Goal: Task Accomplishment & Management: Complete application form

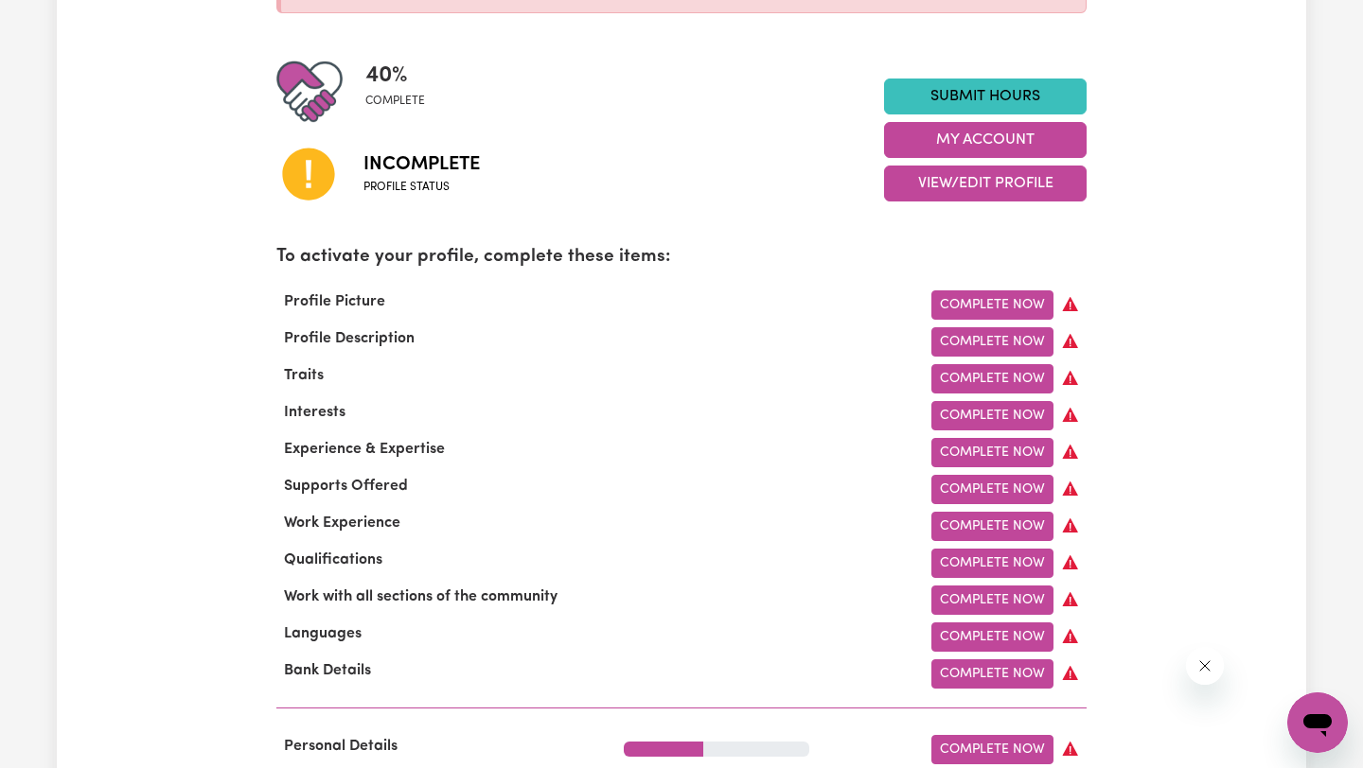
scroll to position [442, 0]
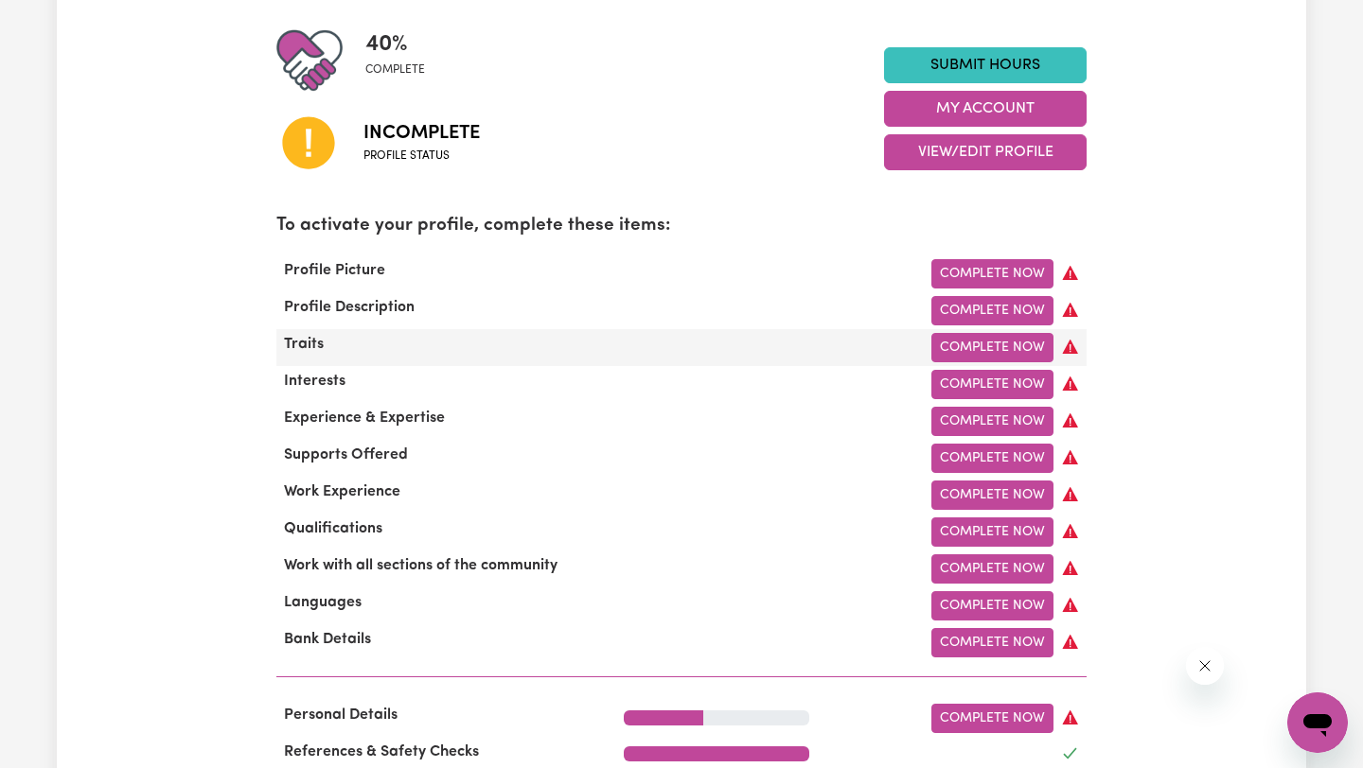
click at [307, 343] on span "Traits" at bounding box center [303, 344] width 55 height 15
click at [991, 345] on link "Complete Now" at bounding box center [992, 347] width 122 height 29
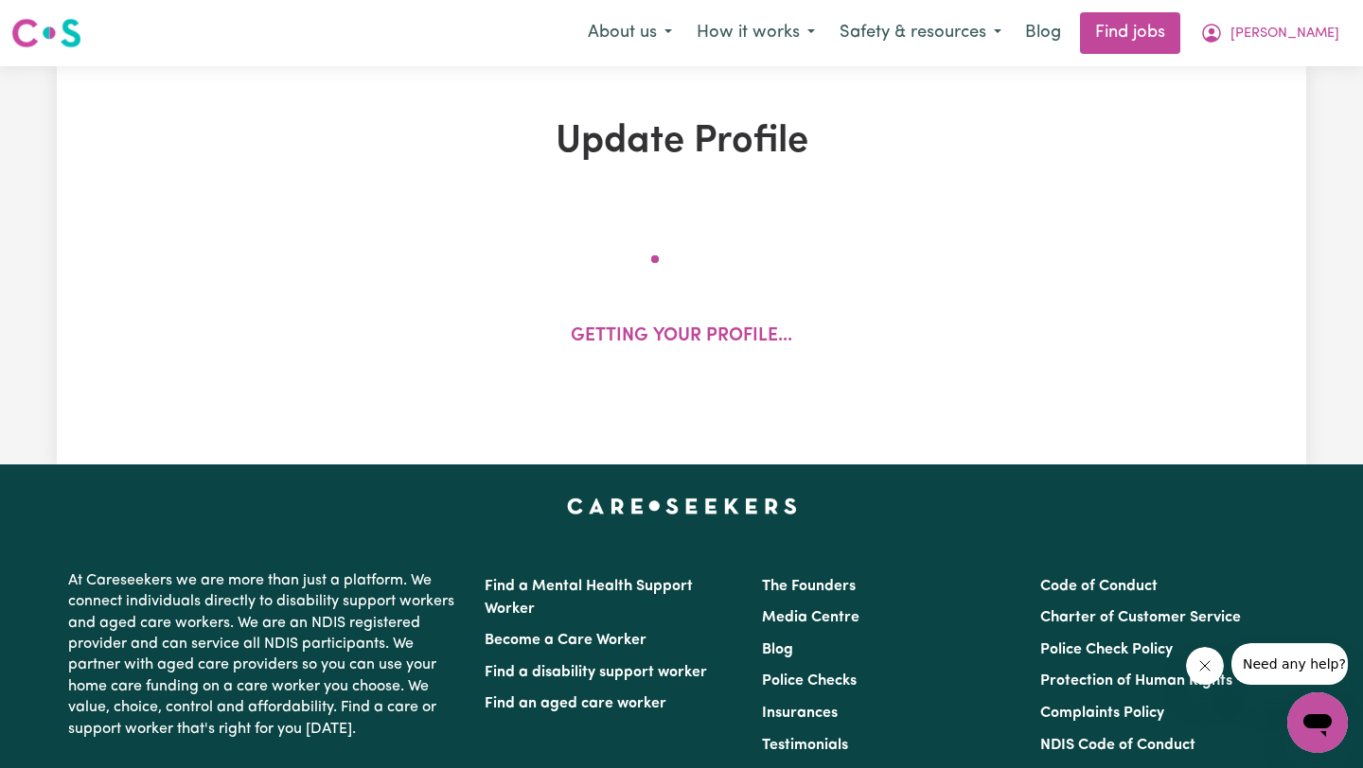
select select "[DEMOGRAPHIC_DATA]"
select select "[DEMOGRAPHIC_DATA] Citizen"
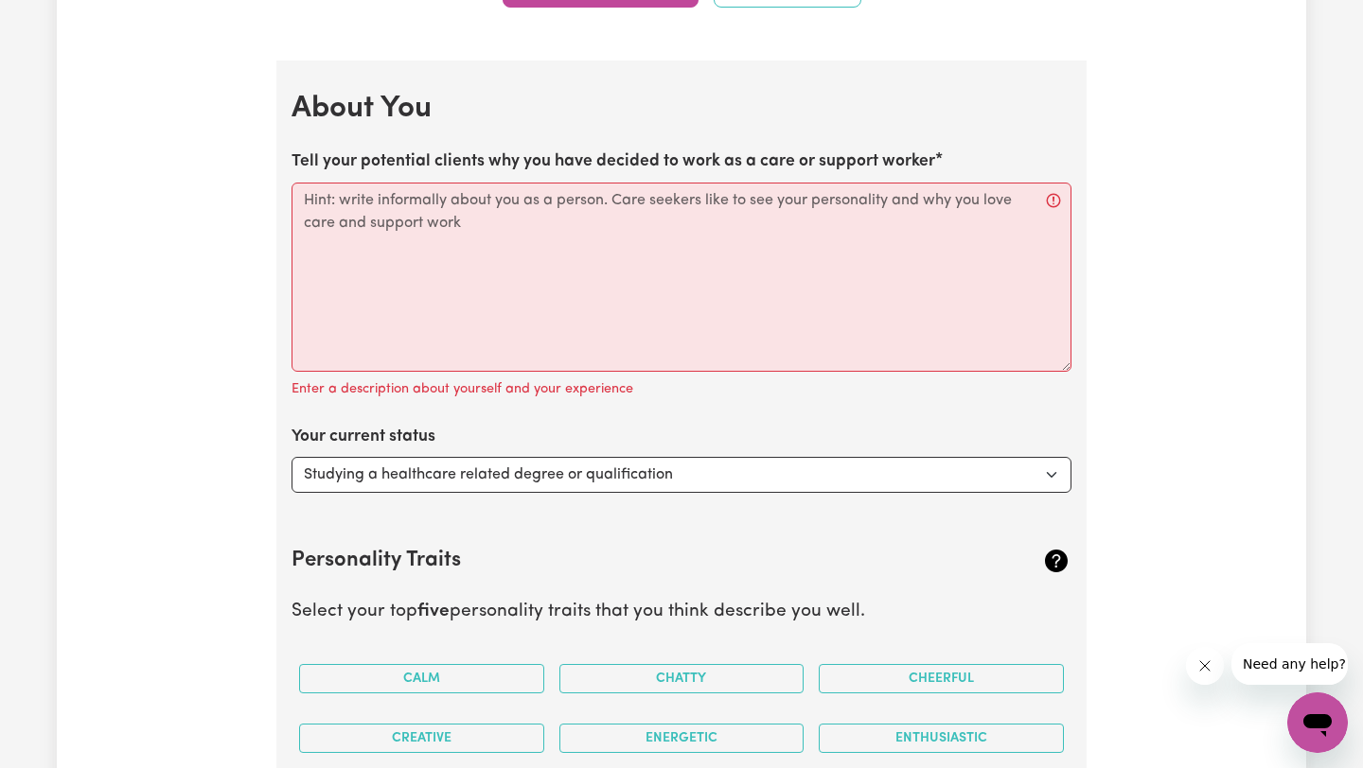
scroll to position [2826, 0]
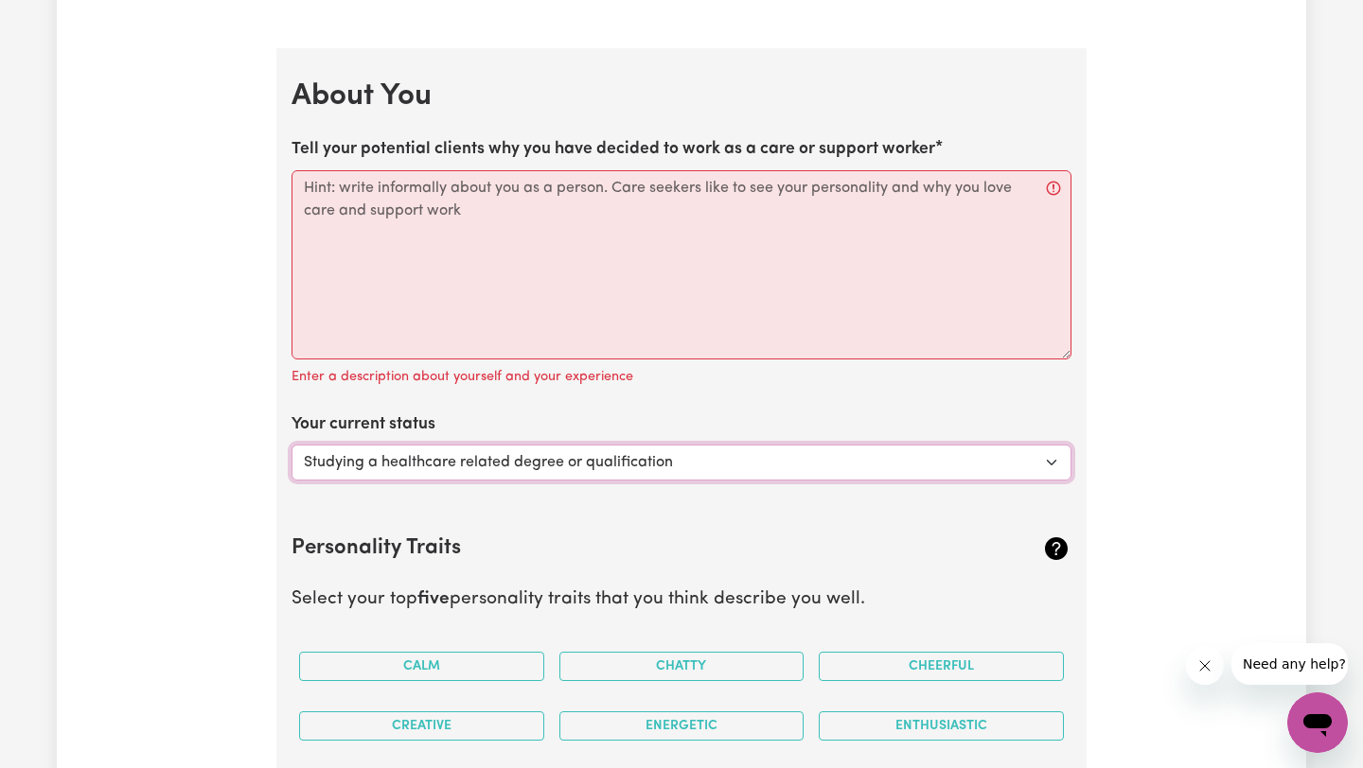
click at [1030, 465] on select "Select... Studying a healthcare related degree or qualification Studying a non-…" at bounding box center [681, 463] width 780 height 36
click at [291, 445] on select "Select... Studying a healthcare related degree or qualification Studying a non-…" at bounding box center [681, 463] width 780 height 36
click at [934, 460] on select "Select... Studying a healthcare related degree or qualification Studying a non-…" at bounding box center [681, 463] width 780 height 36
select select "Embarking on a career change into the care industry"
click at [291, 445] on select "Select... Studying a healthcare related degree or qualification Studying a non-…" at bounding box center [681, 463] width 780 height 36
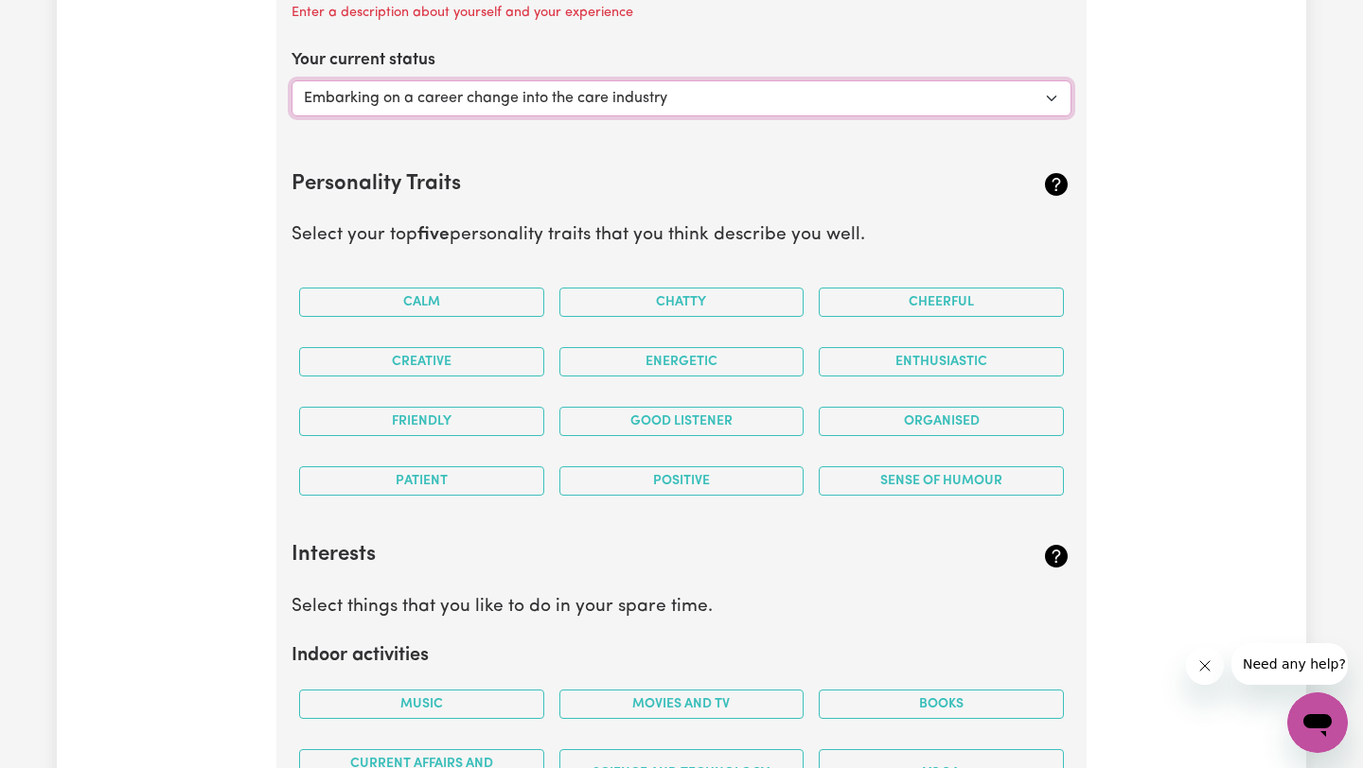
scroll to position [3189, 0]
click at [485, 302] on button "Calm" at bounding box center [421, 304] width 245 height 29
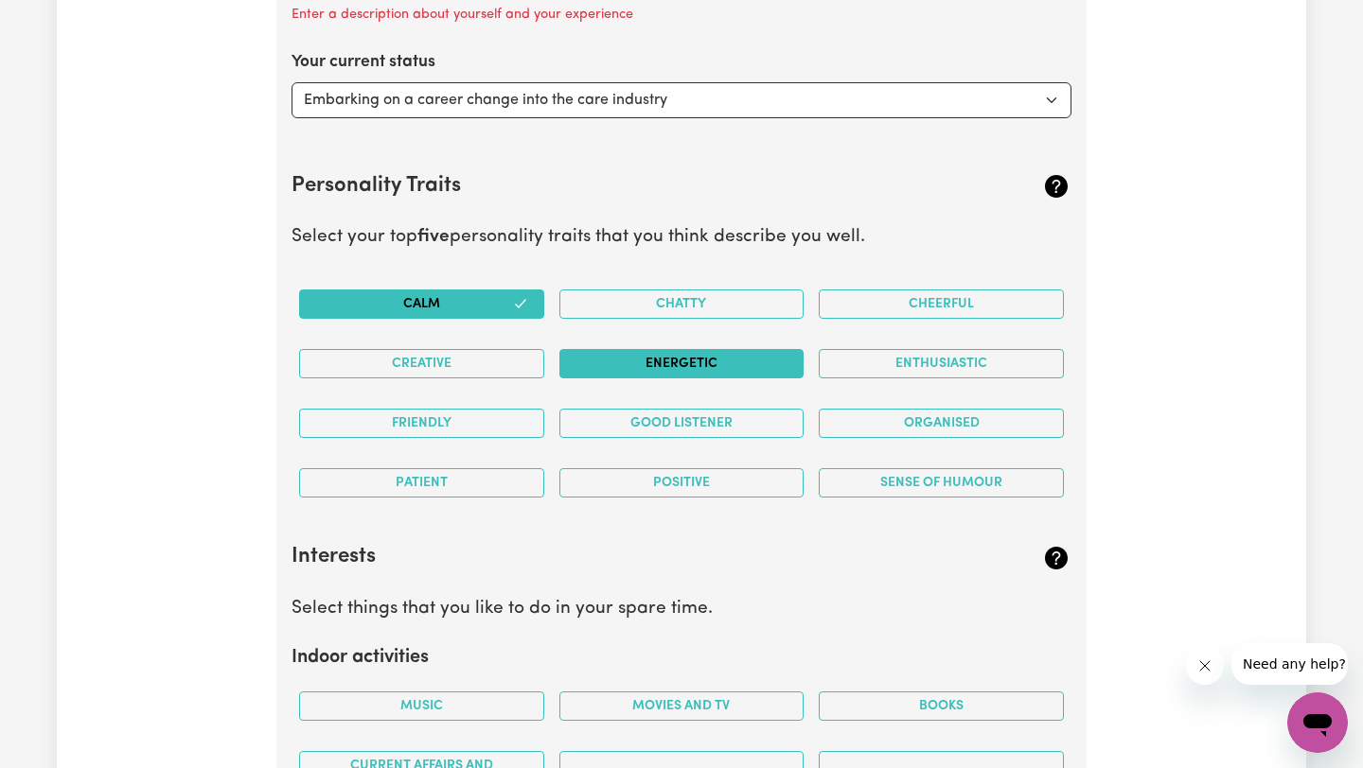
click at [659, 361] on button "Energetic" at bounding box center [681, 363] width 245 height 29
click at [487, 424] on button "Friendly" at bounding box center [421, 423] width 245 height 29
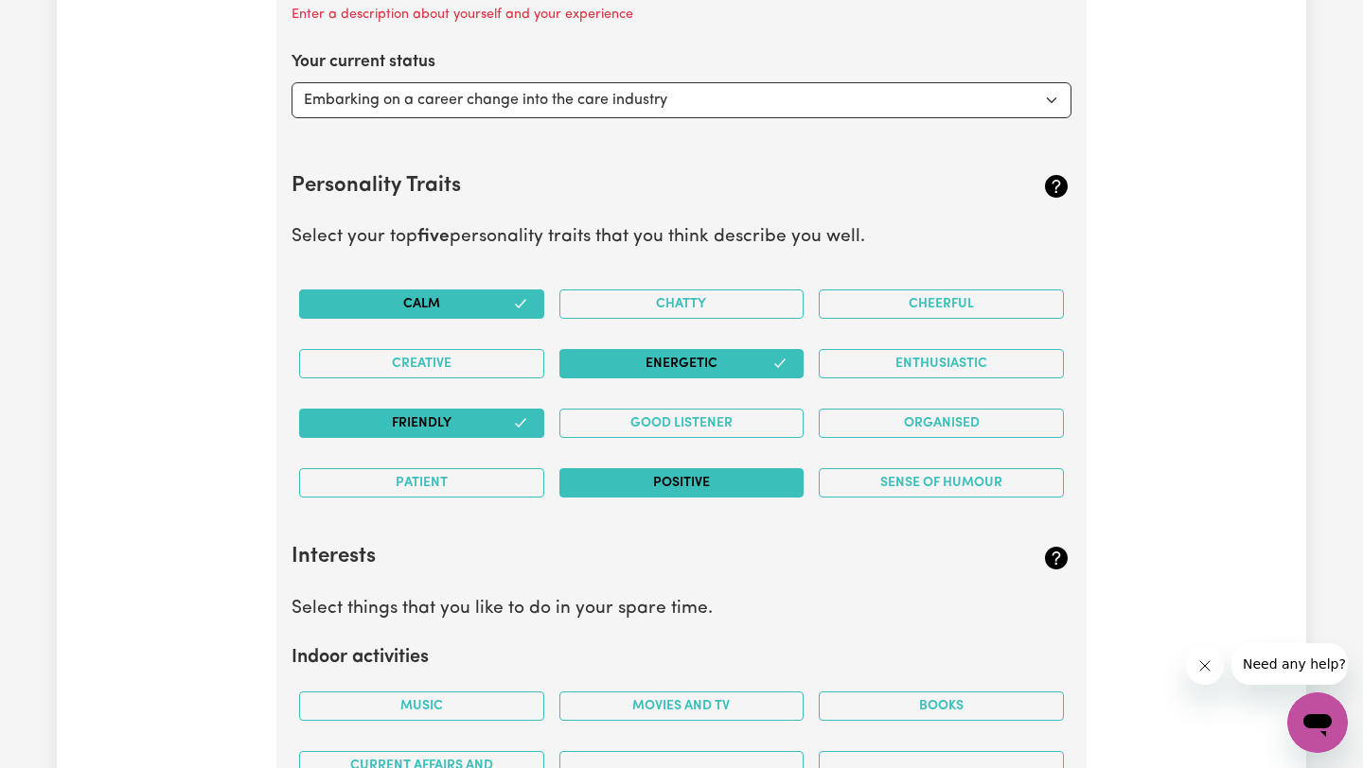
click at [694, 486] on button "Positive" at bounding box center [681, 482] width 245 height 29
click at [690, 304] on button "Chatty" at bounding box center [681, 304] width 245 height 29
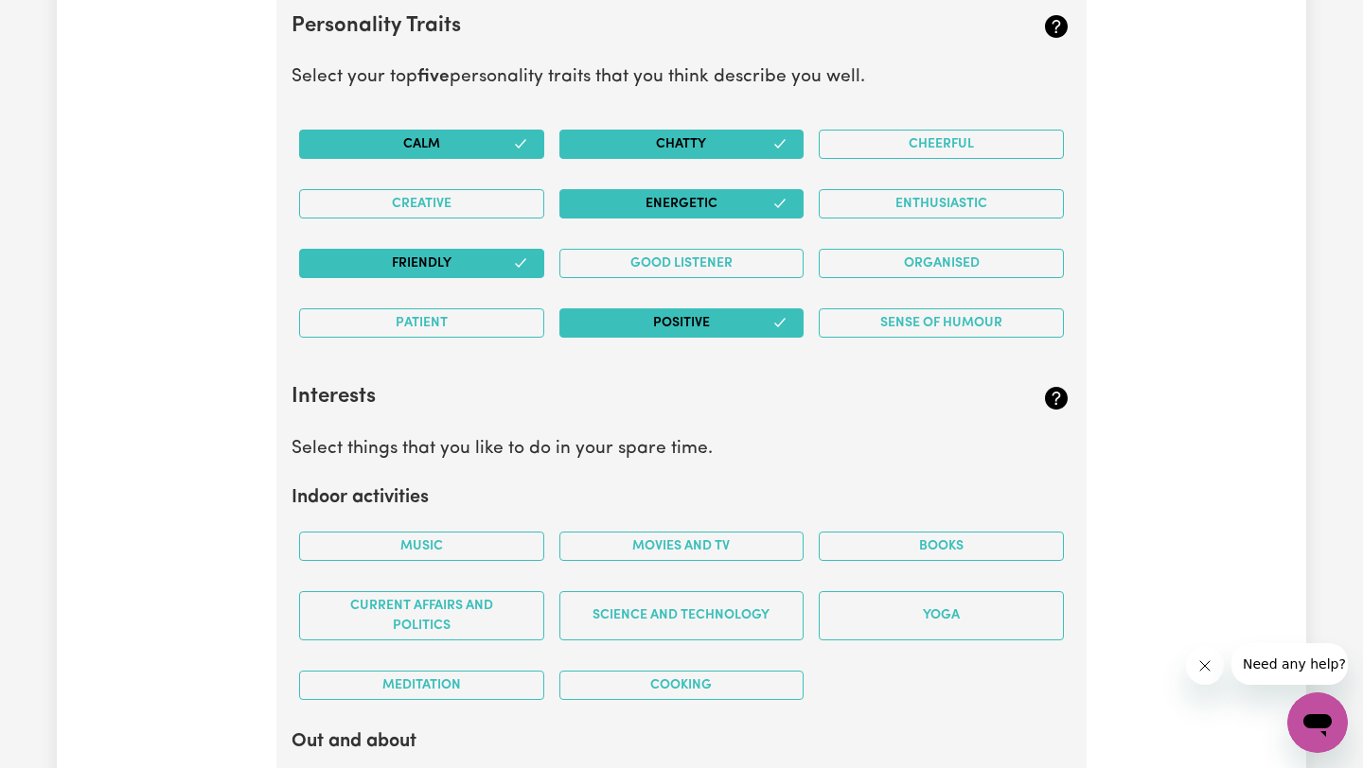
scroll to position [3434, 0]
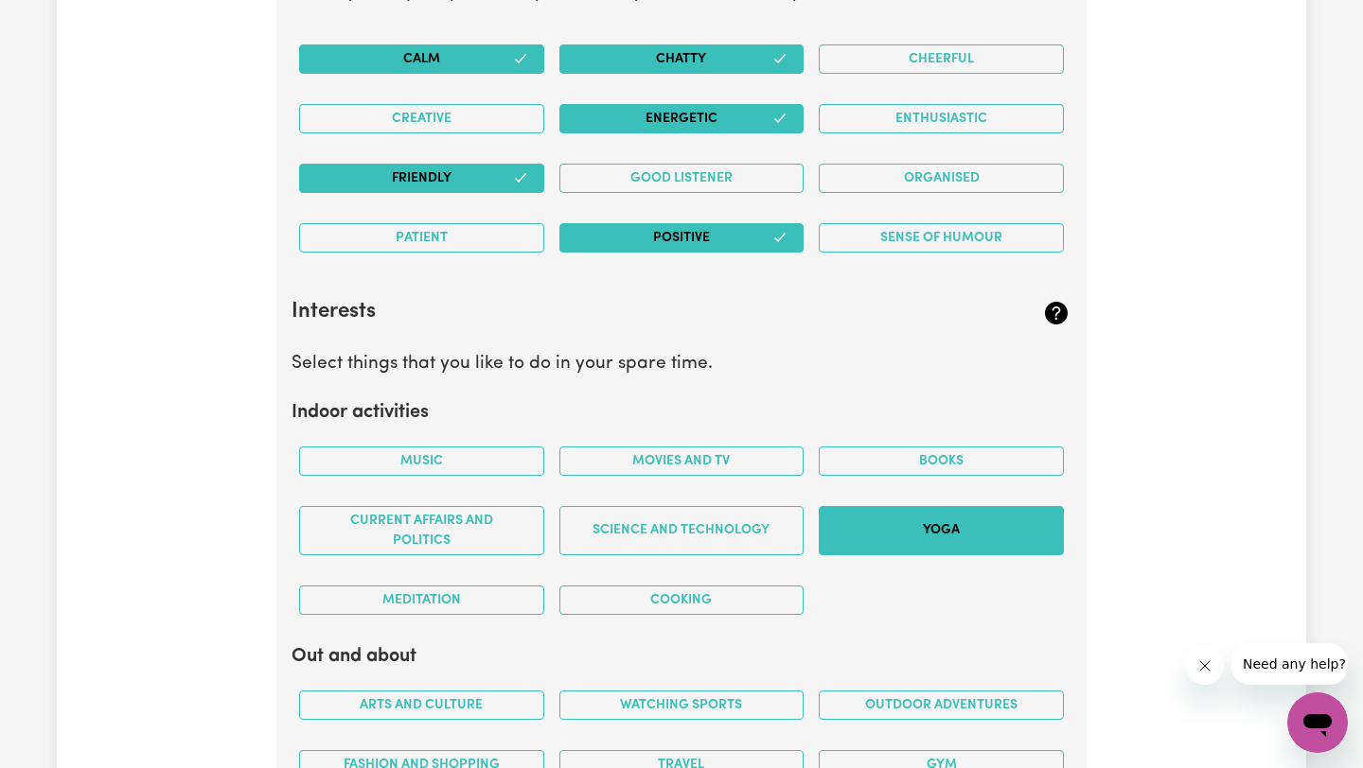
click at [906, 513] on button "Yoga" at bounding box center [941, 530] width 245 height 49
click at [615, 599] on button "Cooking" at bounding box center [681, 600] width 245 height 29
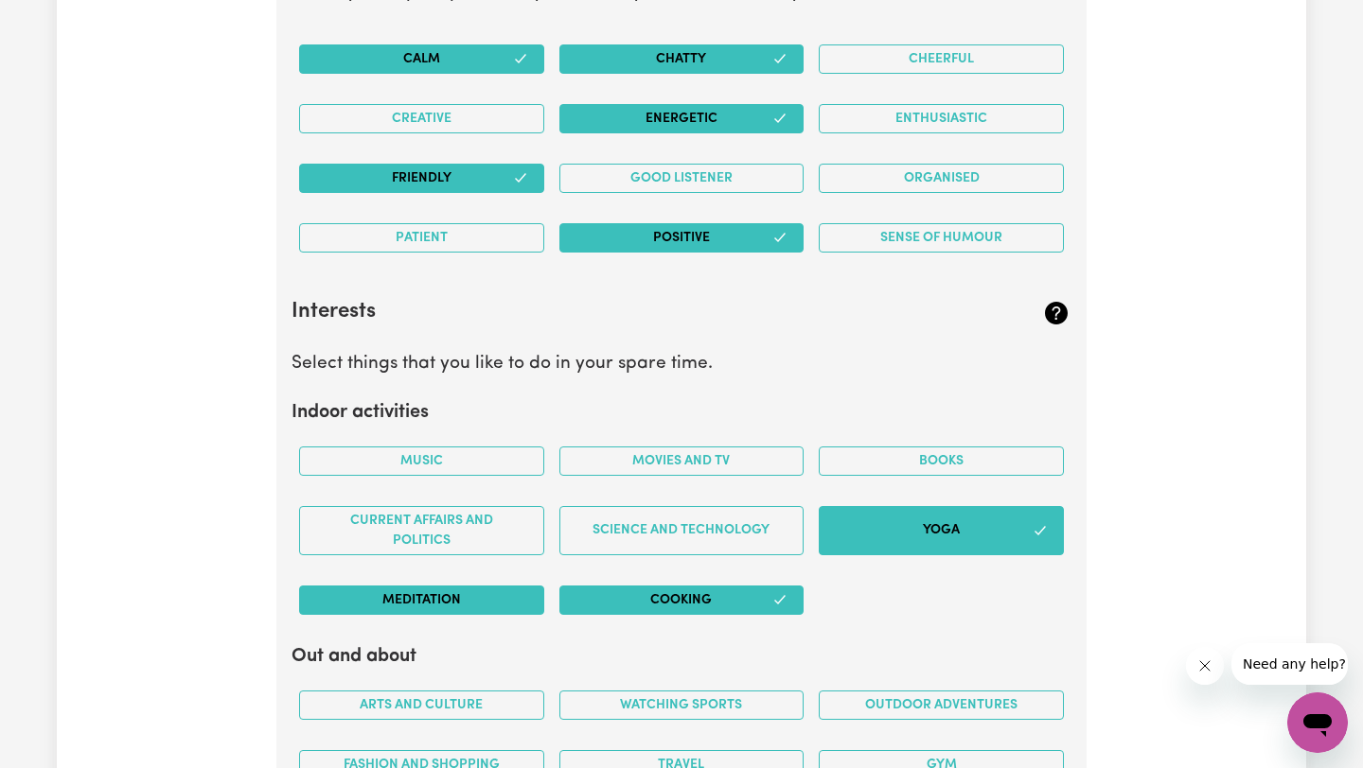
click at [443, 590] on button "Meditation" at bounding box center [421, 600] width 245 height 29
click at [706, 449] on button "Movies and TV" at bounding box center [681, 461] width 245 height 29
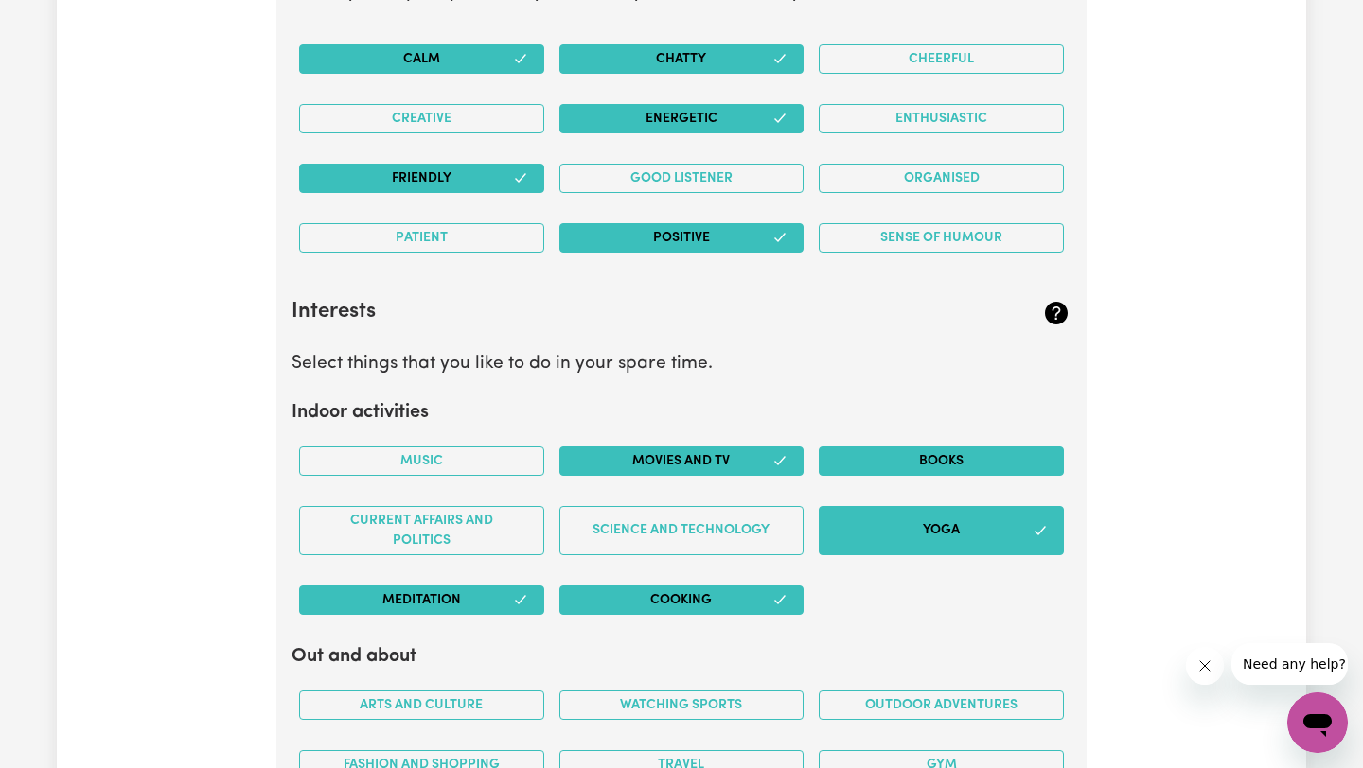
click at [904, 467] on button "Books" at bounding box center [941, 461] width 245 height 29
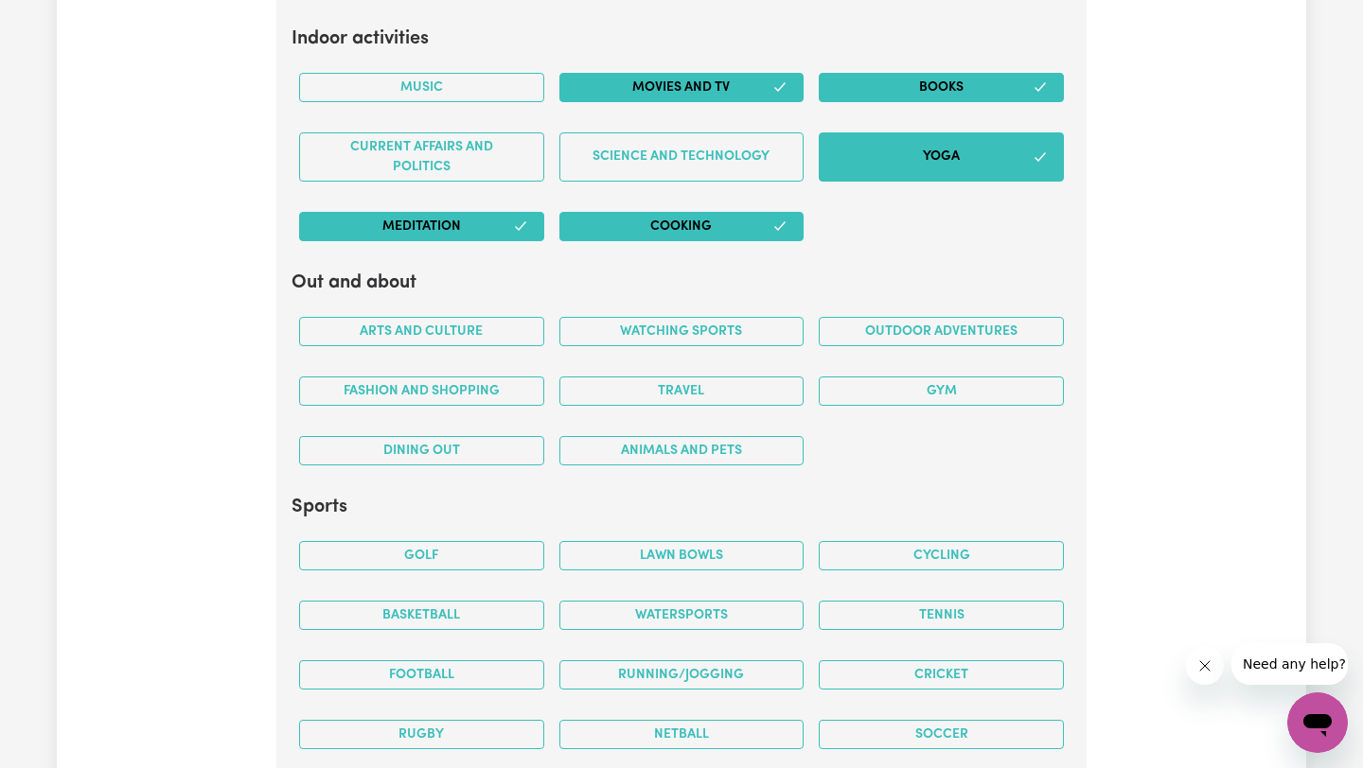
scroll to position [3810, 0]
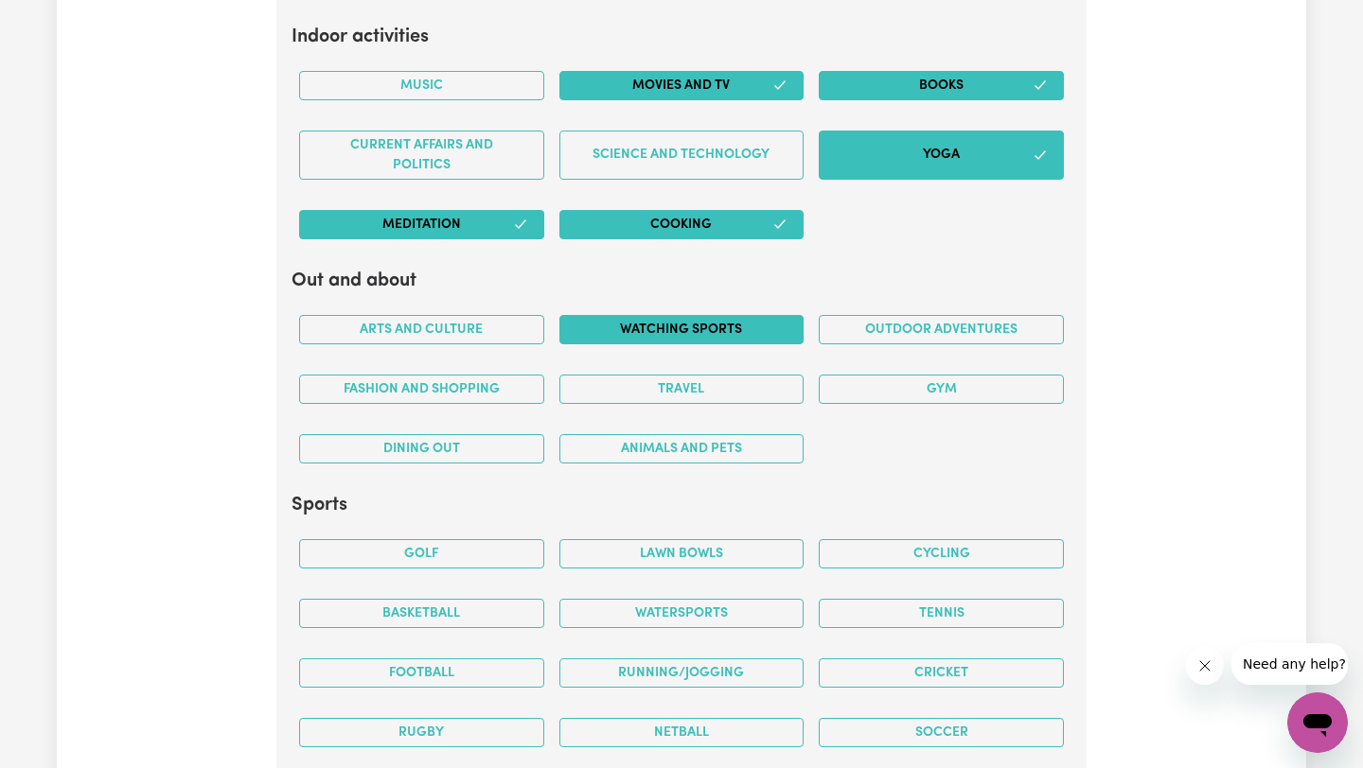
click at [739, 327] on button "Watching sports" at bounding box center [681, 329] width 245 height 29
click at [643, 388] on button "Travel" at bounding box center [681, 389] width 245 height 29
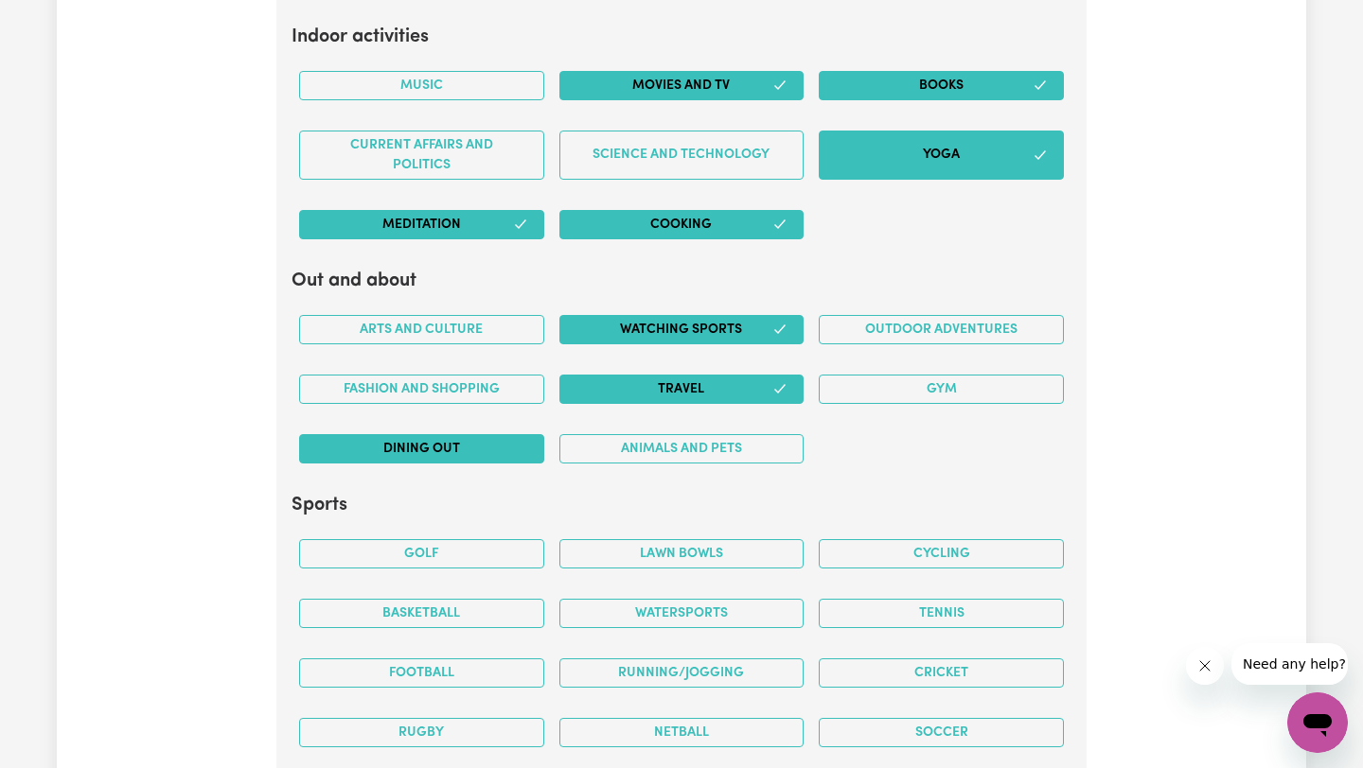
click at [500, 452] on button "Dining out" at bounding box center [421, 448] width 245 height 29
click at [478, 382] on button "Fashion and shopping" at bounding box center [421, 389] width 245 height 29
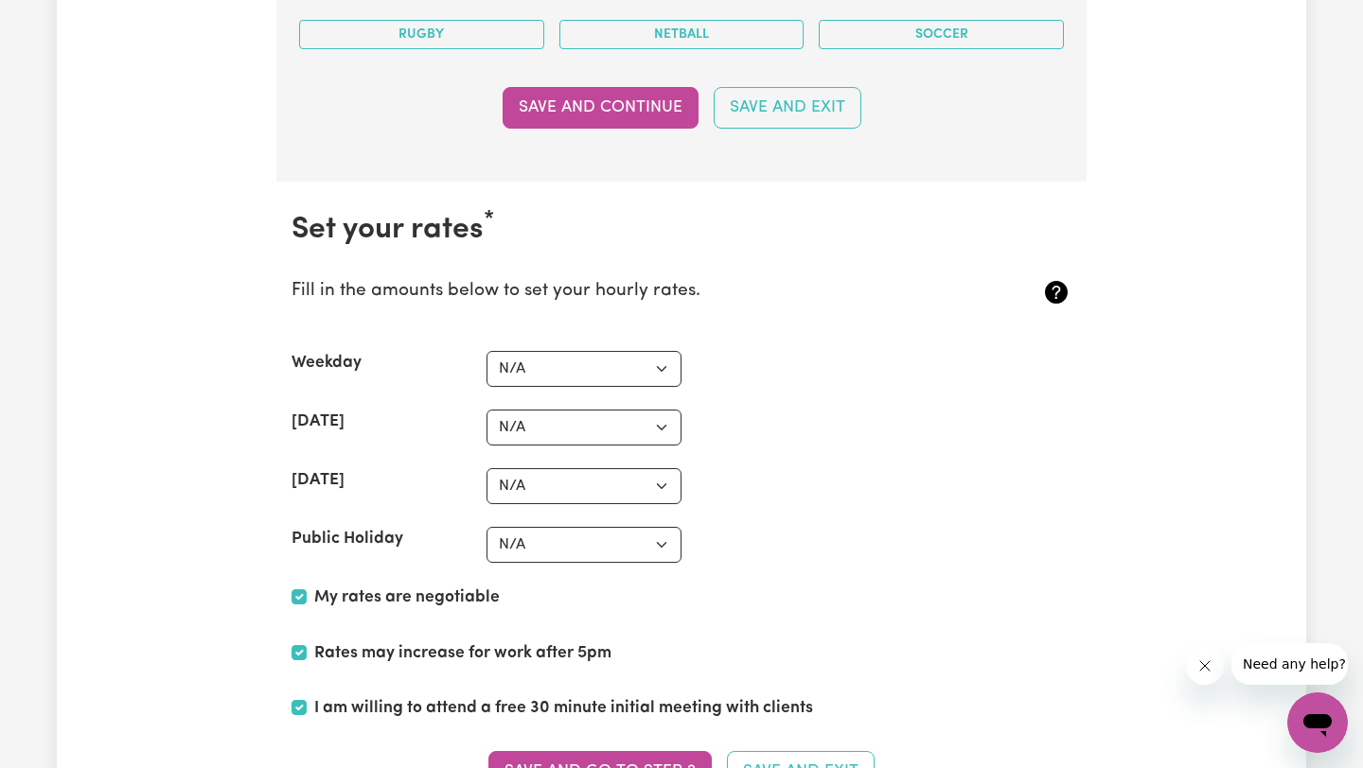
scroll to position [4525, 0]
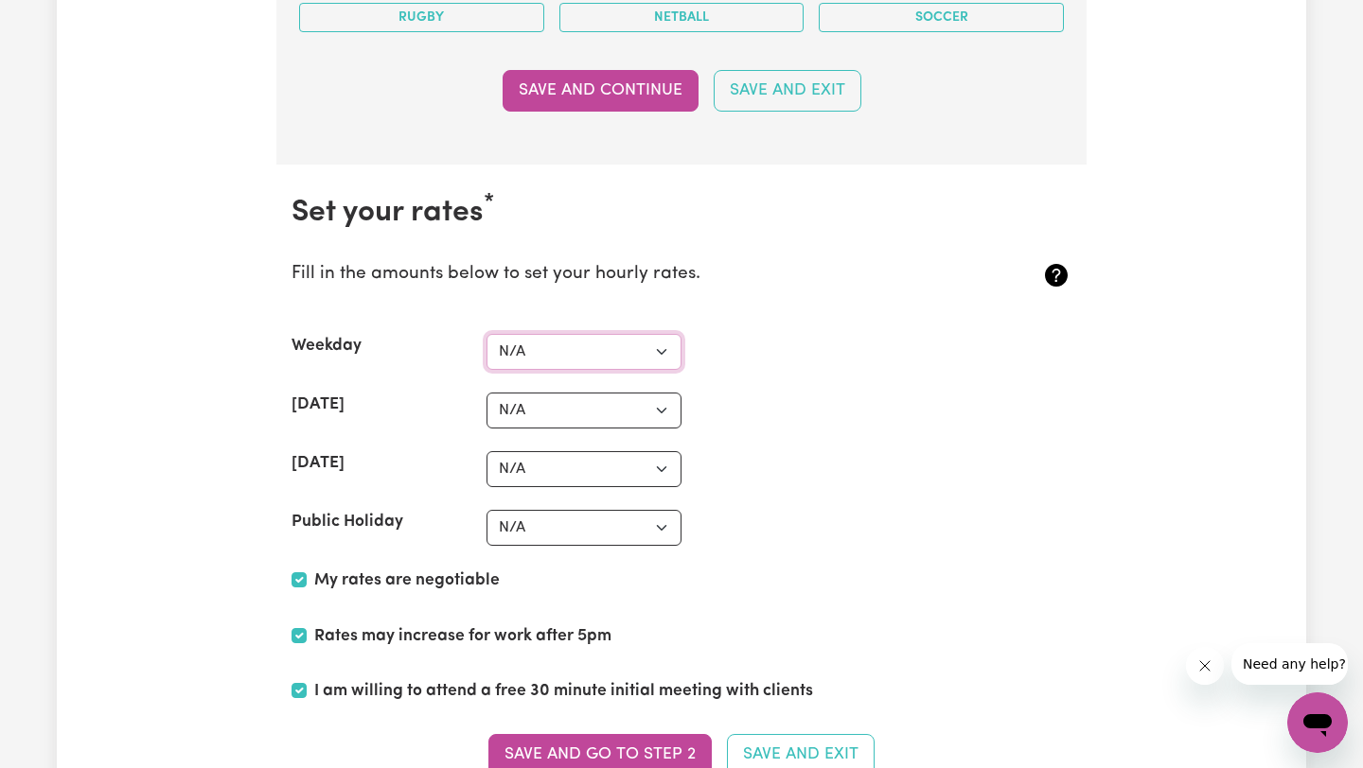
click at [642, 349] on select "N/A $37 $38 $39 $40 $41 $42 $43 $44 $45 $46 $47 $48 $49 $50 $51 $52 $53 $54 $55…" at bounding box center [583, 352] width 195 height 36
select select "62"
click at [486, 334] on select "N/A $37 $38 $39 $40 $41 $42 $43 $44 $45 $46 $47 $48 $49 $50 $51 $52 $53 $54 $55…" at bounding box center [583, 352] width 195 height 36
click at [639, 407] on select "N/A $37 $38 $39 $40 $41 $42 $43 $44 $45 $46 $47 $48 $49 $50 $51 $52 $53 $54 $55…" at bounding box center [583, 411] width 195 height 36
select select "83"
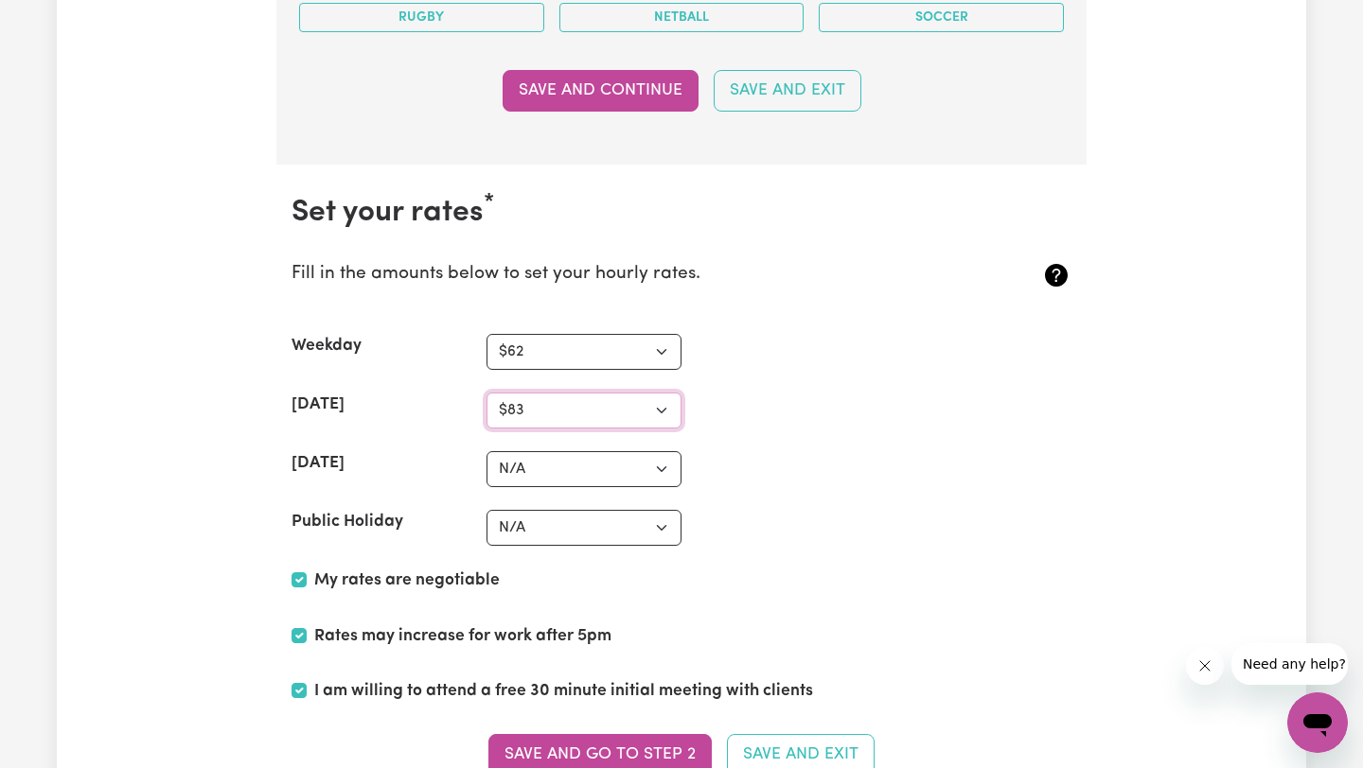
click at [486, 393] on select "N/A $37 $38 $39 $40 $41 $42 $43 $44 $45 $46 $47 $48 $49 $50 $51 $52 $53 $54 $55…" at bounding box center [583, 411] width 195 height 36
click at [648, 470] on select "N/A $37 $38 $39 $40 $41 $42 $43 $44 $45 $46 $47 $48 $49 $50 $51 $52 $53 $54 $55…" at bounding box center [583, 469] width 195 height 36
select select "101"
click at [486, 451] on select "N/A $37 $38 $39 $40 $41 $42 $43 $44 $45 $46 $47 $48 $49 $50 $51 $52 $53 $54 $55…" at bounding box center [583, 469] width 195 height 36
click at [637, 531] on select "N/A $37 $38 $39 $40 $41 $42 $43 $44 $45 $46 $47 $48 $49 $50 $51 $52 $53 $54 $55…" at bounding box center [583, 528] width 195 height 36
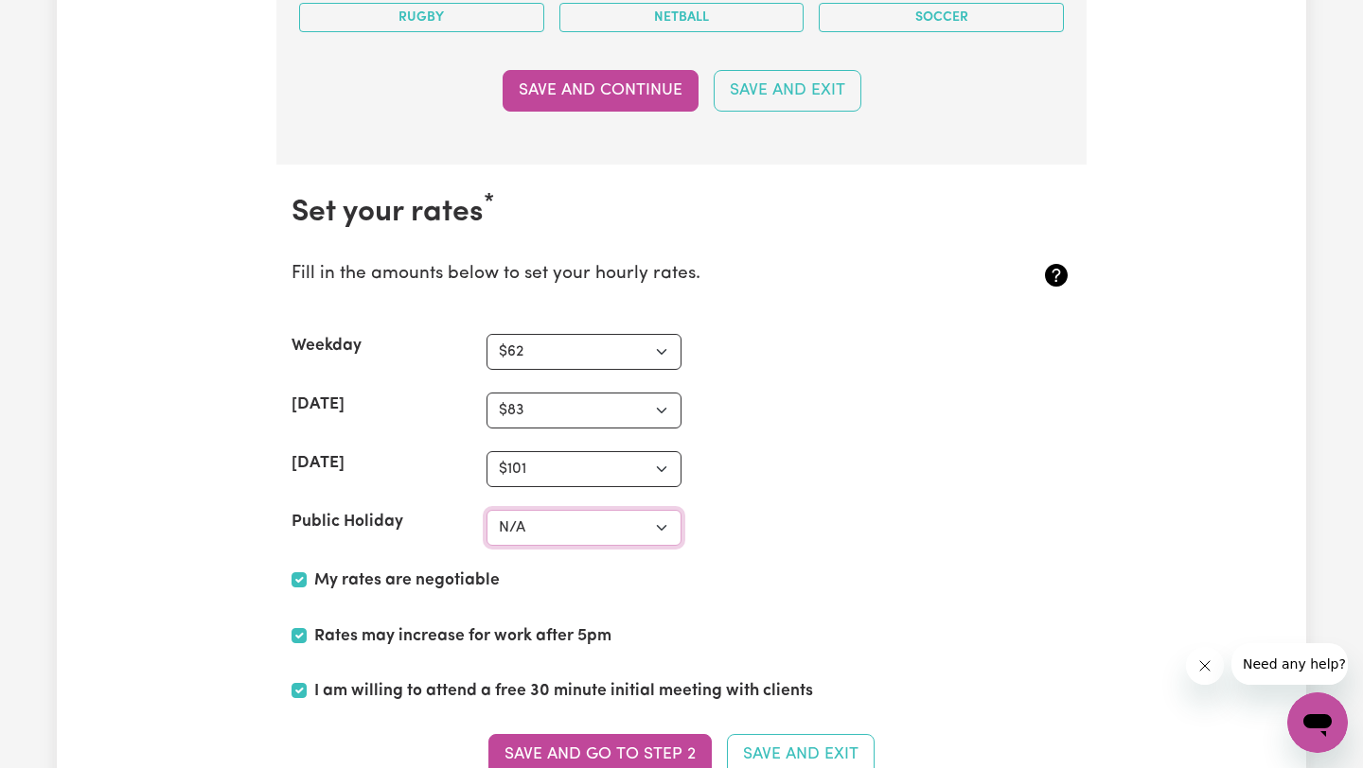
select select "122"
click at [486, 510] on select "N/A $37 $38 $39 $40 $41 $42 $43 $44 $45 $46 $47 $48 $49 $50 $51 $52 $53 $54 $55…" at bounding box center [583, 528] width 195 height 36
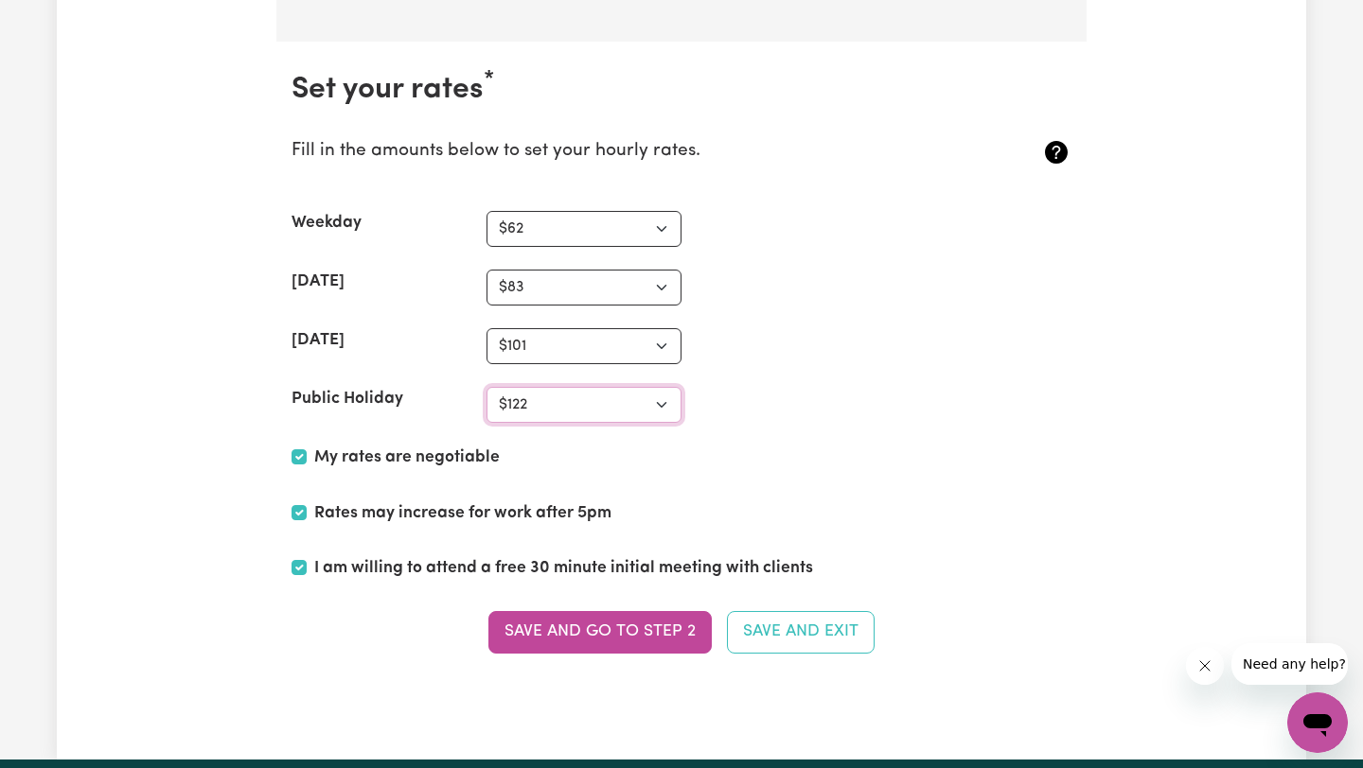
scroll to position [4723, 0]
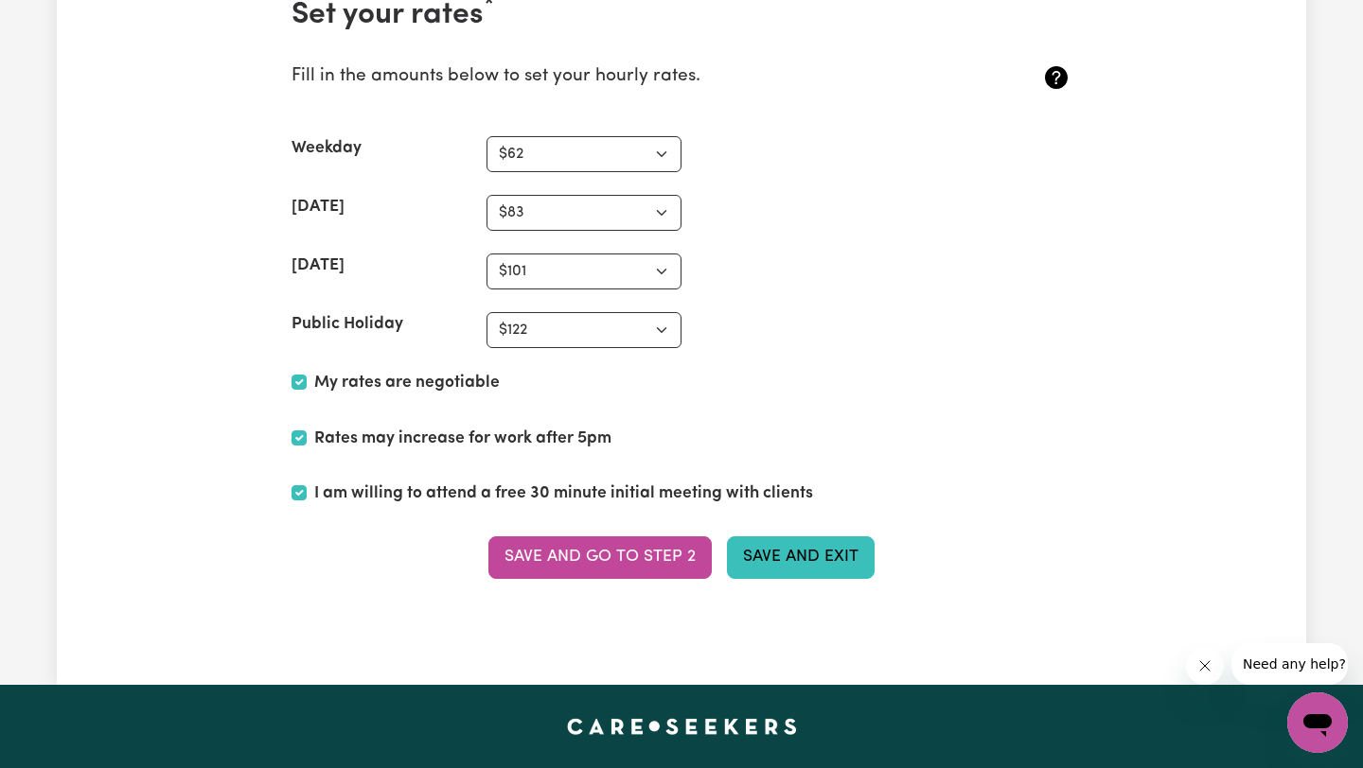
click at [779, 555] on button "Save and Exit" at bounding box center [801, 558] width 148 height 42
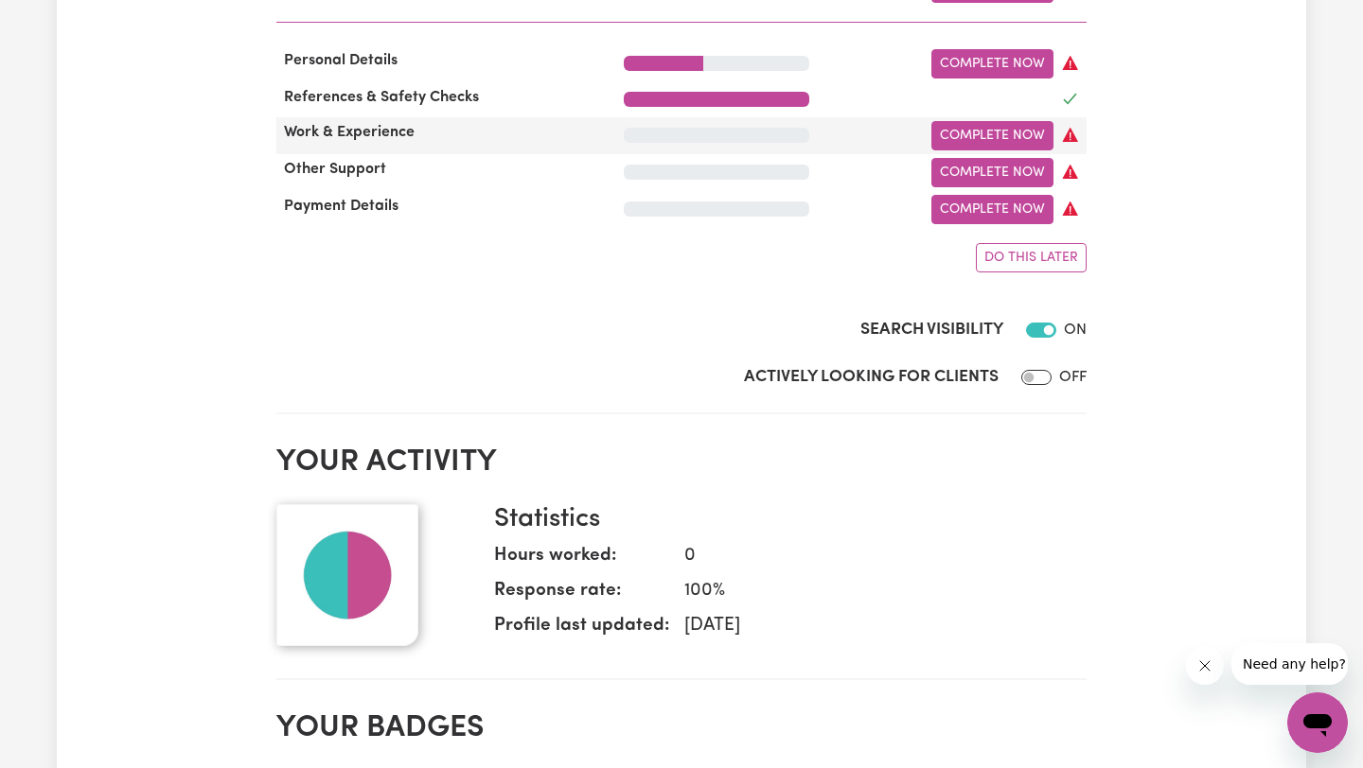
scroll to position [1101, 0]
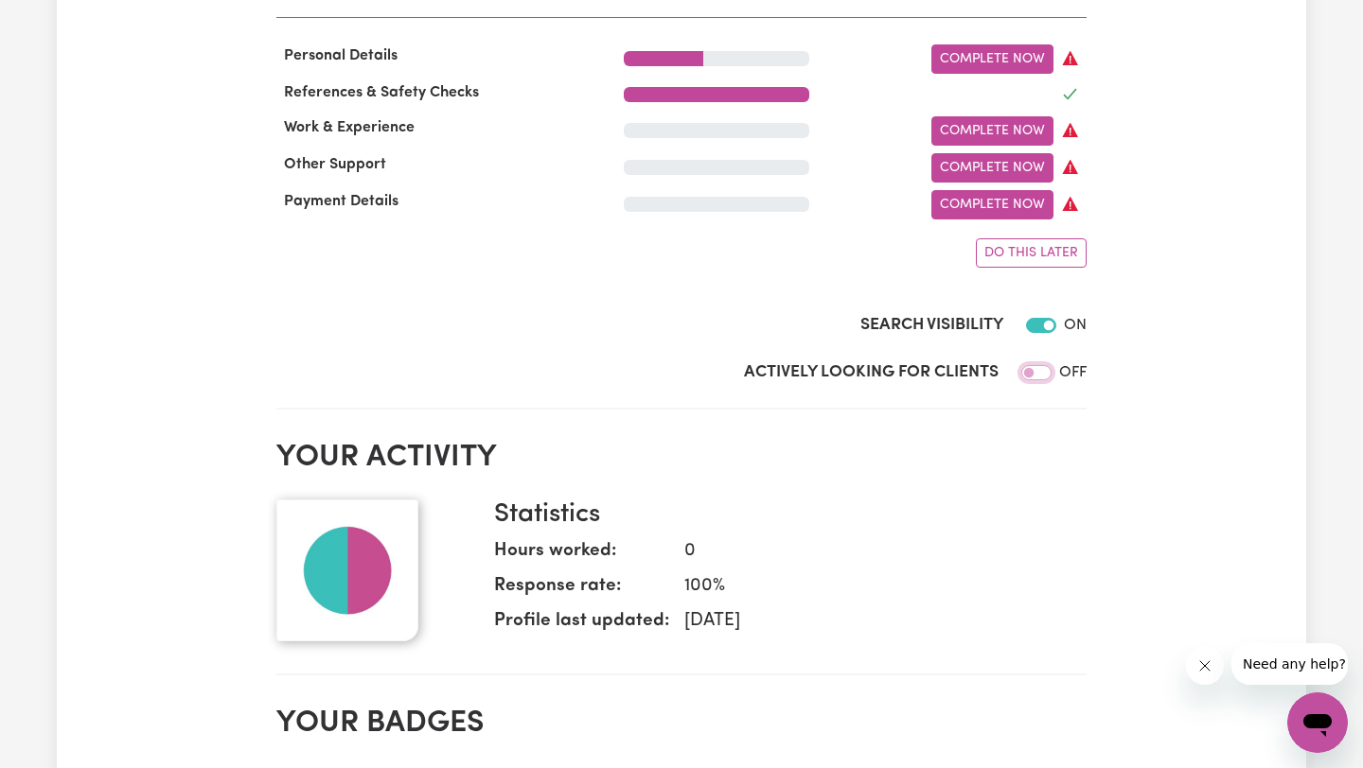
click at [1043, 371] on input "Actively Looking for Clients" at bounding box center [1036, 372] width 30 height 15
checkbox input "true"
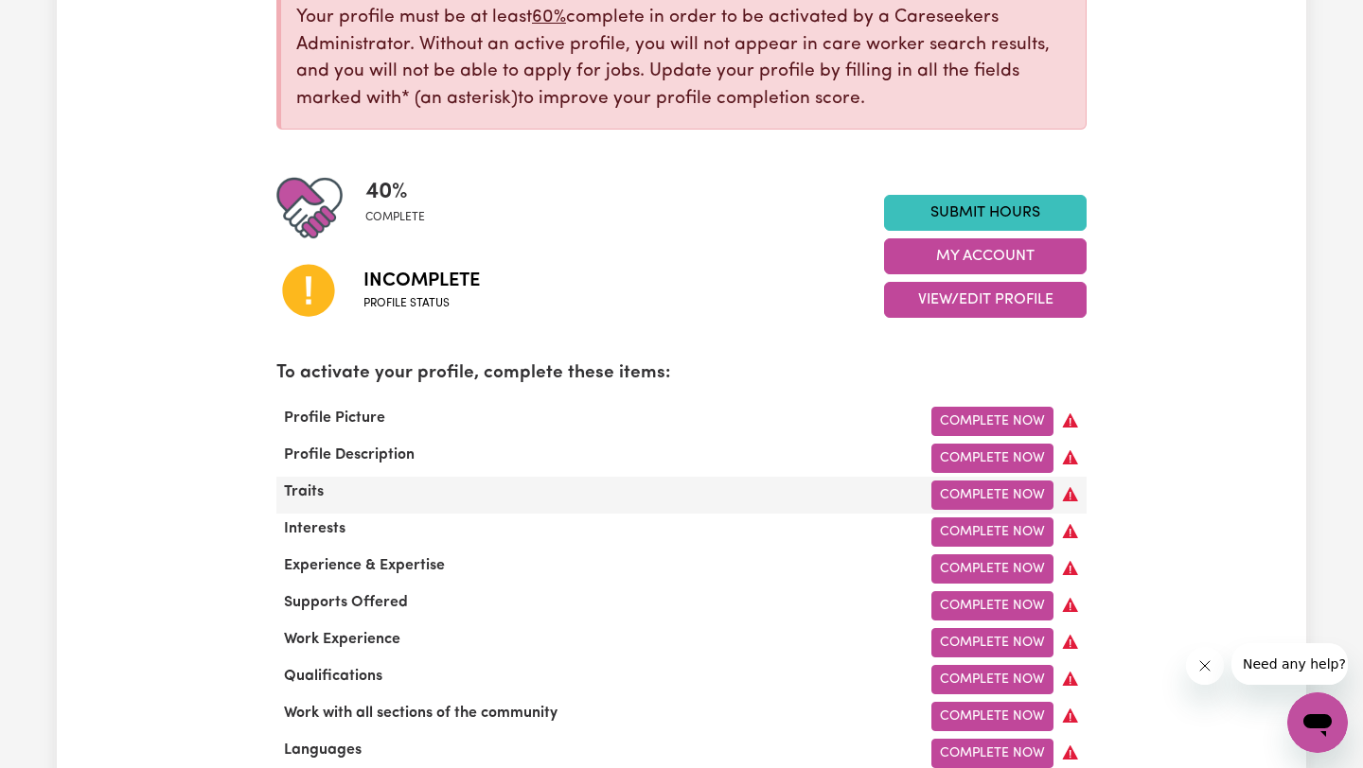
scroll to position [308, 0]
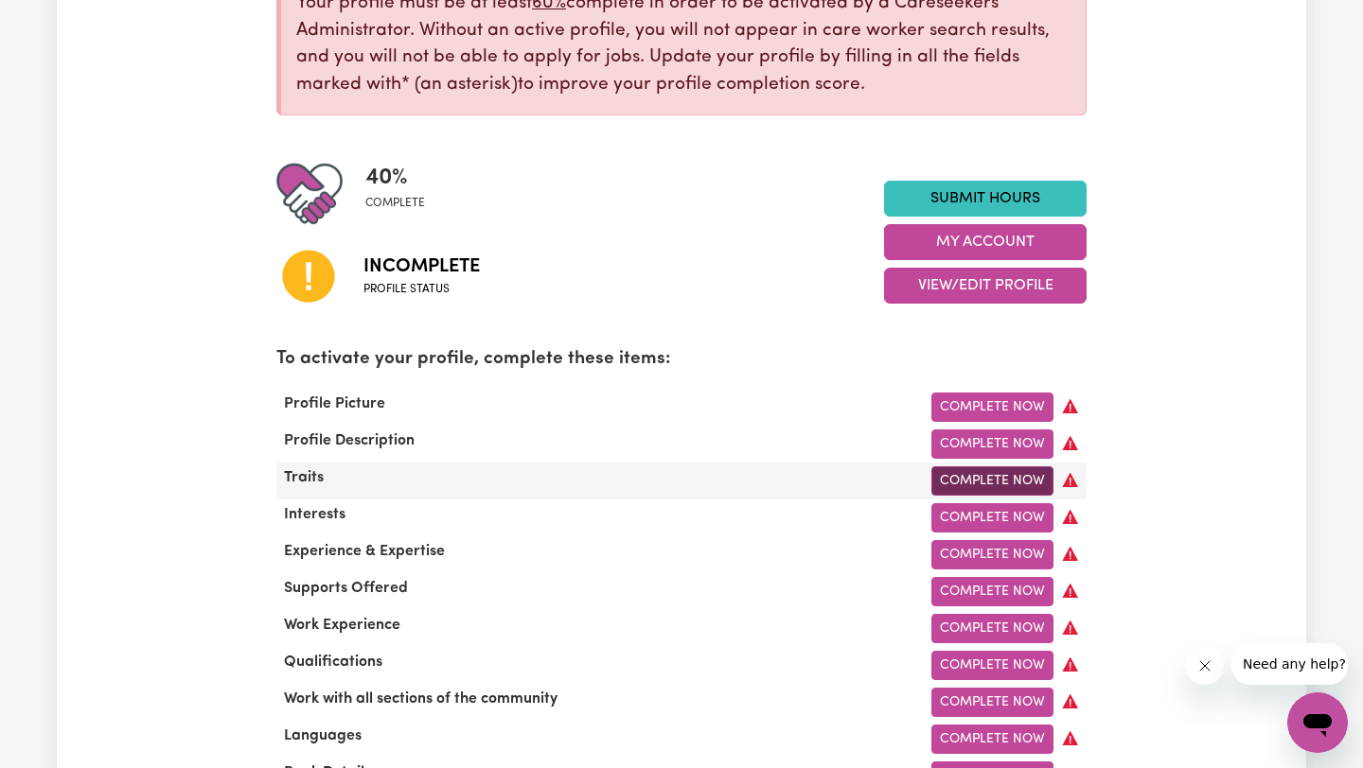
click at [970, 483] on link "Complete Now" at bounding box center [992, 481] width 122 height 29
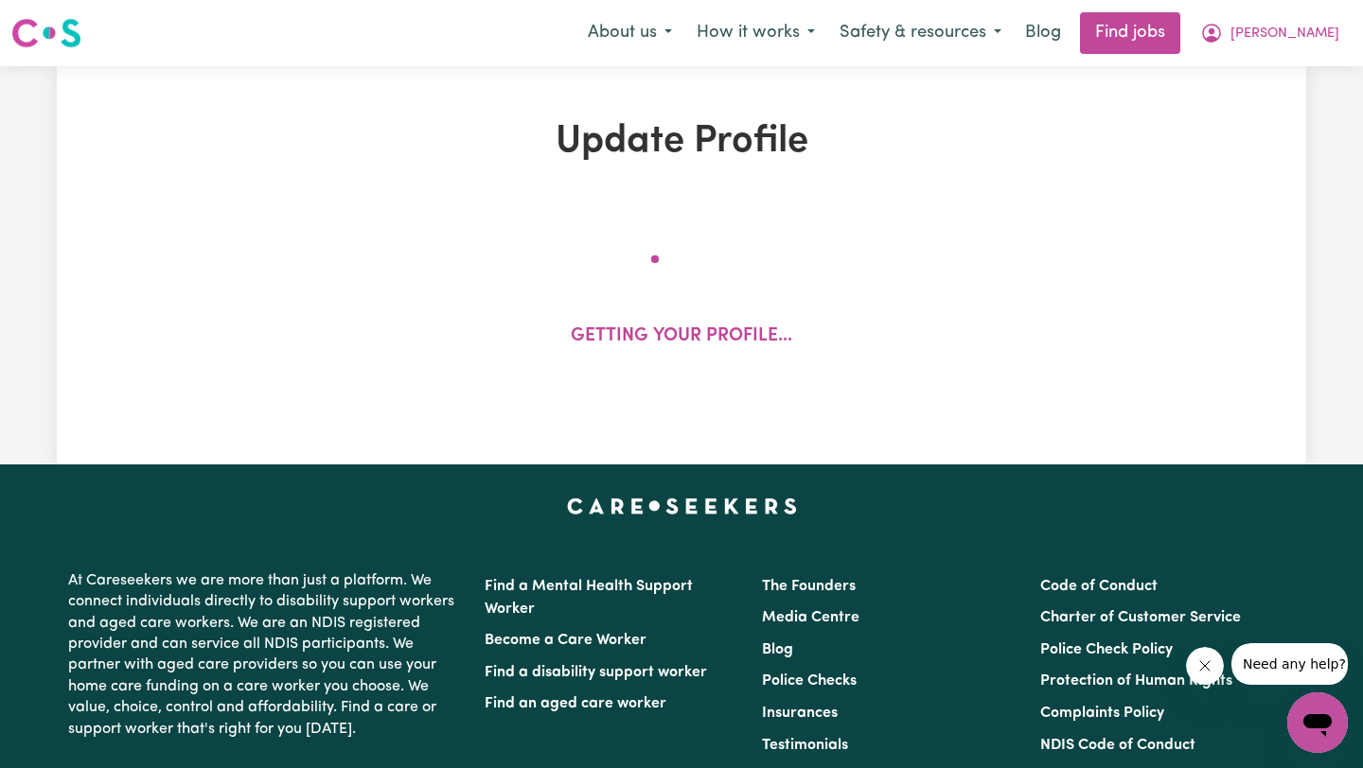
select select "[DEMOGRAPHIC_DATA]"
select select "[DEMOGRAPHIC_DATA] Citizen"
select select "Studying a healthcare related degree or qualification"
select select "62"
select select "83"
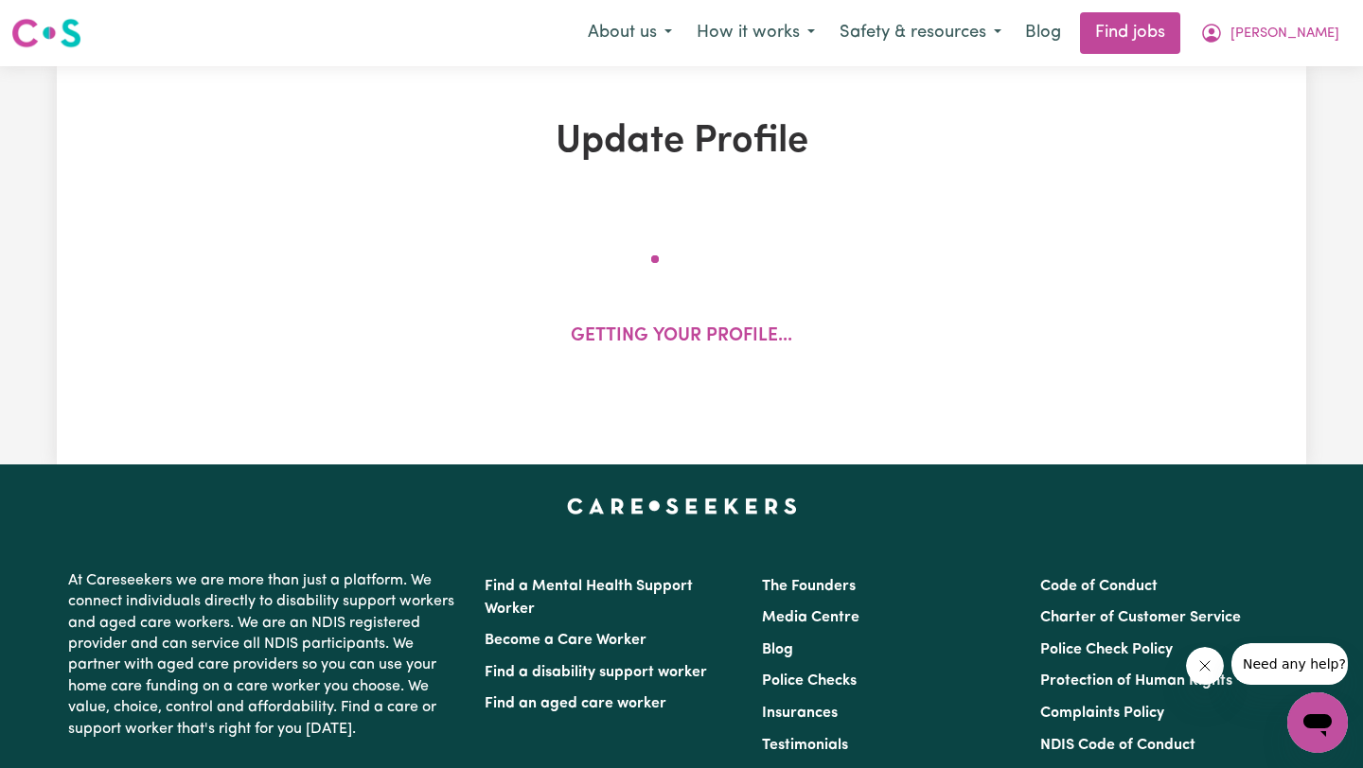
select select "101"
select select "122"
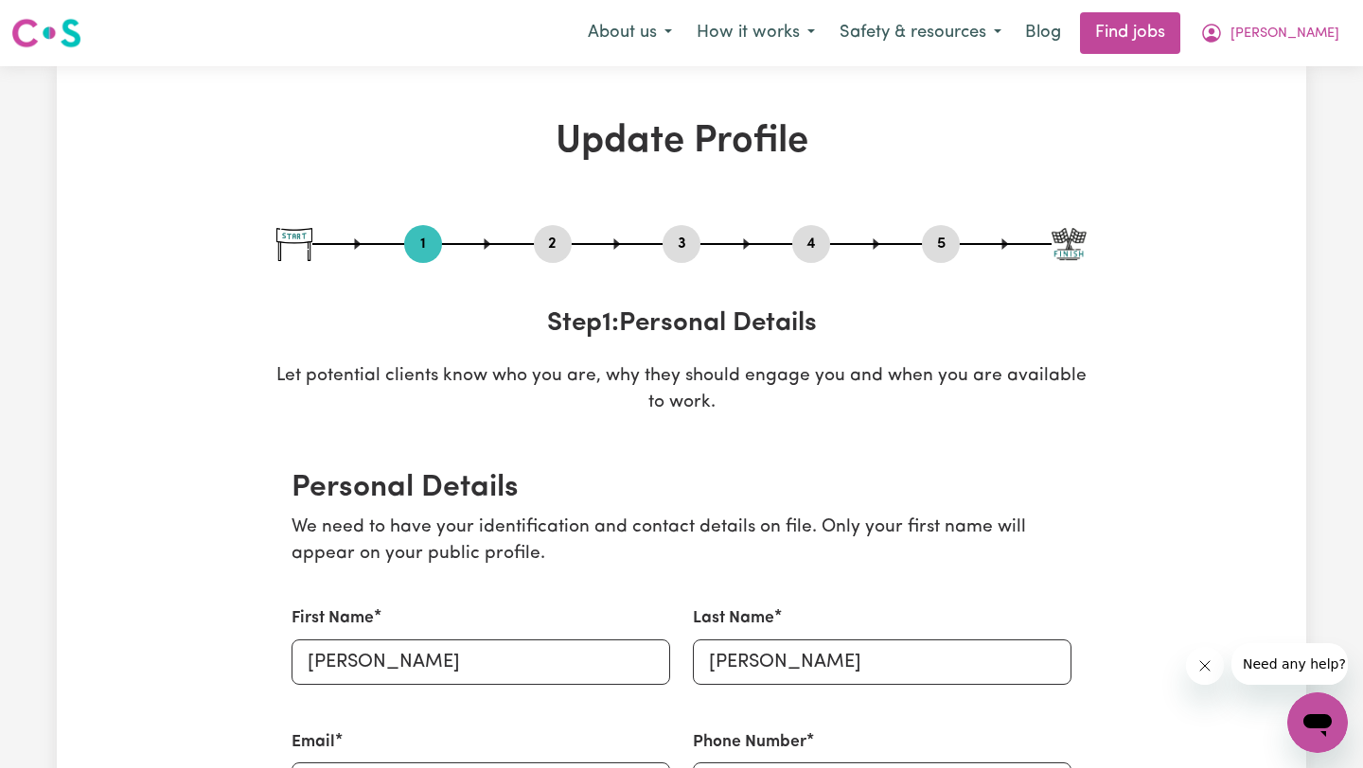
scroll to position [3, 0]
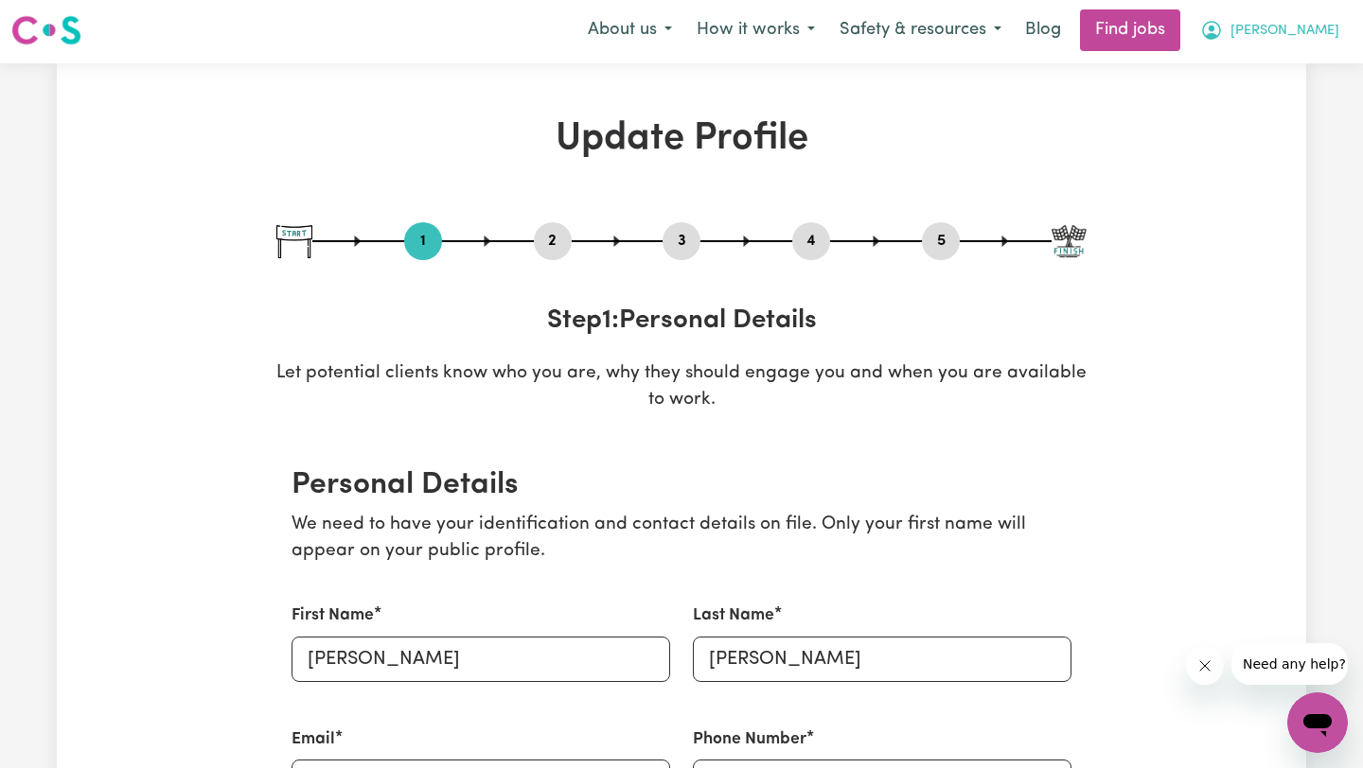
click at [1308, 33] on span "[PERSON_NAME]" at bounding box center [1284, 31] width 109 height 21
click at [1266, 106] on link "My Dashboard" at bounding box center [1276, 106] width 150 height 36
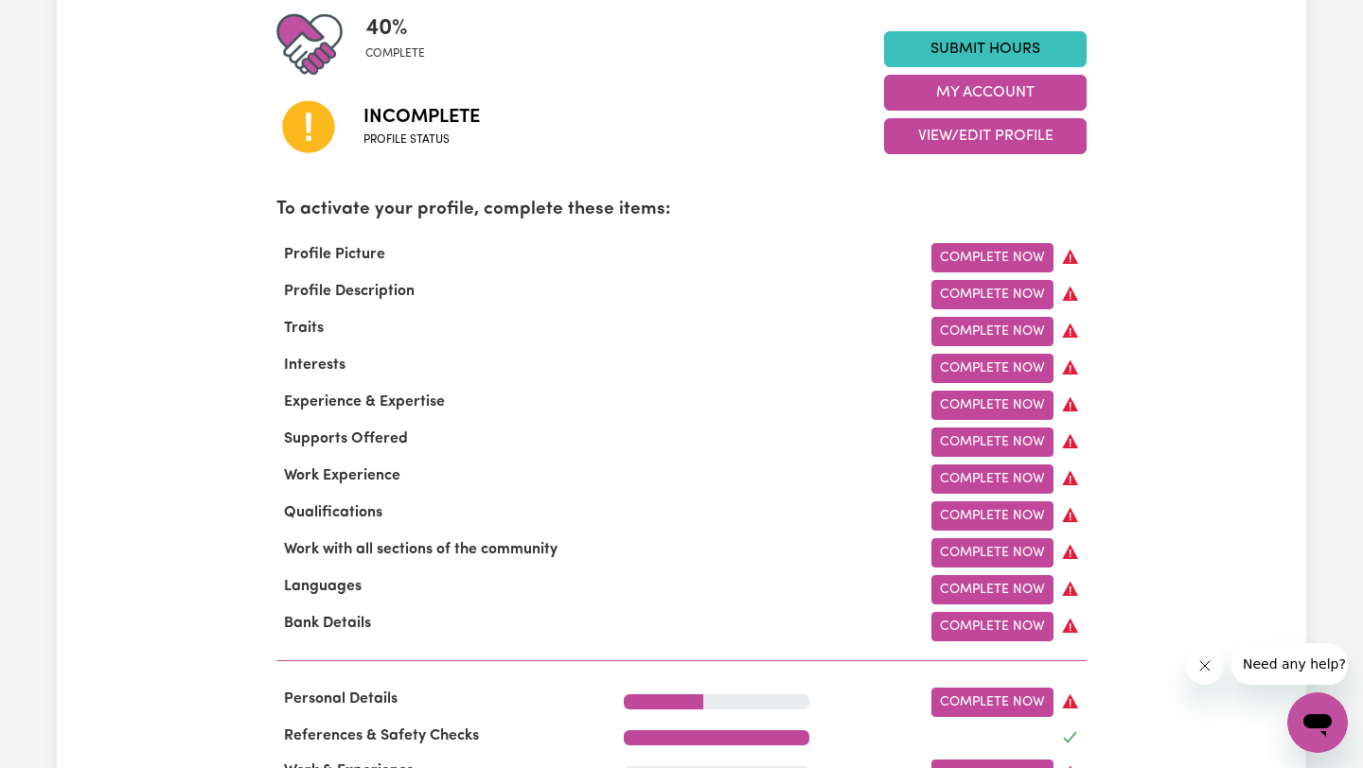
scroll to position [467, 0]
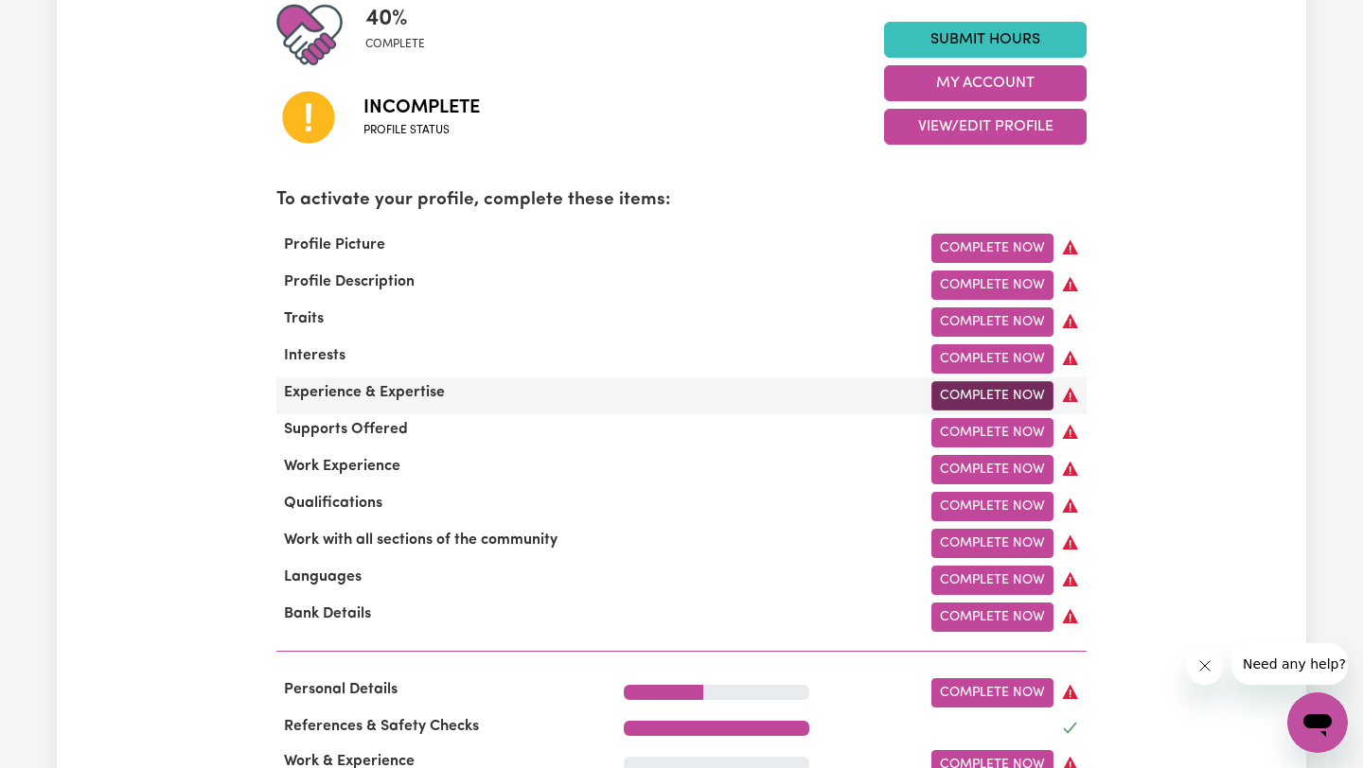
click at [1015, 392] on link "Complete Now" at bounding box center [992, 395] width 122 height 29
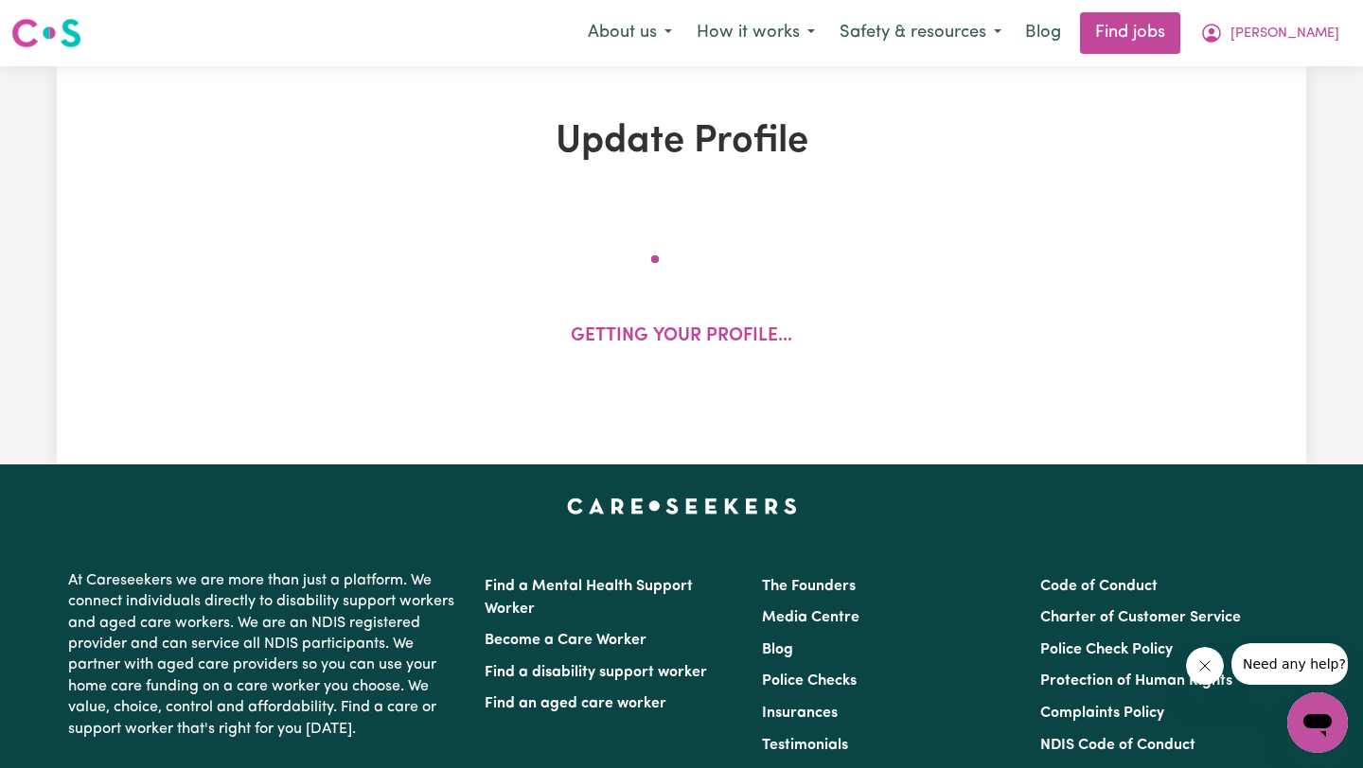
select select "Certificate III (Individual Support)"
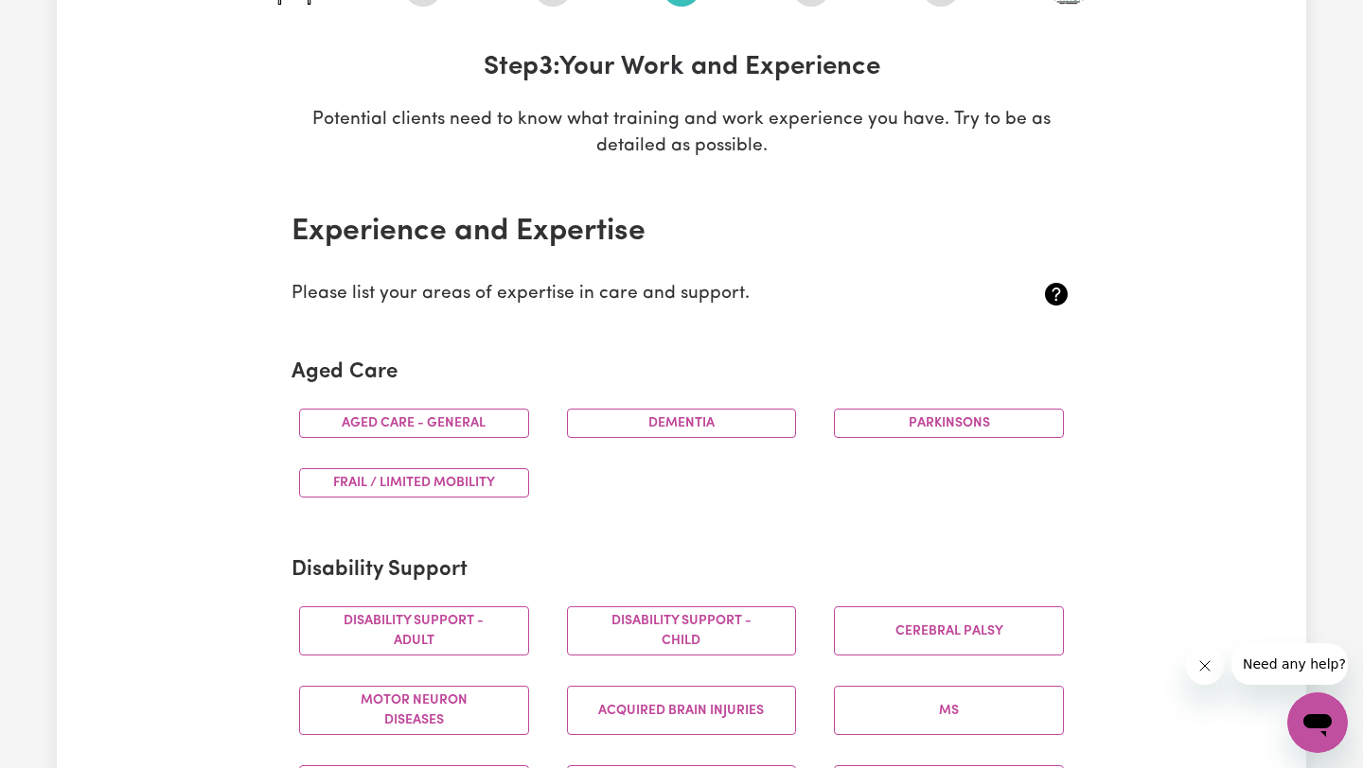
scroll to position [273, 0]
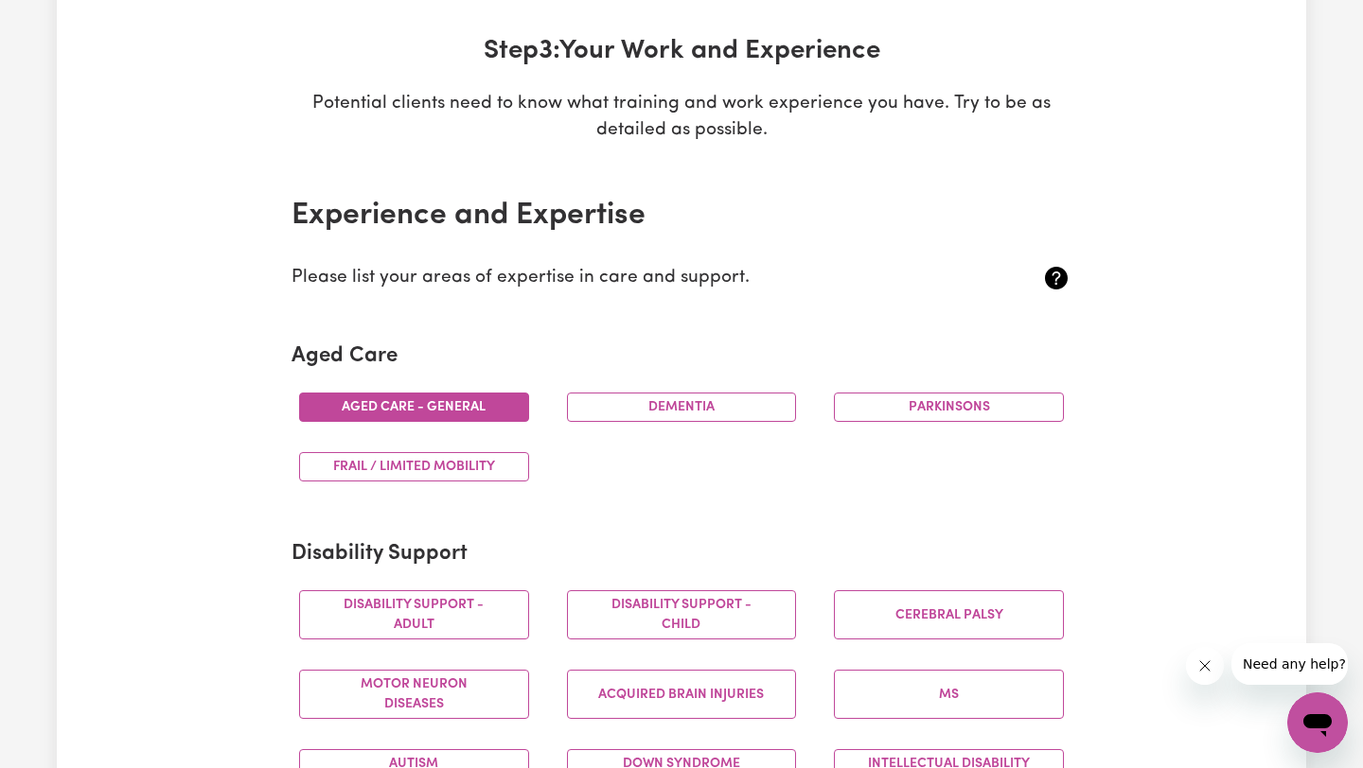
click at [397, 403] on button "Aged care - General" at bounding box center [414, 407] width 230 height 29
click at [688, 409] on button "Dementia" at bounding box center [682, 407] width 230 height 29
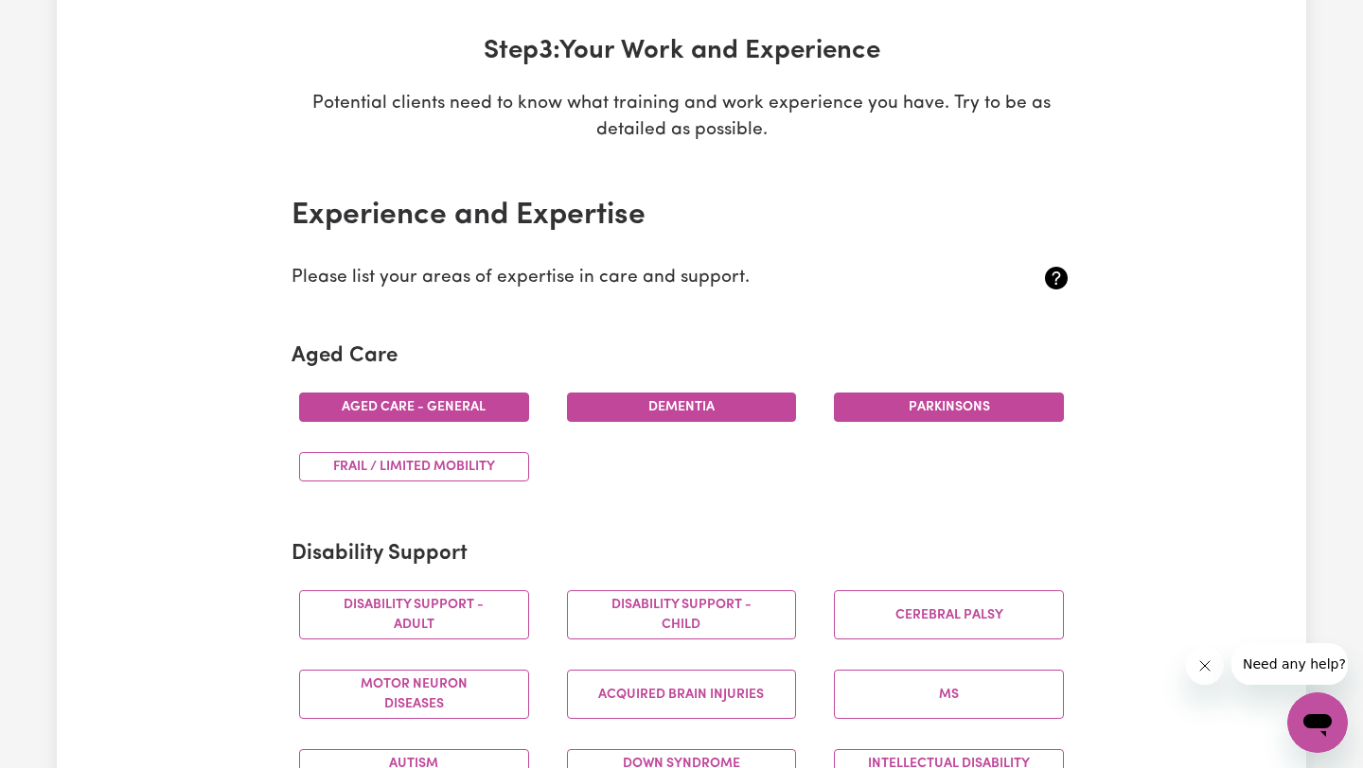
click at [945, 402] on button "Parkinsons" at bounding box center [949, 407] width 230 height 29
click at [500, 468] on button "Frail / limited mobility" at bounding box center [414, 466] width 230 height 29
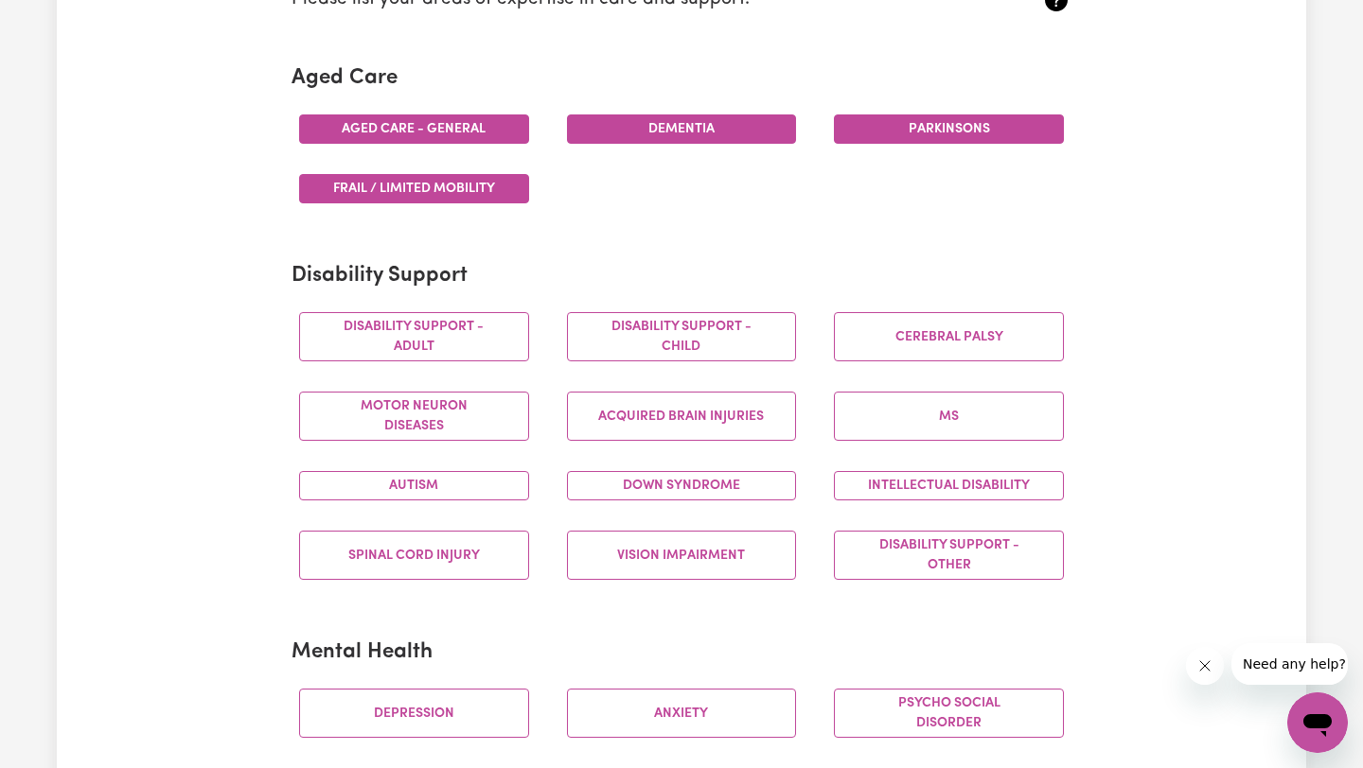
scroll to position [557, 0]
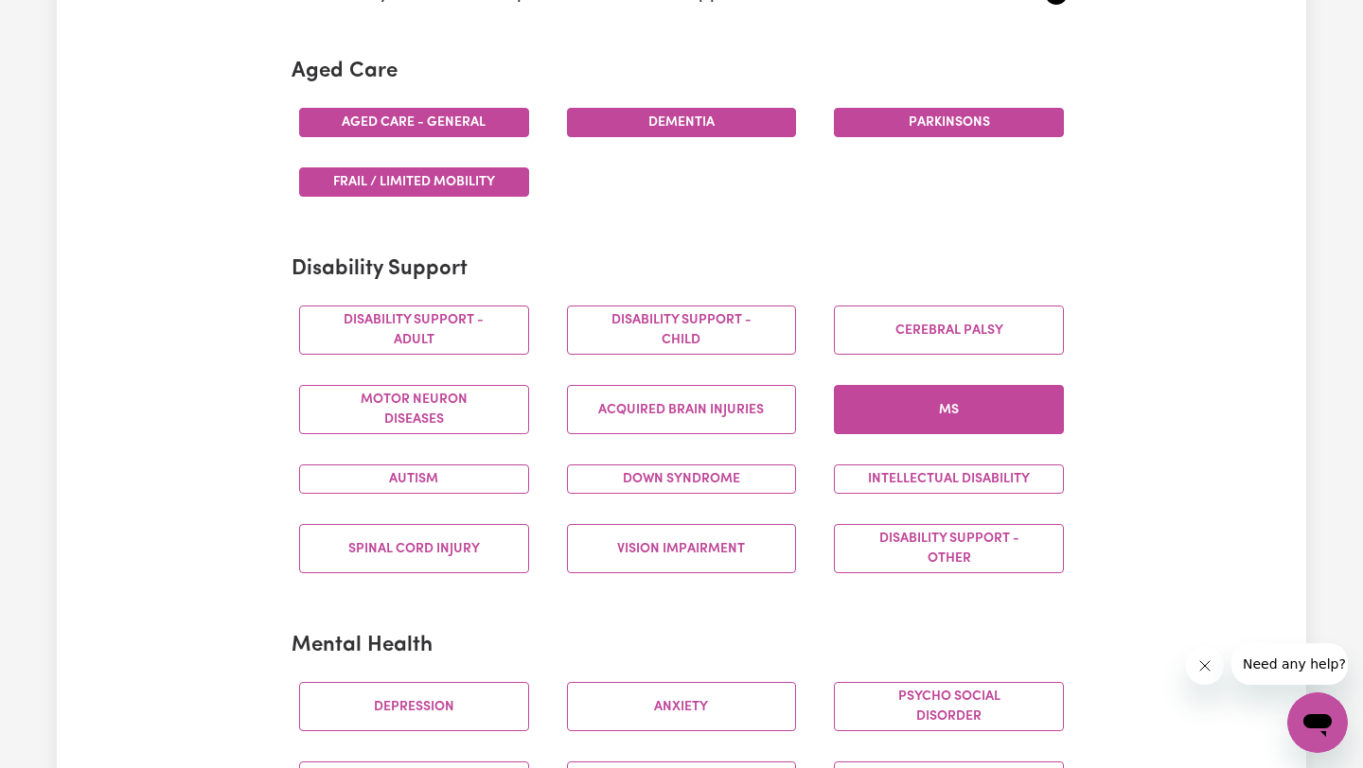
click at [998, 415] on button "MS" at bounding box center [949, 409] width 230 height 49
click at [932, 488] on button "Intellectual Disability" at bounding box center [949, 479] width 230 height 29
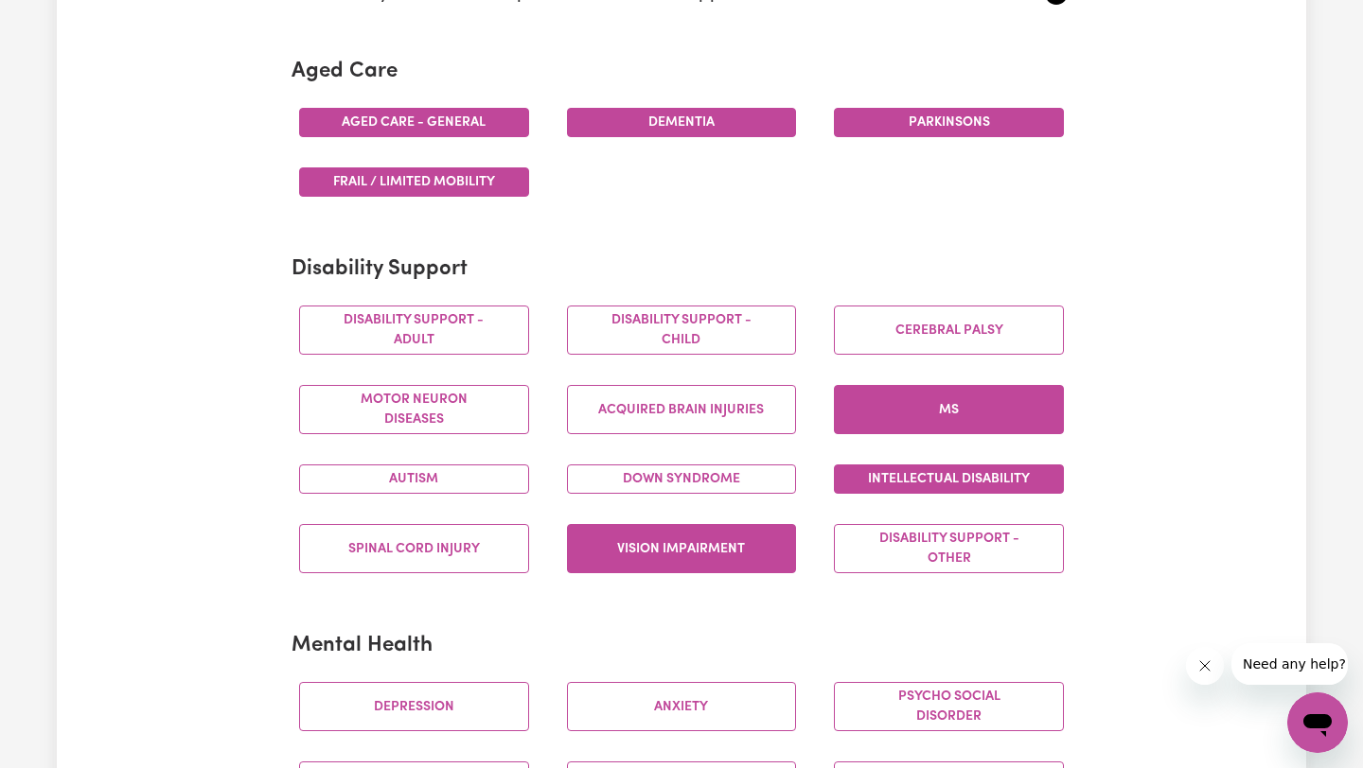
click at [626, 533] on button "Vision impairment" at bounding box center [682, 548] width 230 height 49
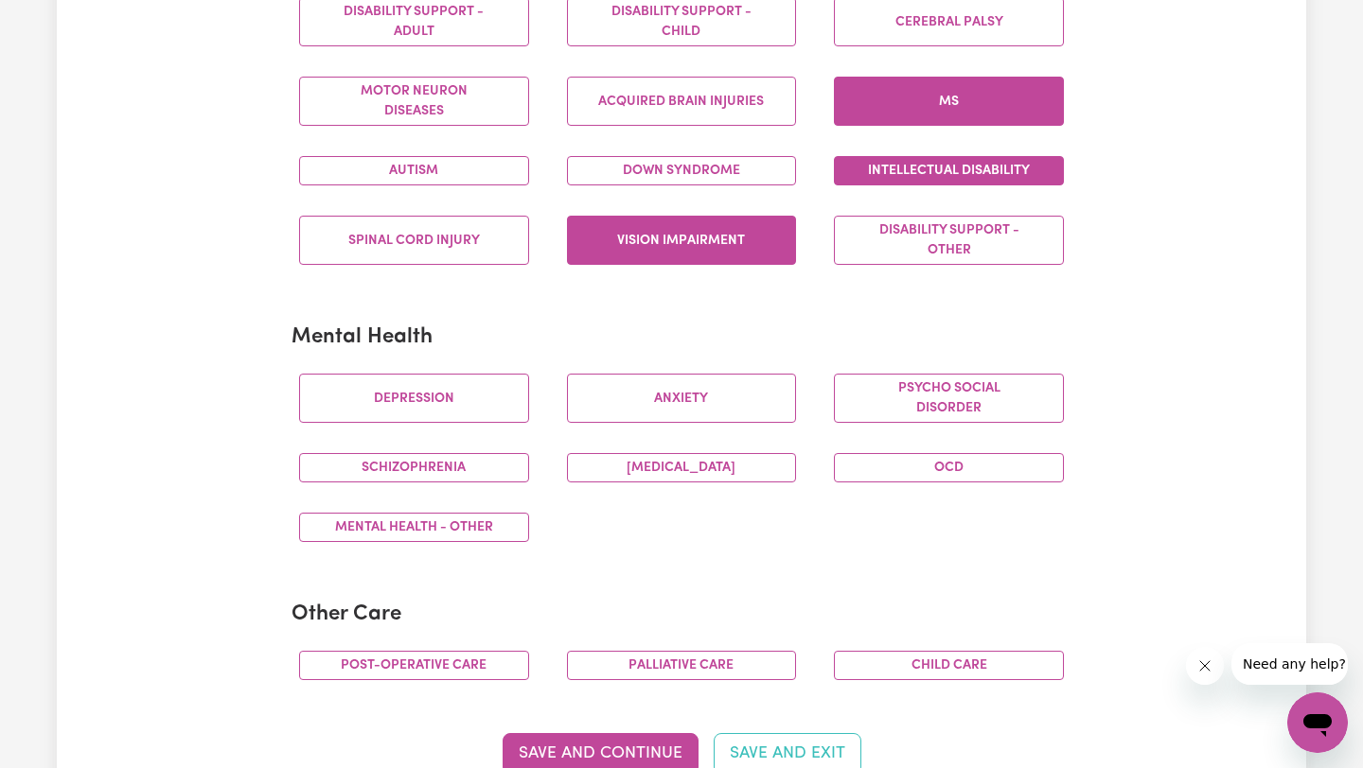
scroll to position [887, 0]
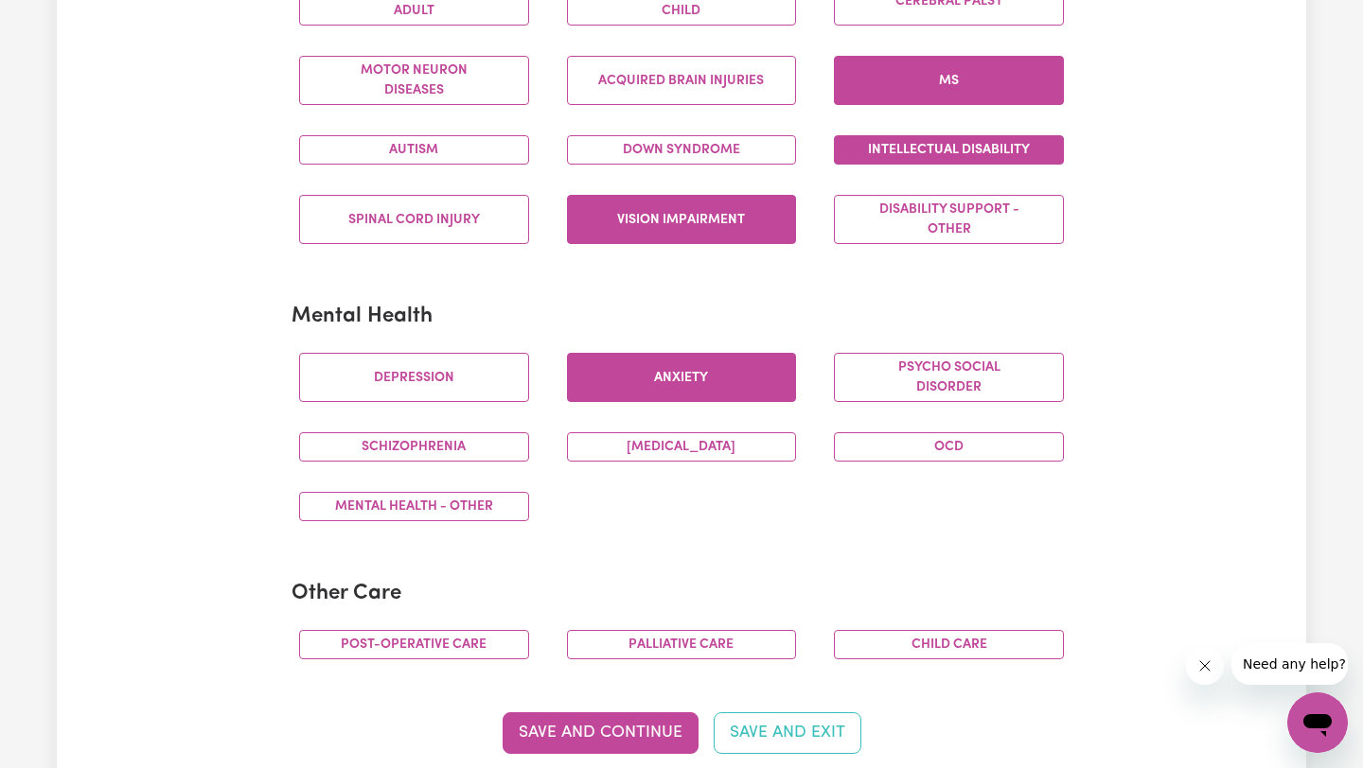
click at [666, 387] on button "Anxiety" at bounding box center [682, 377] width 230 height 49
click at [937, 453] on button "OCD" at bounding box center [949, 446] width 230 height 29
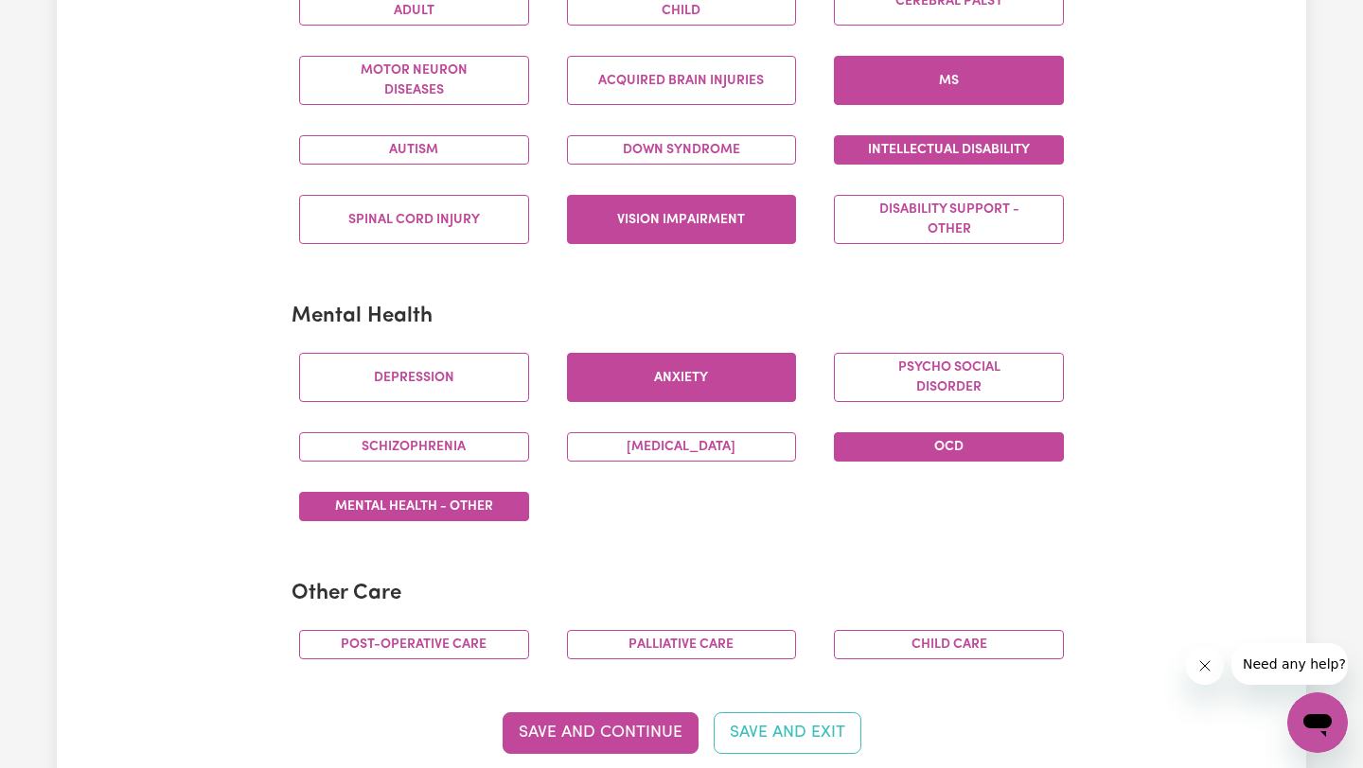
click at [496, 502] on button "Mental Health - Other" at bounding box center [414, 506] width 230 height 29
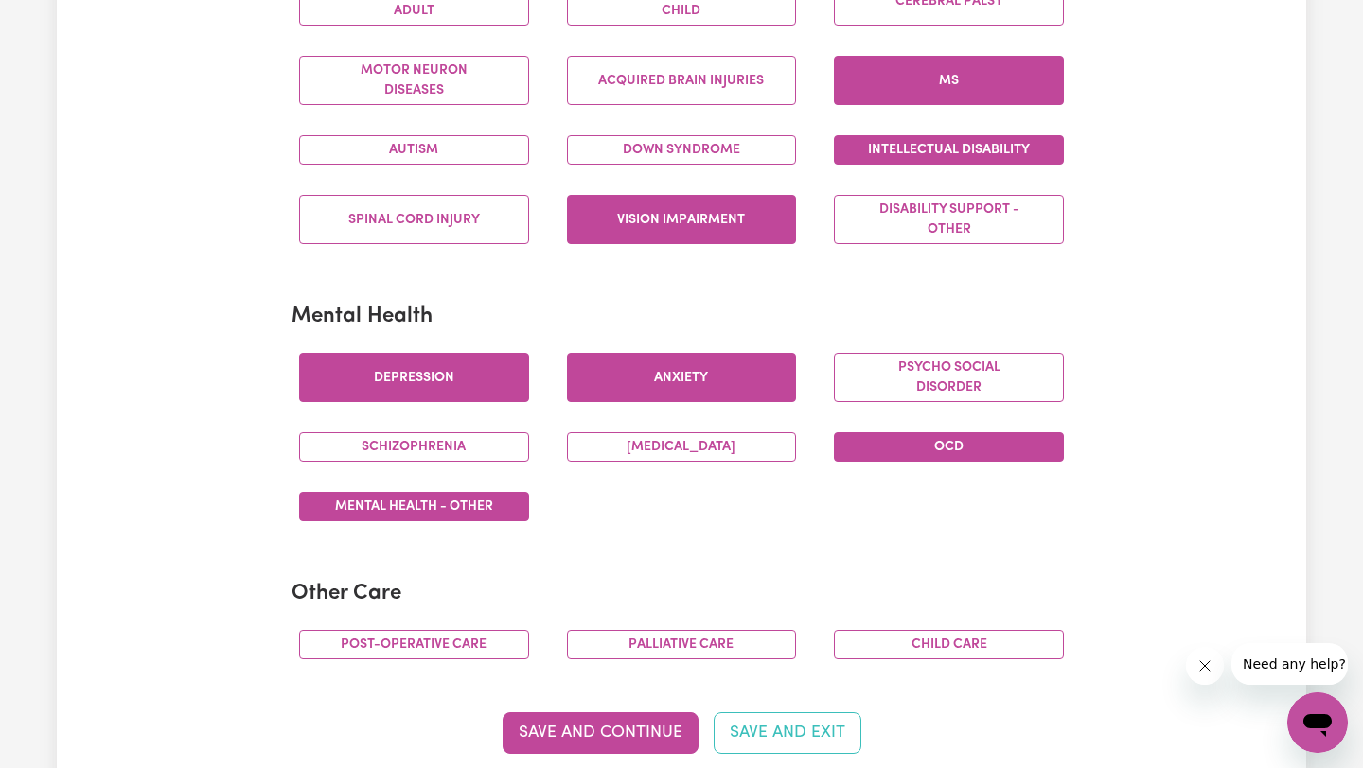
click at [475, 398] on button "Depression" at bounding box center [414, 377] width 230 height 49
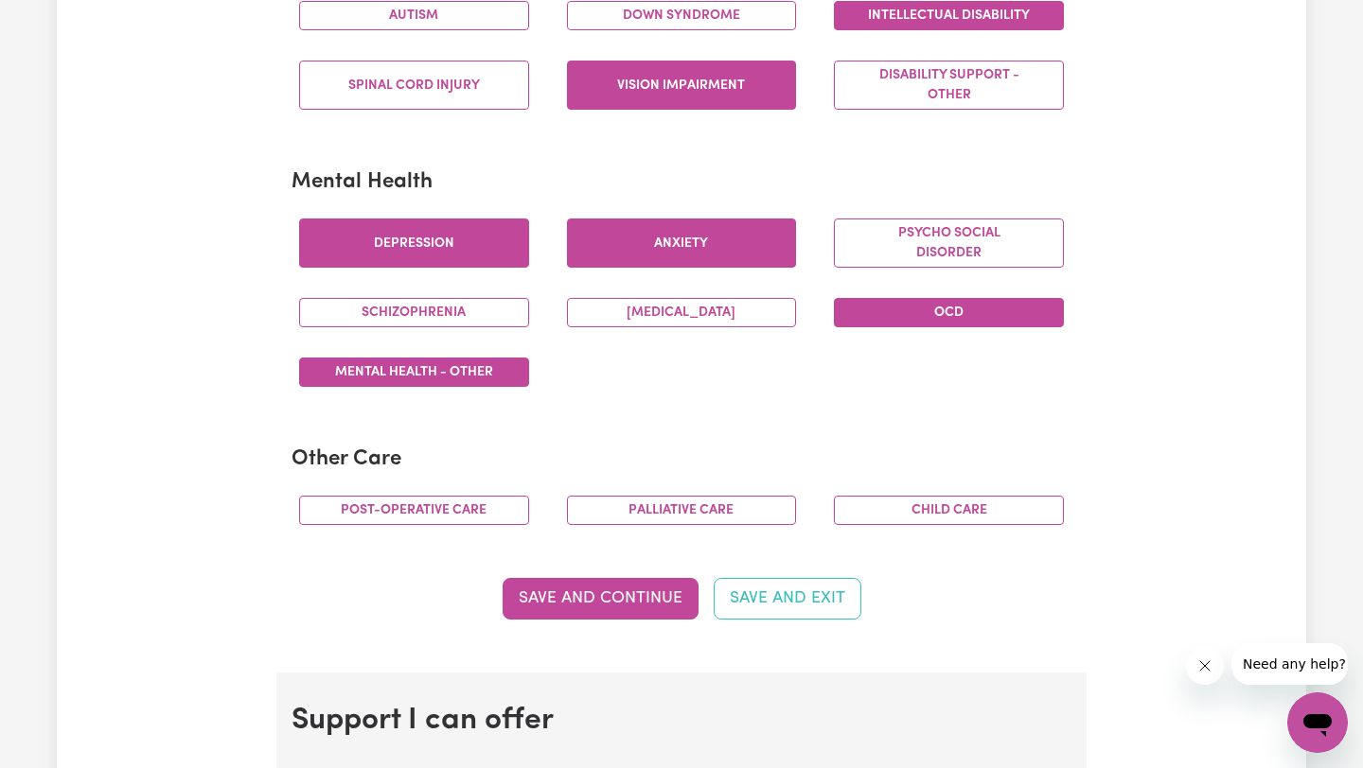
scroll to position [1065, 0]
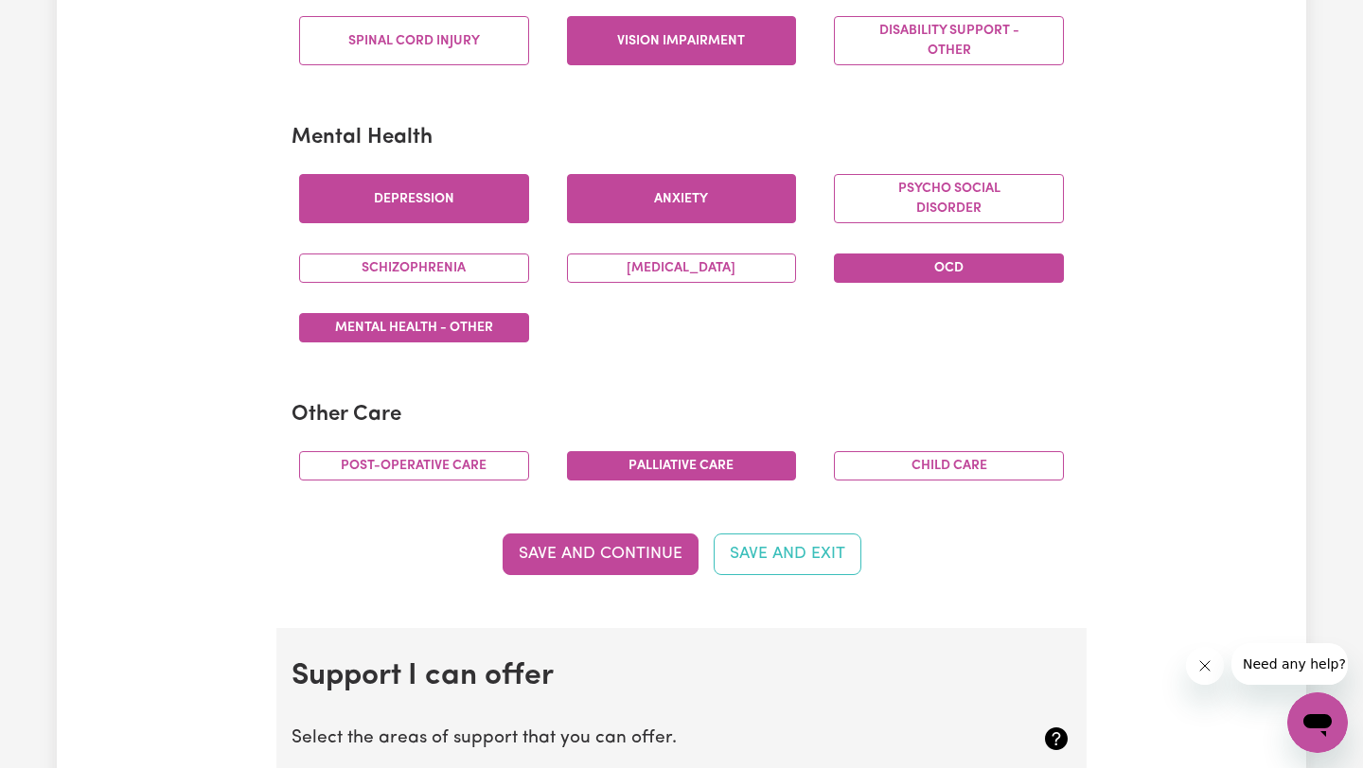
click at [736, 471] on button "Palliative care" at bounding box center [682, 465] width 230 height 29
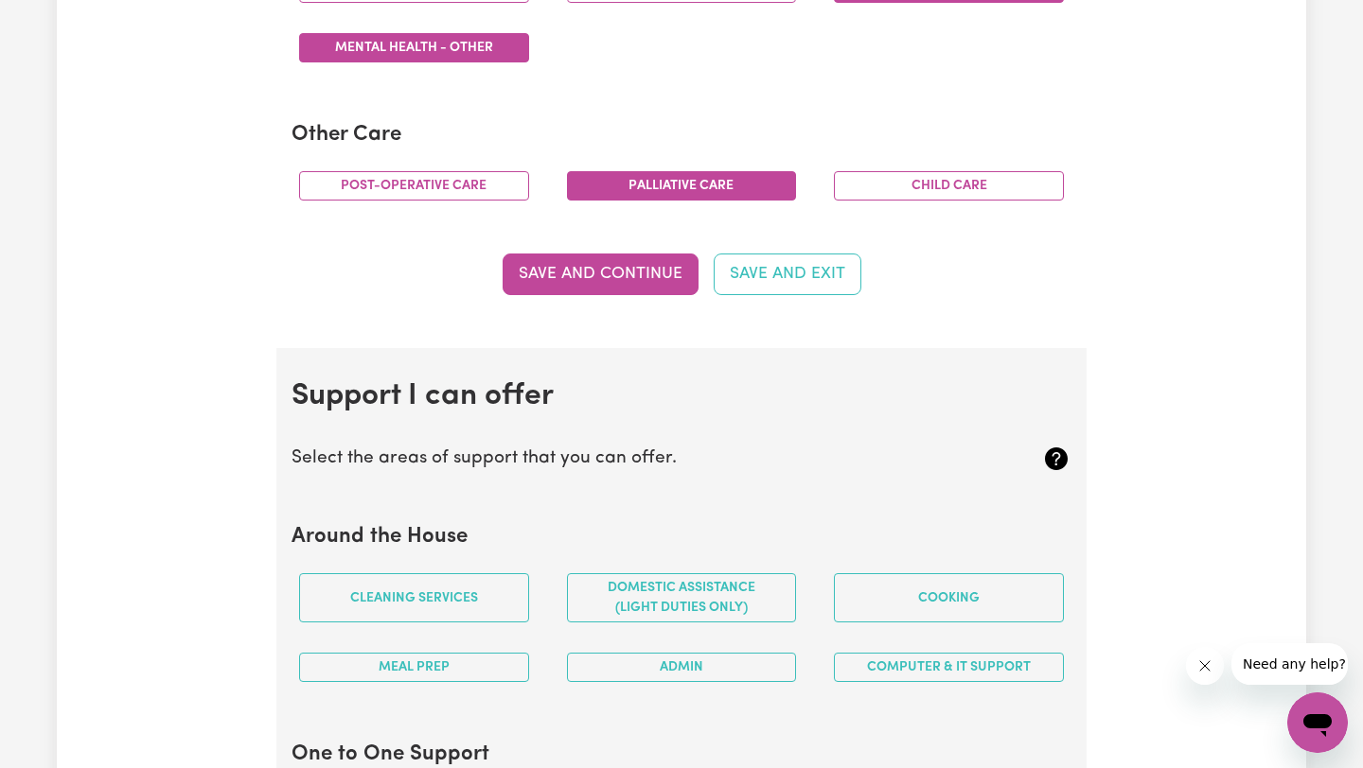
scroll to position [1482, 0]
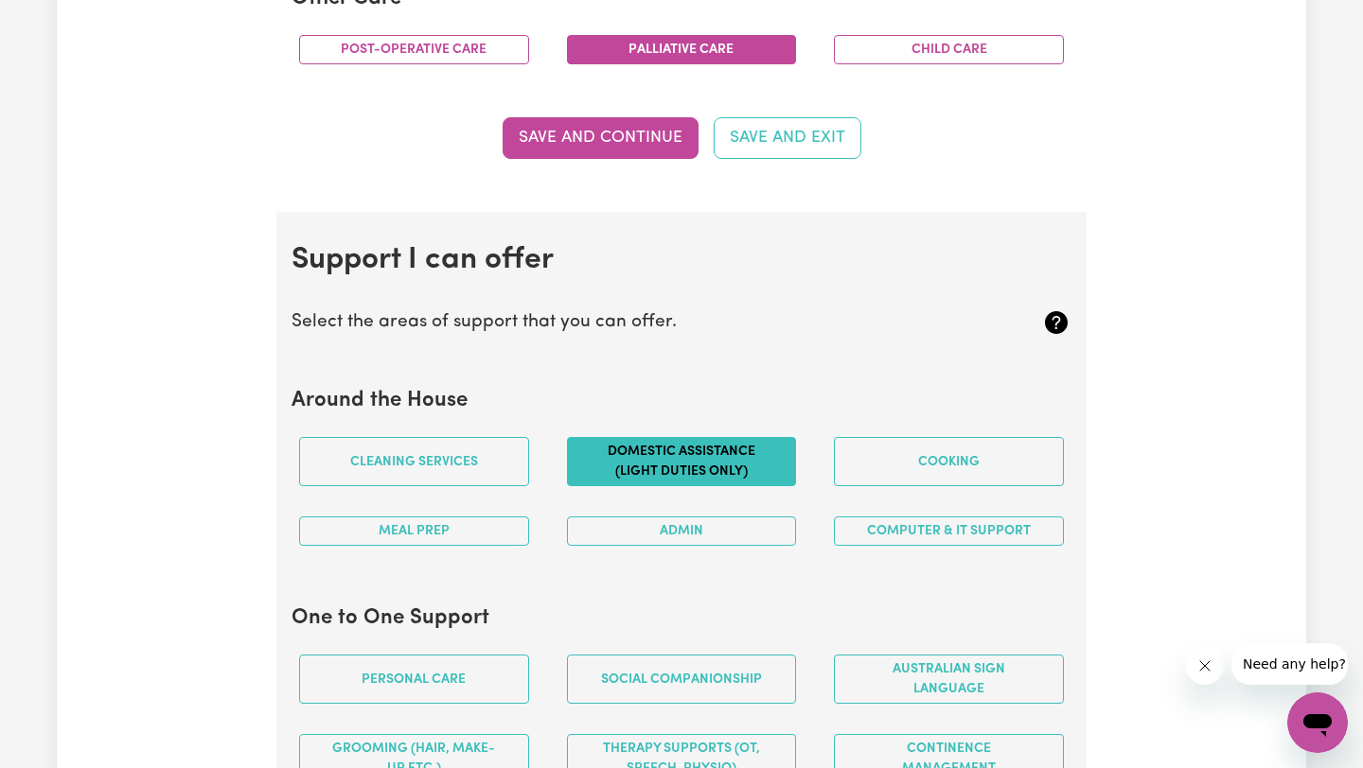
click at [717, 461] on button "Domestic assistance (light duties only)" at bounding box center [682, 461] width 230 height 49
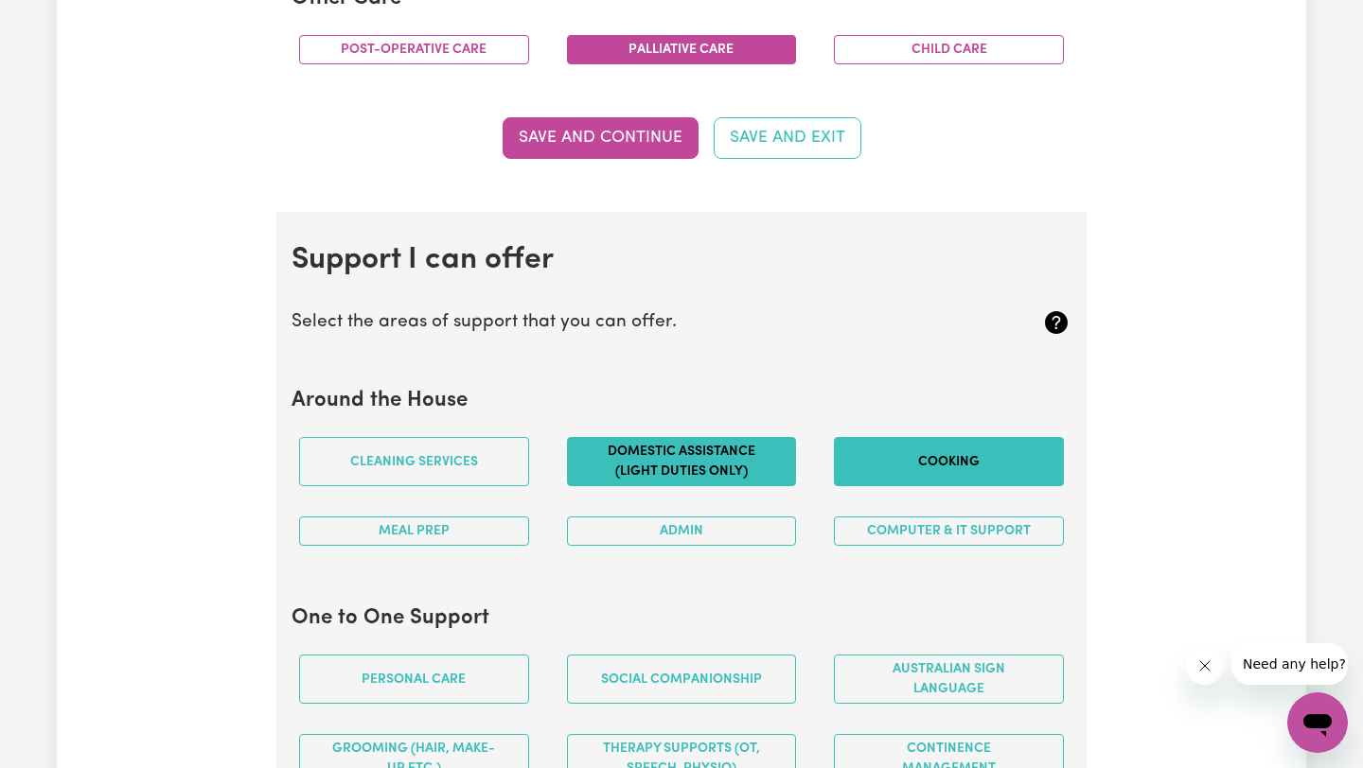
click at [924, 462] on button "Cooking" at bounding box center [949, 461] width 230 height 49
click at [516, 537] on button "Meal prep" at bounding box center [414, 531] width 230 height 29
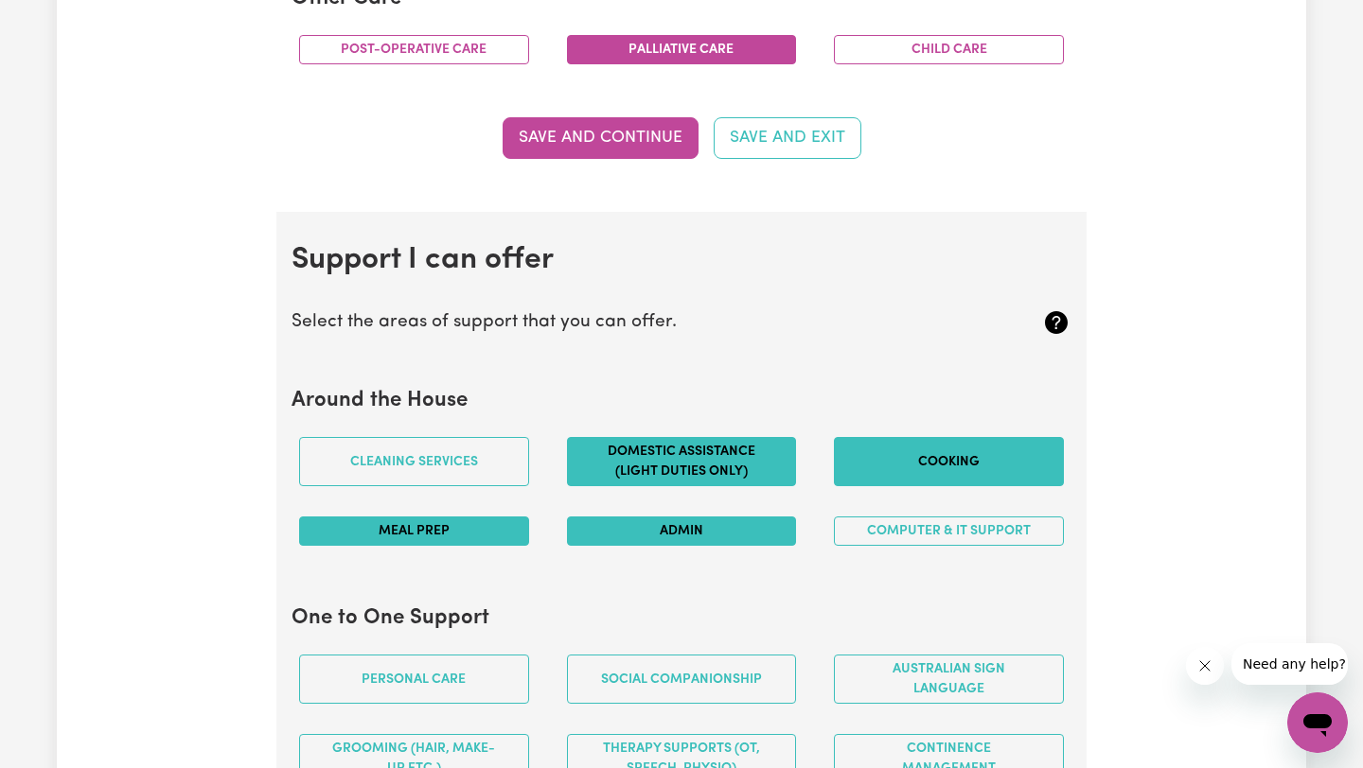
click at [667, 525] on button "Admin" at bounding box center [682, 531] width 230 height 29
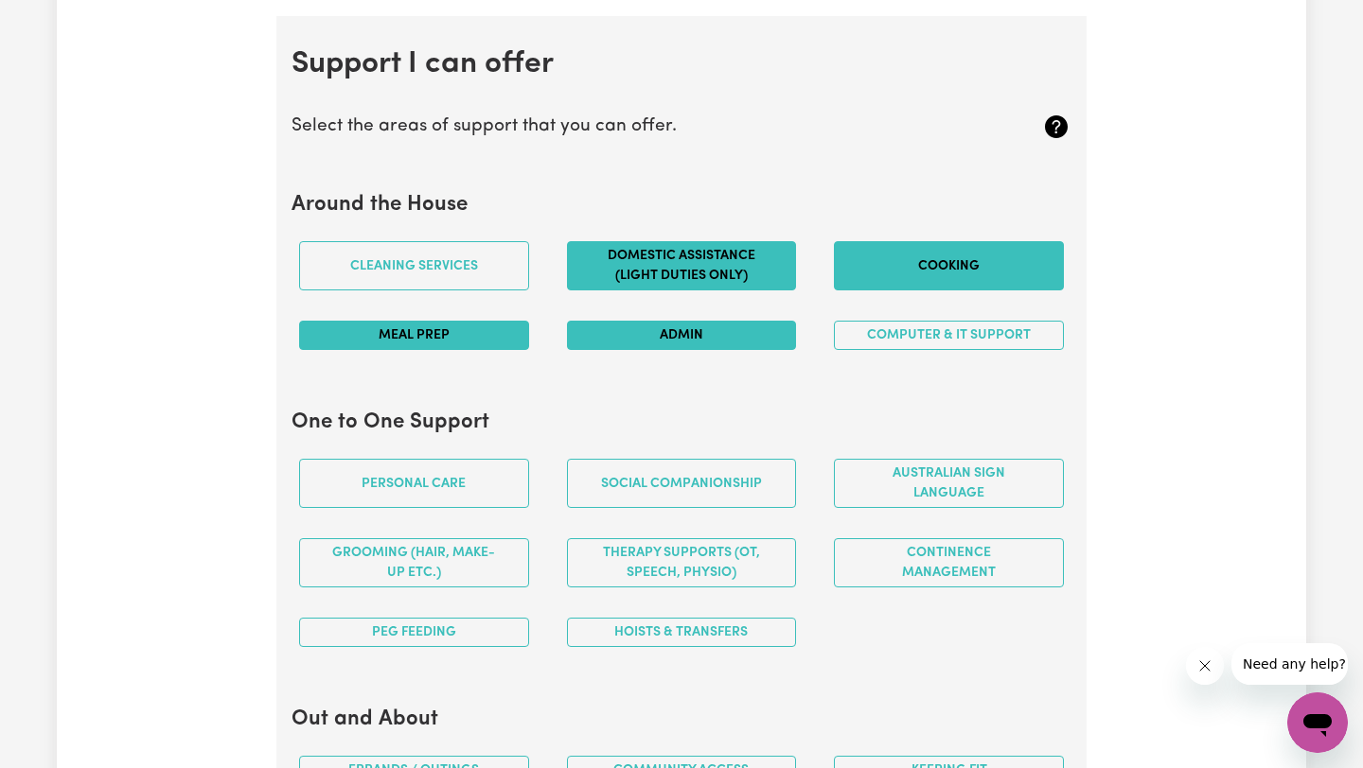
scroll to position [1704, 0]
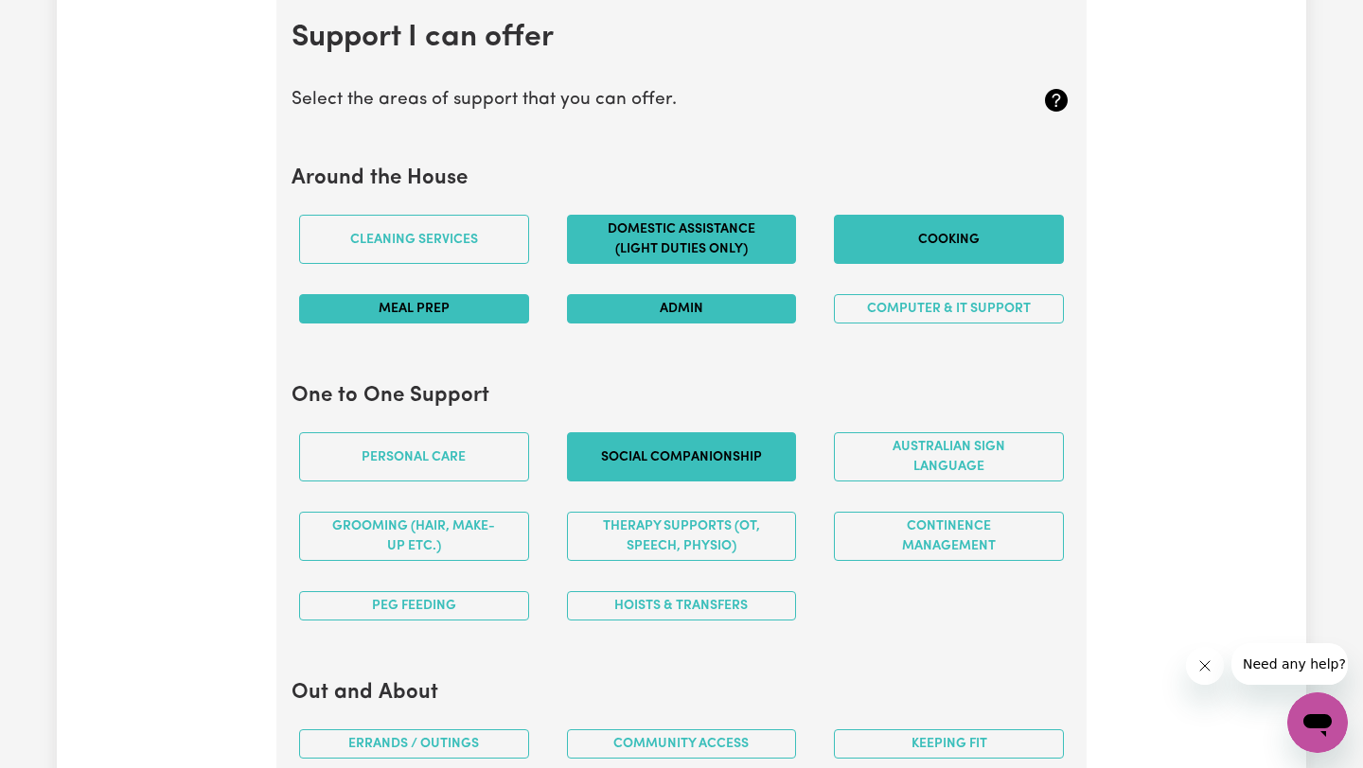
click at [690, 462] on button "Social companionship" at bounding box center [682, 456] width 230 height 49
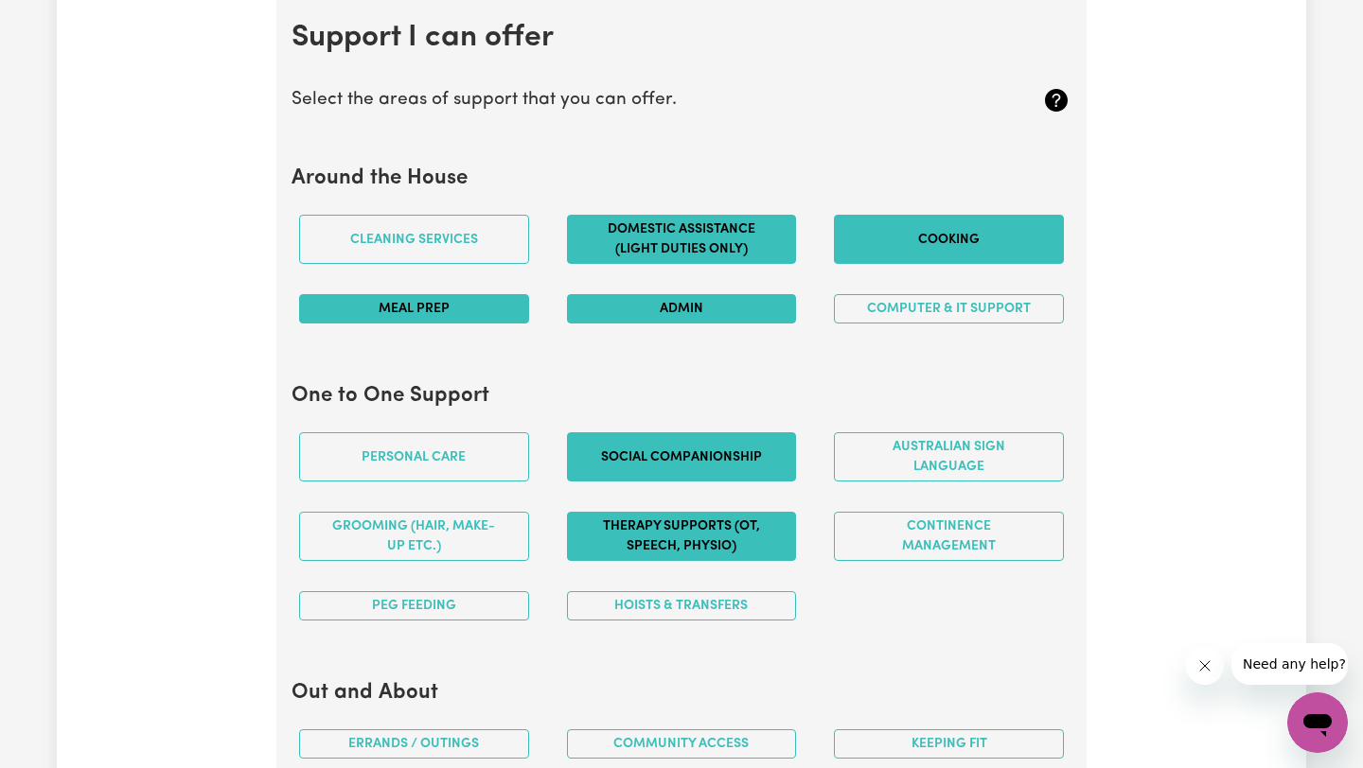
scroll to position [1744, 0]
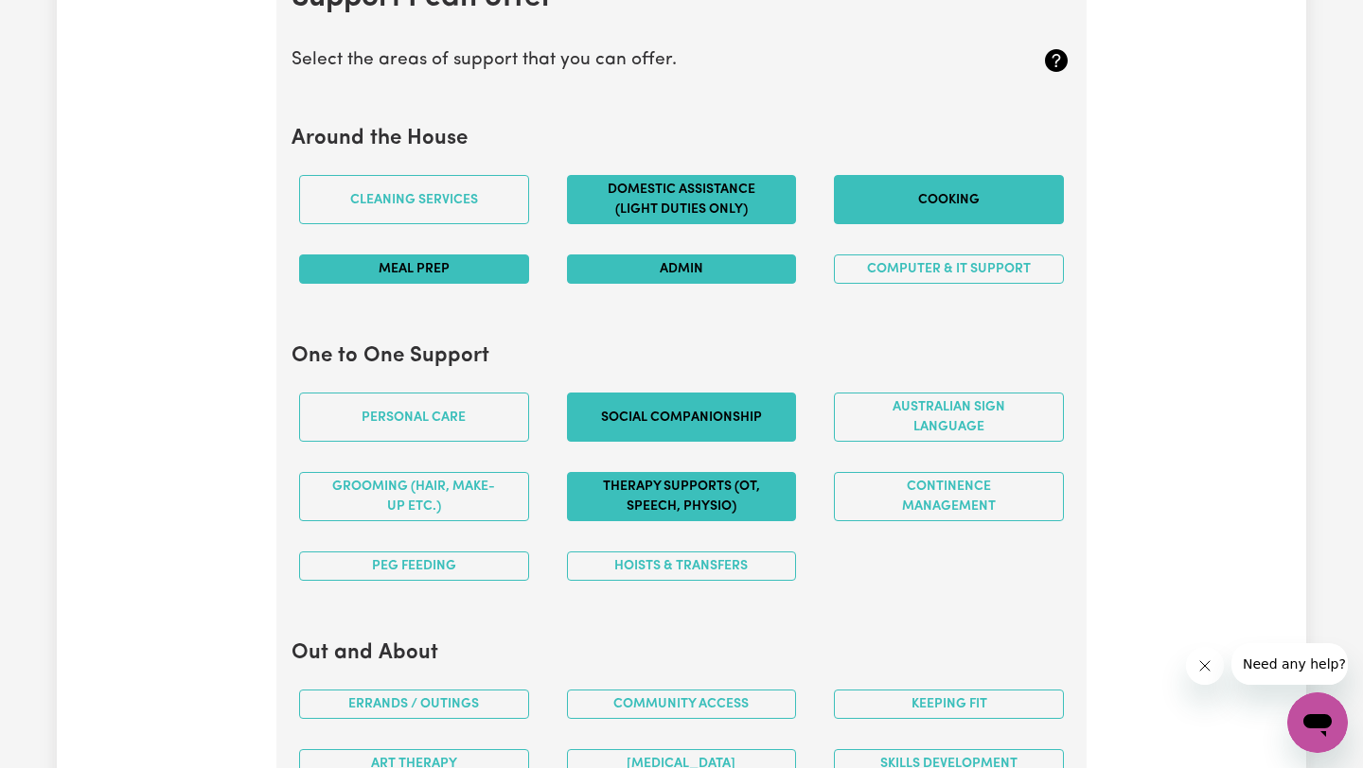
click at [710, 505] on button "Therapy Supports (OT, speech, physio)" at bounding box center [682, 496] width 230 height 49
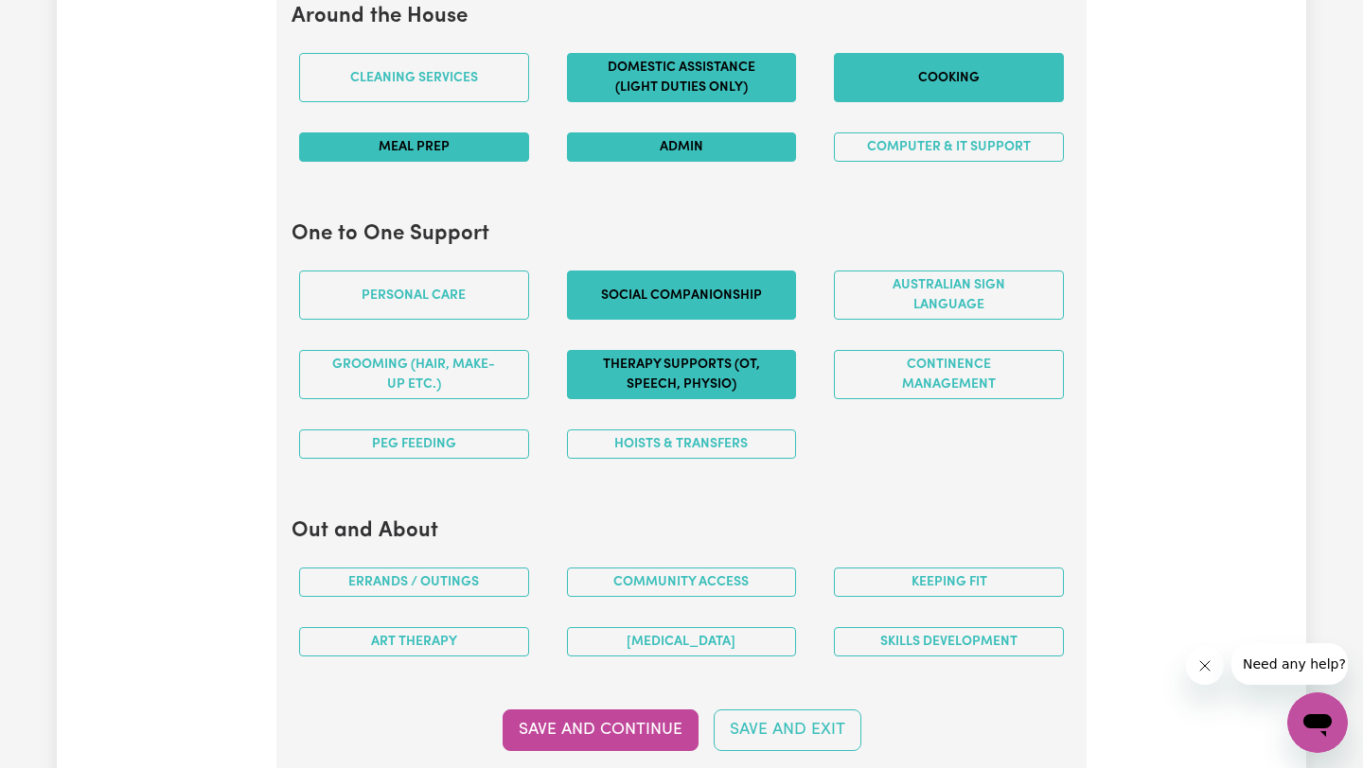
scroll to position [1886, 0]
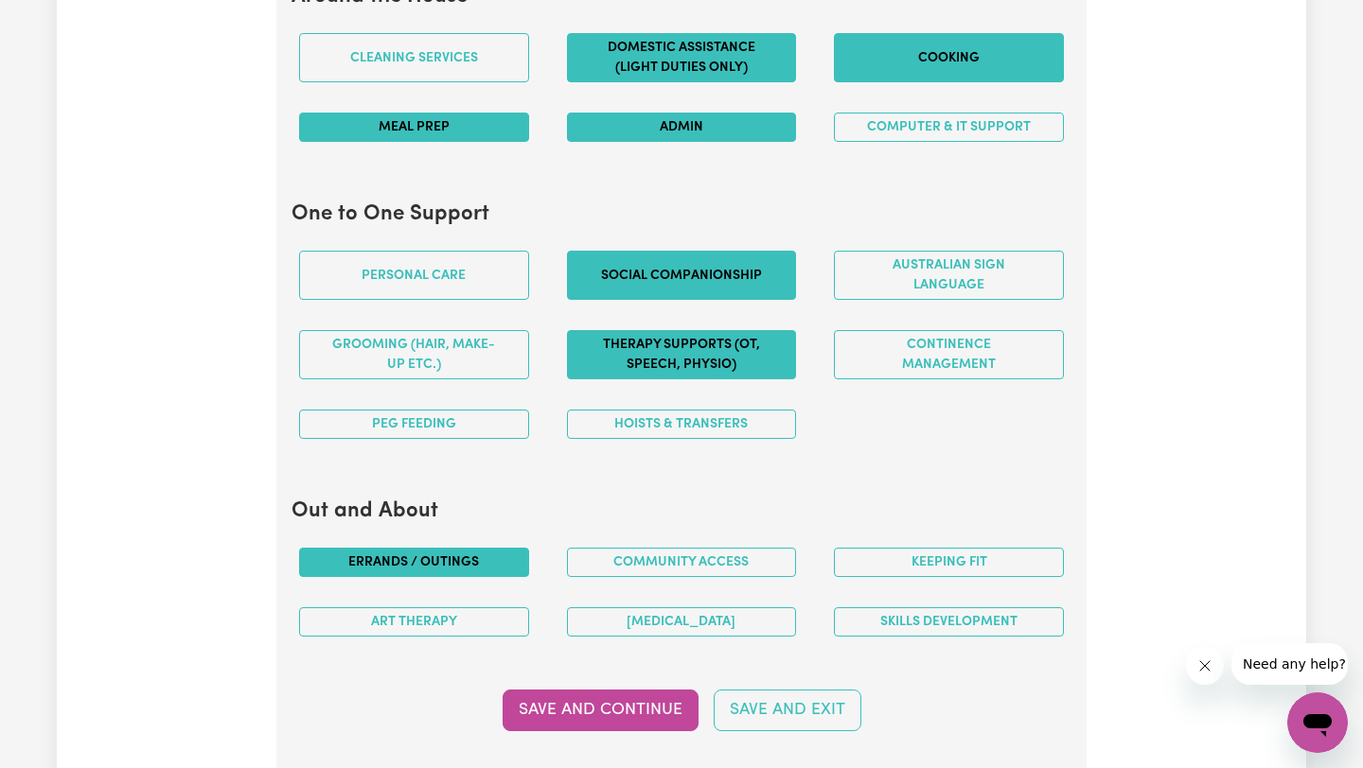
click at [417, 564] on button "Errands / Outings" at bounding box center [414, 562] width 230 height 29
click at [704, 575] on button "Community access" at bounding box center [682, 562] width 230 height 29
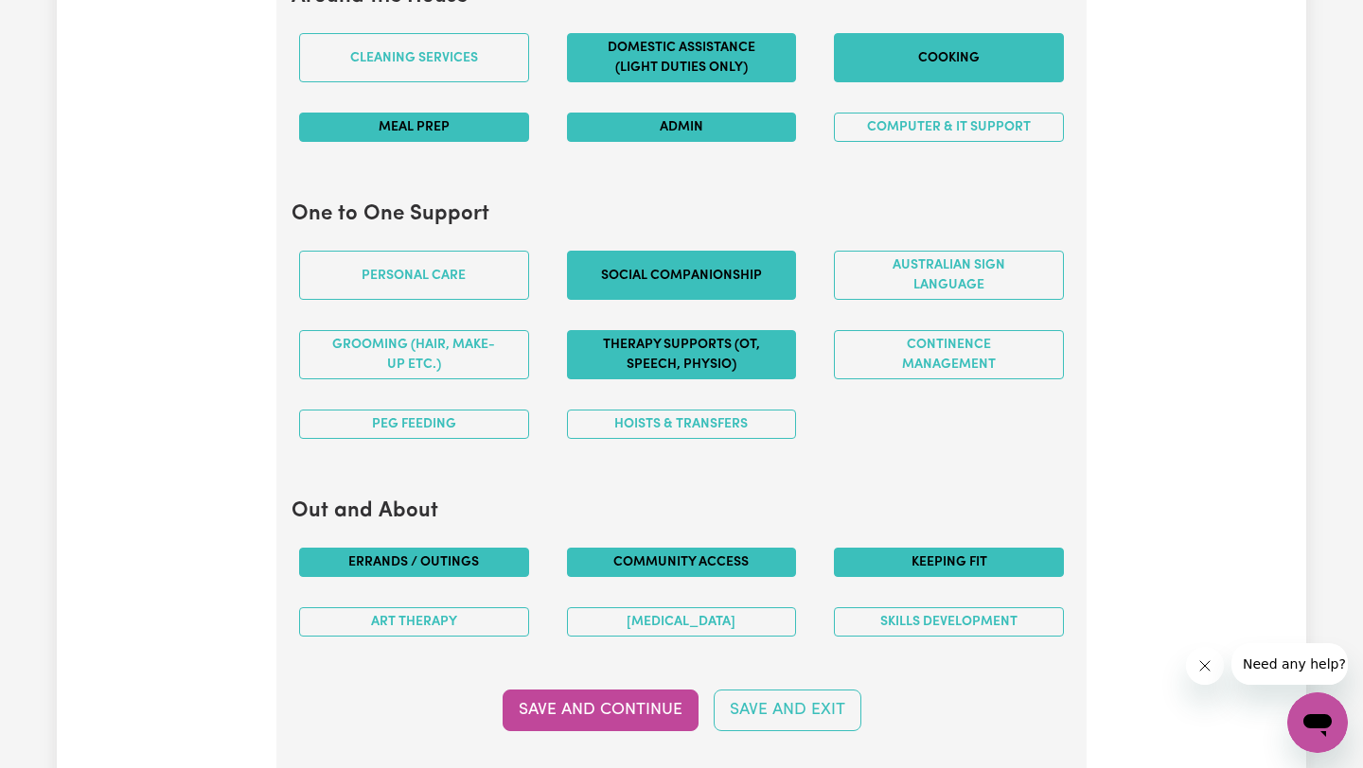
click at [901, 562] on button "Keeping fit" at bounding box center [949, 562] width 230 height 29
click at [966, 621] on button "Skills Development" at bounding box center [949, 621] width 230 height 29
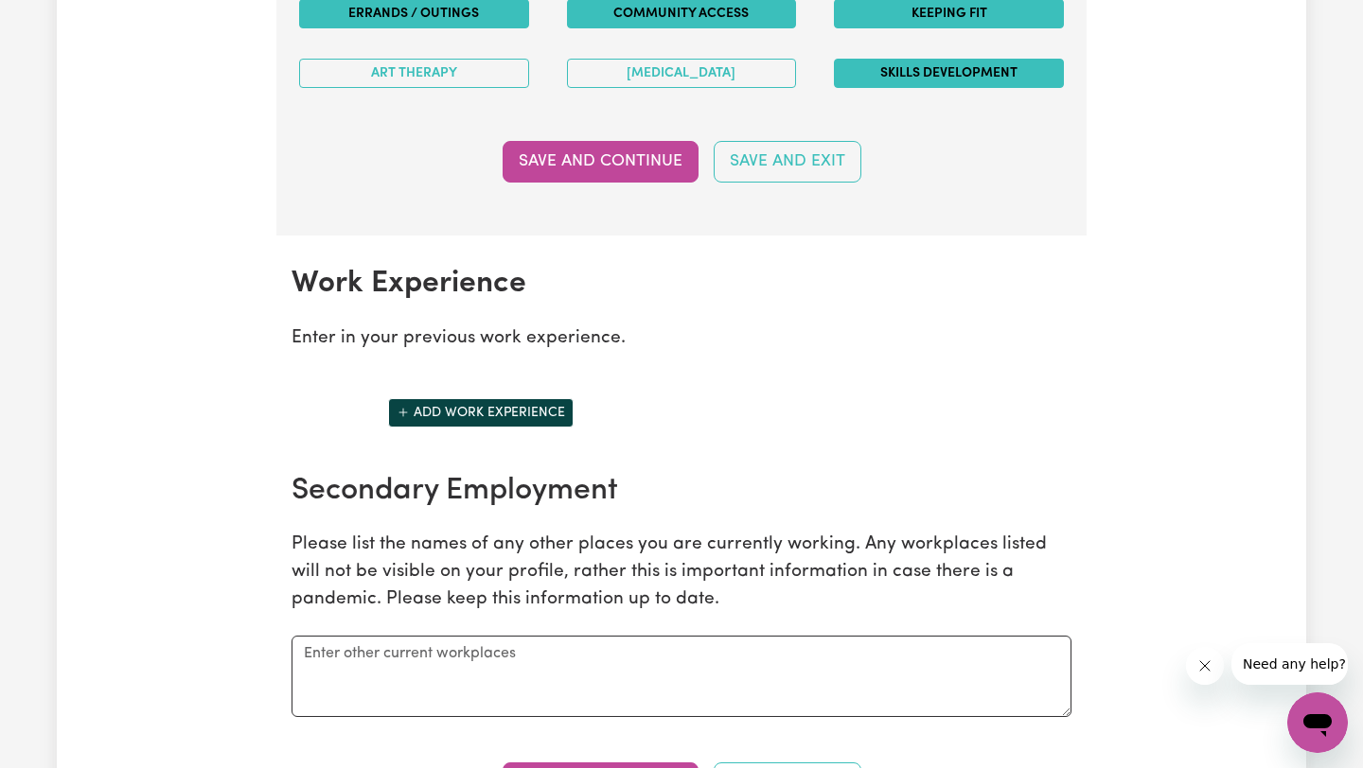
scroll to position [2508, 0]
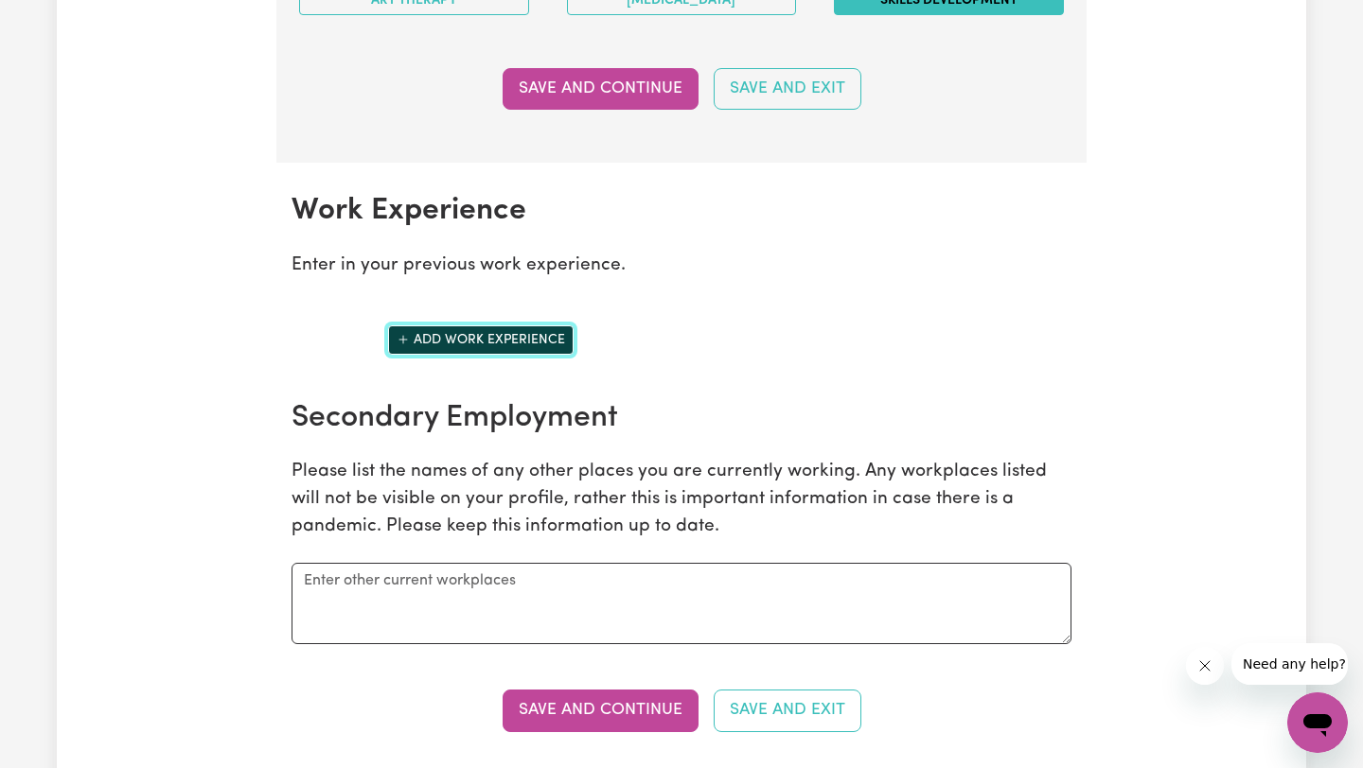
click at [439, 339] on button "Add work experience" at bounding box center [480, 340] width 185 height 29
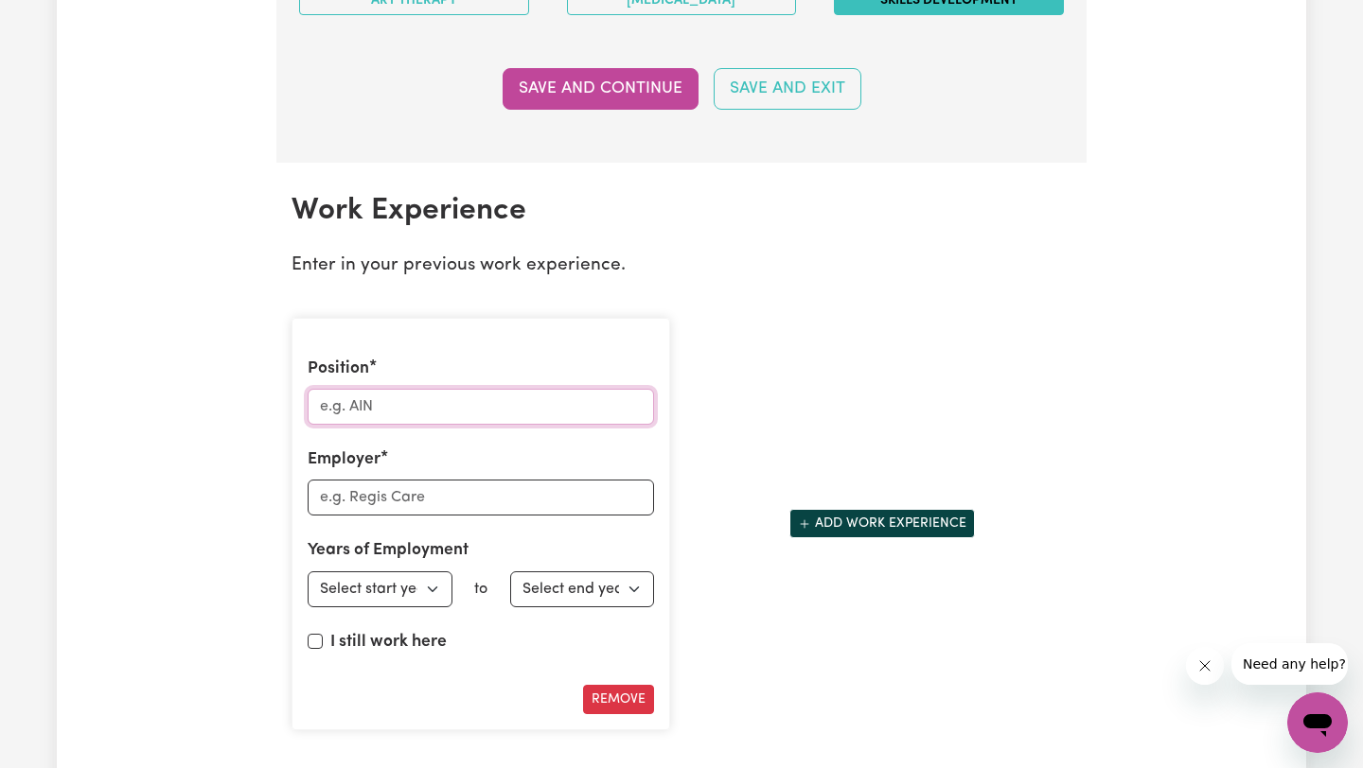
click at [406, 396] on input "Position" at bounding box center [481, 407] width 346 height 36
type input "Massage Therapist"
click at [413, 502] on input "Employer" at bounding box center [481, 498] width 346 height 36
type input "M"
type input "S"
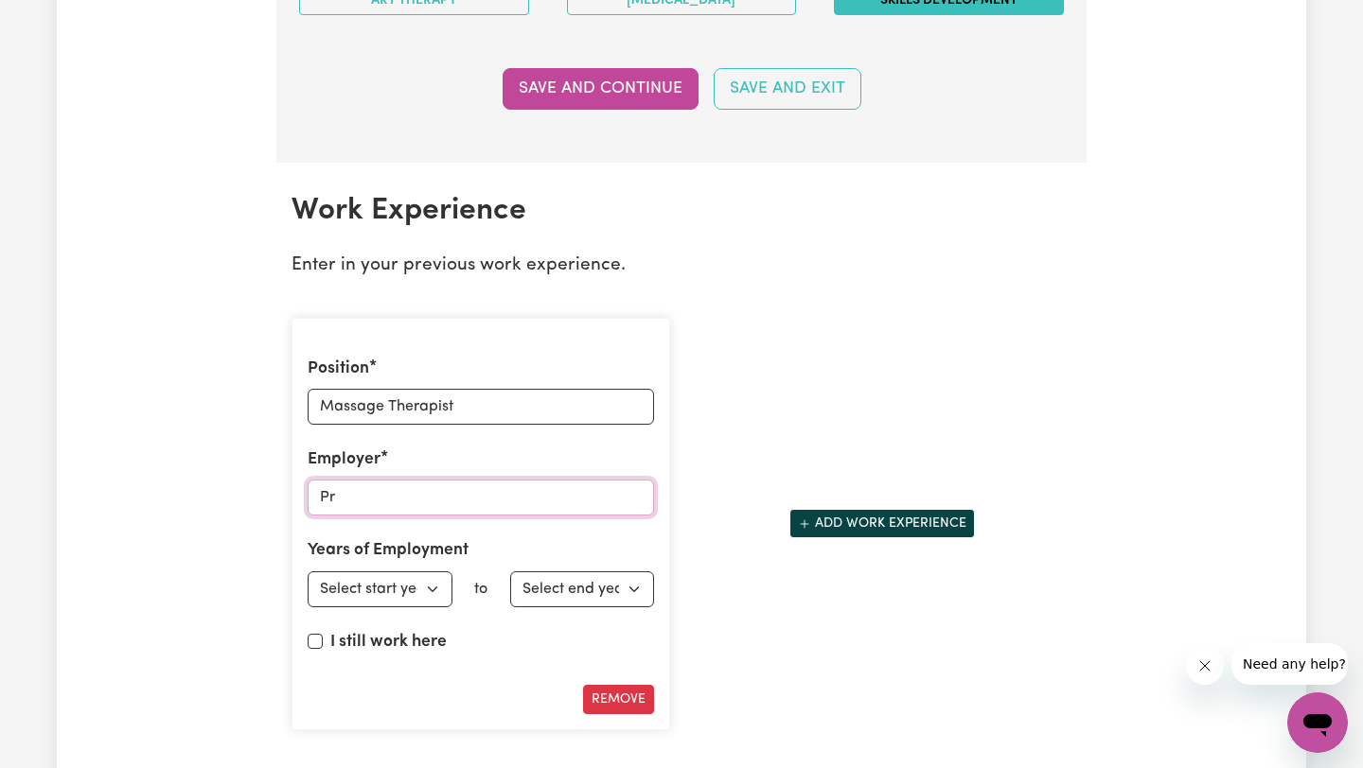
type input "P"
type input "Self employed"
click at [429, 582] on select "Select start year [DATE] 1952 1953 1954 1955 1956 1957 1958 1959 1960 1961 1962…" at bounding box center [380, 590] width 145 height 36
select select "2022"
click at [308, 572] on select "Select start year [DATE] 1952 1953 1954 1955 1956 1957 1958 1959 1960 1961 1962…" at bounding box center [380, 590] width 145 height 36
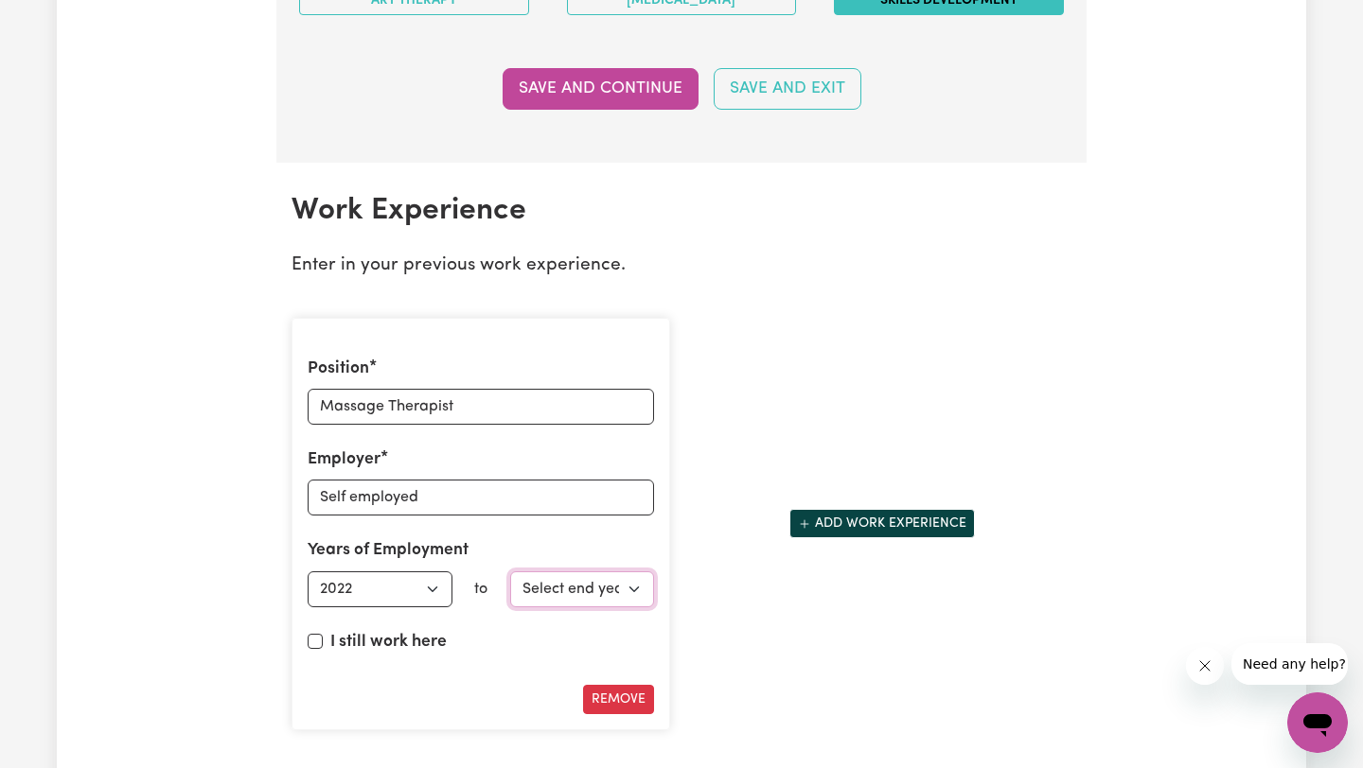
click at [633, 590] on select "Select end year [DATE] 1952 1953 1954 1955 1956 1957 1958 1959 1960 1961 1962 1…" at bounding box center [582, 590] width 145 height 36
select select "2005"
click at [510, 572] on select "Select end year [DATE] 1952 1953 1954 1955 1956 1957 1958 1959 1960 1961 1962 1…" at bounding box center [582, 590] width 145 height 36
click at [317, 638] on input "I still work here" at bounding box center [315, 641] width 15 height 15
checkbox input "true"
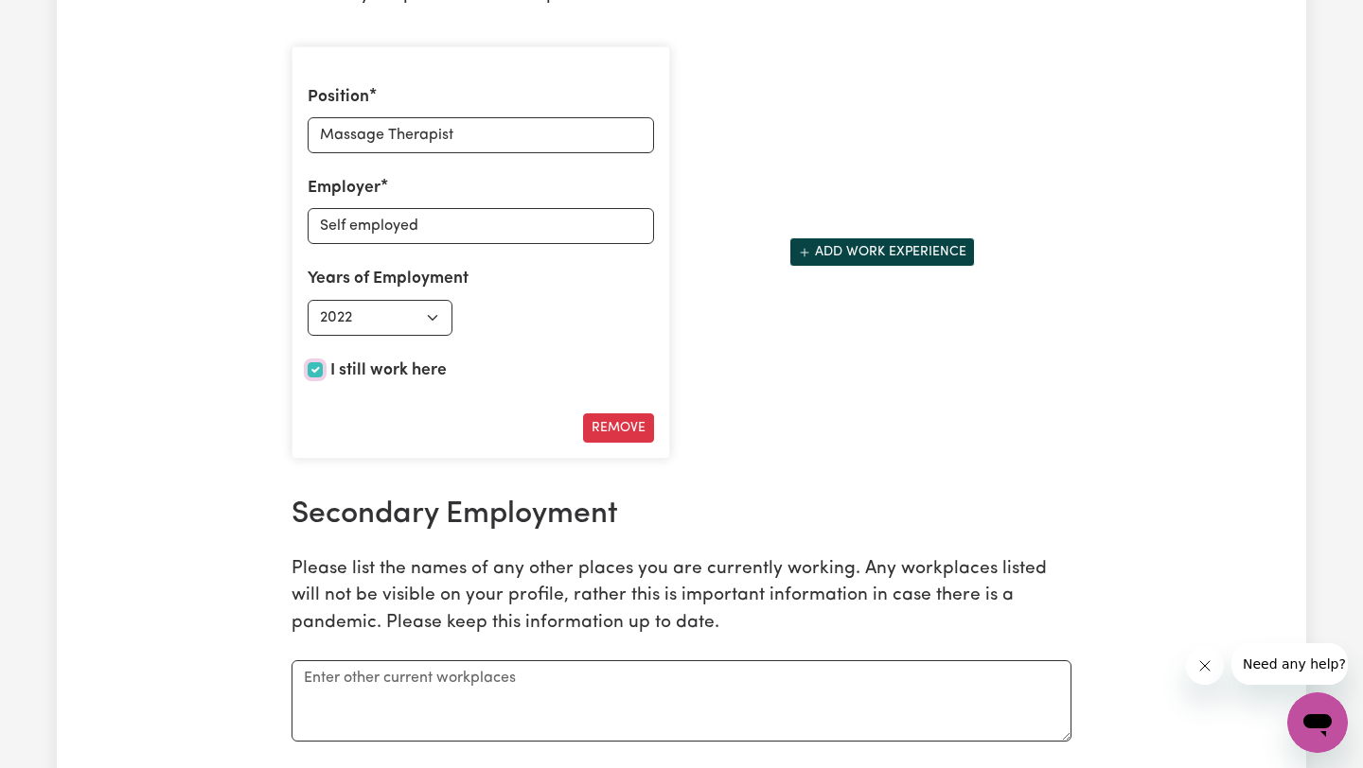
scroll to position [2774, 0]
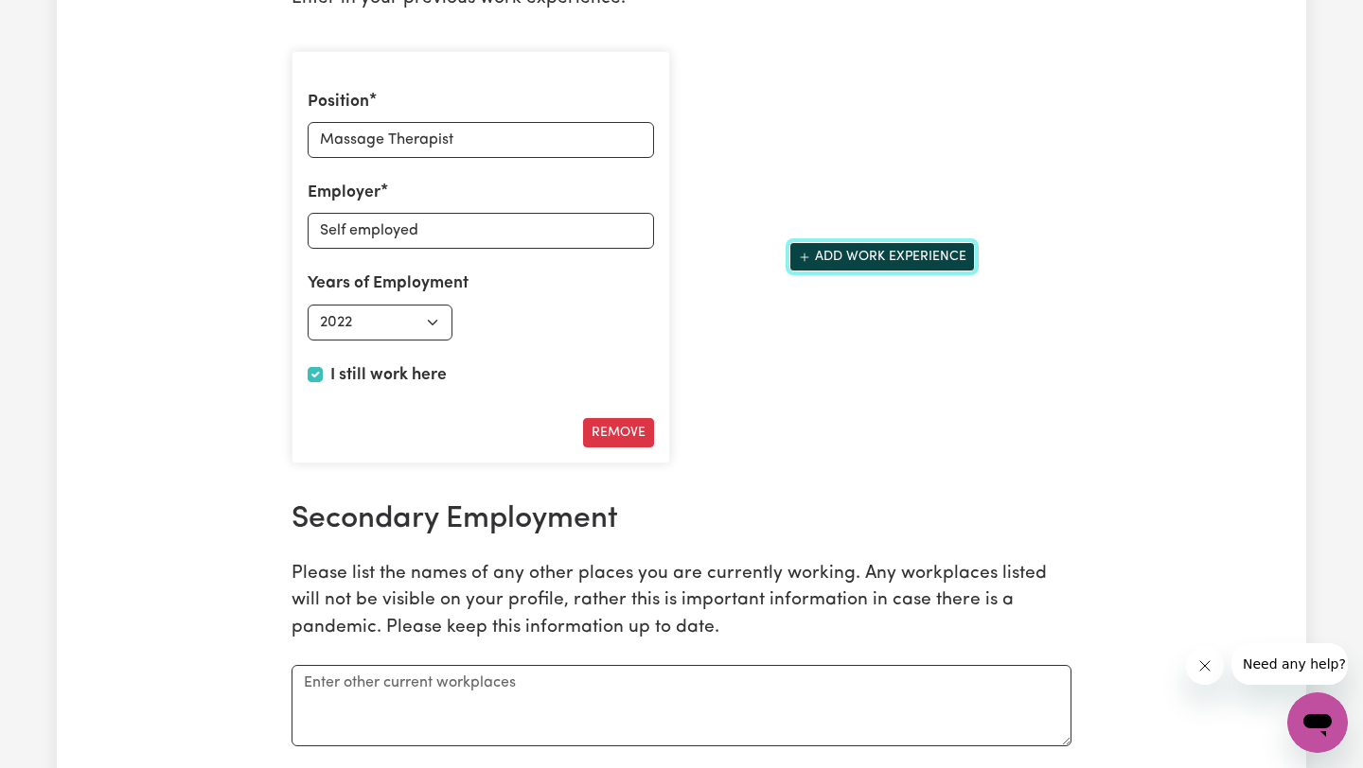
click at [816, 258] on button "Add work experience" at bounding box center [881, 256] width 185 height 29
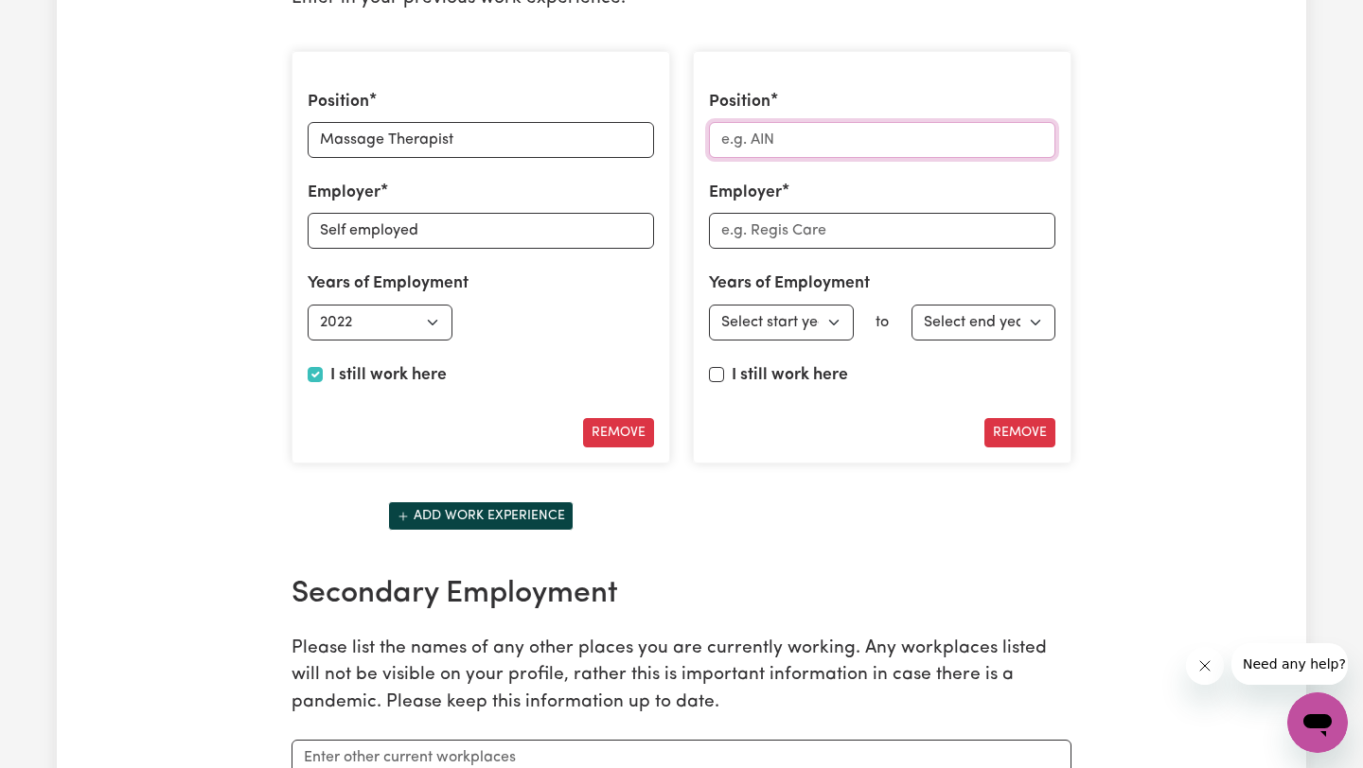
click at [816, 129] on input "Position" at bounding box center [882, 140] width 346 height 36
type input "Strength Conditioning Lifestyle"
click at [815, 239] on input "Employer" at bounding box center [882, 231] width 346 height 36
type input "s"
type input "Infinitecare"
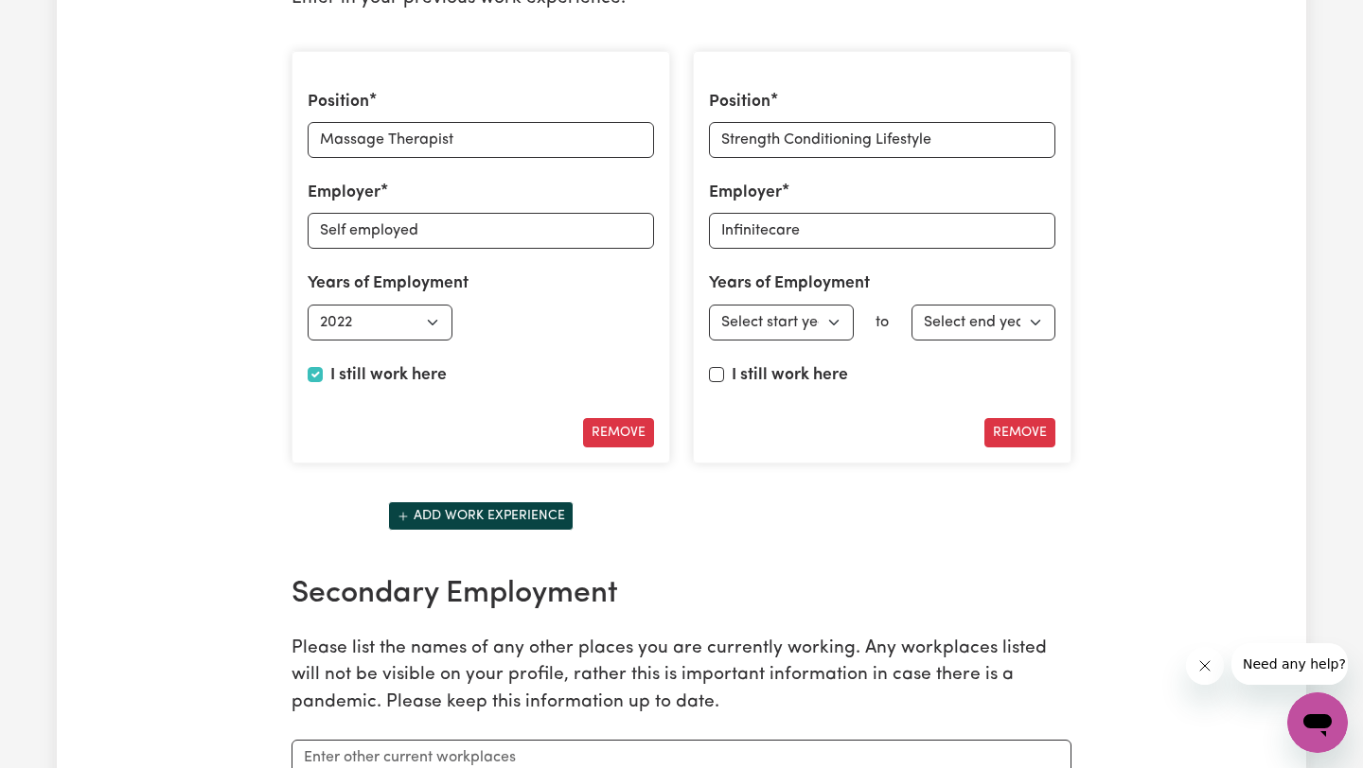
click at [818, 254] on div "Position Strength Conditioning Lifestyle Employer Infinitecare Years of Employm…" at bounding box center [882, 258] width 379 height 414
click at [824, 318] on select "Select start year [DATE] 1952 1953 1954 1955 1956 1957 1958 1959 1960 1961 1962…" at bounding box center [781, 323] width 145 height 36
select select "2024"
click at [709, 305] on select "Select start year [DATE] 1952 1953 1954 1955 1956 1957 1958 1959 1960 1961 1962…" at bounding box center [781, 323] width 145 height 36
click at [712, 375] on input "I still work here" at bounding box center [716, 374] width 15 height 15
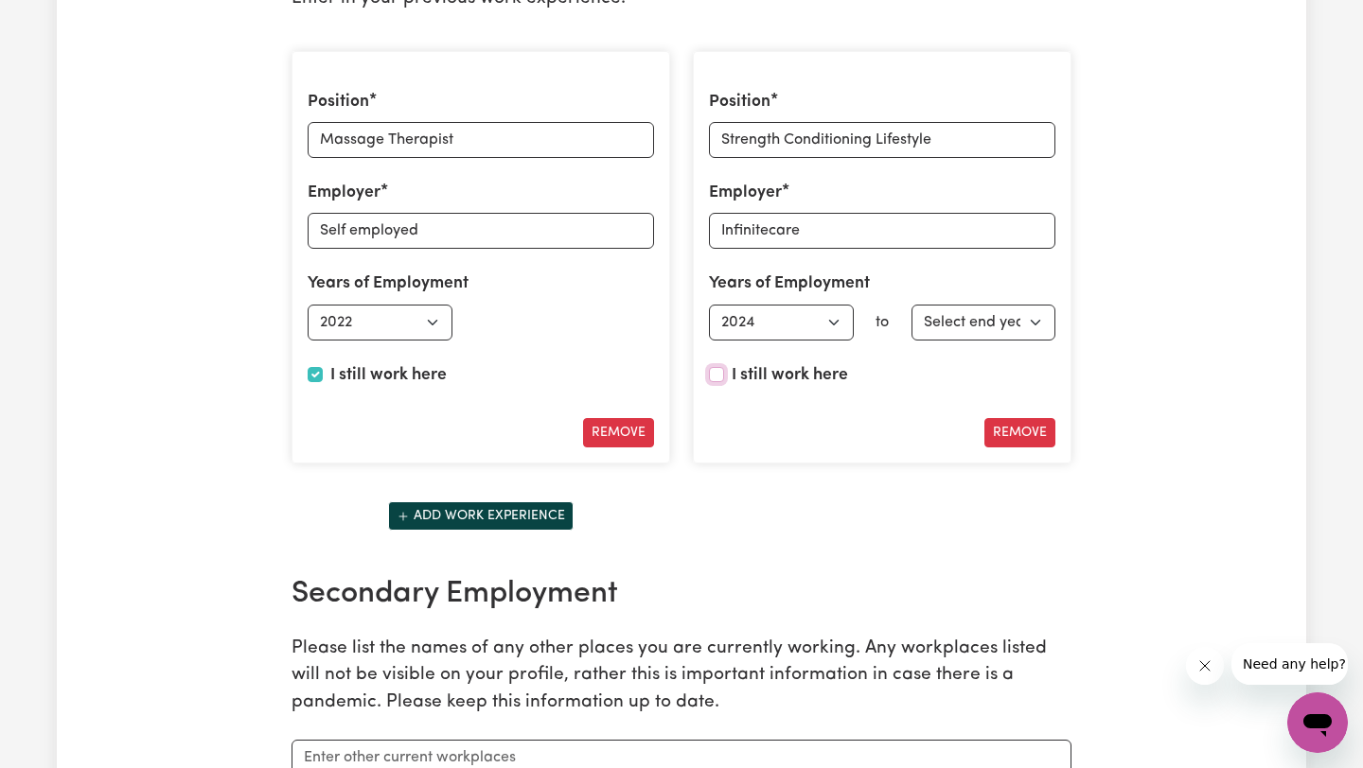
checkbox input "true"
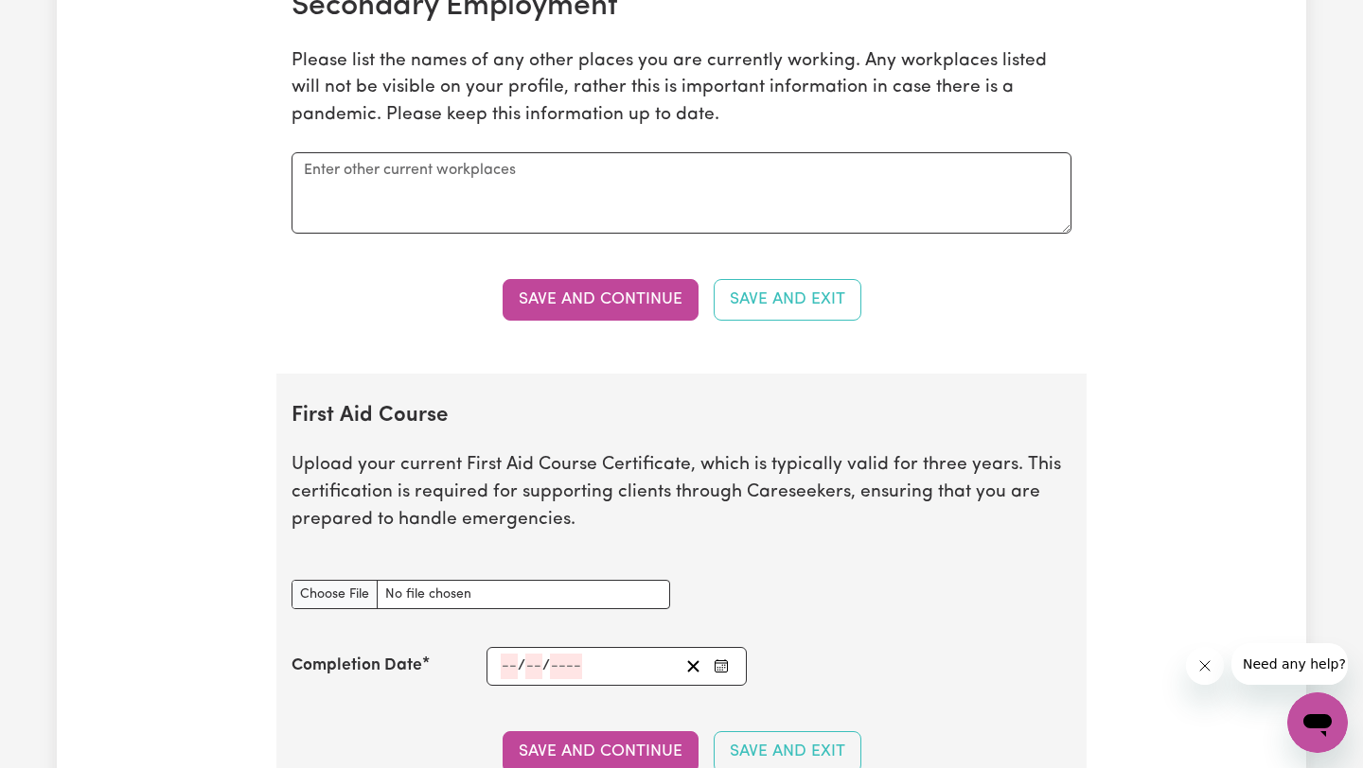
scroll to position [3442, 0]
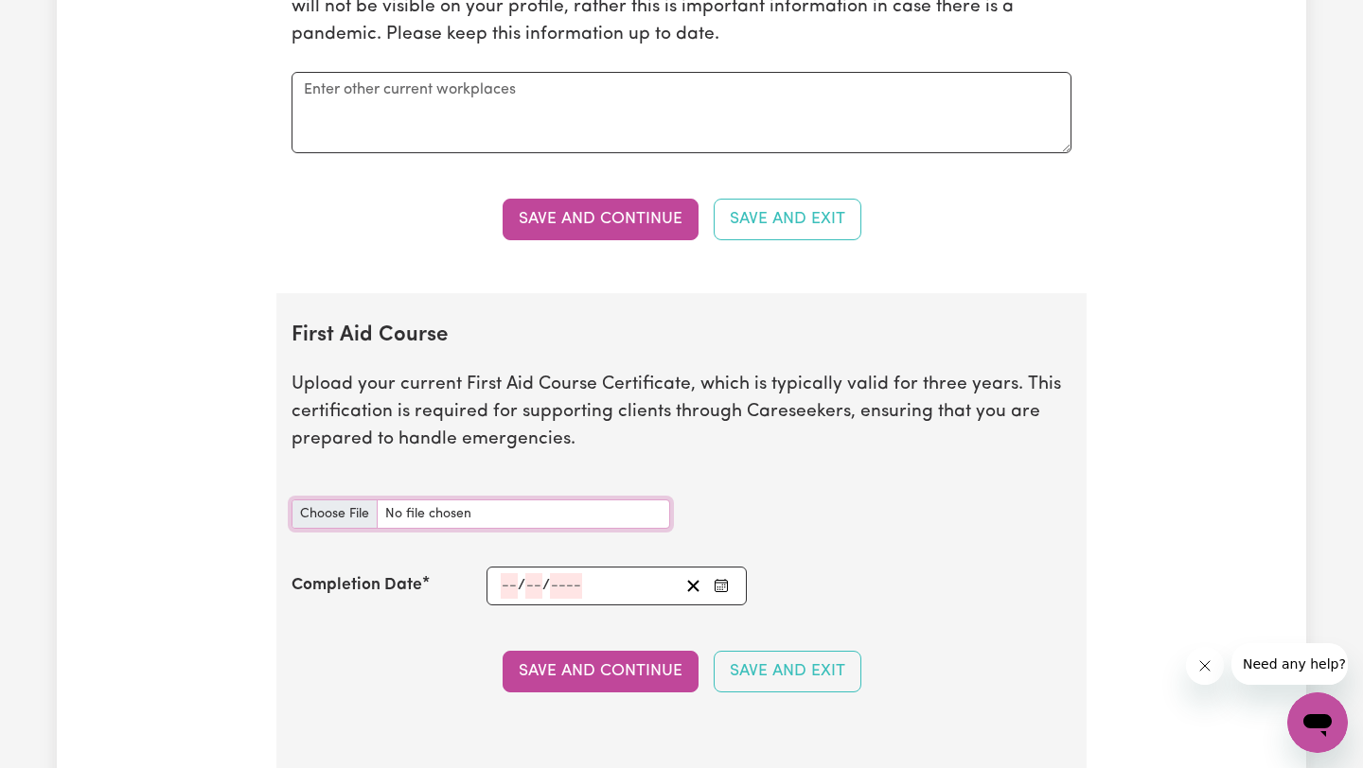
click at [337, 508] on input "First Aid Course document" at bounding box center [480, 514] width 379 height 29
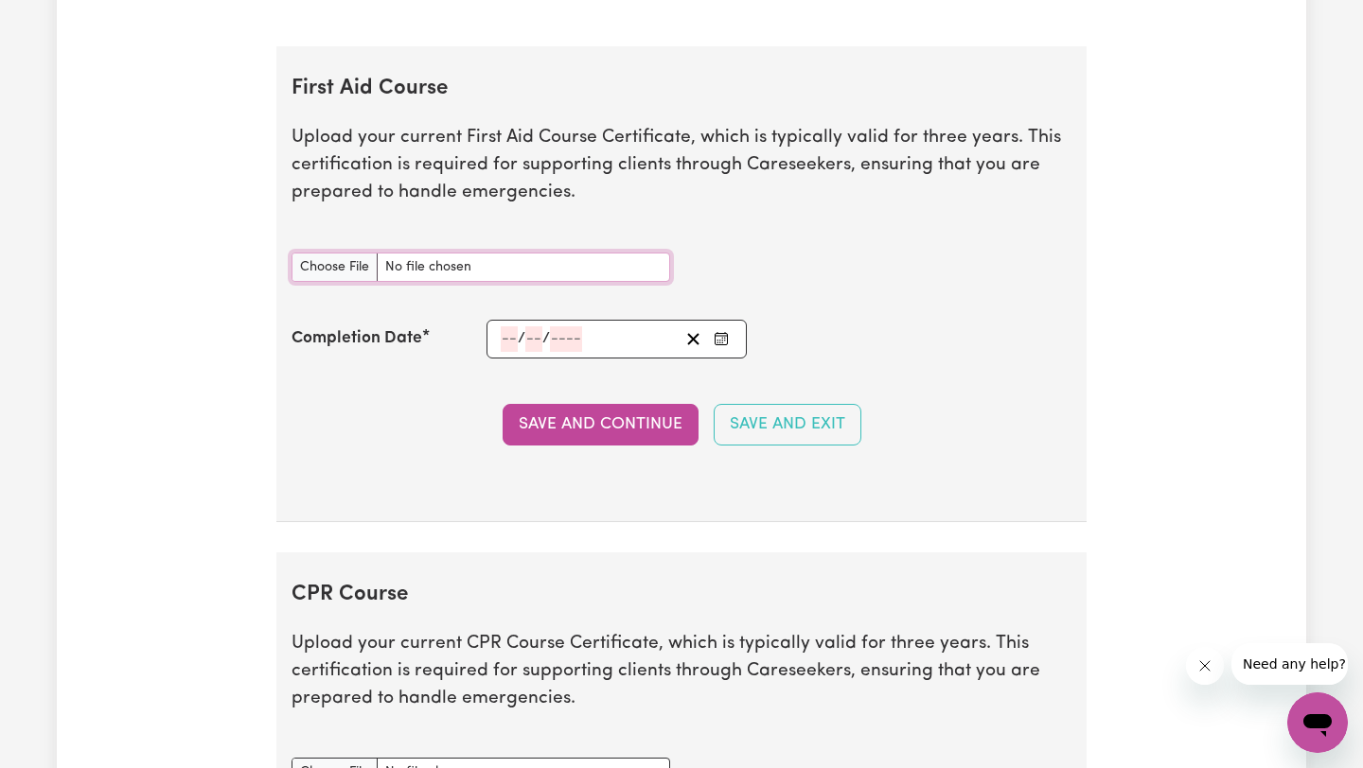
scroll to position [3653, 0]
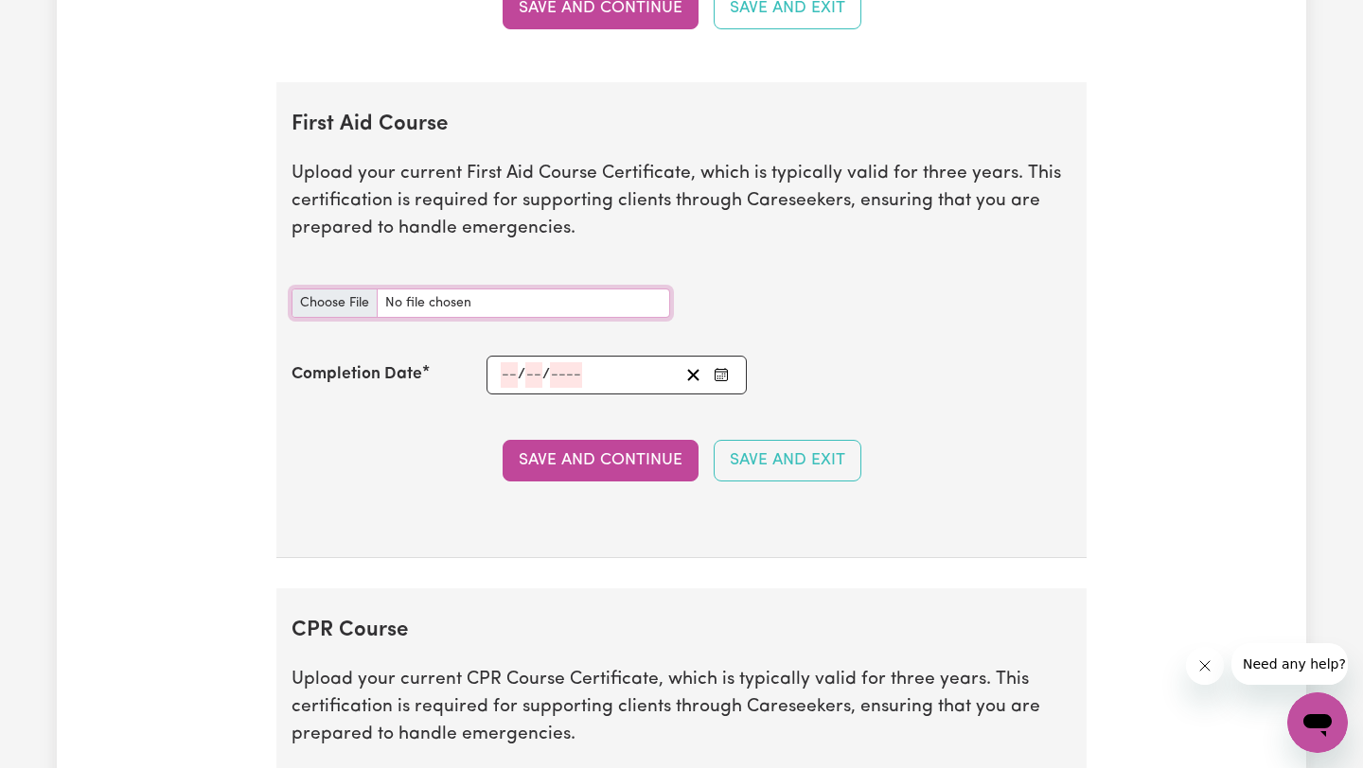
click at [346, 306] on input "First Aid Course document" at bounding box center [480, 303] width 379 height 29
type input "C:\fakepath\First Aid.pdf"
click at [507, 379] on input "number" at bounding box center [509, 375] width 17 height 26
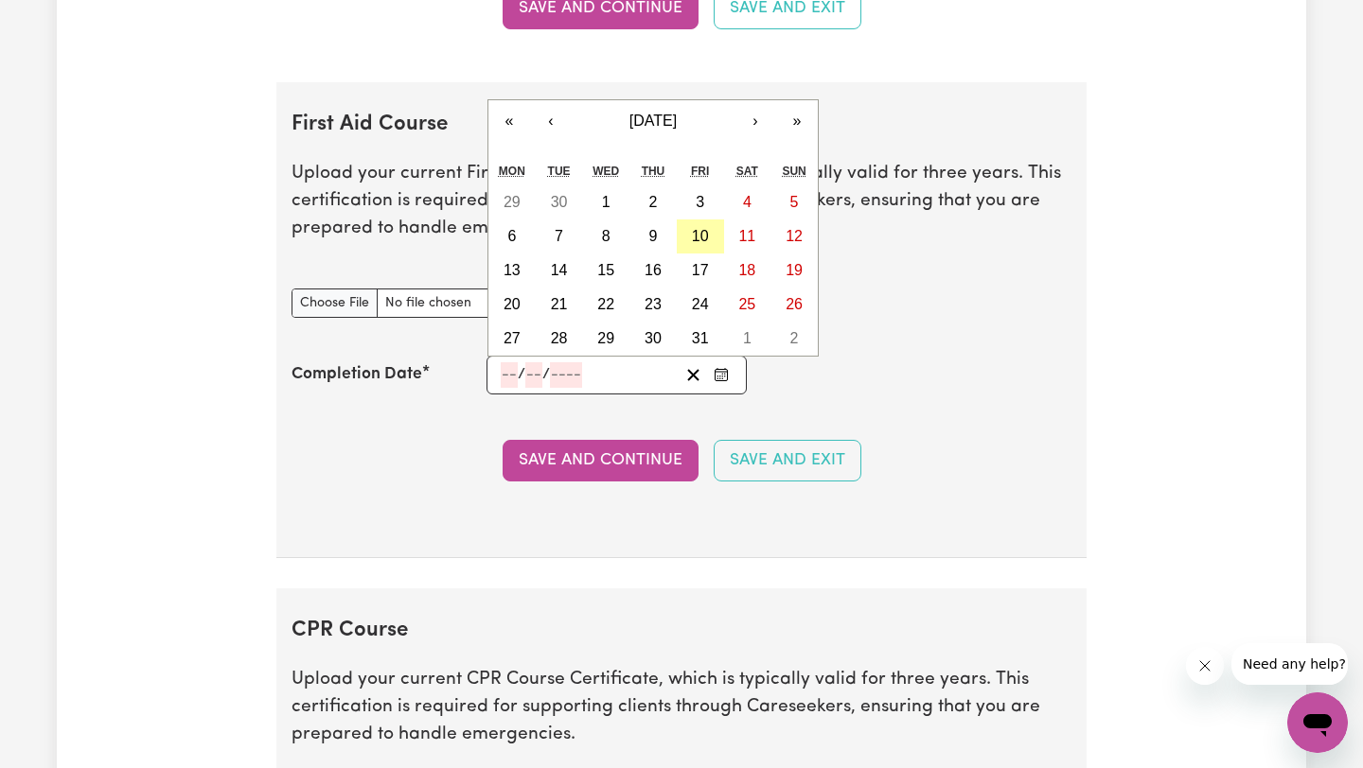
click at [699, 239] on abbr "10" at bounding box center [700, 236] width 17 height 16
type input "[DATE]"
type input "10"
type input "2025"
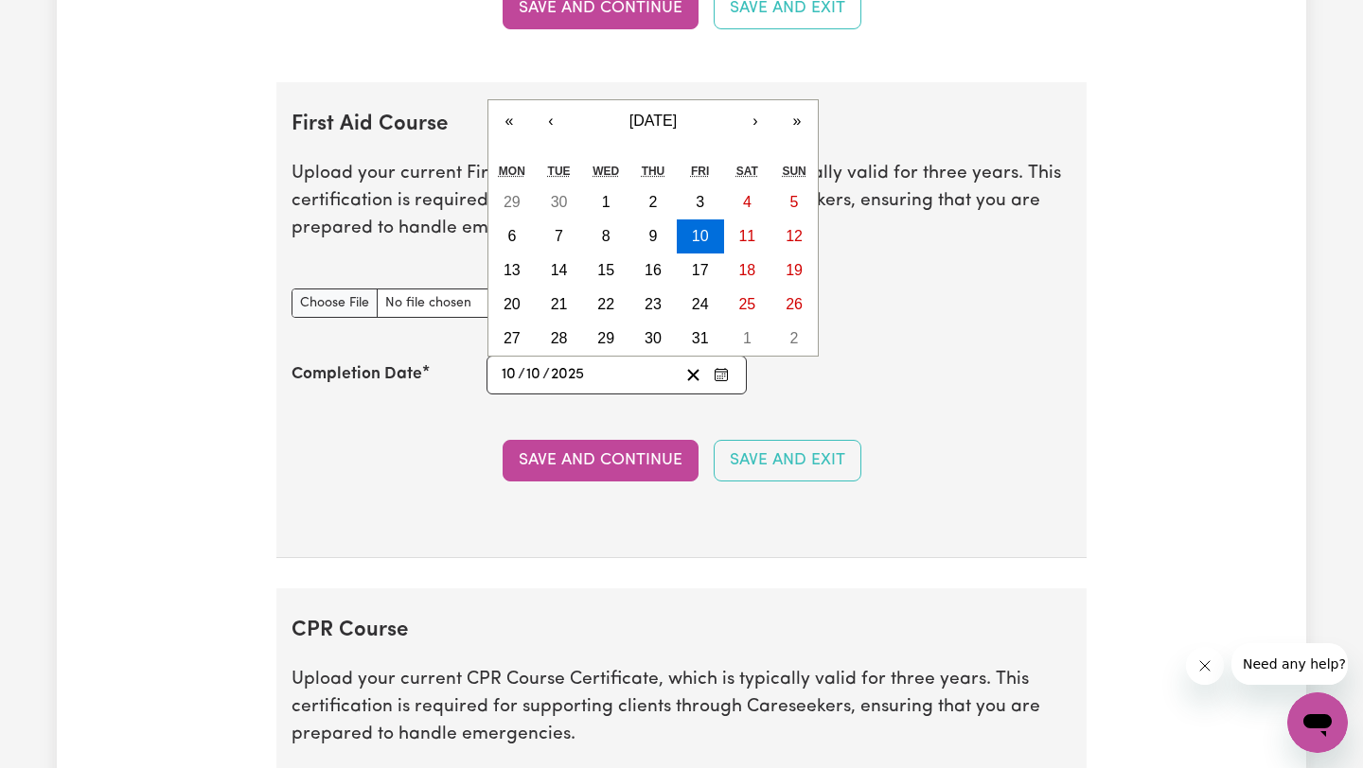
click at [533, 374] on input "10" at bounding box center [533, 375] width 17 height 26
click at [545, 124] on button "‹" at bounding box center [551, 121] width 42 height 42
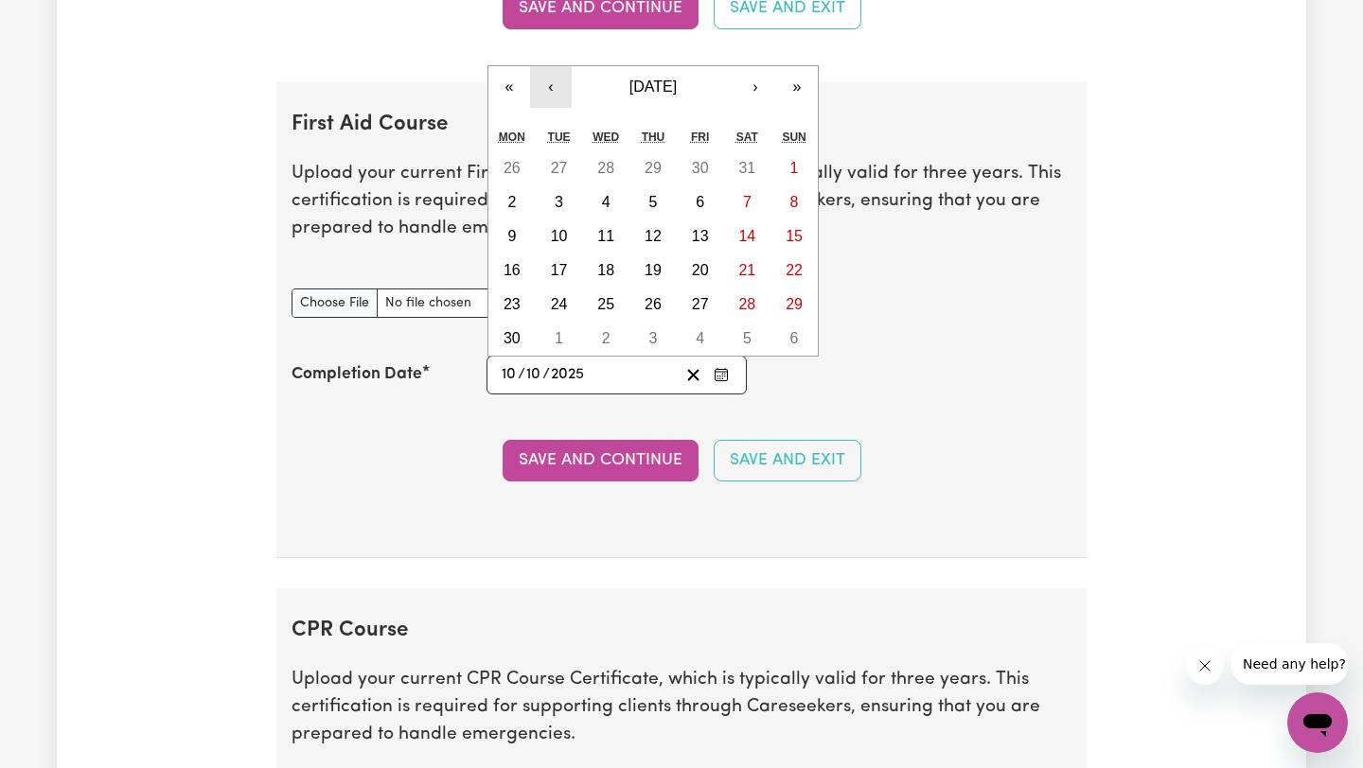
click at [545, 124] on div "Tue" at bounding box center [559, 137] width 47 height 28
click at [551, 92] on button "‹" at bounding box center [551, 87] width 42 height 42
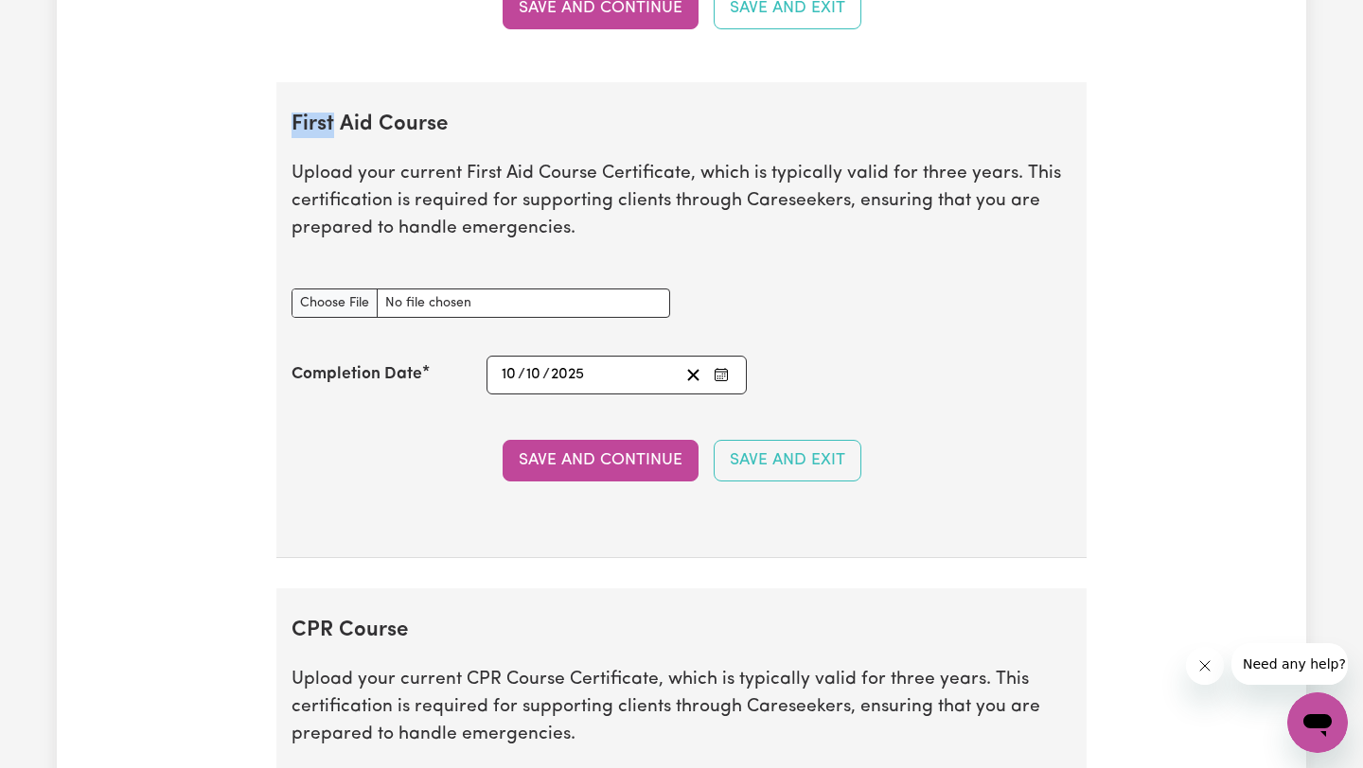
click at [551, 92] on section "First Aid Course Upload your current First Aid Course Certificate, which is typ…" at bounding box center [681, 320] width 810 height 476
click at [720, 377] on icon "Enter the Completion Date of your First Aid Course" at bounding box center [720, 374] width 15 height 15
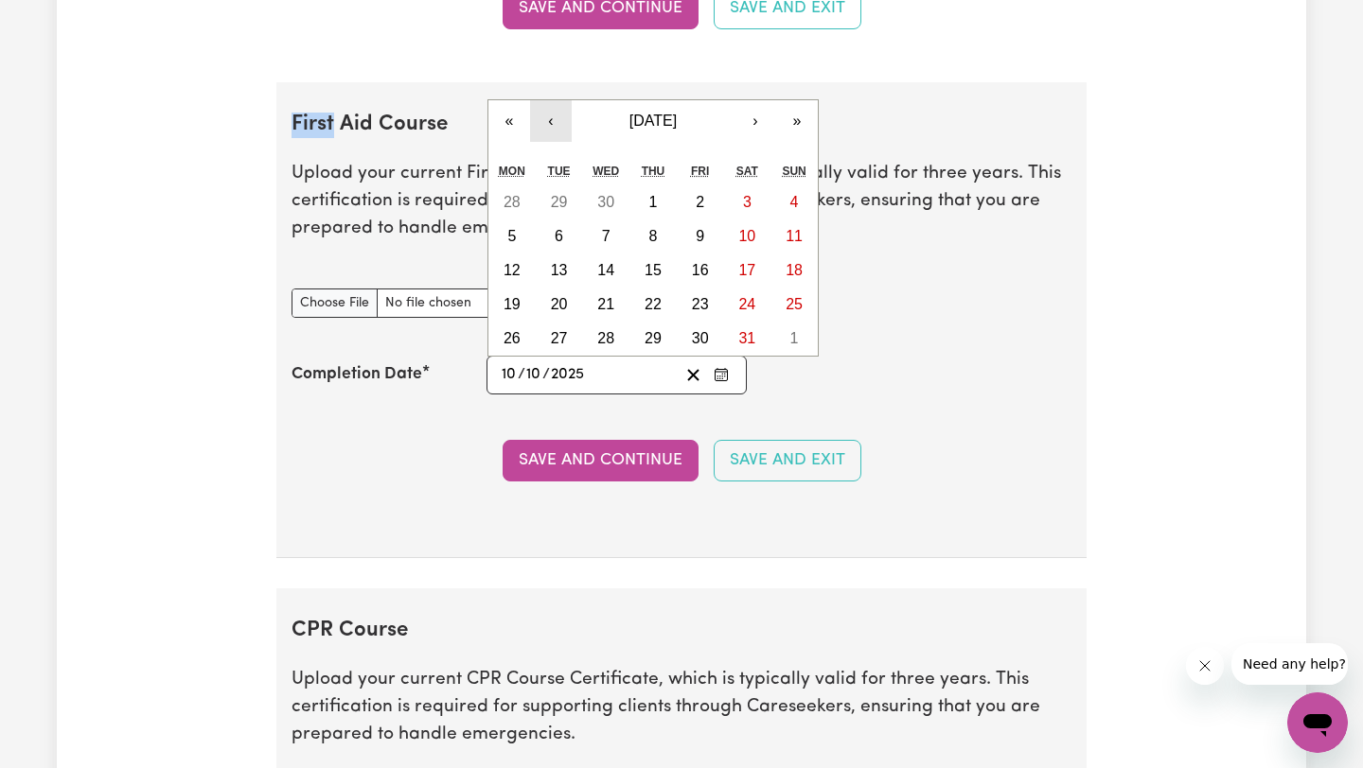
click at [554, 120] on button "‹" at bounding box center [551, 121] width 42 height 42
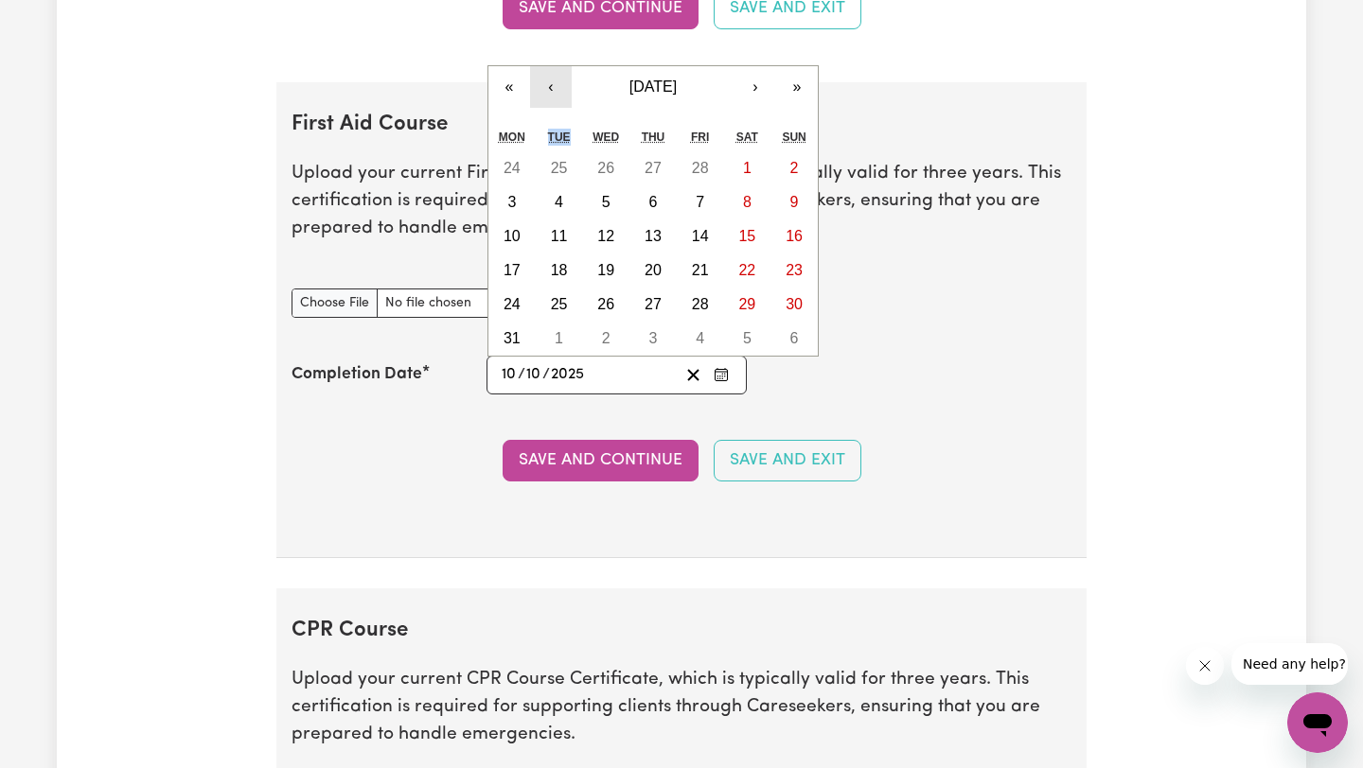
click at [554, 120] on div "« ‹ [DATE] › » Mon Tue Wed Thu Fri Sat Sun 24 25 26 27 28 1 2 3 4 5 6 7 8 9 10 …" at bounding box center [652, 210] width 331 height 291
click at [555, 86] on button "‹" at bounding box center [551, 87] width 42 height 42
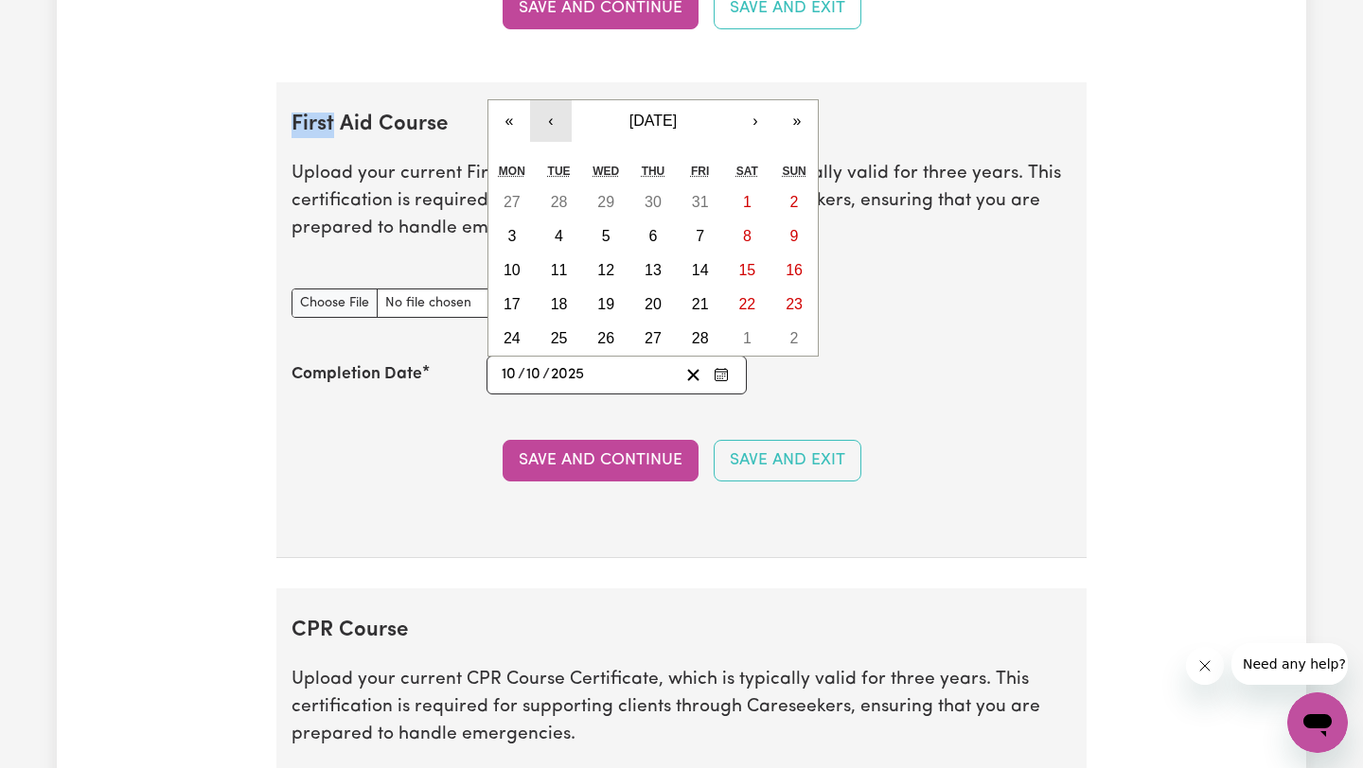
click at [555, 86] on section "First Aid Course Upload your current First Aid Course Certificate, which is typ…" at bounding box center [681, 320] width 810 height 476
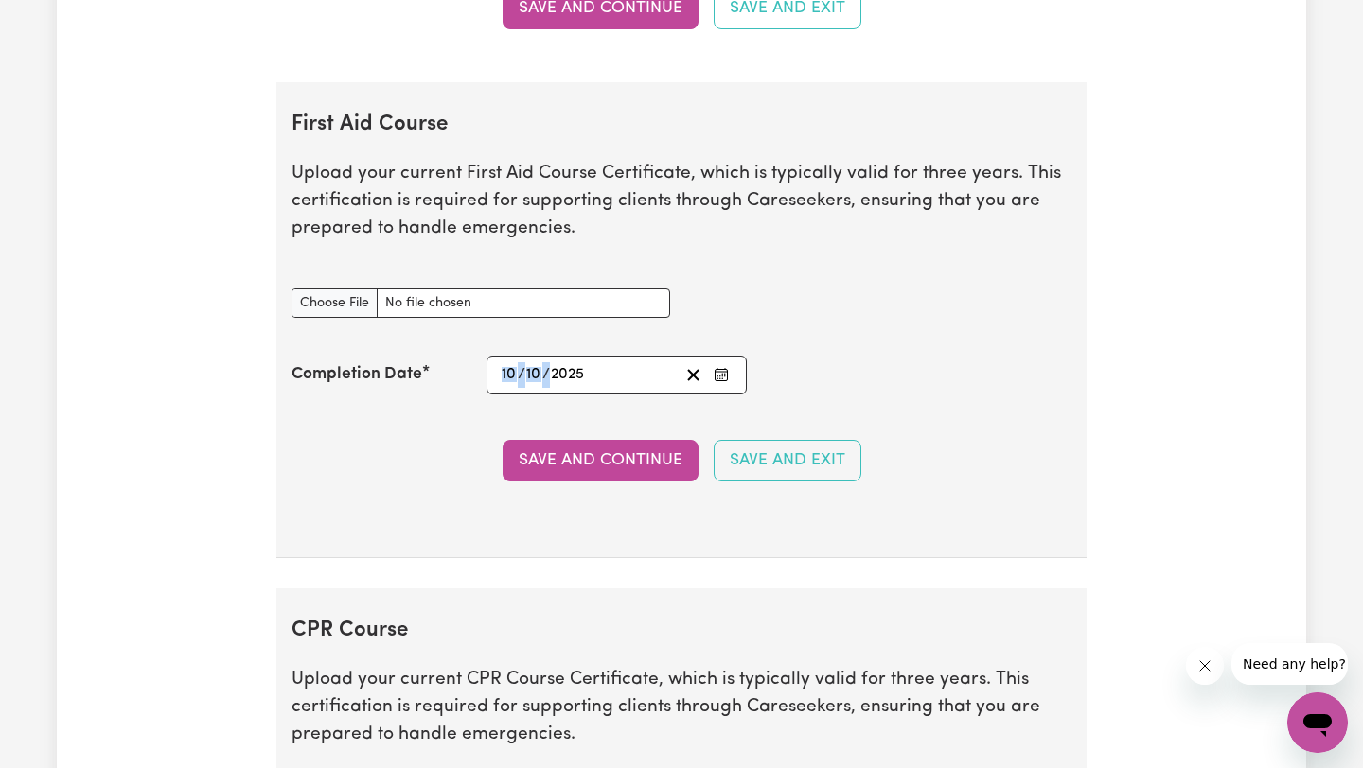
drag, startPoint x: 597, startPoint y: 379, endPoint x: 468, endPoint y: 363, distance: 129.6
click at [468, 363] on div "Completion Date [DATE] [DATE] « ‹ [DATE] › » Mon Tue Wed Thu Fri Sat Sun 27 28 …" at bounding box center [681, 375] width 780 height 39
click at [453, 379] on div "Completion Date" at bounding box center [388, 374] width 195 height 25
click at [496, 379] on div "[DATE] [DATE] « ‹ [DATE] › » Mon Tue Wed Thu Fri Sat Sun 27 28 29 30 31 1 2 3 4…" at bounding box center [616, 375] width 260 height 39
click at [690, 379] on icon "Clear date" at bounding box center [693, 375] width 18 height 18
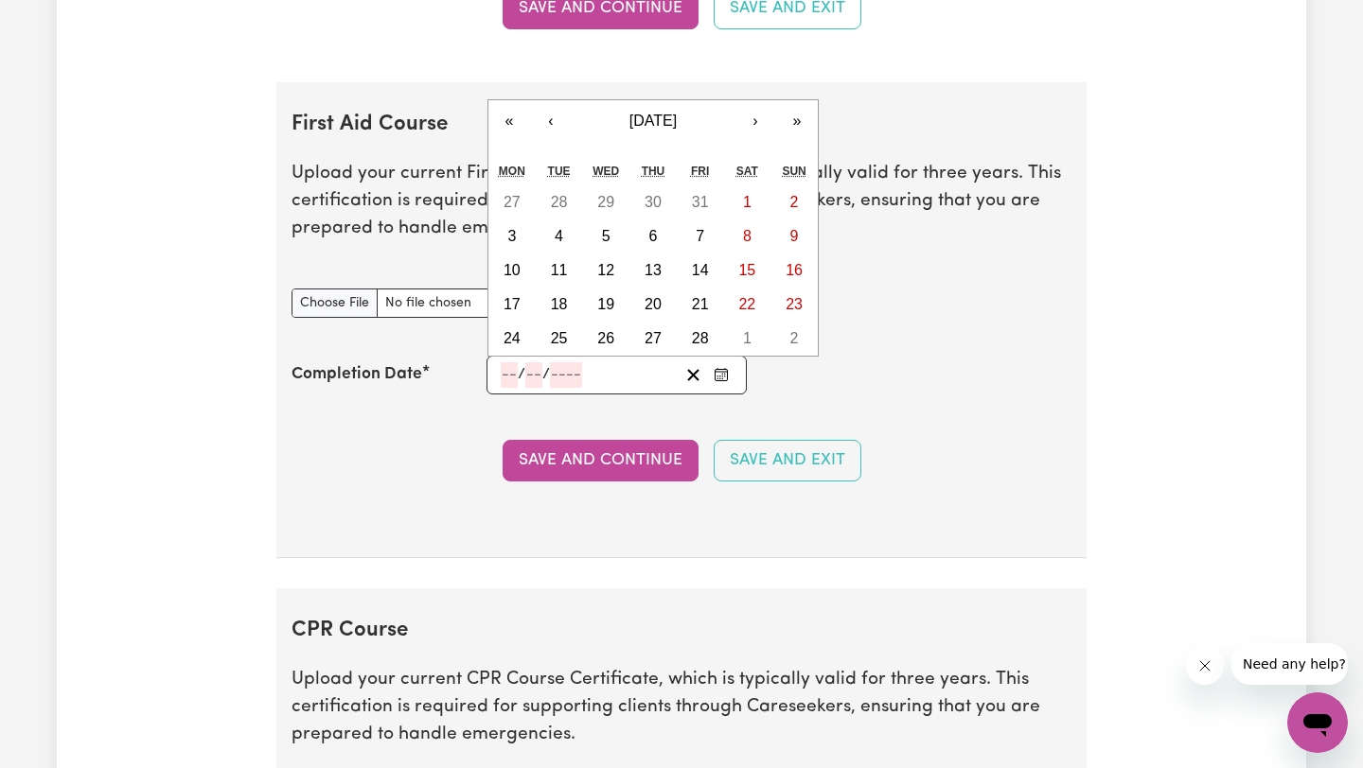
click at [504, 380] on input "number" at bounding box center [509, 375] width 17 height 26
click at [553, 118] on button "‹" at bounding box center [551, 121] width 42 height 42
click at [553, 120] on button "‹" at bounding box center [551, 121] width 42 height 42
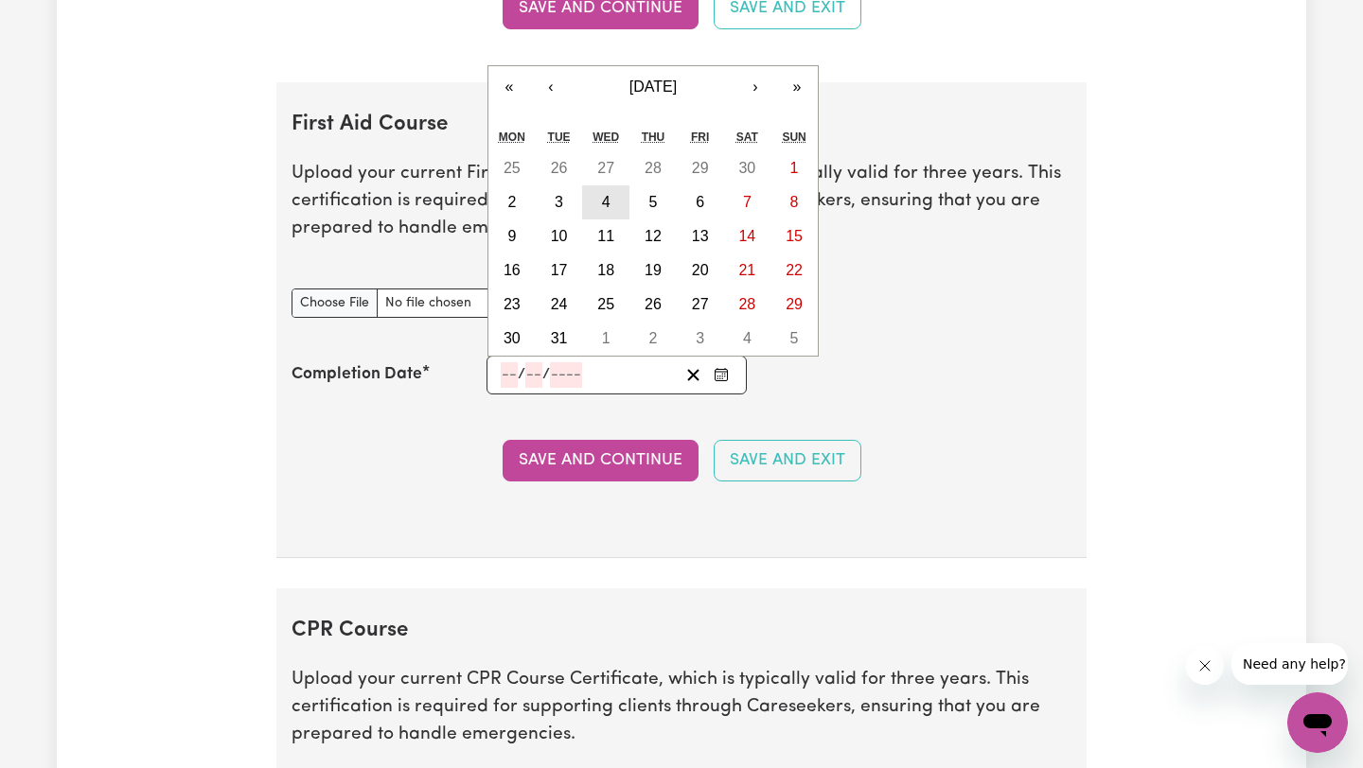
click at [611, 203] on button "4" at bounding box center [605, 202] width 47 height 34
type input "[DATE]"
type input "4"
type input "12"
type input "2024"
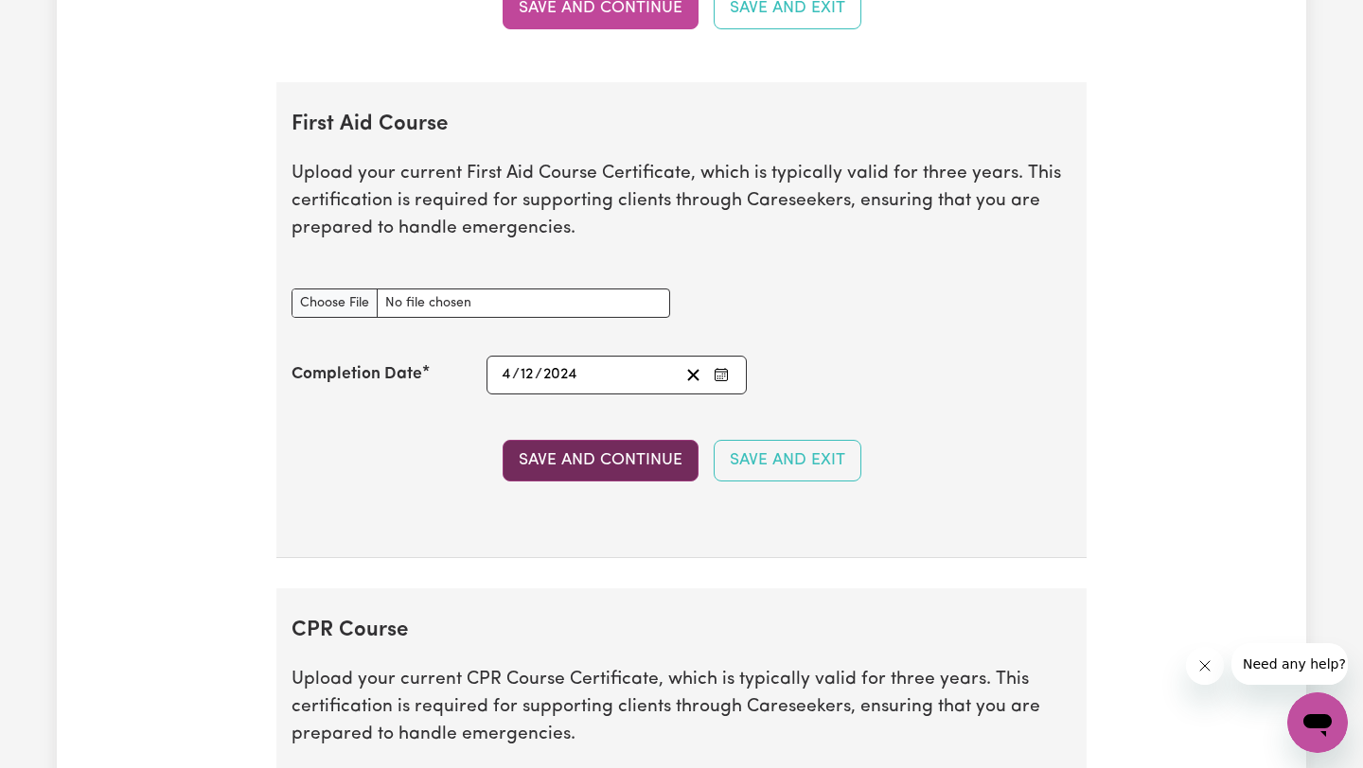
click at [648, 458] on button "Save and Continue" at bounding box center [600, 461] width 196 height 42
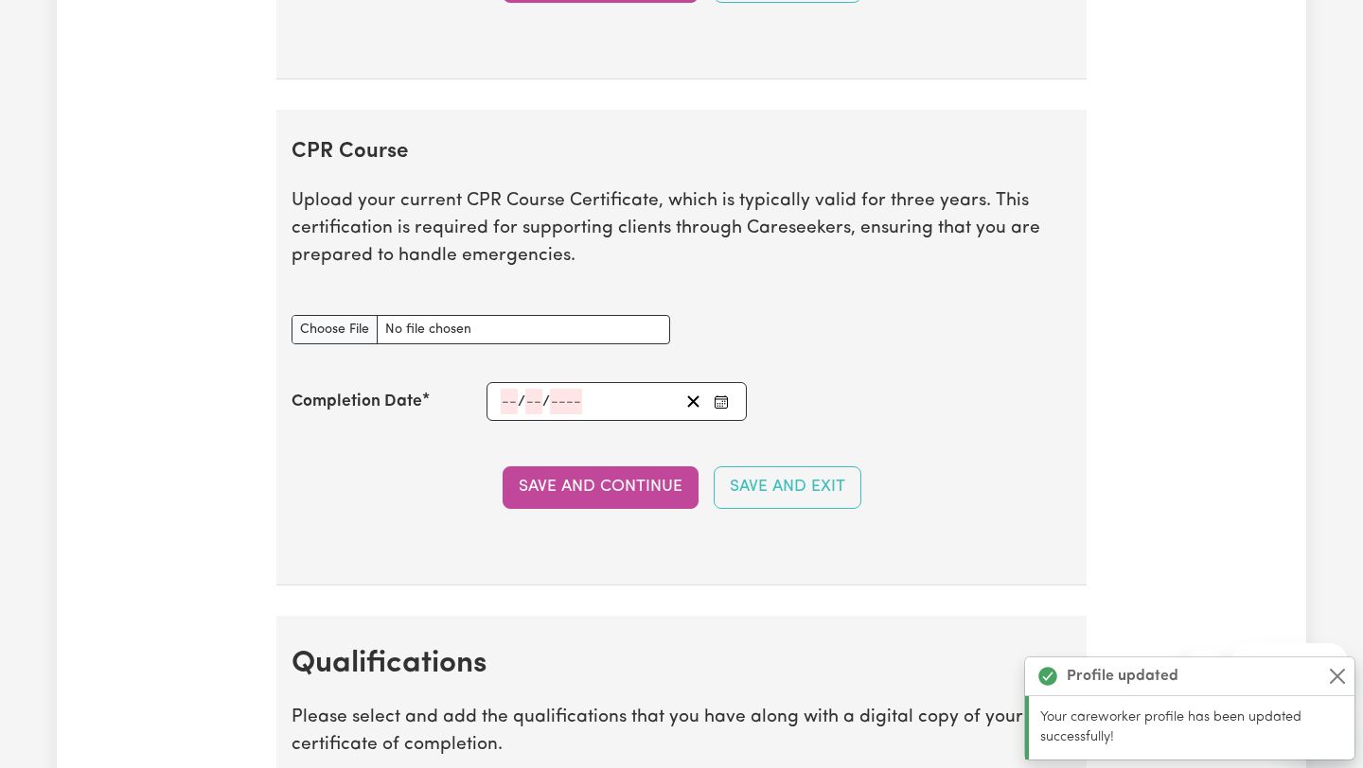
scroll to position [4242, 0]
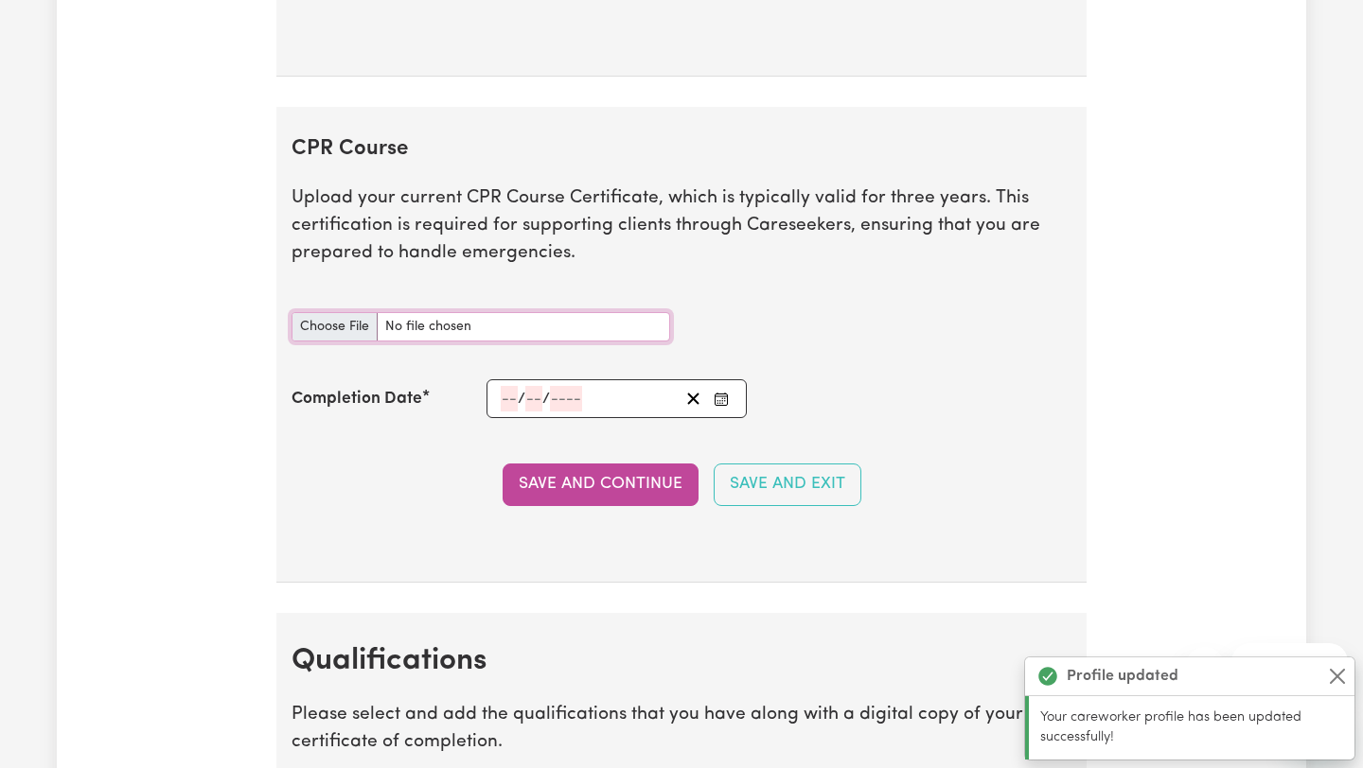
click at [323, 329] on input "CPR Course document" at bounding box center [480, 326] width 379 height 29
type input "C:\fakepath\First Aid.pdf"
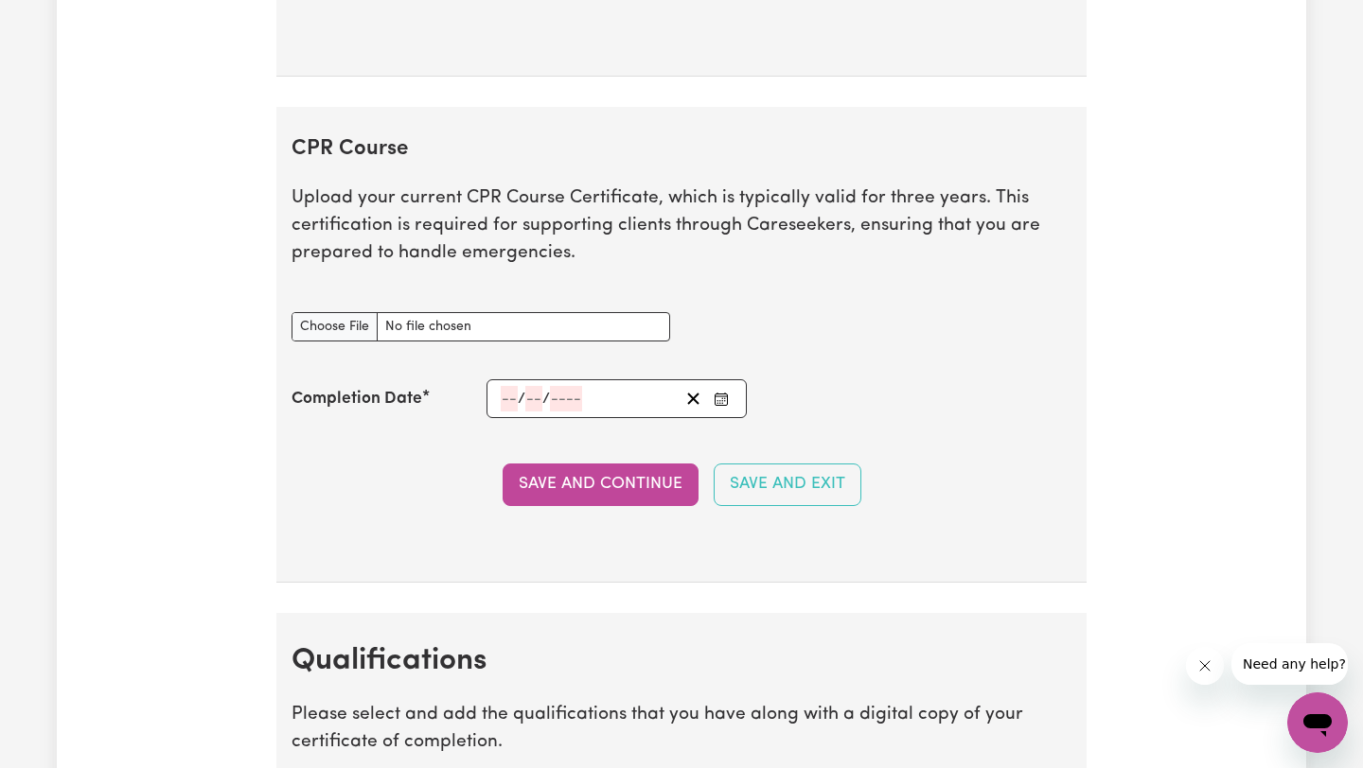
click at [532, 405] on input "number" at bounding box center [533, 399] width 17 height 26
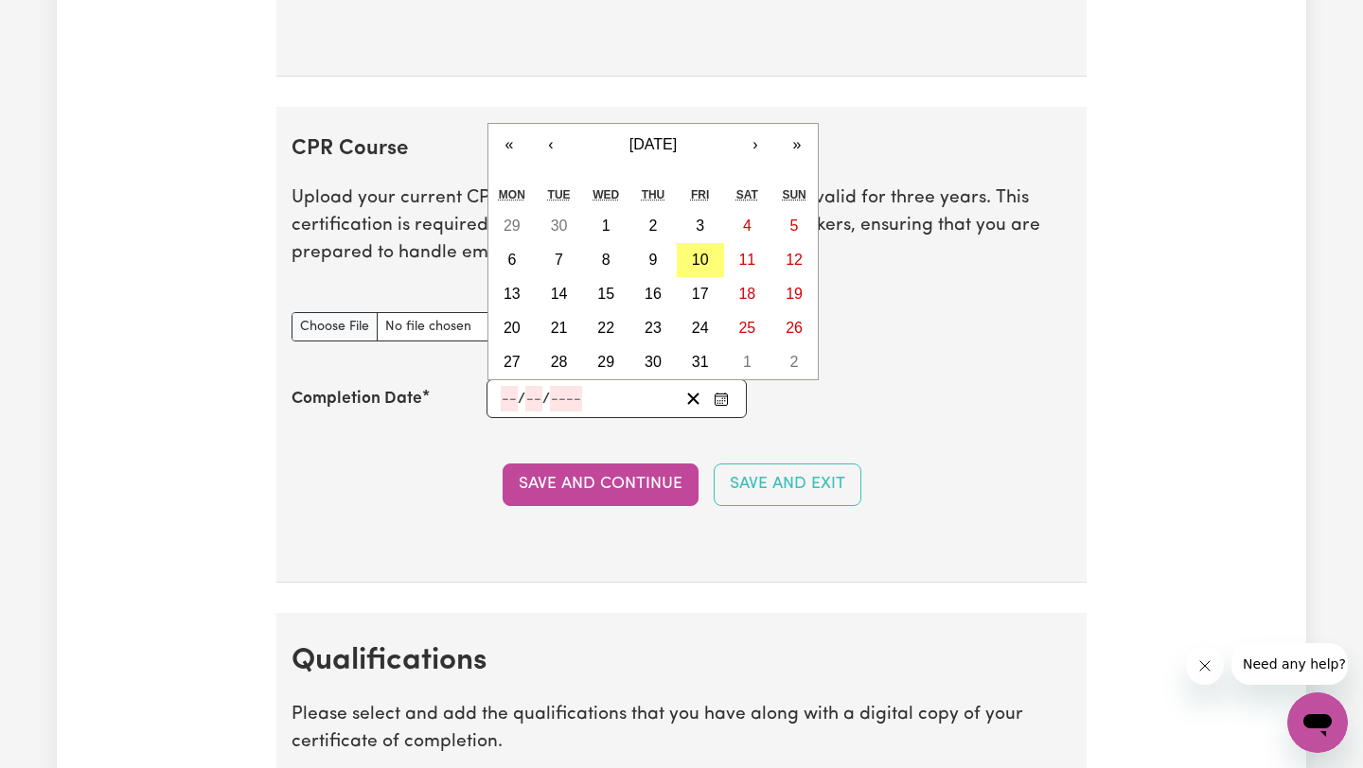
click at [510, 402] on input "number" at bounding box center [509, 399] width 17 height 26
type input "04"
type input "12"
type input "202"
type input "[DATE]"
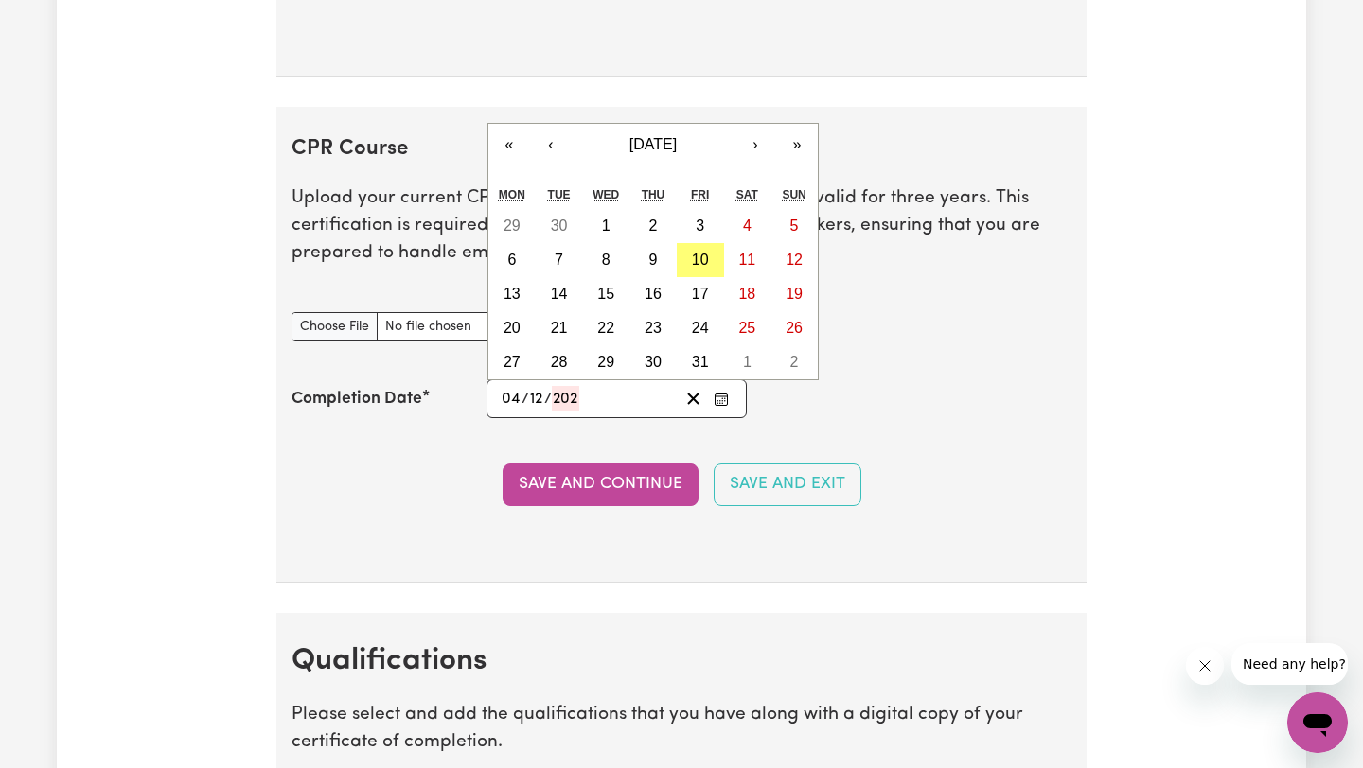
type input "4"
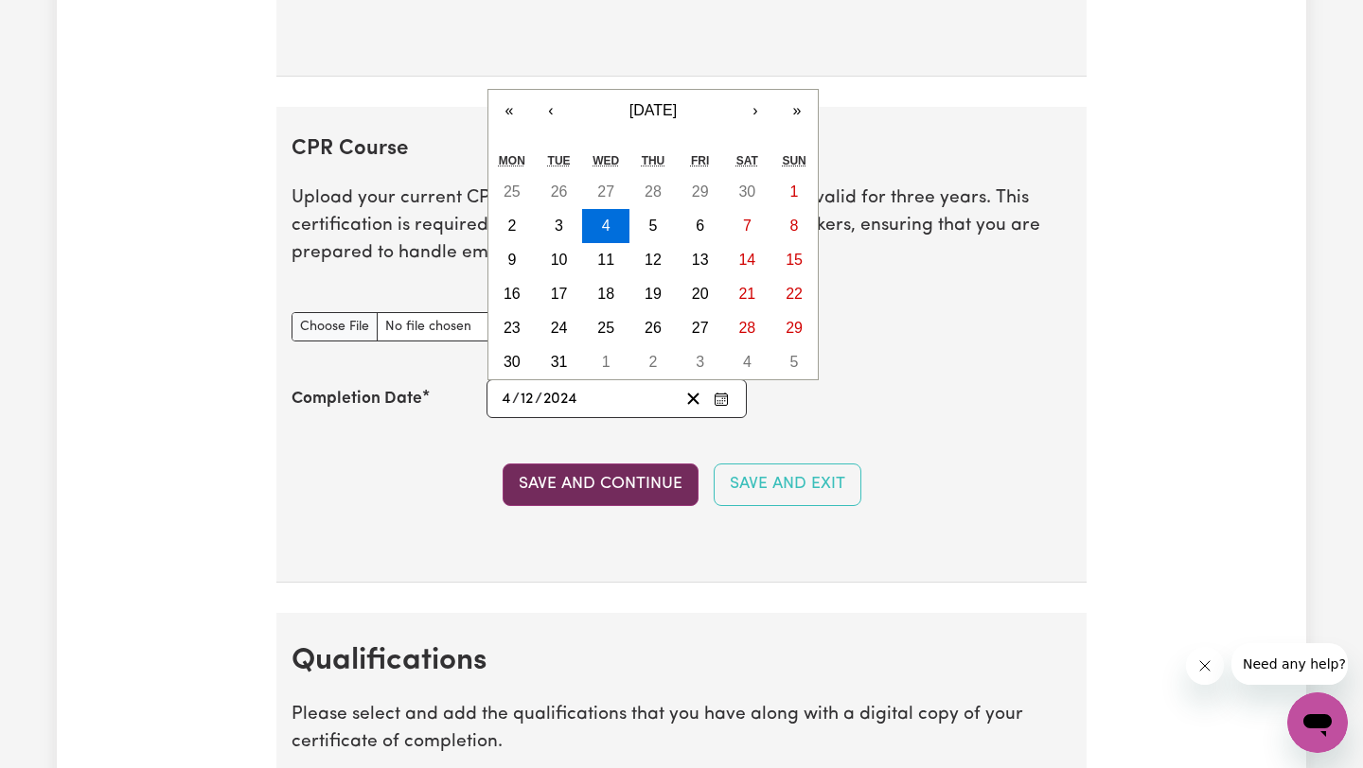
type input "2024"
click at [649, 473] on button "Save and Continue" at bounding box center [600, 485] width 196 height 42
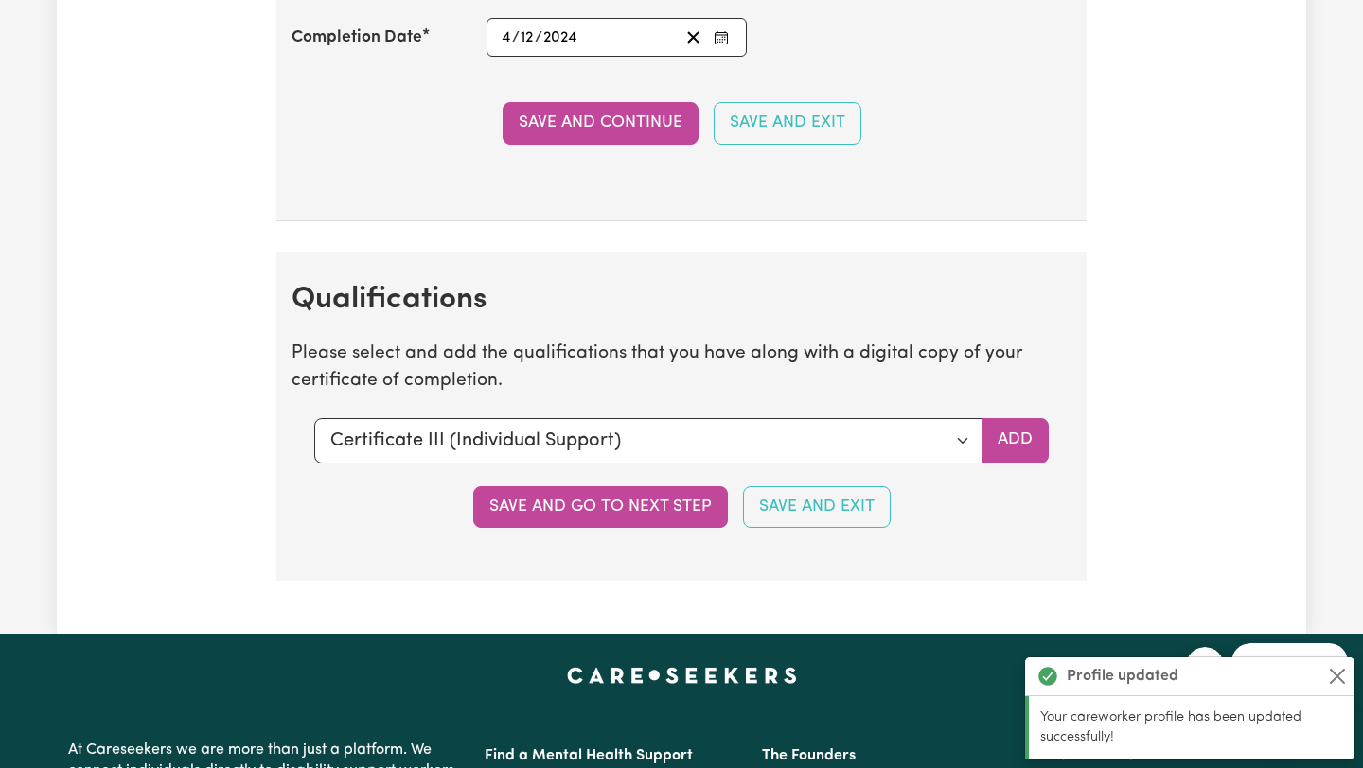
scroll to position [4895, 0]
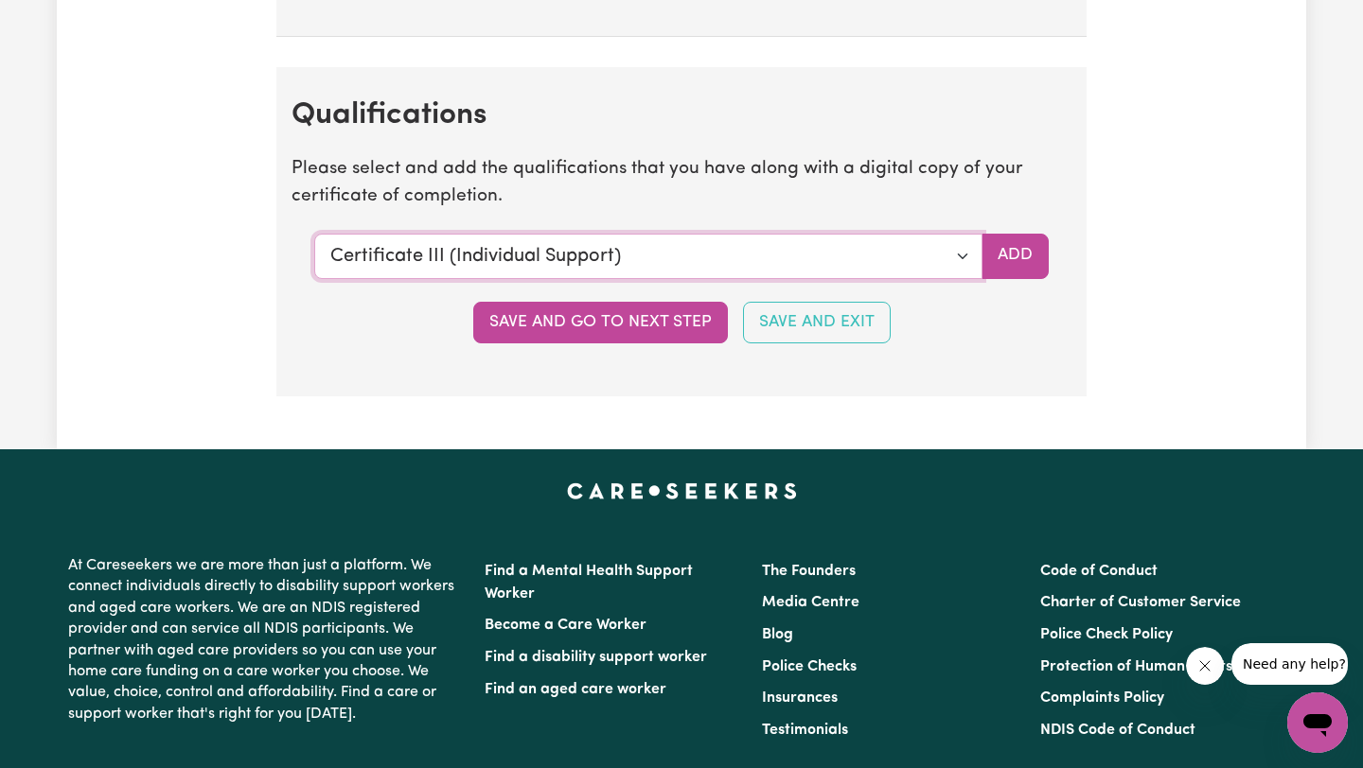
click at [907, 249] on select "Select a qualification to add... Certificate III (Individual Support) Certifica…" at bounding box center [648, 256] width 668 height 45
click at [964, 262] on select "Select a qualification to add... Certificate III (Individual Support) Certifica…" at bounding box center [648, 256] width 668 height 45
select select "CPR Course [HLTAID009-12]"
click at [314, 234] on select "Select a qualification to add... Certificate III (Individual Support) Certifica…" at bounding box center [648, 256] width 668 height 45
click at [1017, 247] on button "Add" at bounding box center [1014, 256] width 67 height 45
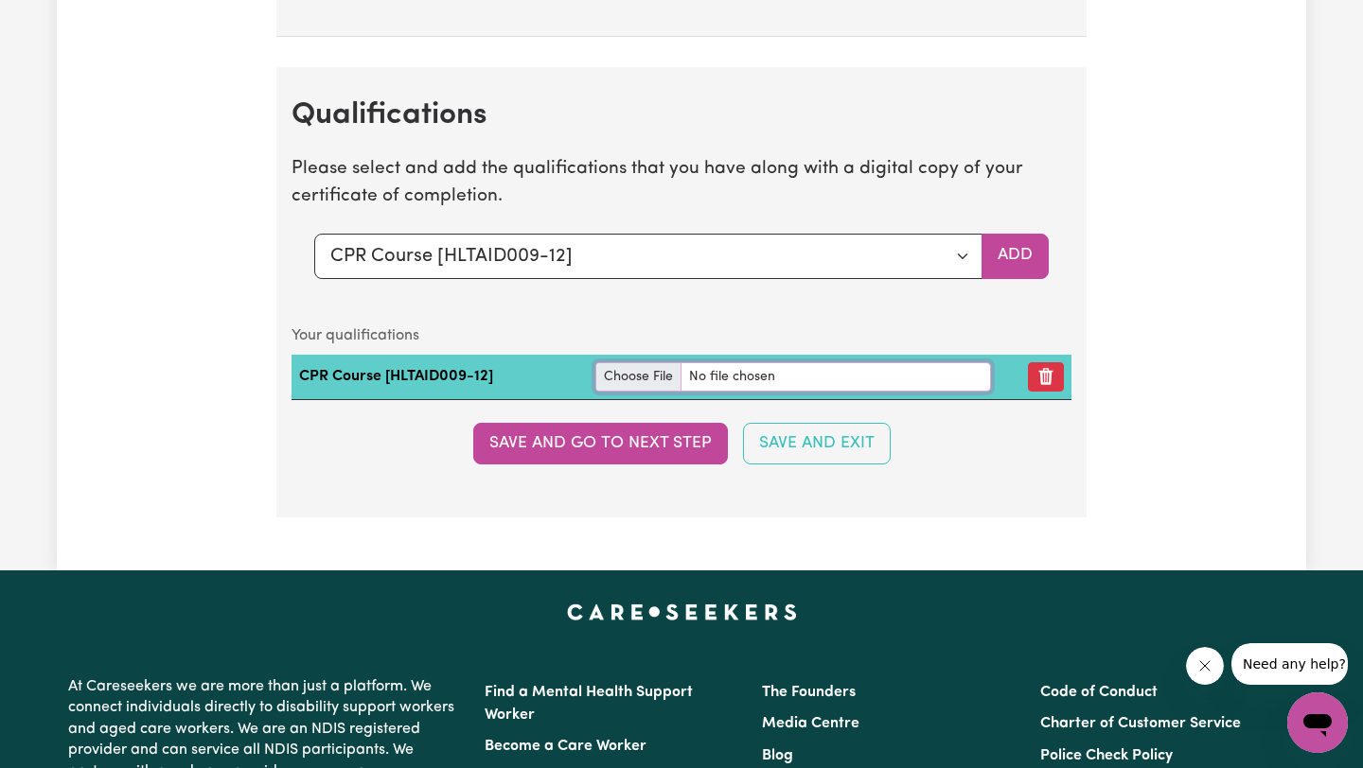
click at [625, 377] on input "file" at bounding box center [793, 376] width 396 height 29
type input "C:\fakepath\First Aid.pdf"
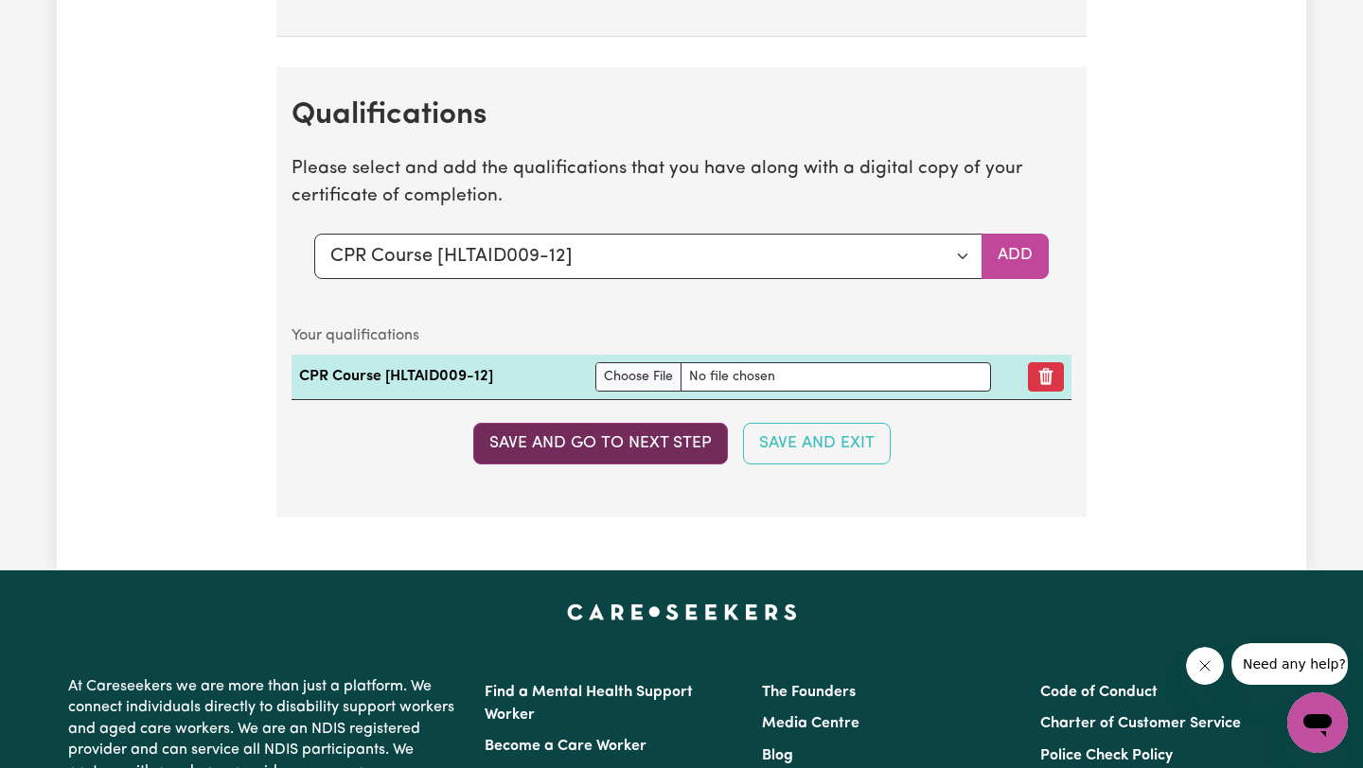
click at [629, 437] on button "Save and go to next step" at bounding box center [600, 444] width 255 height 42
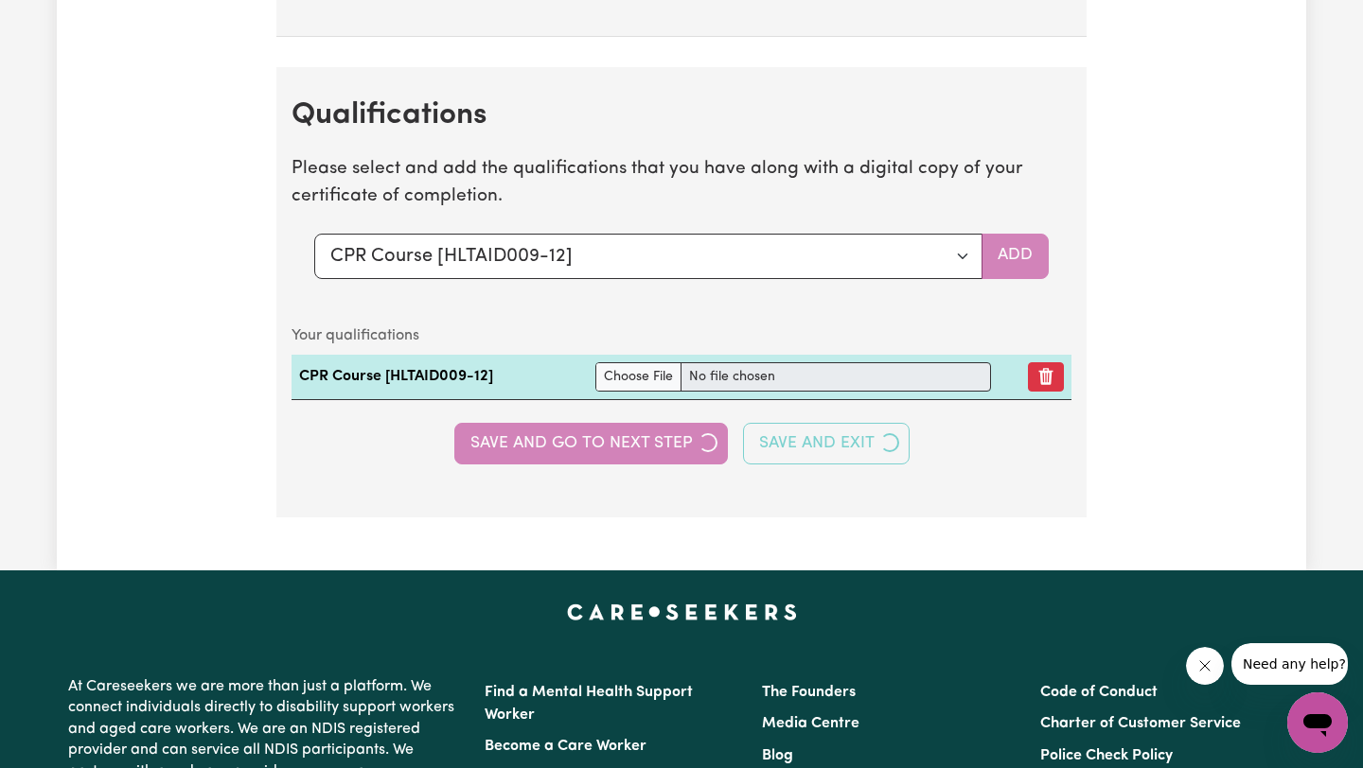
click at [1030, 242] on div "Select a qualification to add... Certificate III (Individual Support) Certifica…" at bounding box center [681, 256] width 734 height 45
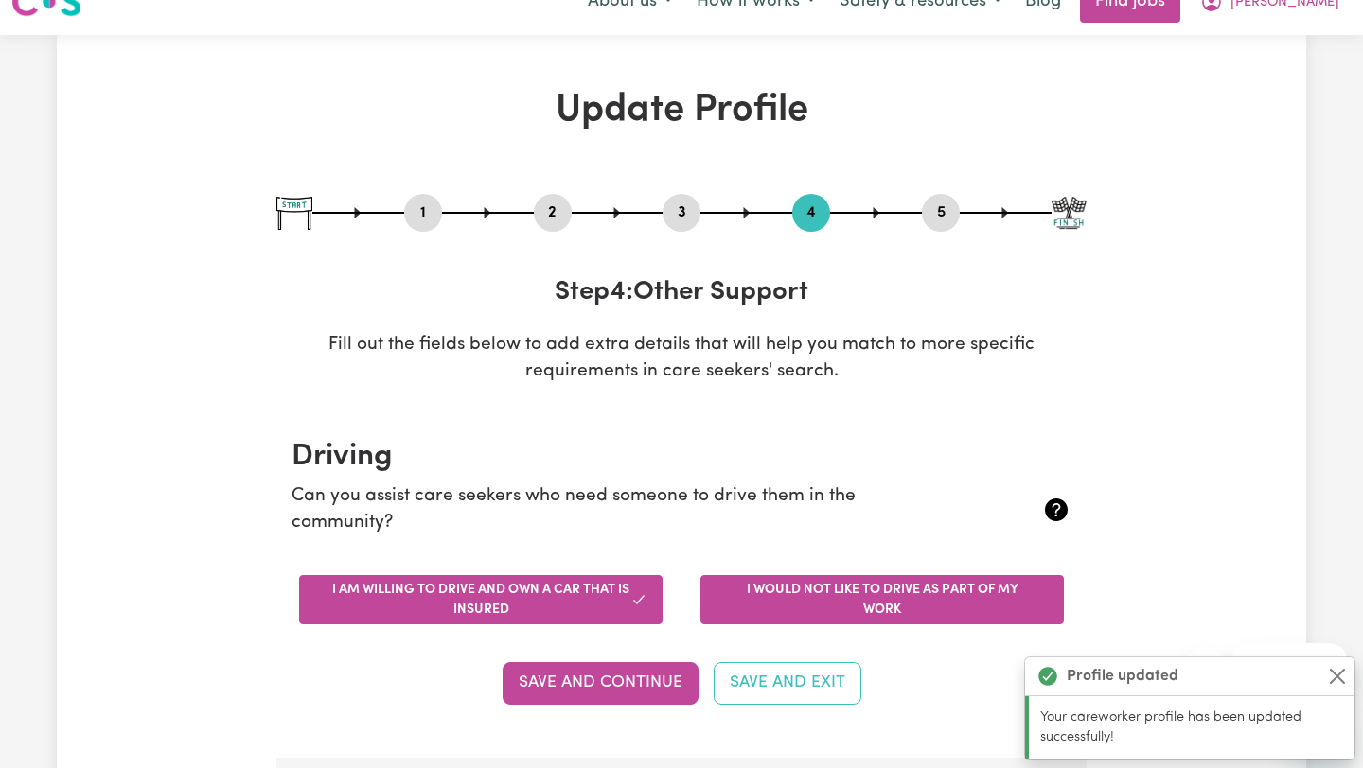
scroll to position [38, 0]
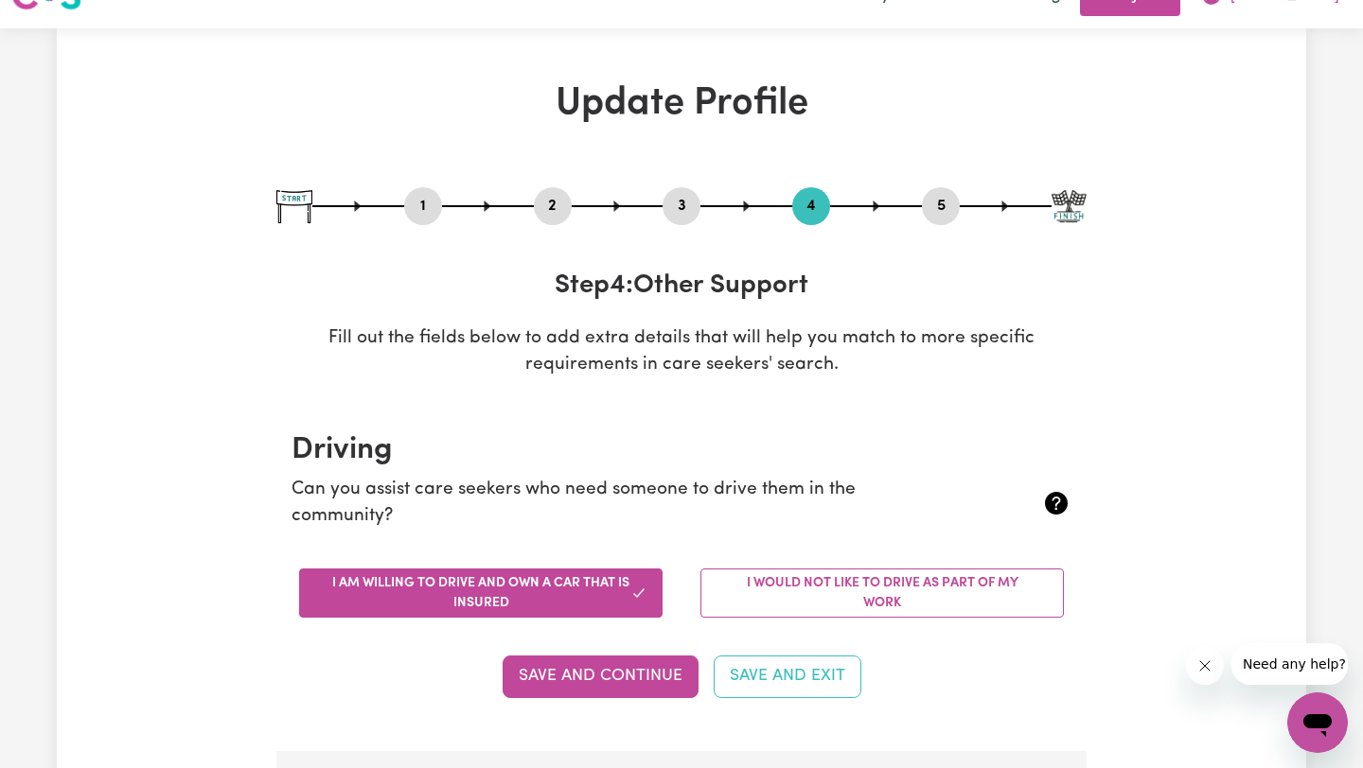
click at [514, 591] on button "I am willing to drive and own a car that is insured" at bounding box center [480, 593] width 363 height 49
click at [584, 687] on button "Save and Continue" at bounding box center [600, 677] width 196 height 42
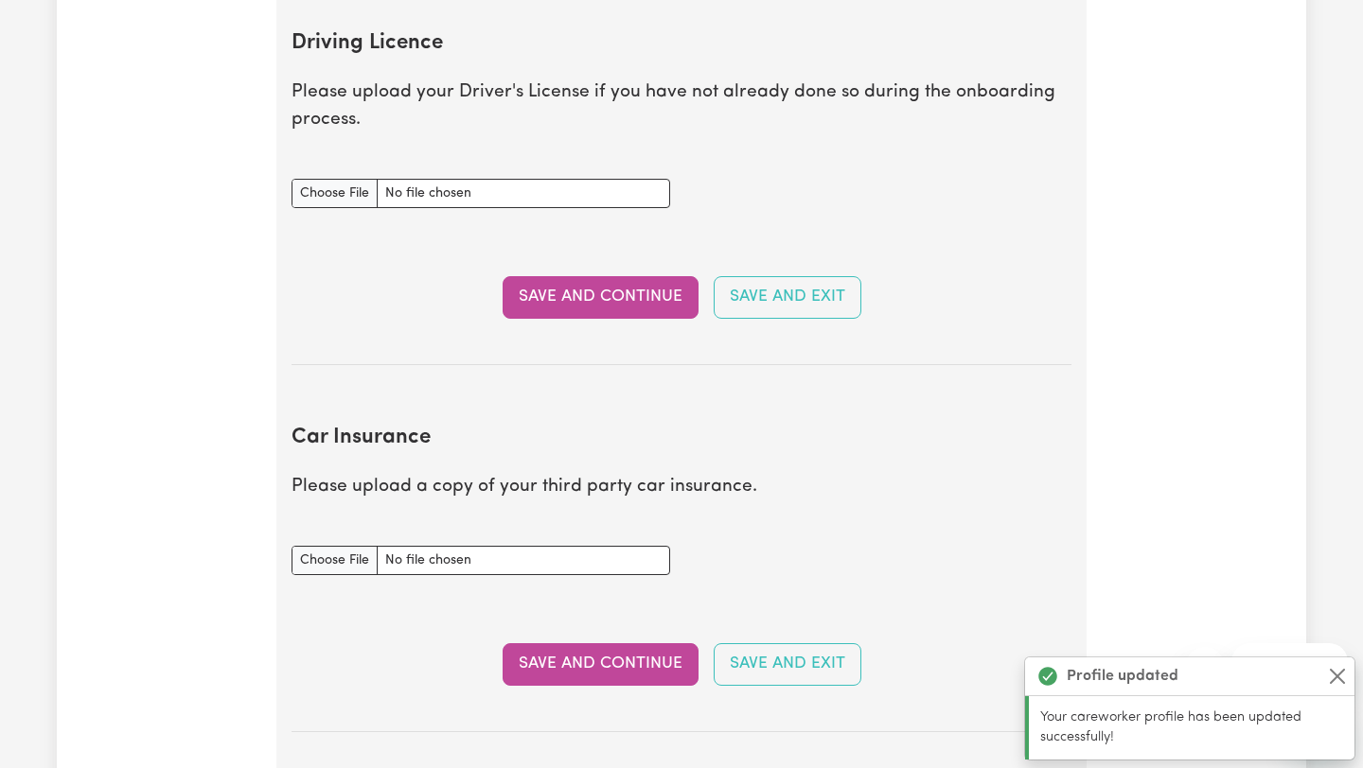
scroll to position [863, 0]
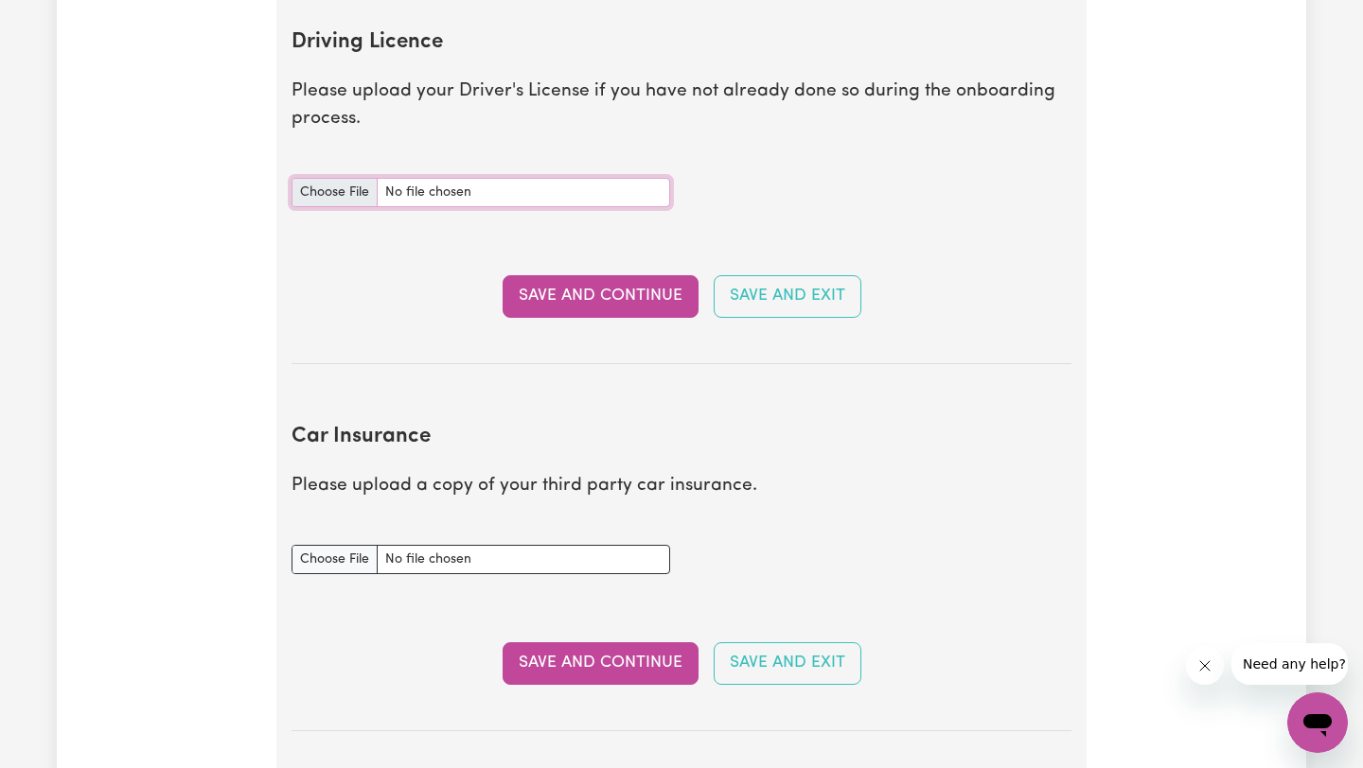
click at [327, 195] on input "Driving Licence document" at bounding box center [480, 192] width 379 height 29
type input "C:\fakepath\dl.pdf"
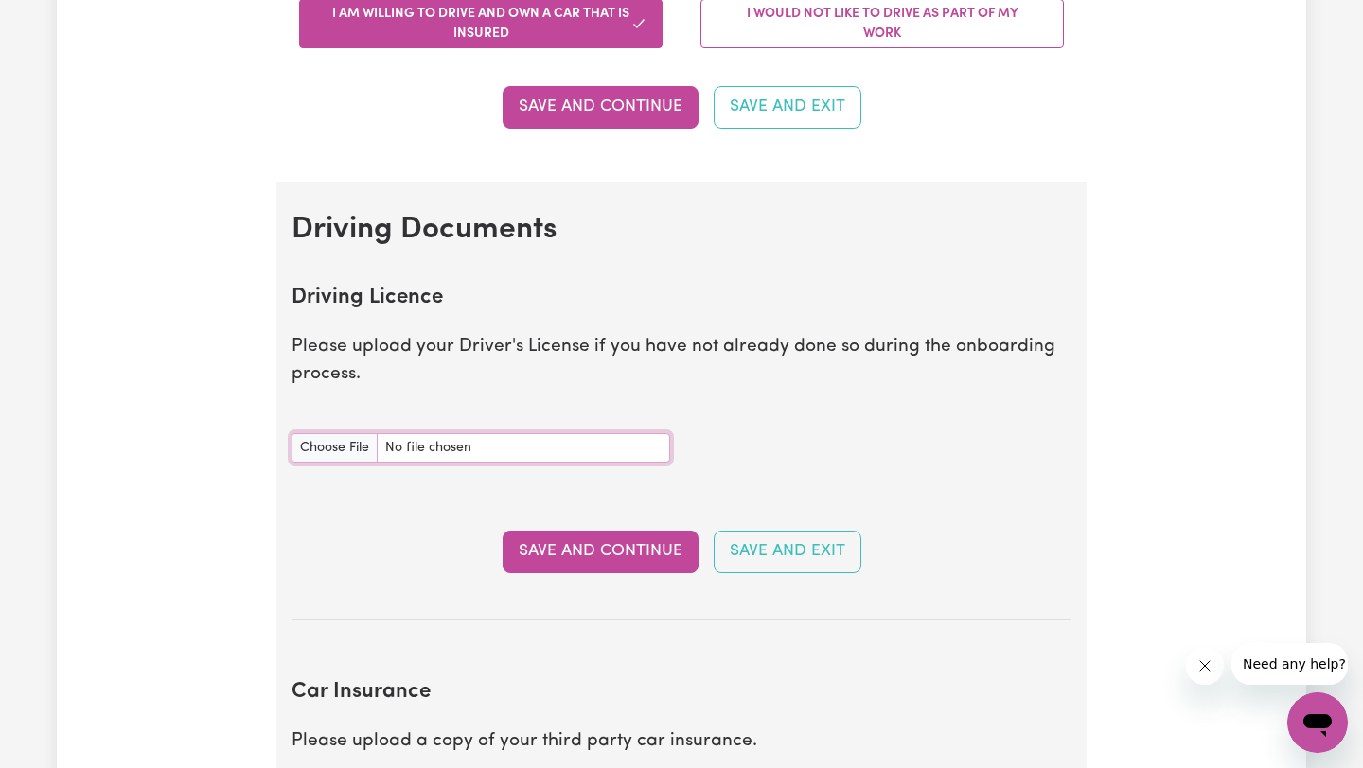
scroll to position [618, 0]
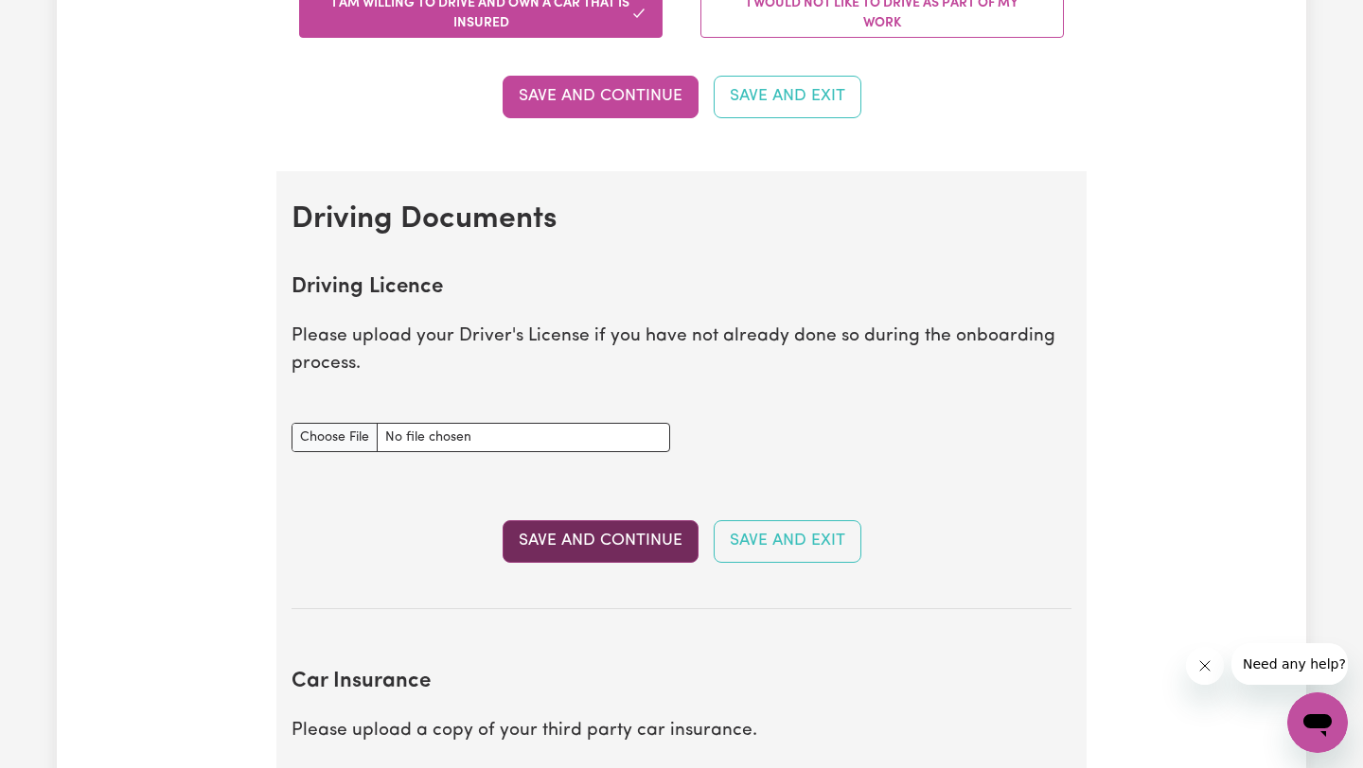
click at [618, 542] on button "Save and Continue" at bounding box center [600, 541] width 196 height 42
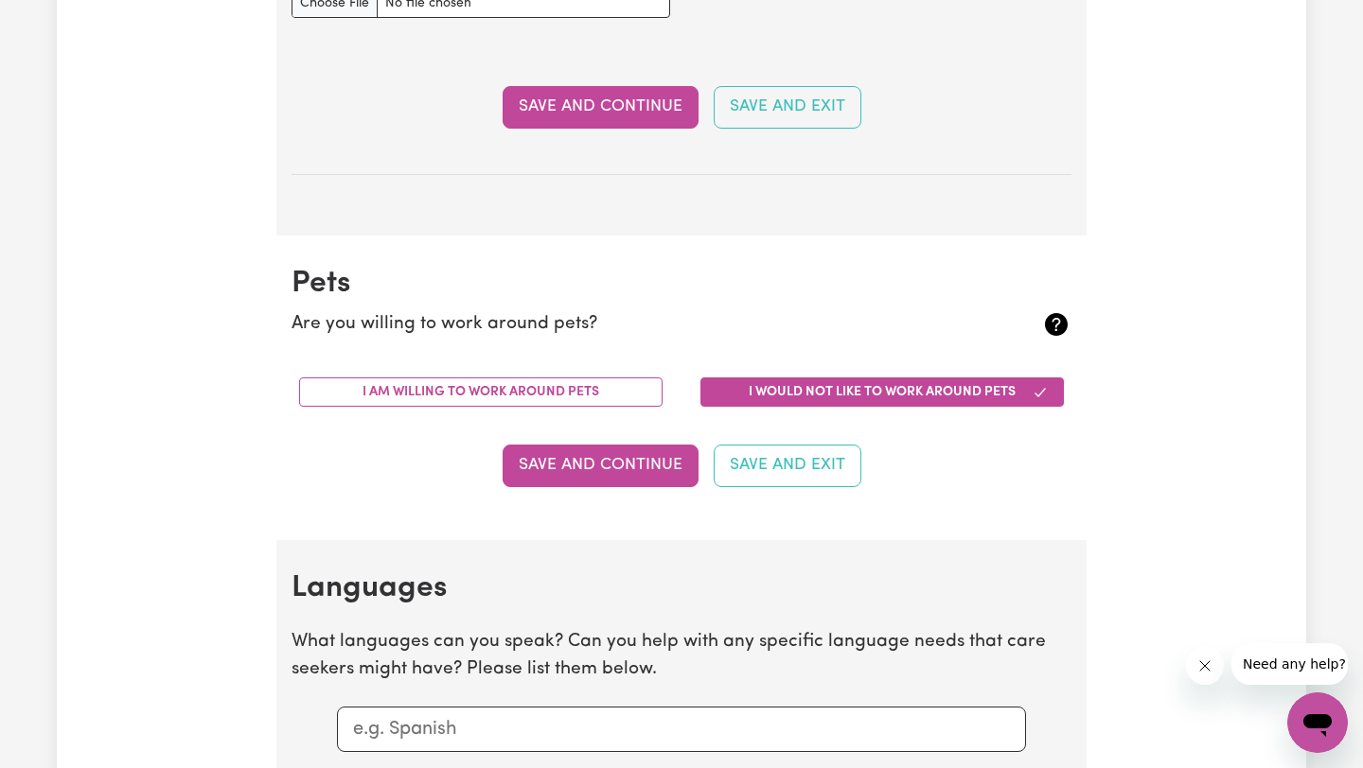
scroll to position [1541, 0]
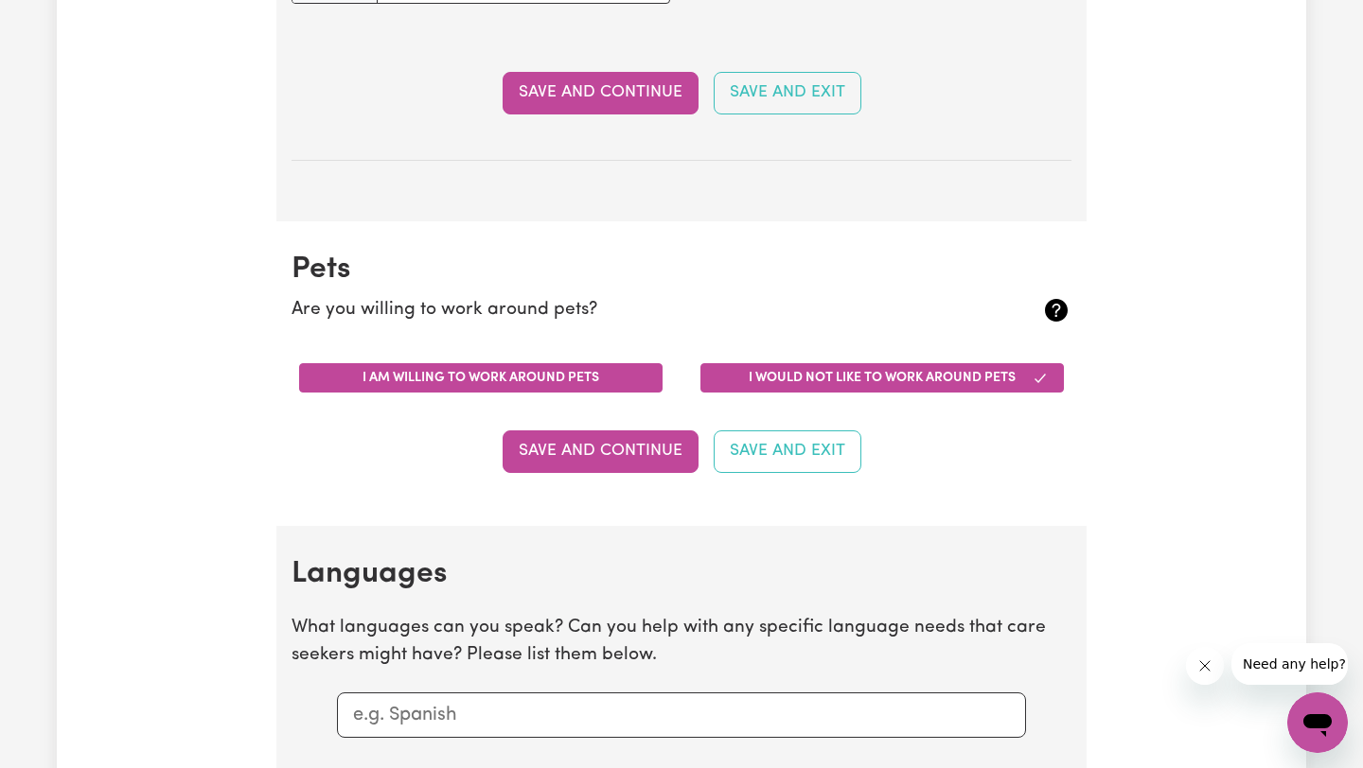
click at [618, 378] on button "I am willing to work around pets" at bounding box center [480, 377] width 363 height 29
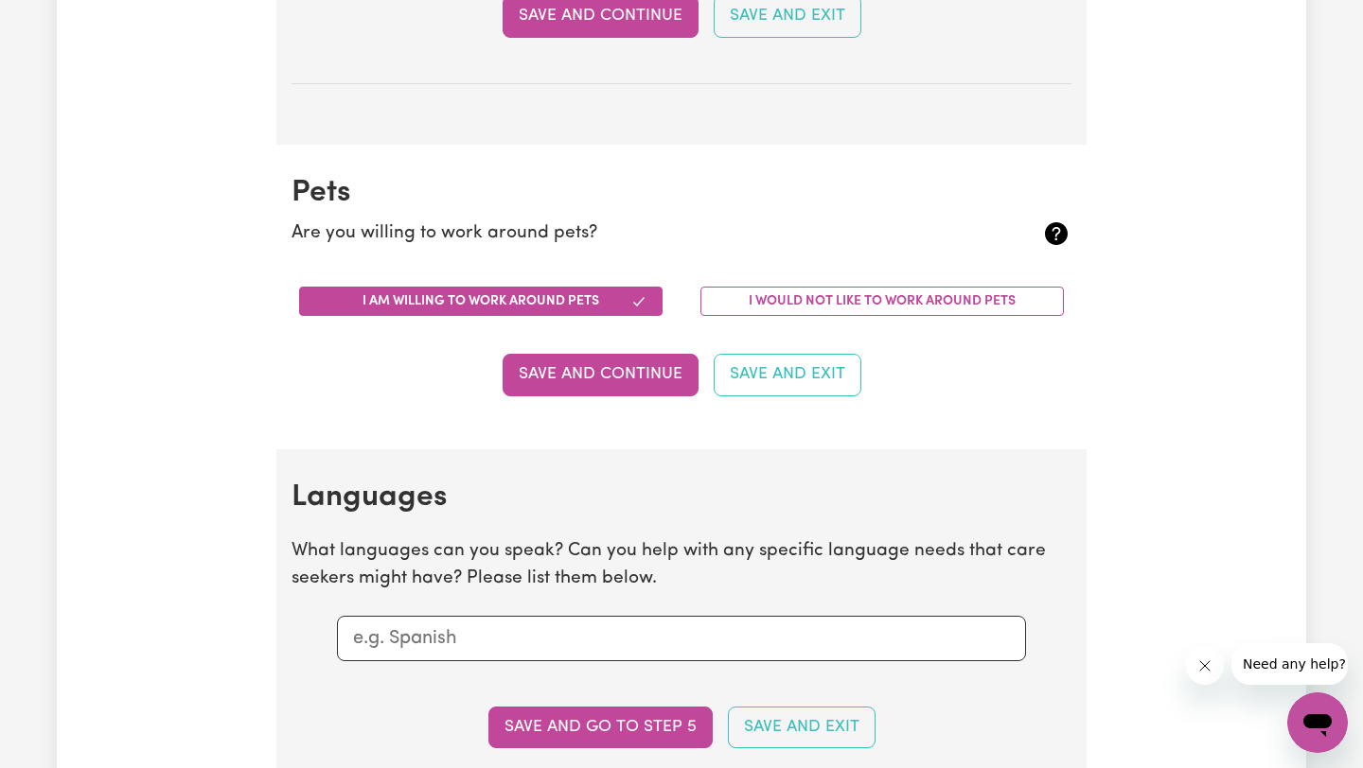
scroll to position [1615, 0]
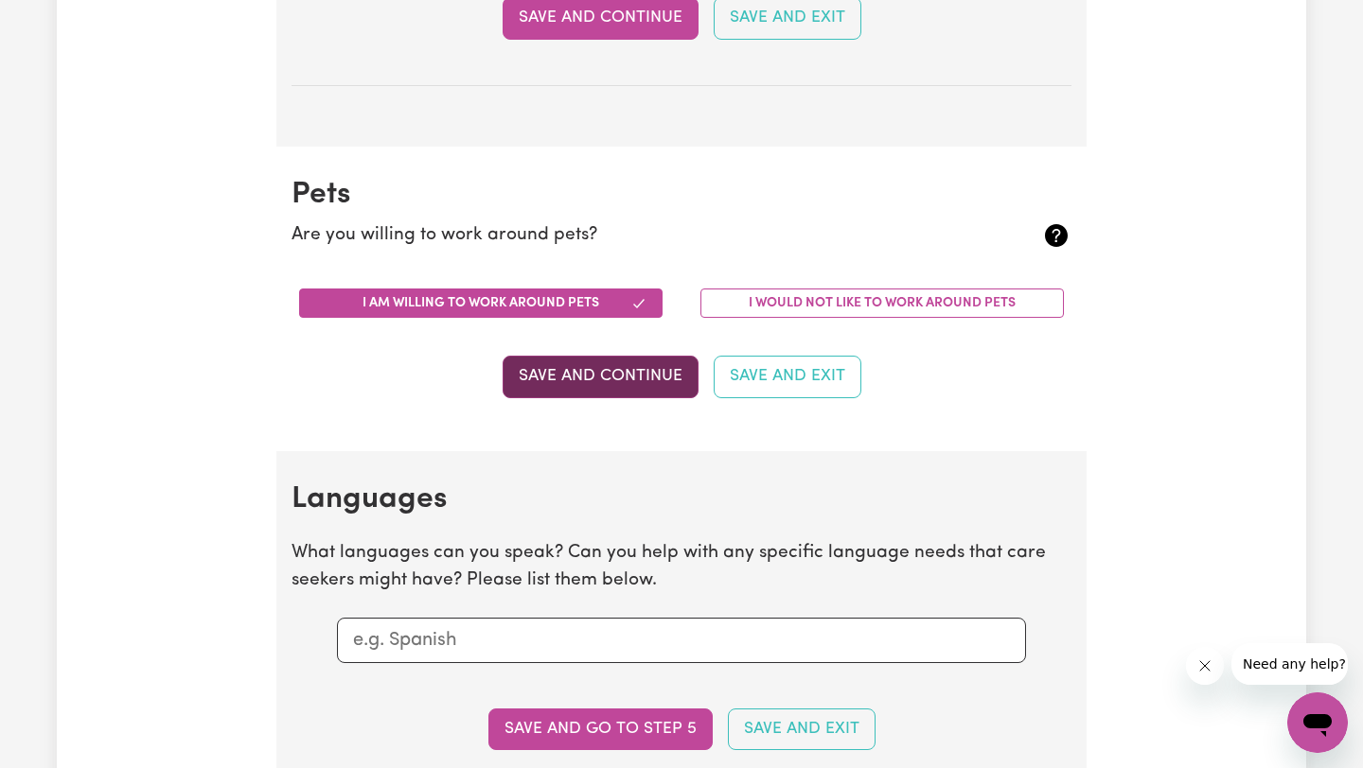
click at [663, 380] on button "Save and Continue" at bounding box center [600, 377] width 196 height 42
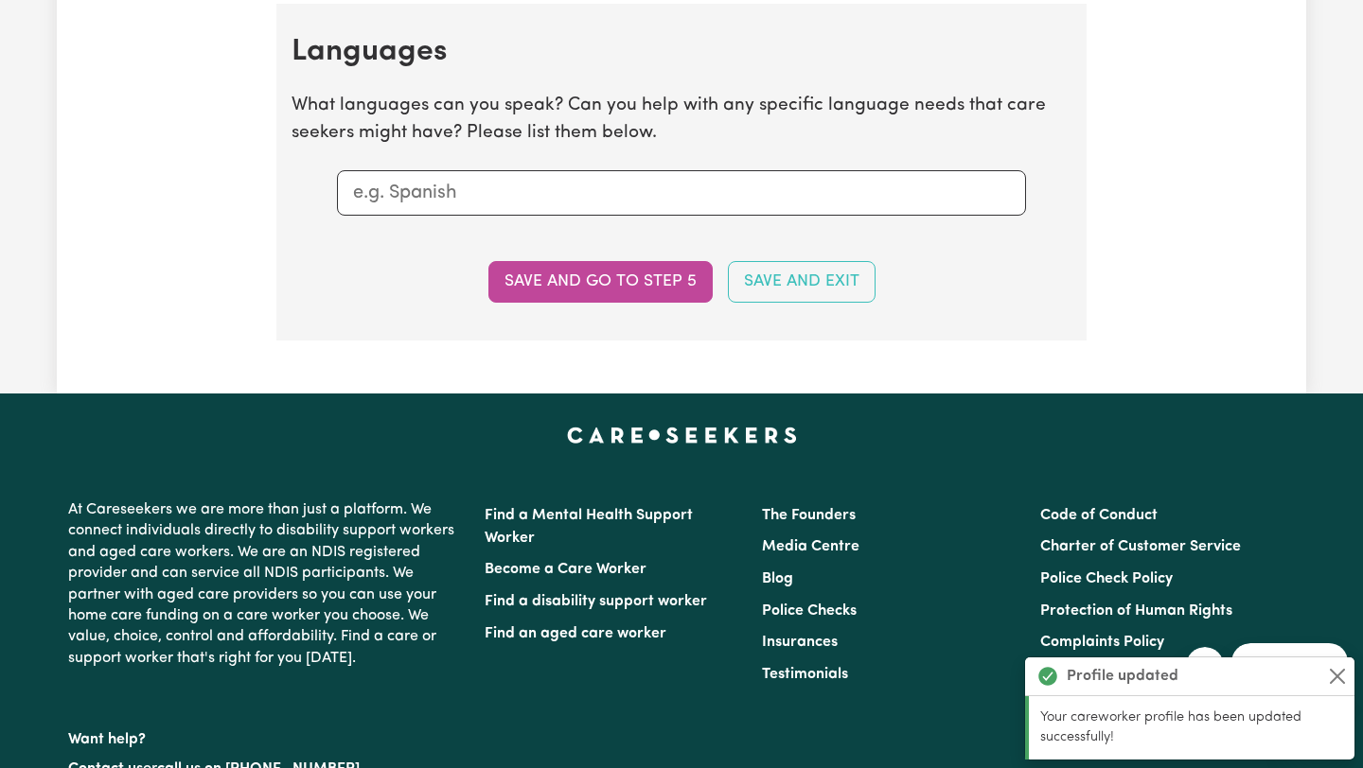
scroll to position [2067, 0]
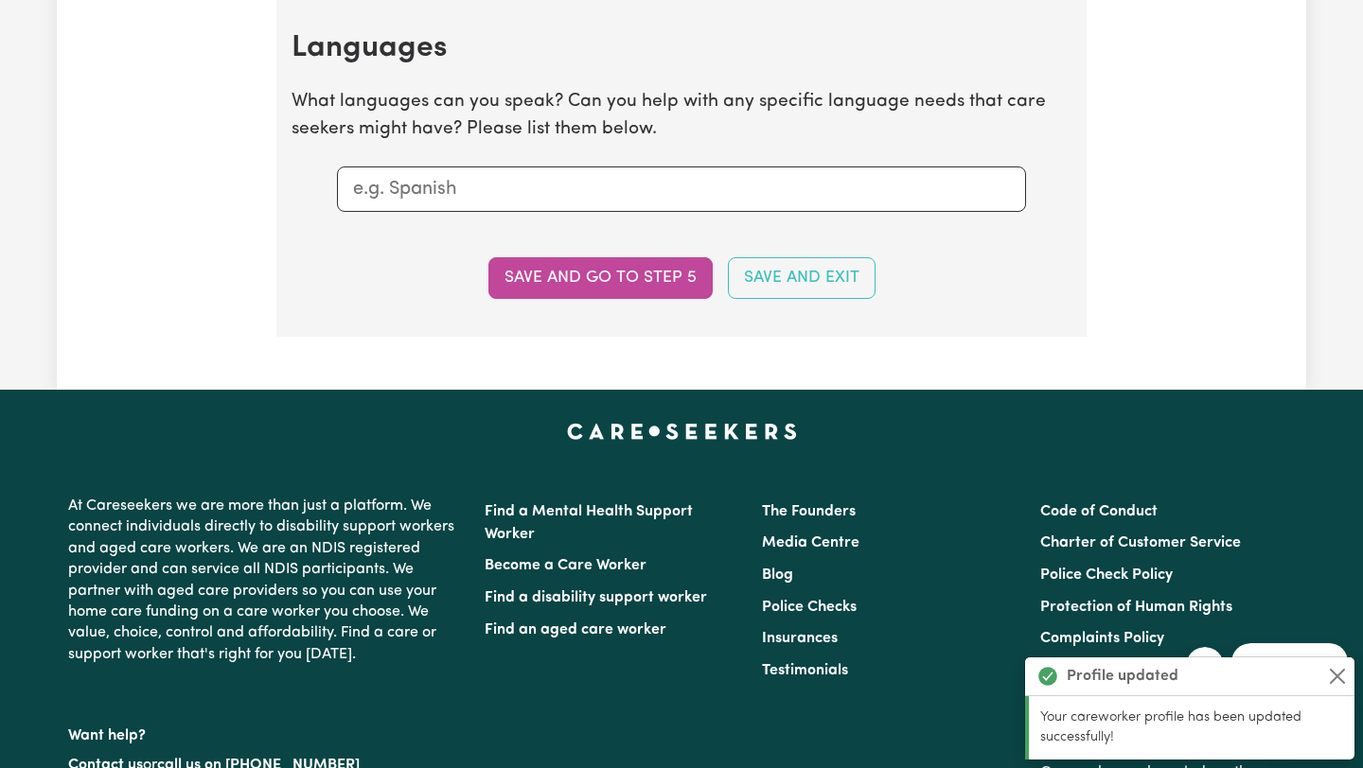
click at [546, 194] on input "text" at bounding box center [681, 189] width 657 height 28
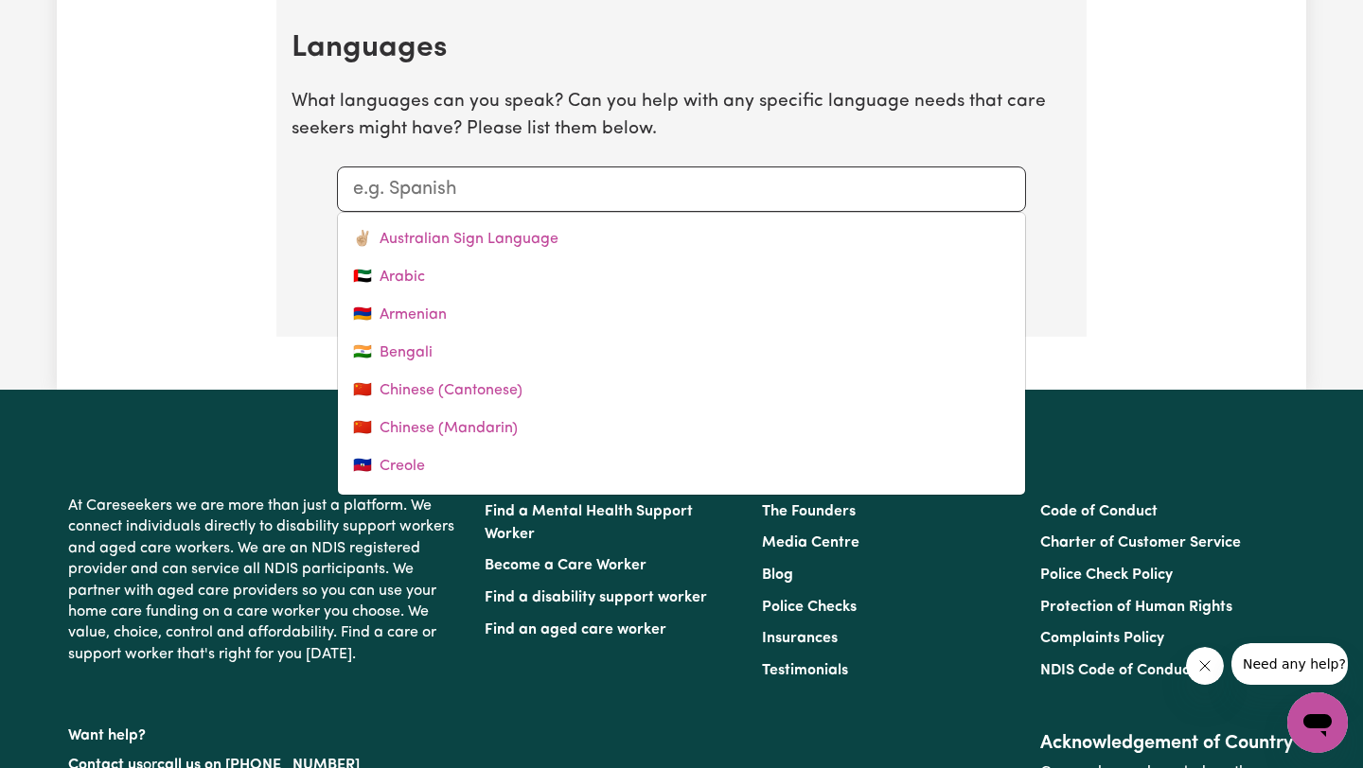
drag, startPoint x: 545, startPoint y: 195, endPoint x: 326, endPoint y: 196, distance: 218.6
click at [326, 196] on div "✌🏼 Australian Sign Language 🇦🇪 Arabic 🇦🇲 Armenian 🇮🇳 Bengali 🇨🇳 Chinese (Canton…" at bounding box center [681, 189] width 734 height 45
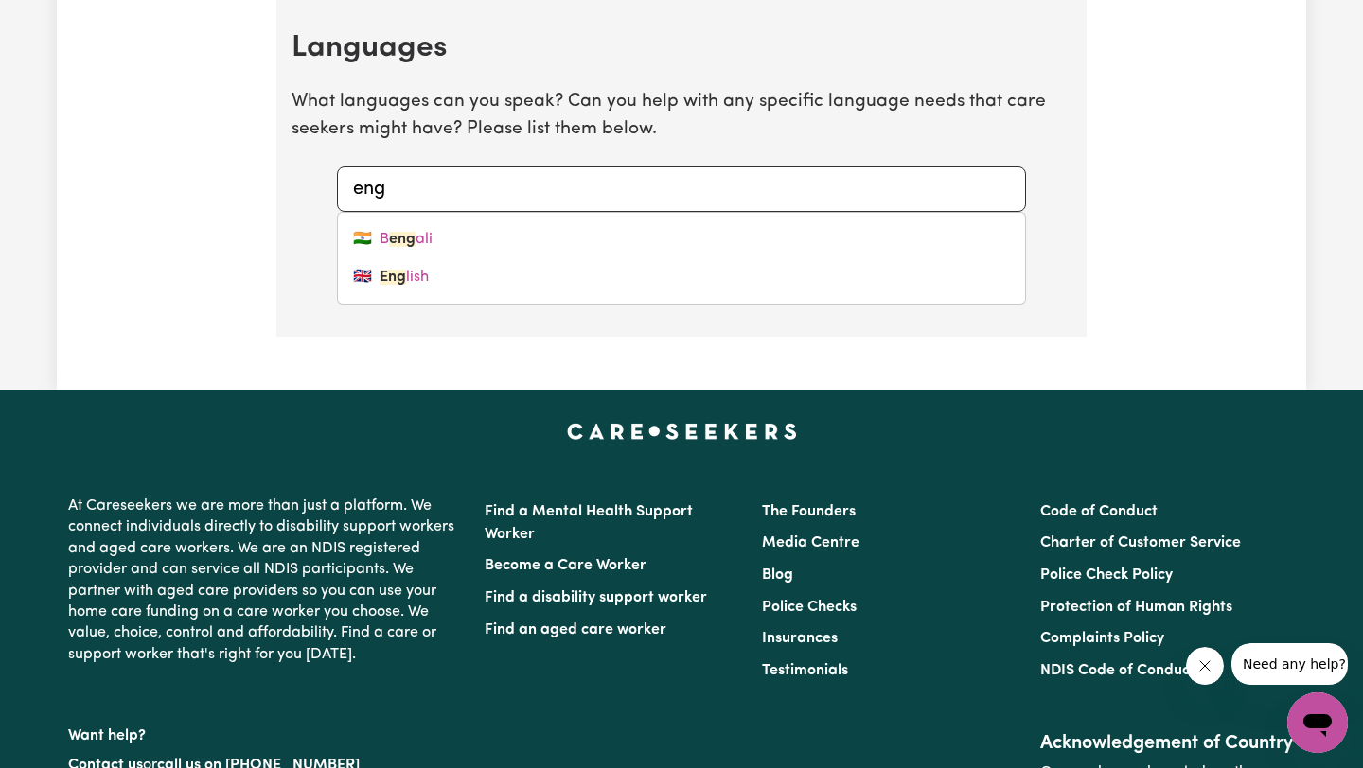
type input "engl"
type input "english"
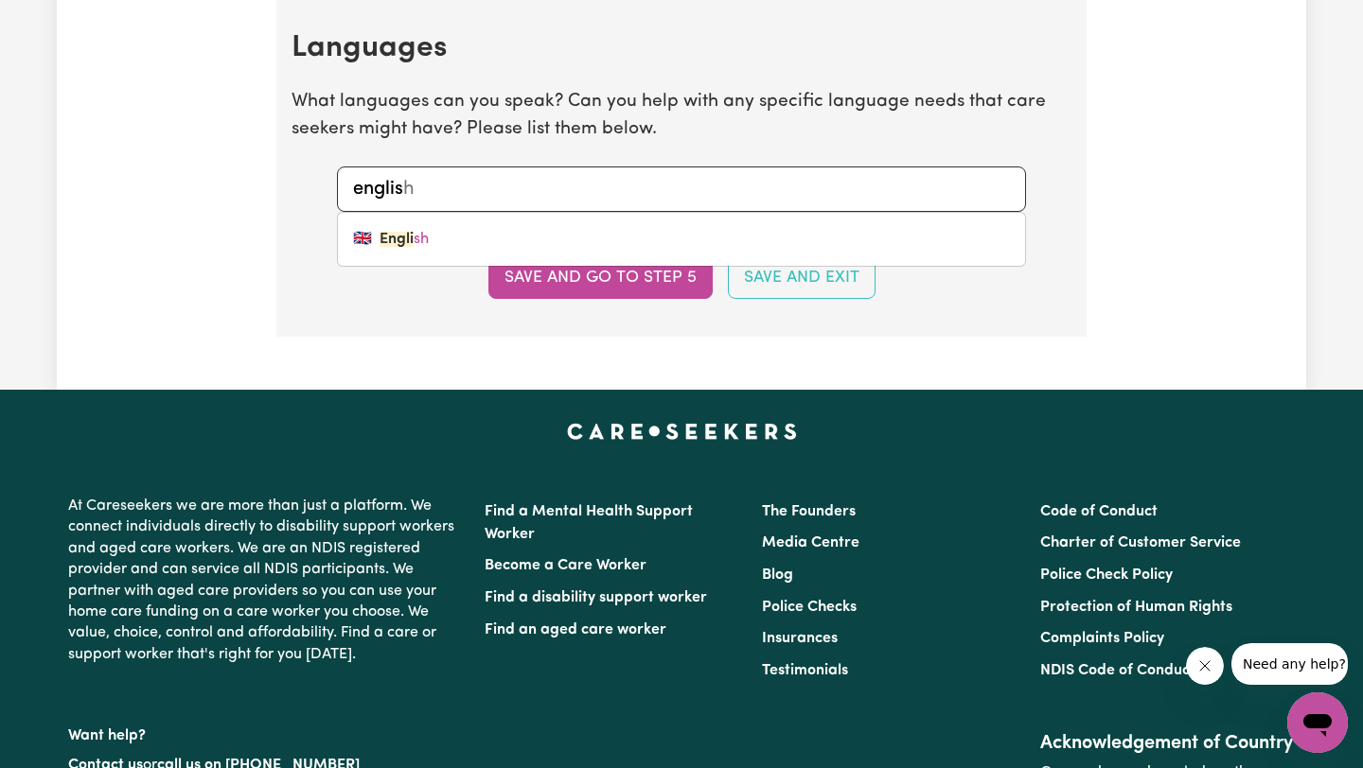
type input "englisg"
type input "englis"
type input "english"
type input "eng"
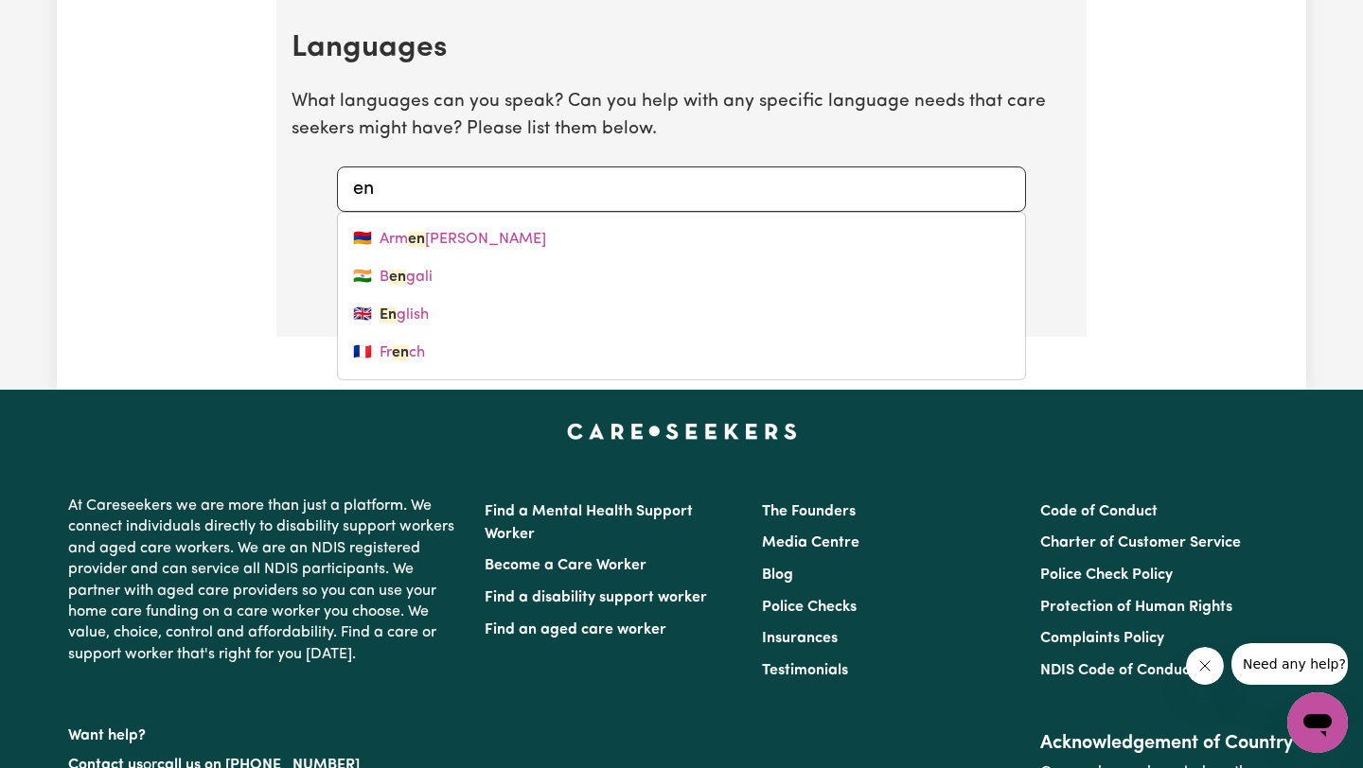
type input "e"
type input "eng"
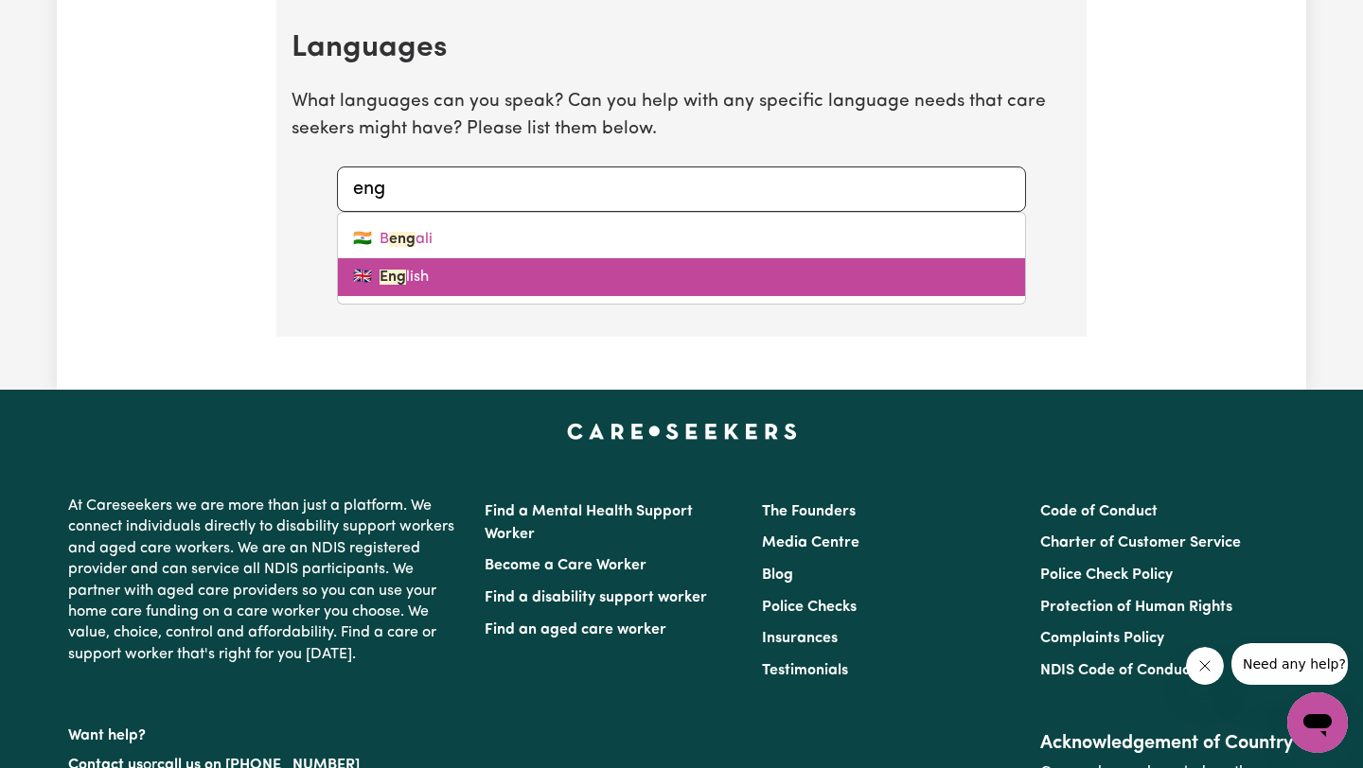
click at [421, 276] on link "🇬🇧 Eng lish" at bounding box center [681, 277] width 687 height 38
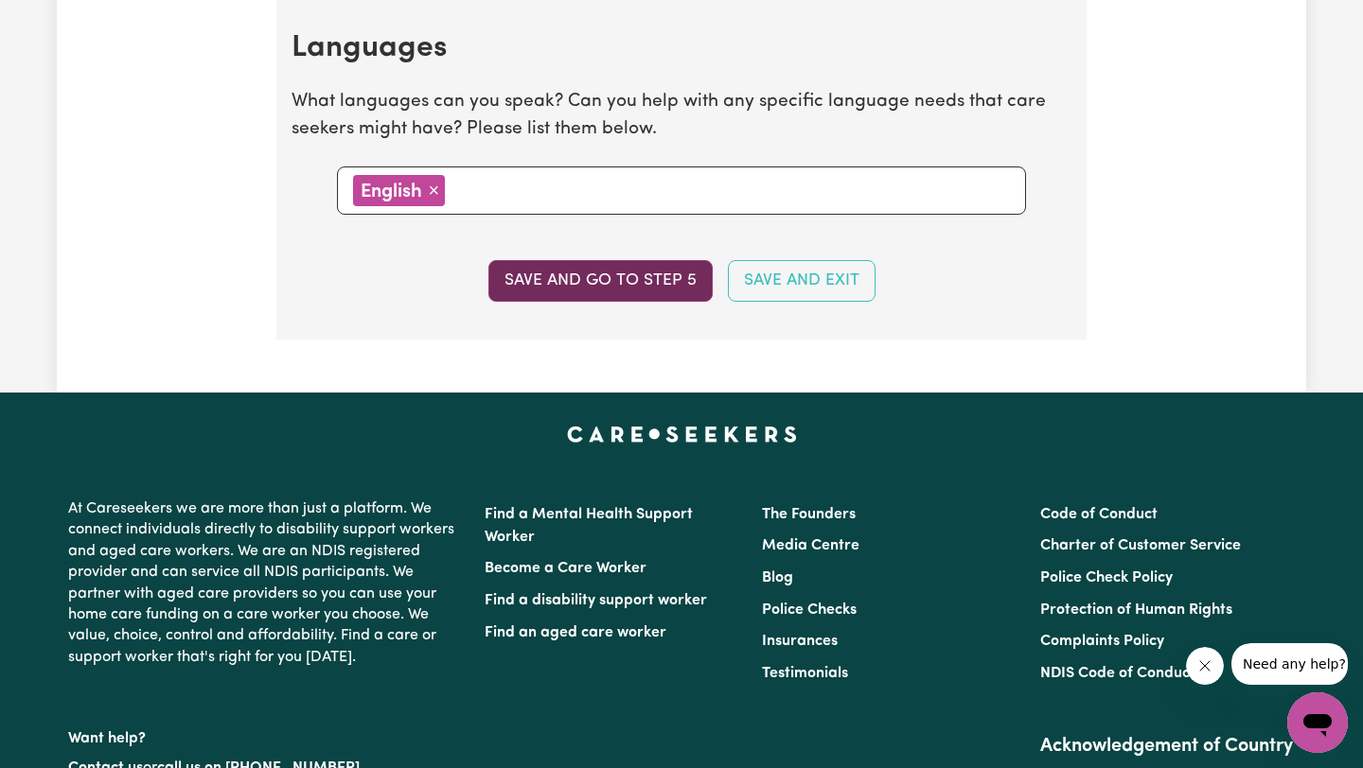
click at [620, 282] on button "Save and go to step 5" at bounding box center [600, 281] width 224 height 42
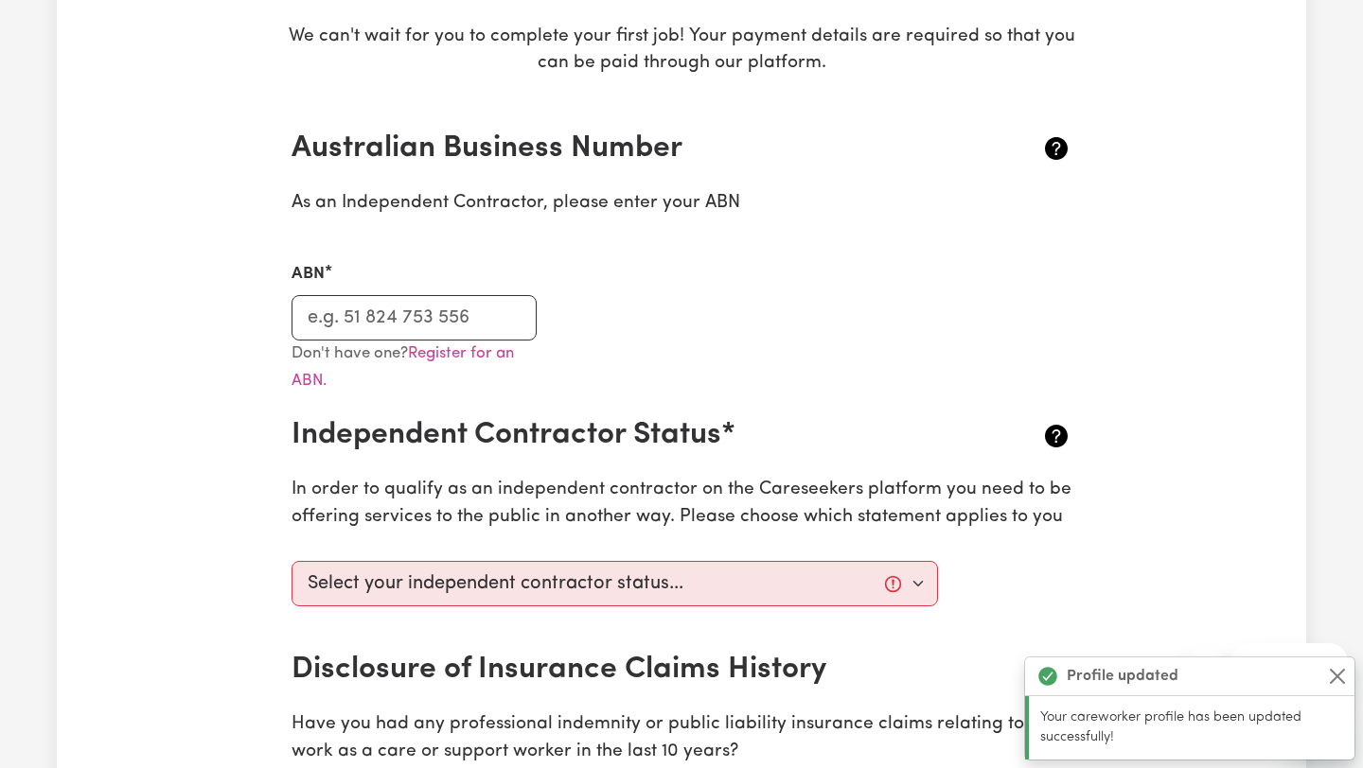
scroll to position [341, 0]
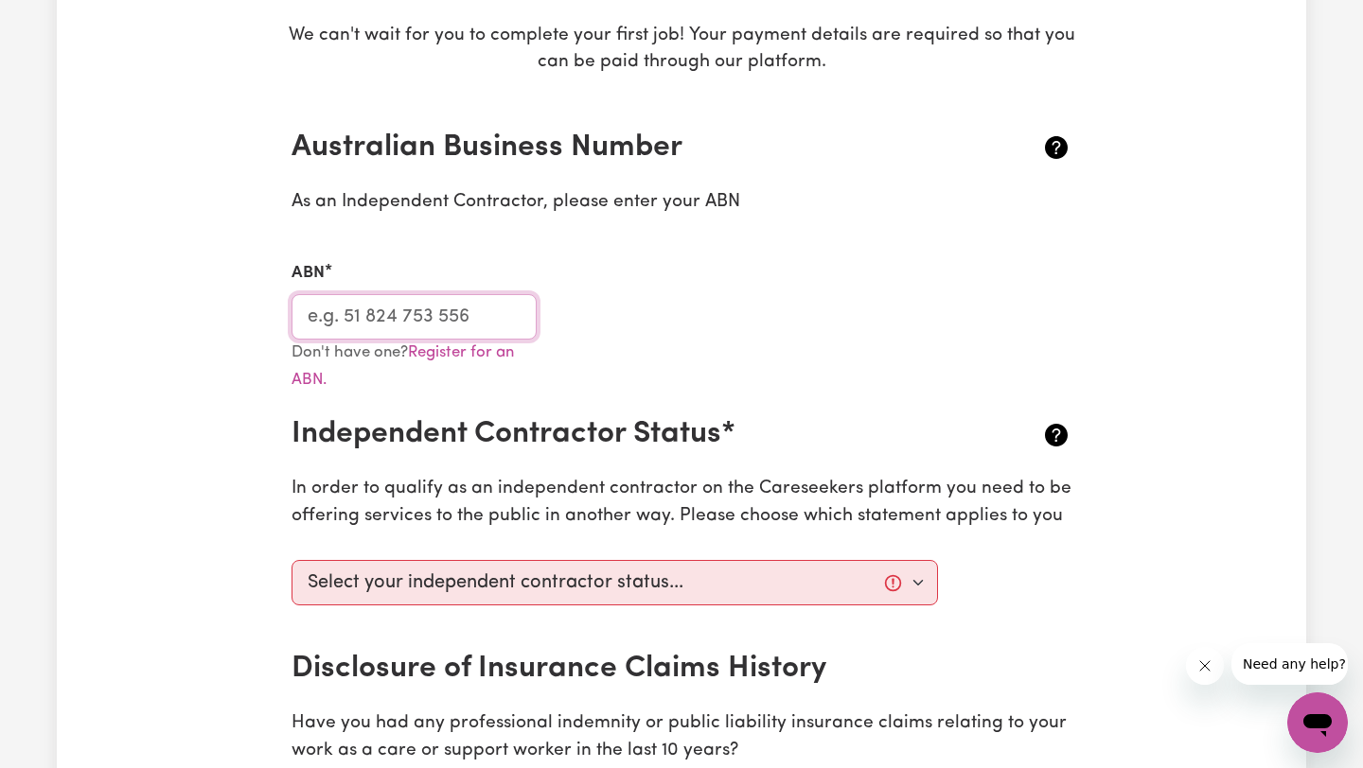
click at [484, 312] on input "ABN" at bounding box center [413, 316] width 245 height 45
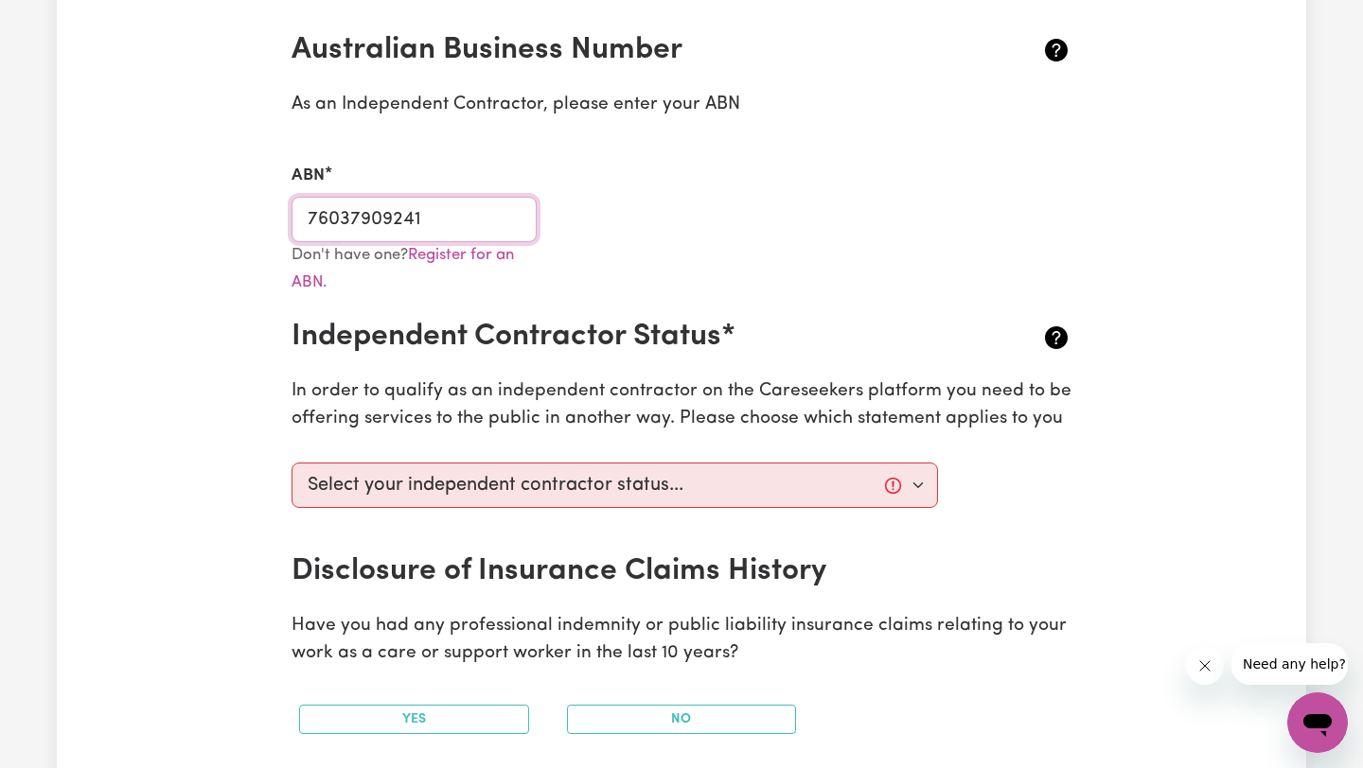
scroll to position [446, 0]
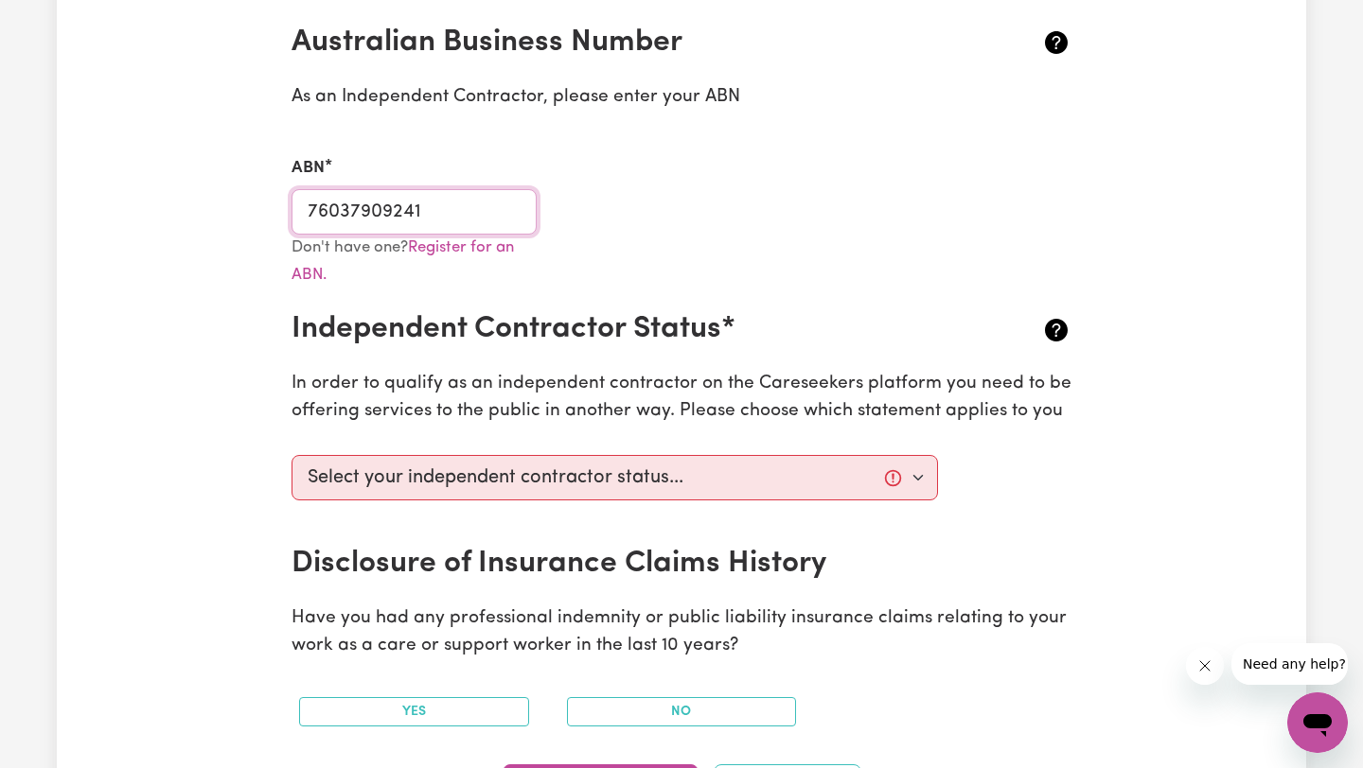
type input "76037909241"
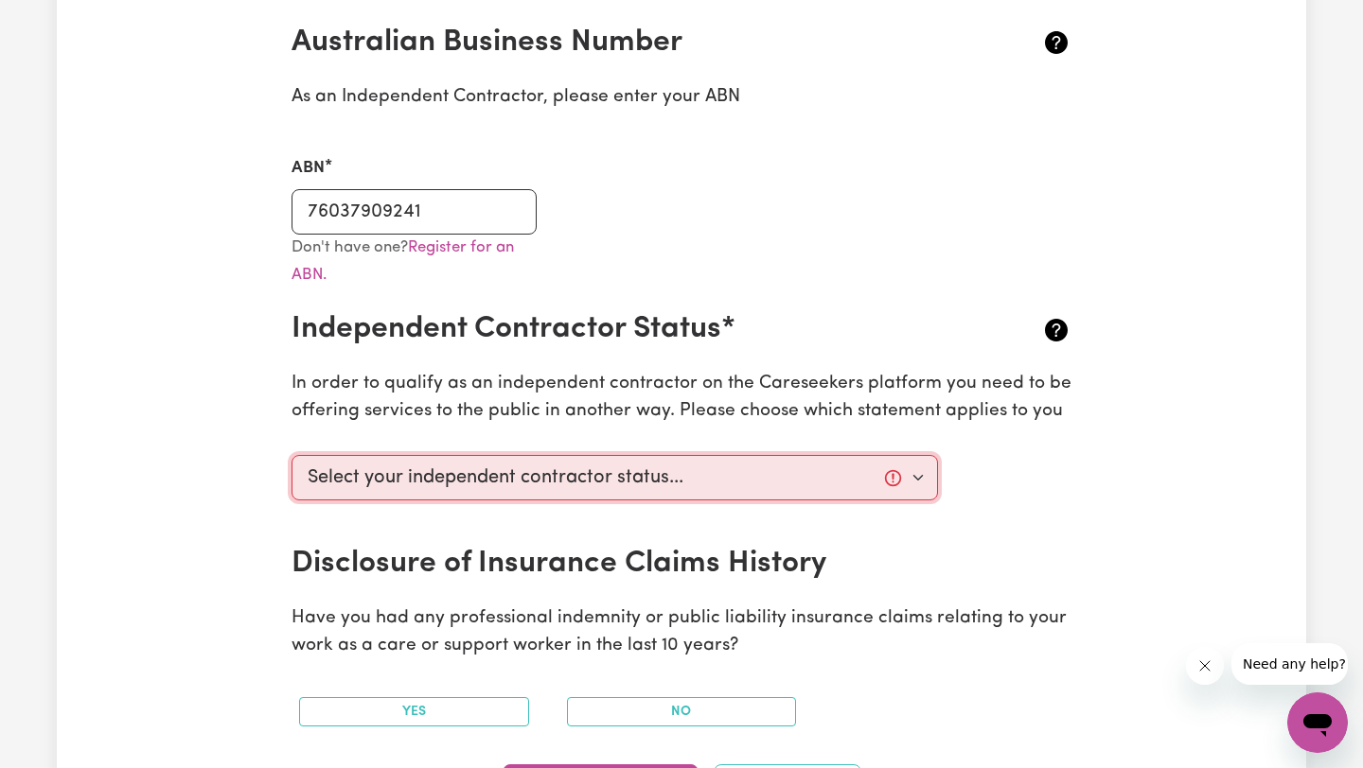
click at [914, 472] on select "Select your independent contractor status... I am providing services through an…" at bounding box center [614, 477] width 646 height 45
select select "I am providing services through another platform"
click at [291, 455] on select "Select your independent contractor status... I am providing services through an…" at bounding box center [614, 477] width 646 height 45
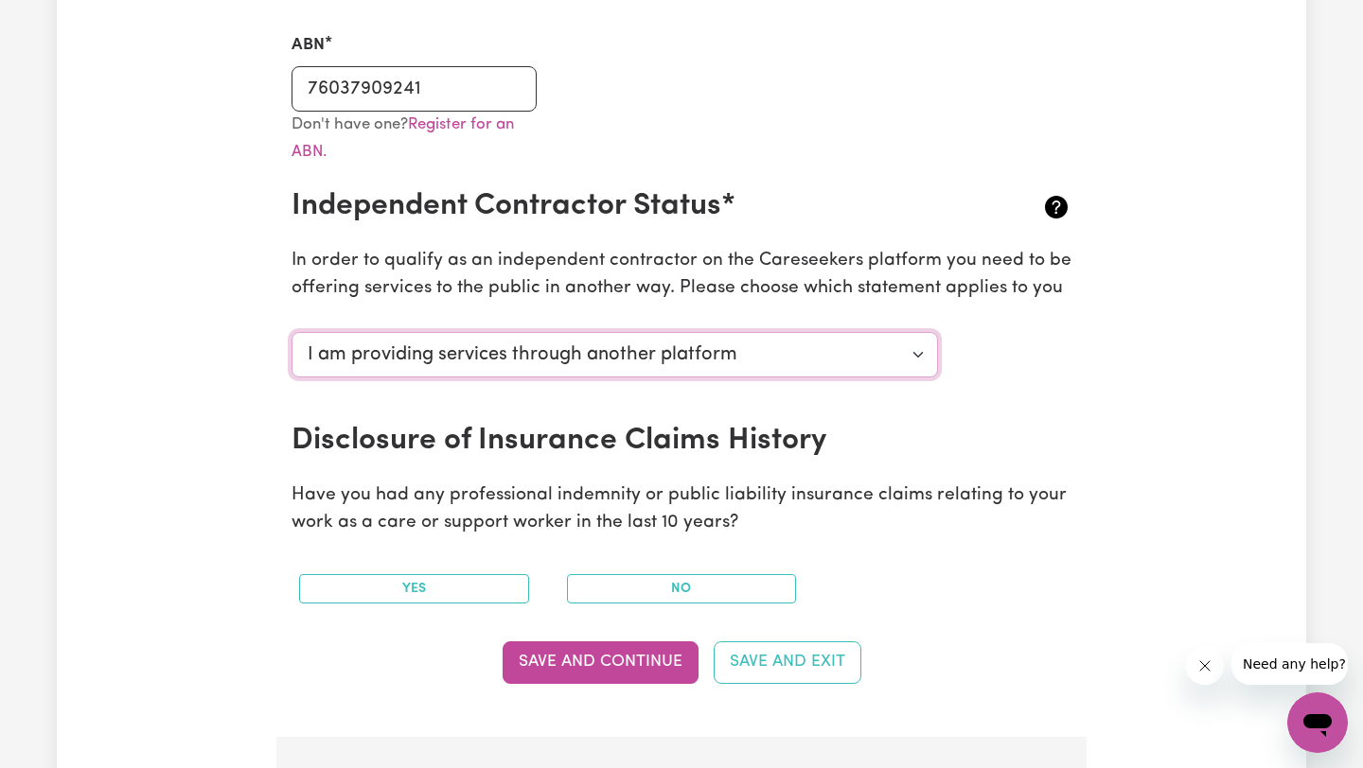
scroll to position [630, 0]
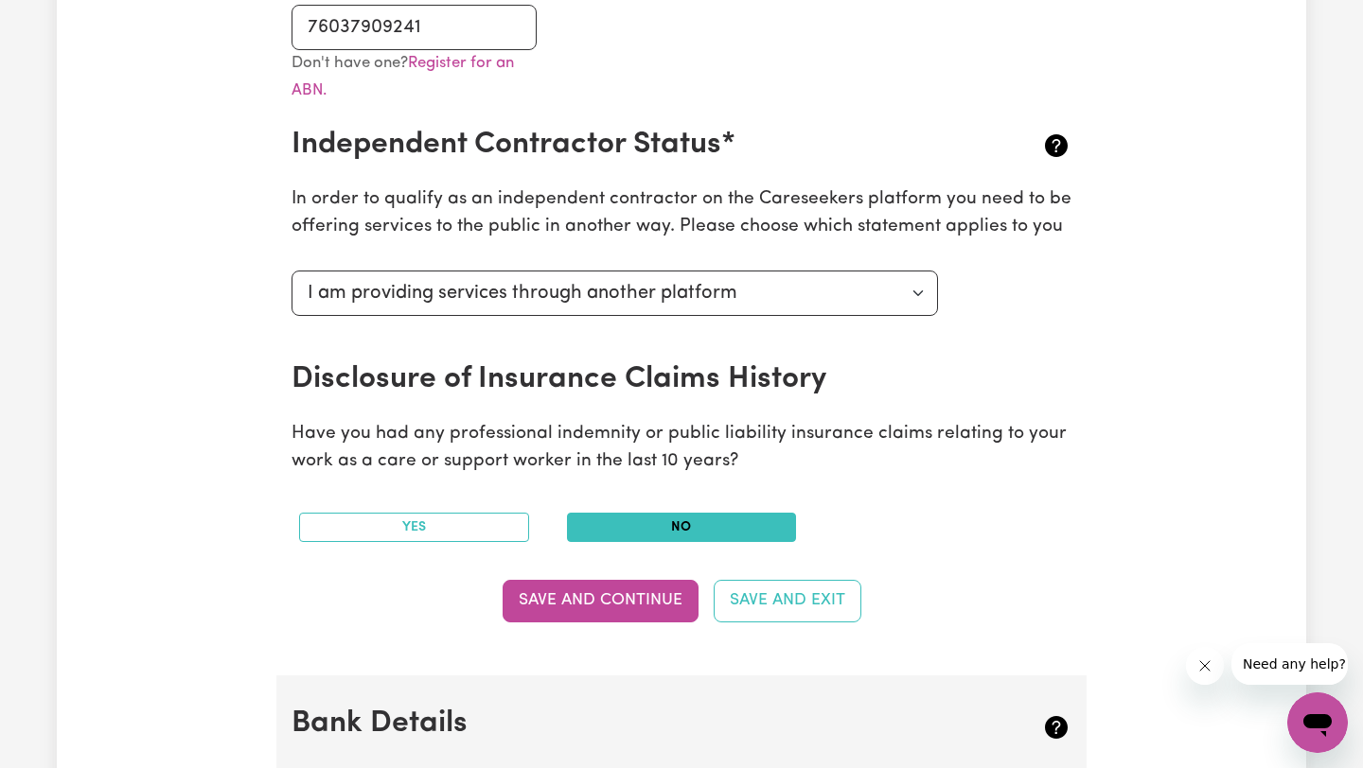
click at [634, 530] on button "No" at bounding box center [682, 527] width 230 height 29
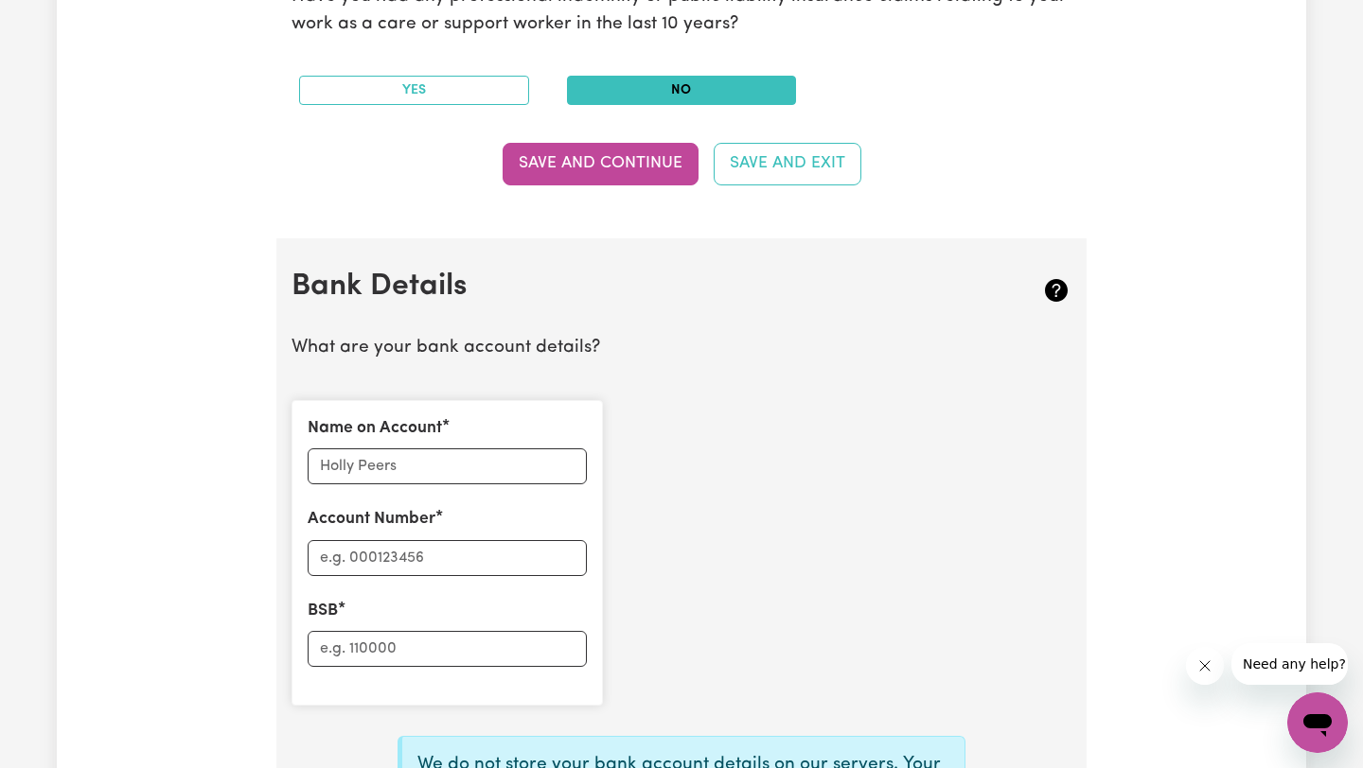
scroll to position [1100, 0]
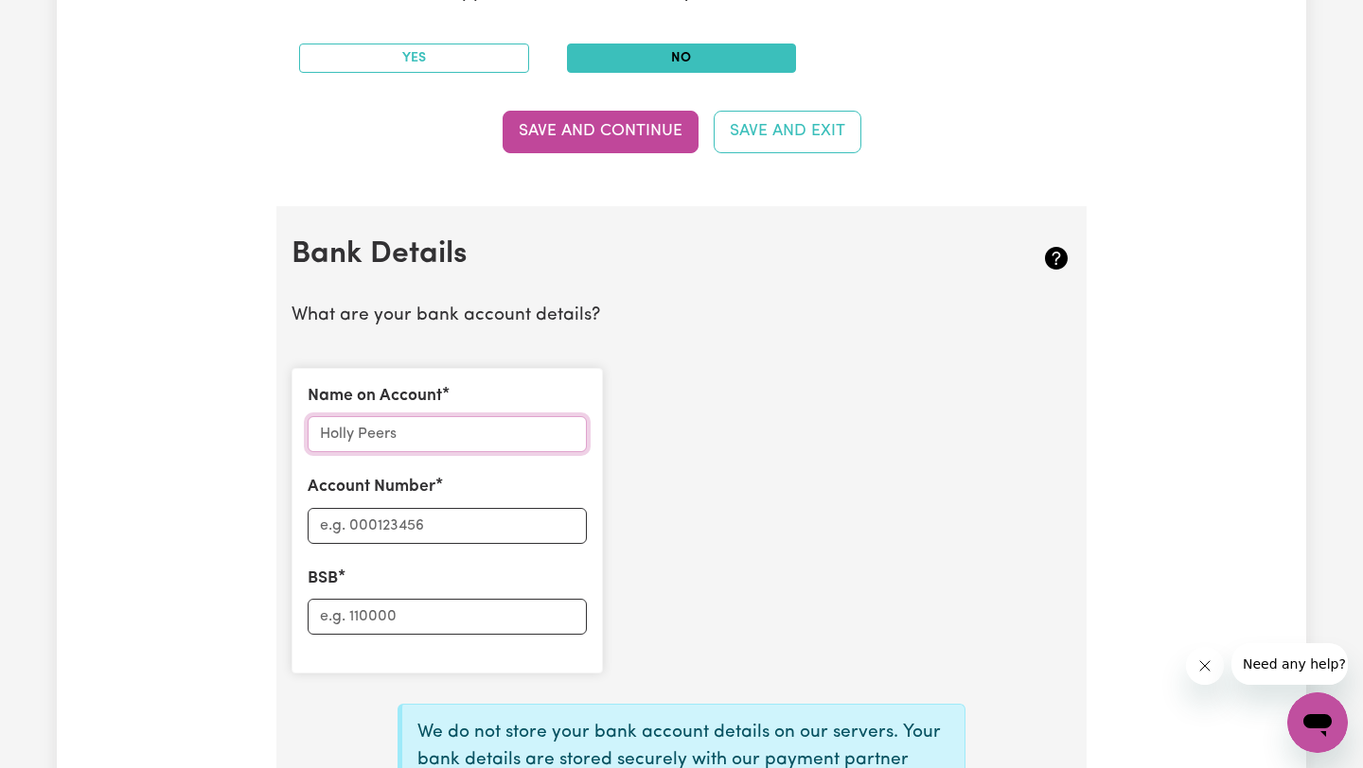
click at [416, 437] on input "Name on Account" at bounding box center [447, 434] width 279 height 36
click at [861, 398] on div "Name on Account Account Number BSB" at bounding box center [681, 521] width 802 height 336
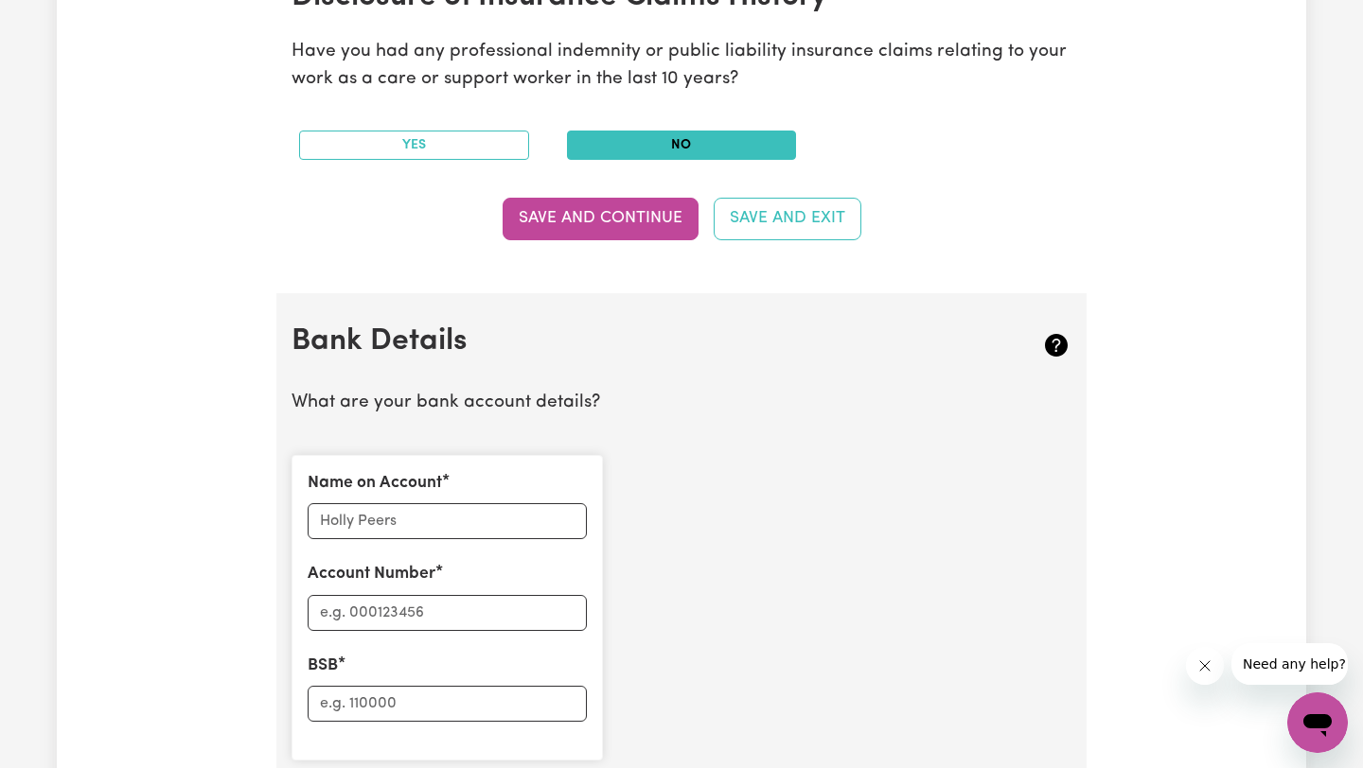
scroll to position [1016, 0]
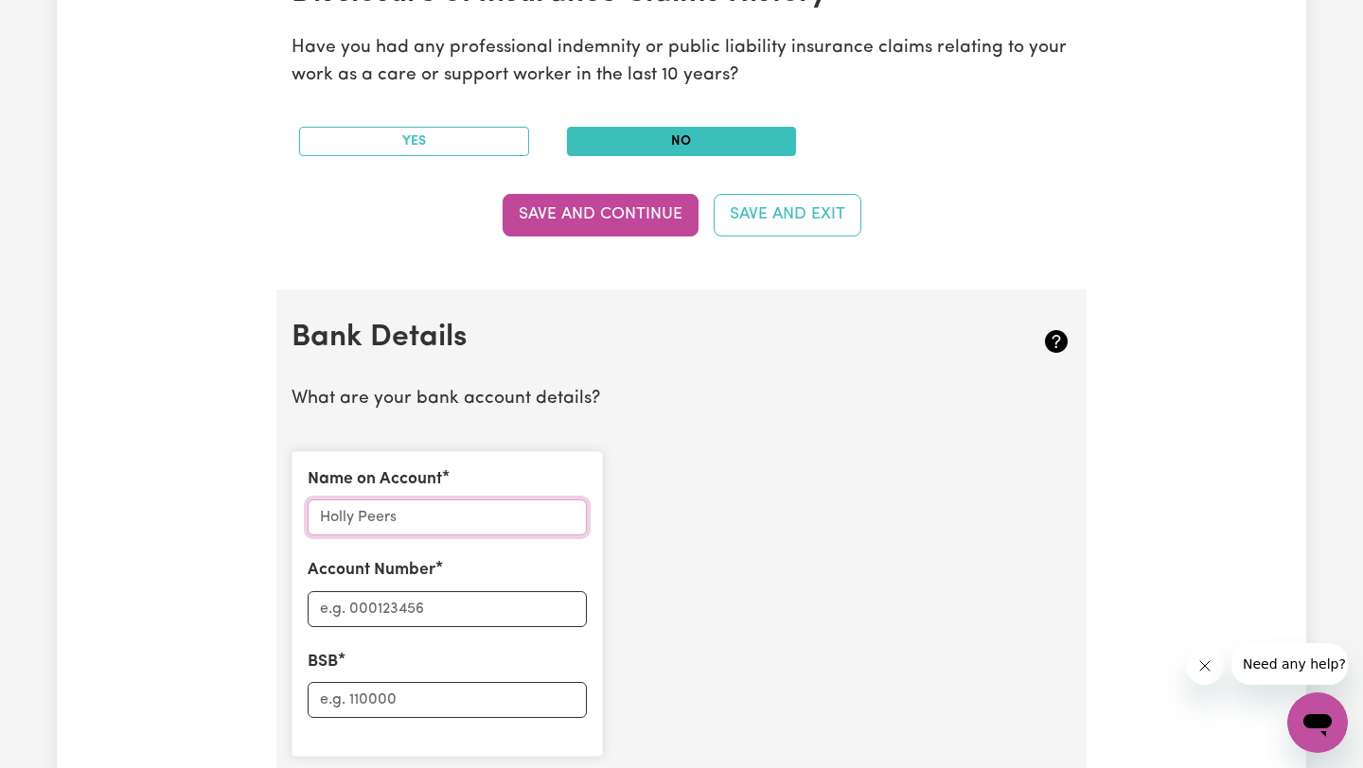
click at [366, 515] on input "Name on Account" at bounding box center [447, 518] width 279 height 36
type input "[PERSON_NAME]"
click at [460, 624] on input "Account Number" at bounding box center [447, 609] width 279 height 36
type input "085375"
click at [423, 706] on input "BSB" at bounding box center [447, 700] width 279 height 36
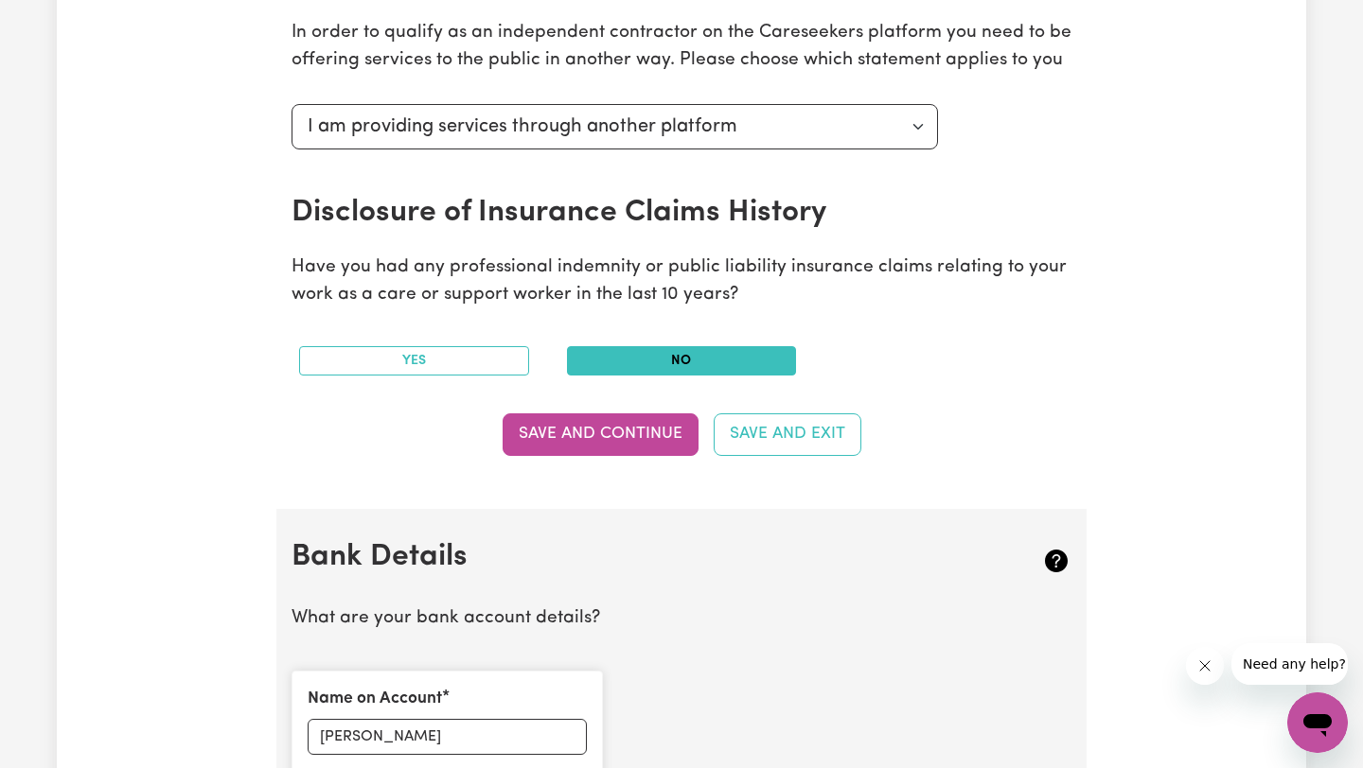
scroll to position [801, 0]
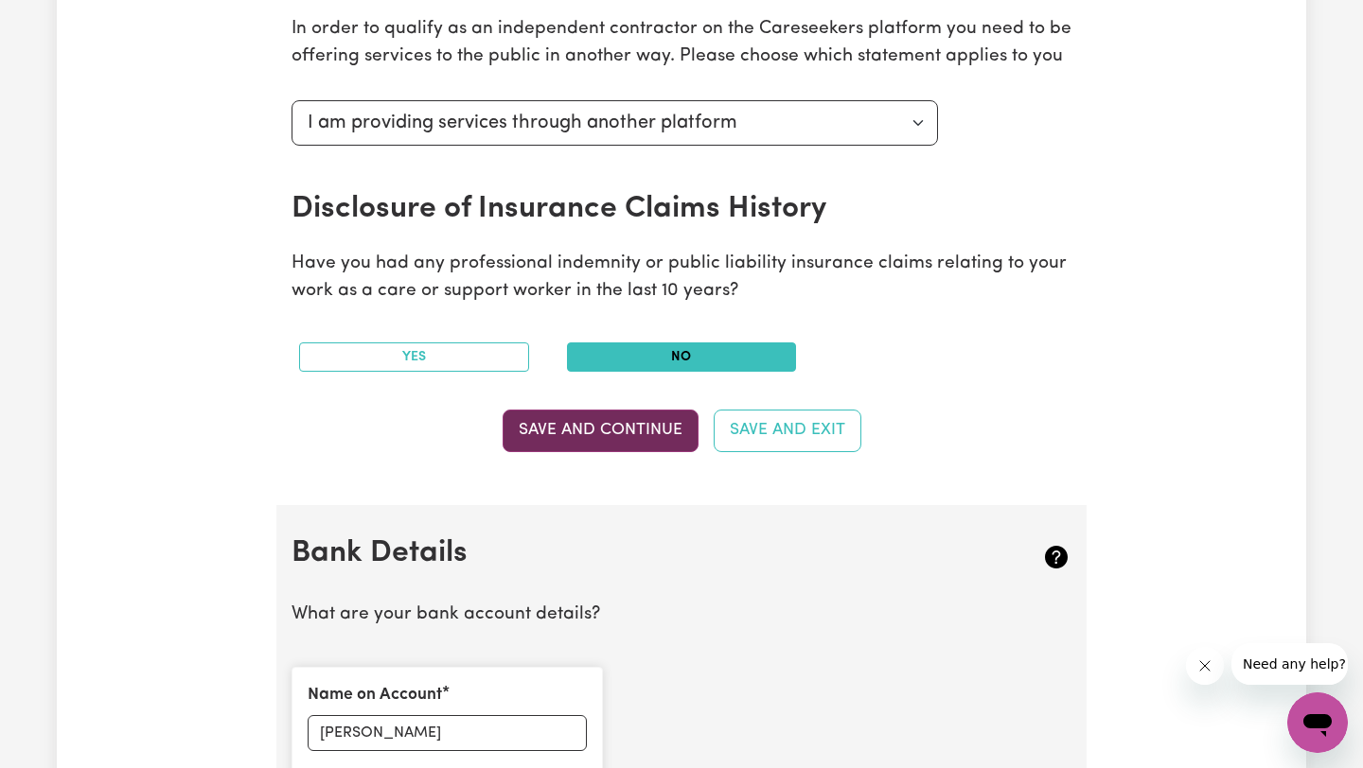
type input "735502781"
click at [643, 423] on button "Save and Continue" at bounding box center [600, 431] width 196 height 42
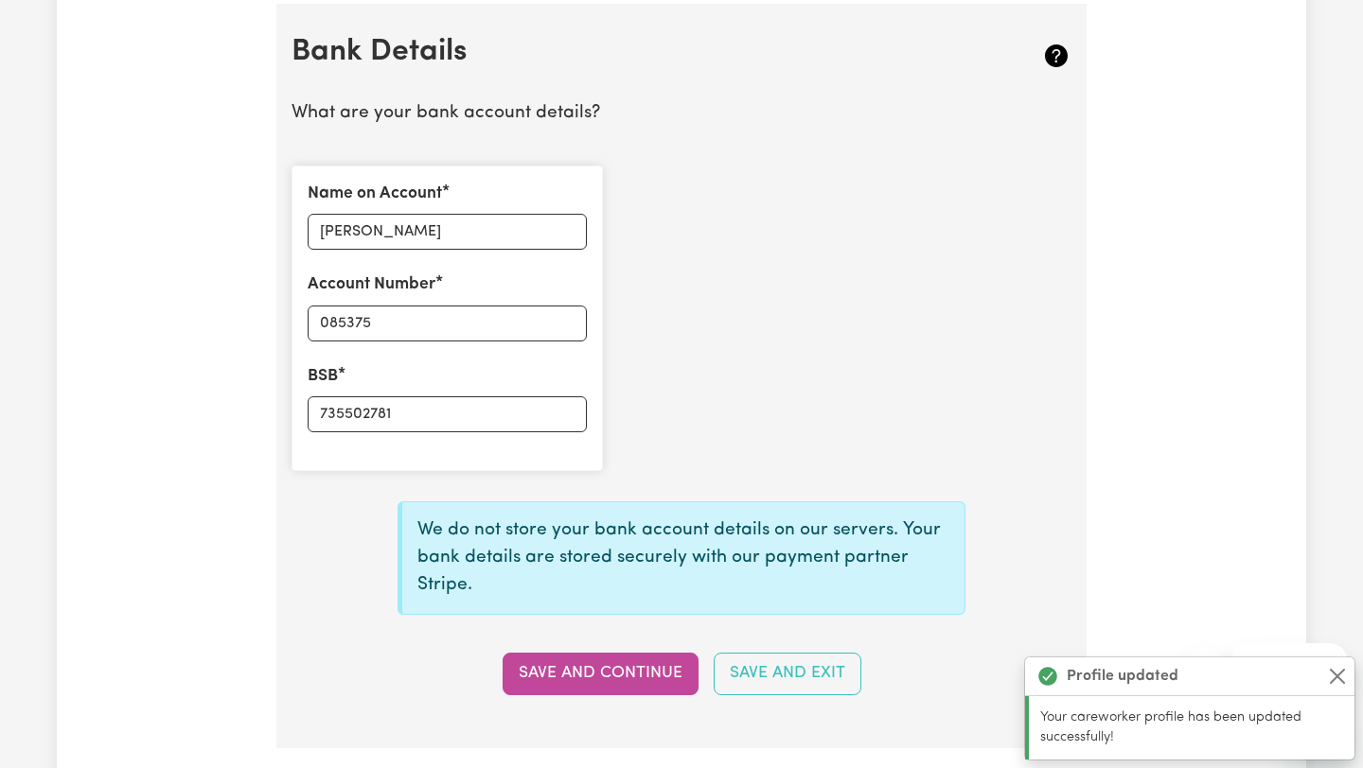
scroll to position [1305, 0]
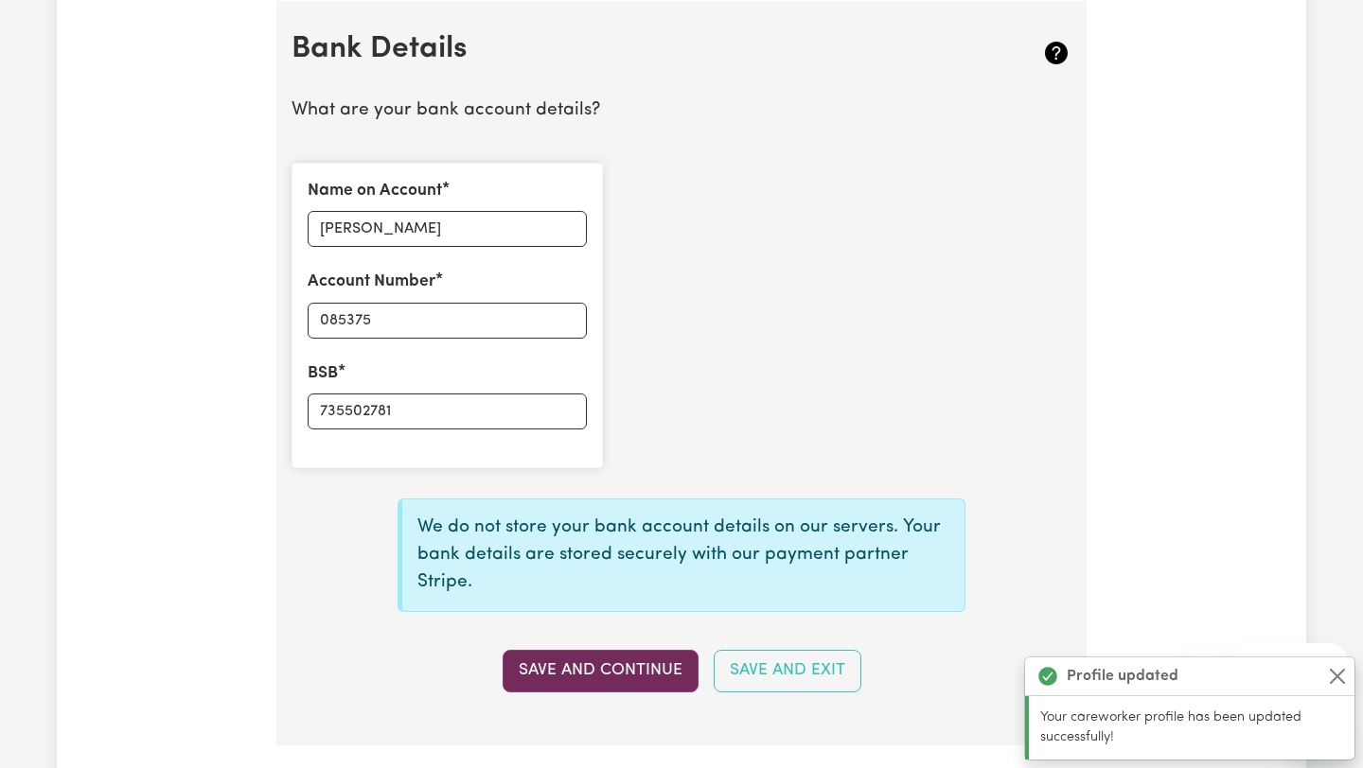
click at [615, 672] on button "Save and Continue" at bounding box center [600, 671] width 196 height 42
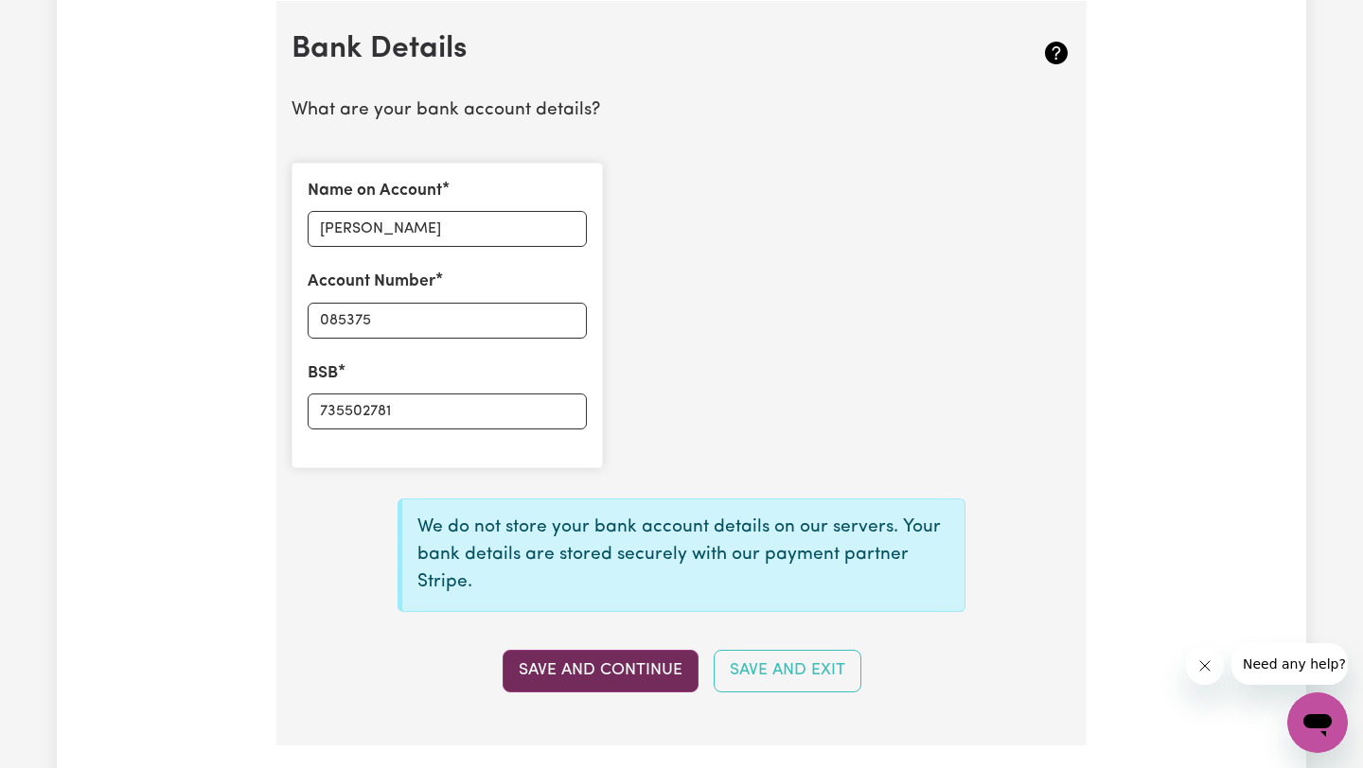
click at [610, 661] on button "Save and Continue" at bounding box center [600, 671] width 196 height 42
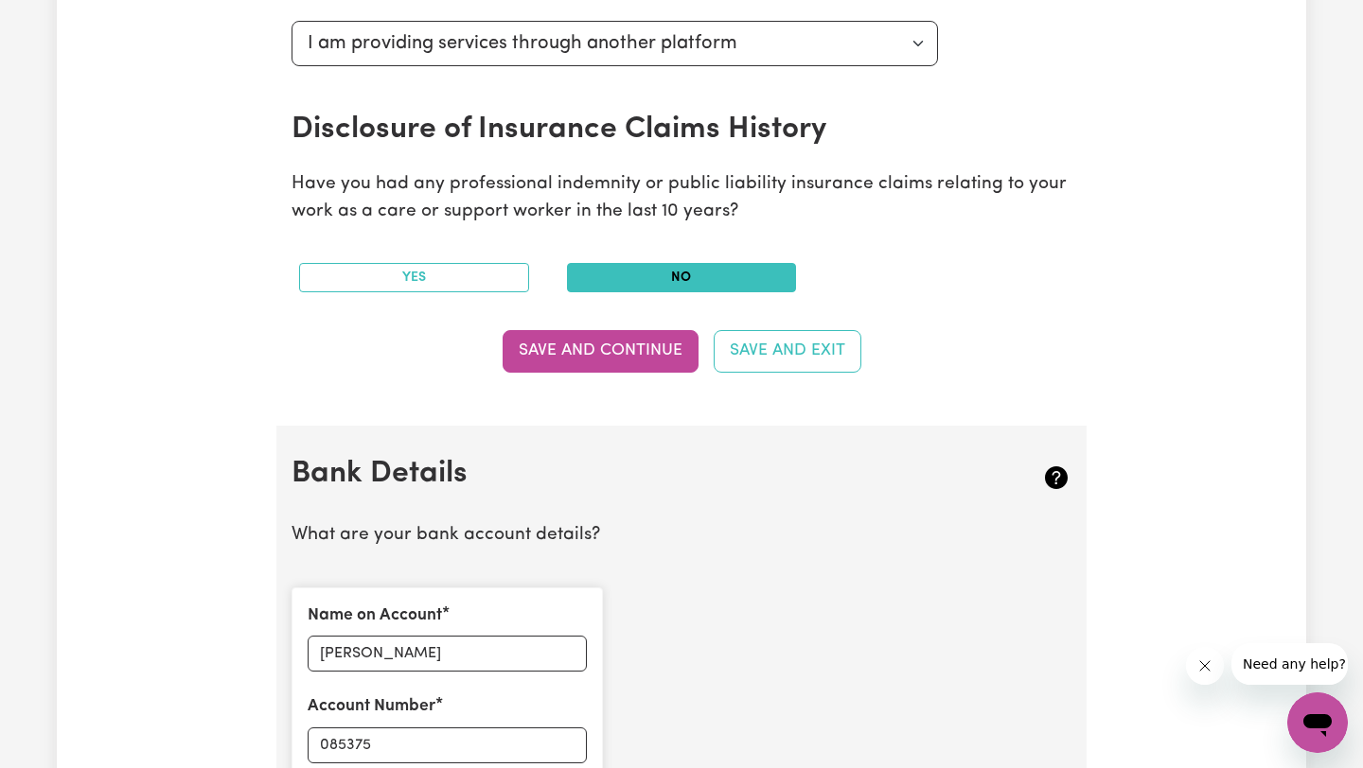
scroll to position [845, 0]
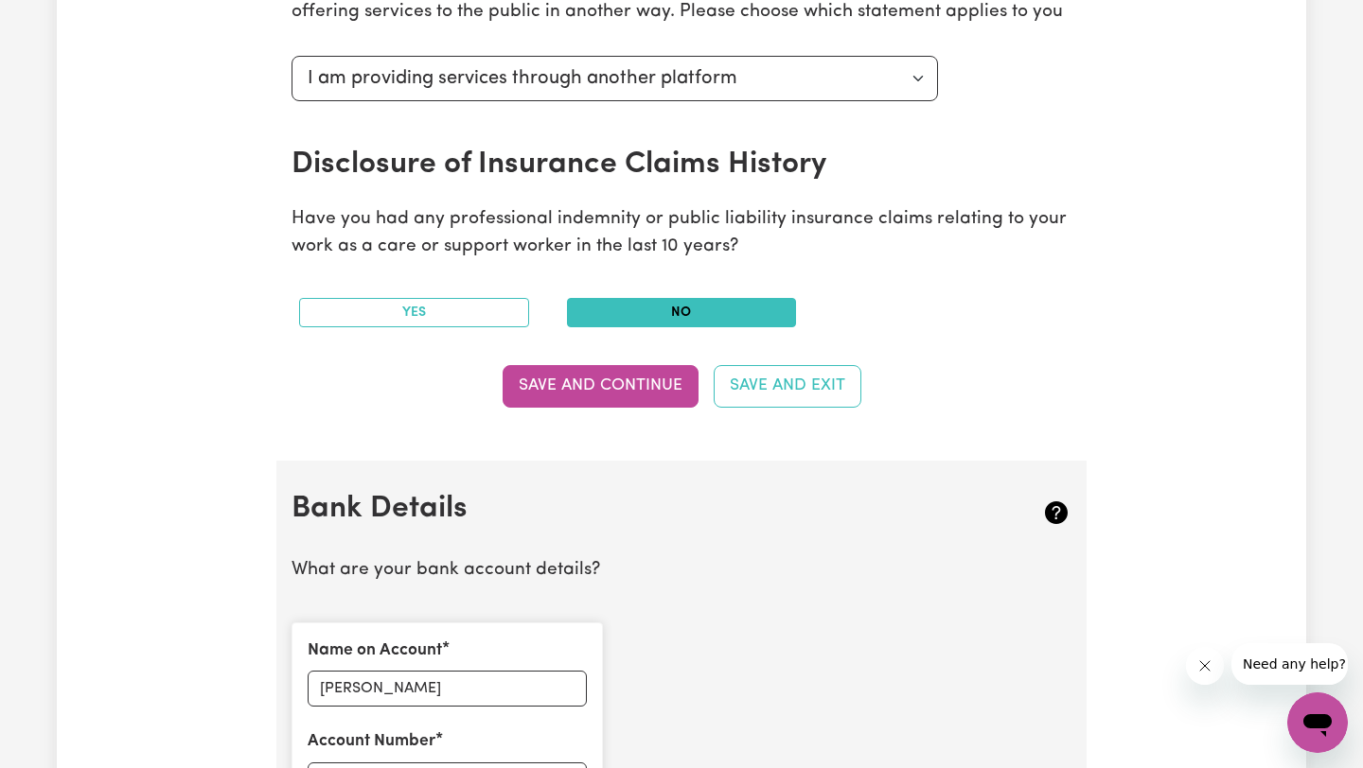
click at [630, 353] on section "Australian Business Number As an Independent Contractor, please enter your ABN …" at bounding box center [681, 28] width 810 height 866
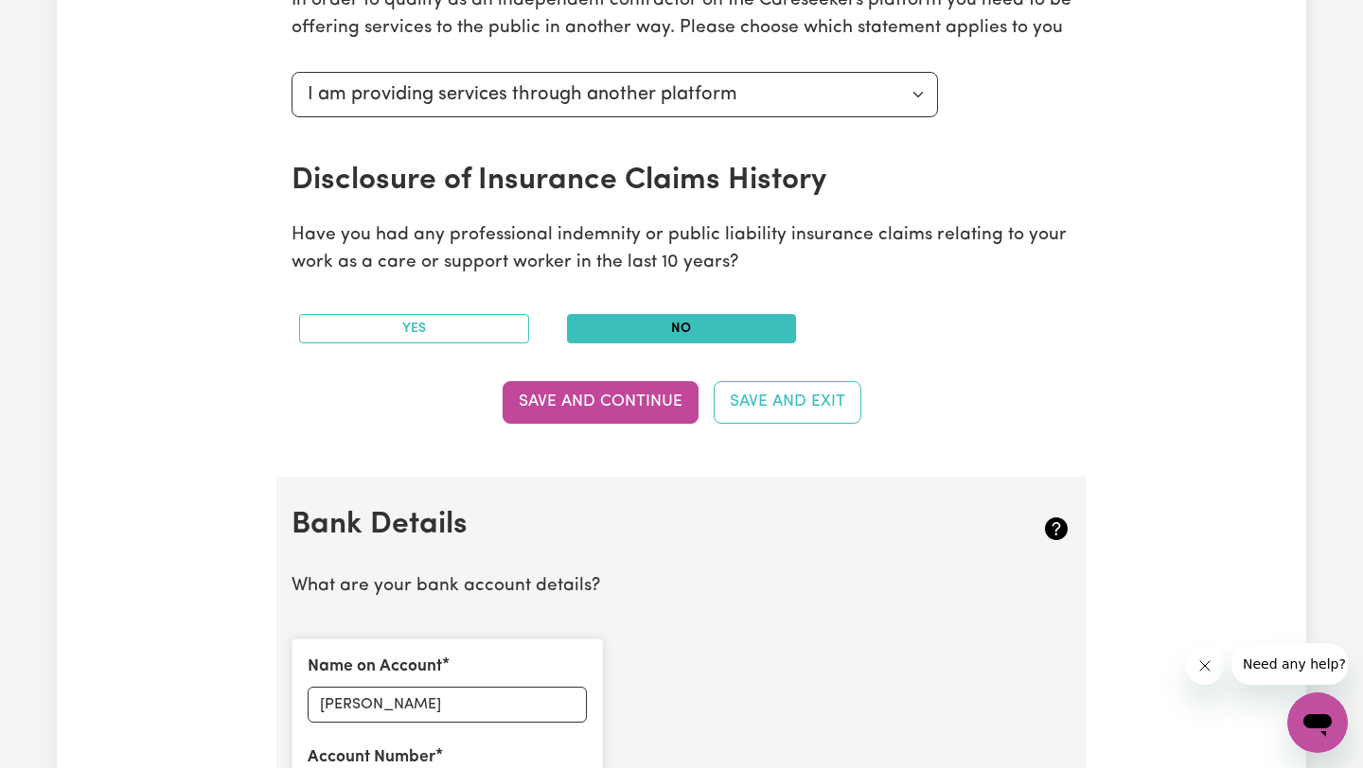
scroll to position [898, 0]
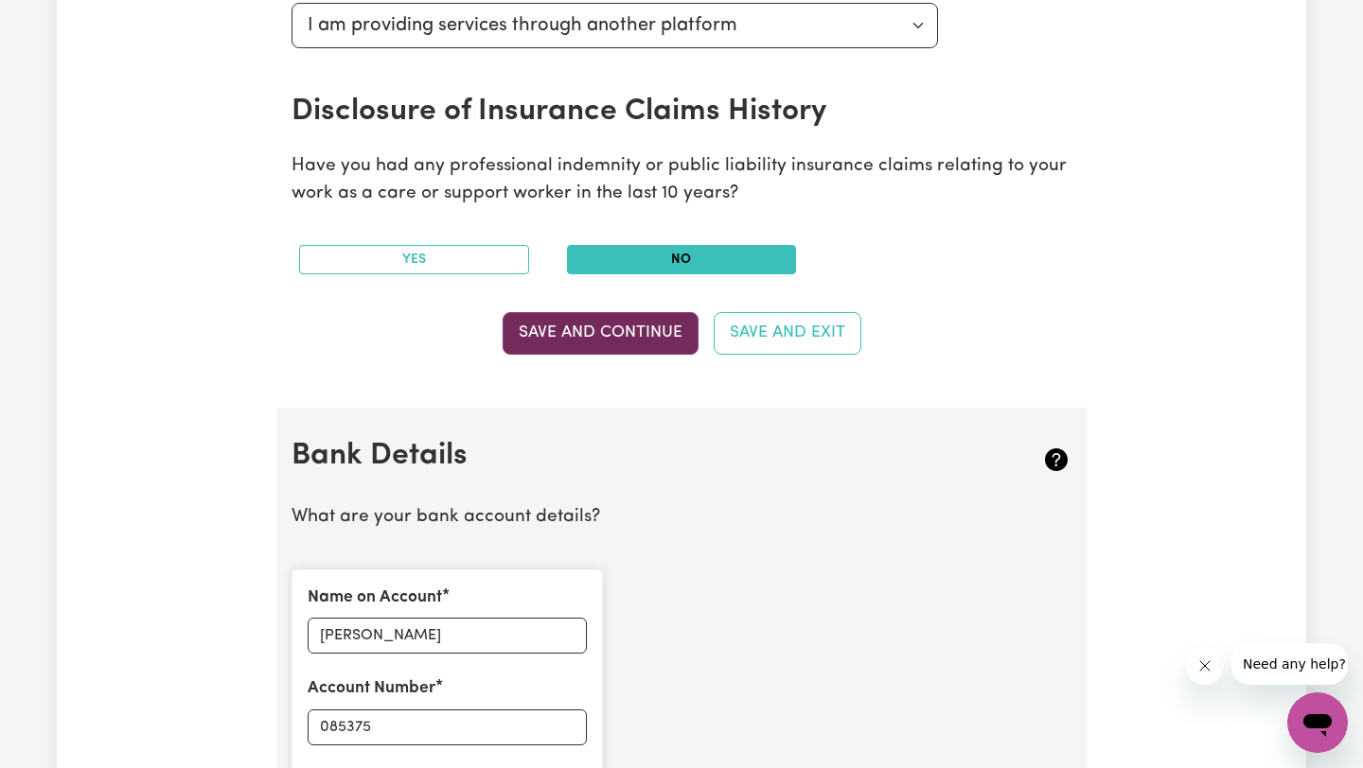
click at [613, 334] on button "Save and Continue" at bounding box center [600, 333] width 196 height 42
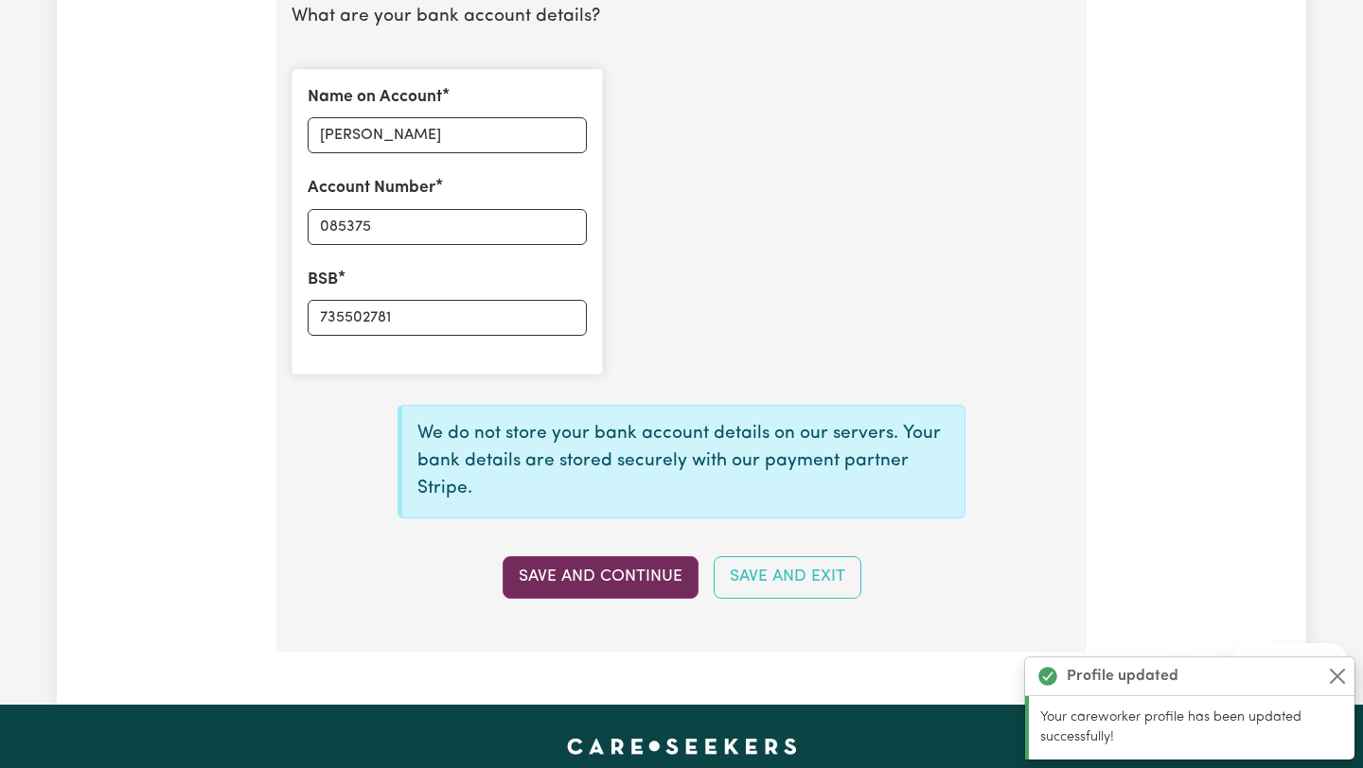
scroll to position [1419, 0]
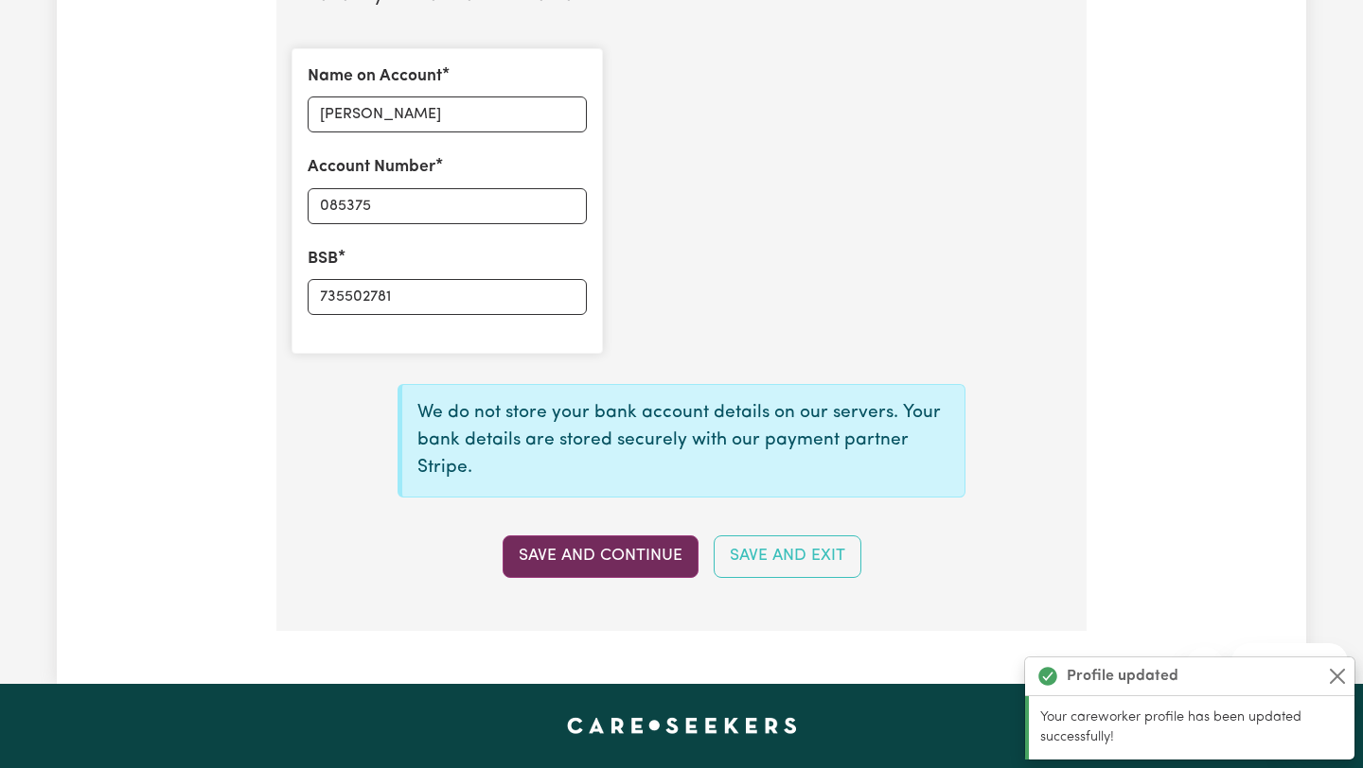
click at [636, 560] on button "Save and Continue" at bounding box center [600, 557] width 196 height 42
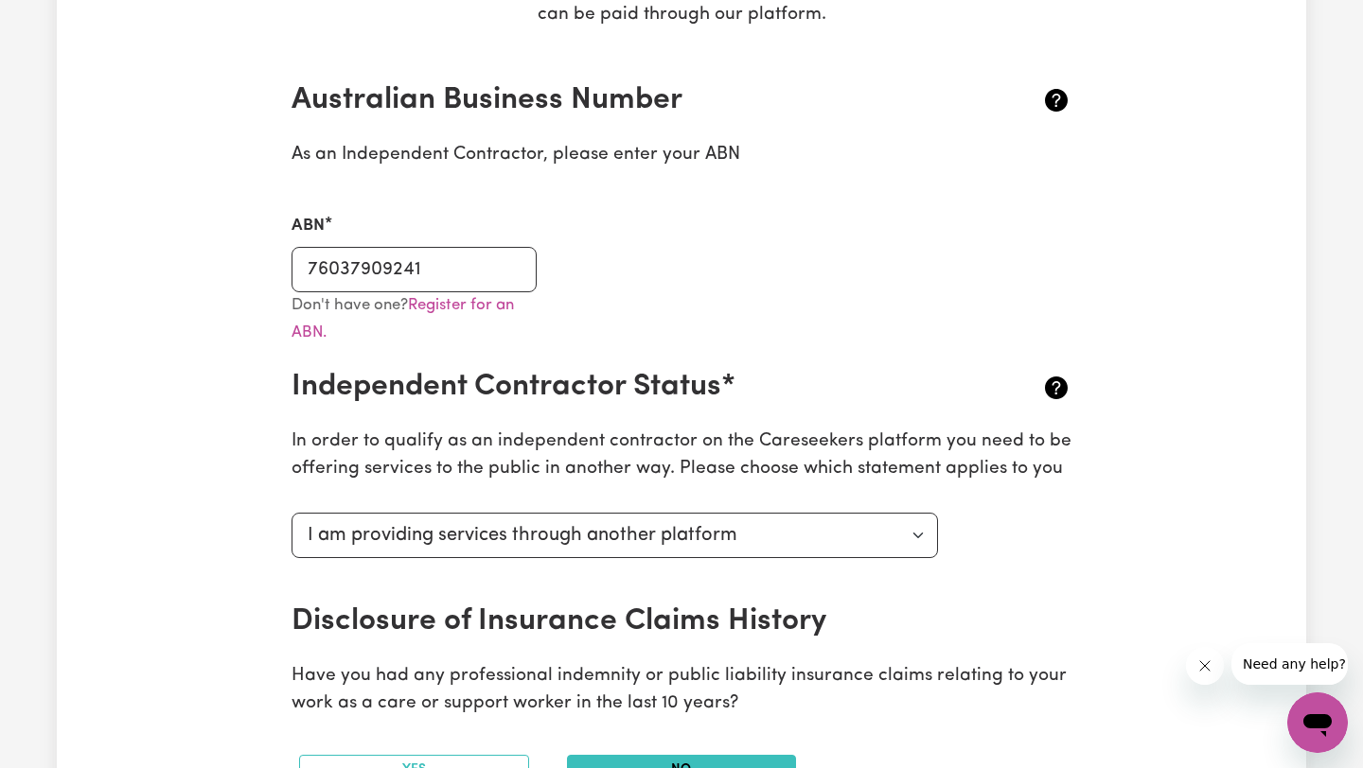
scroll to position [0, 0]
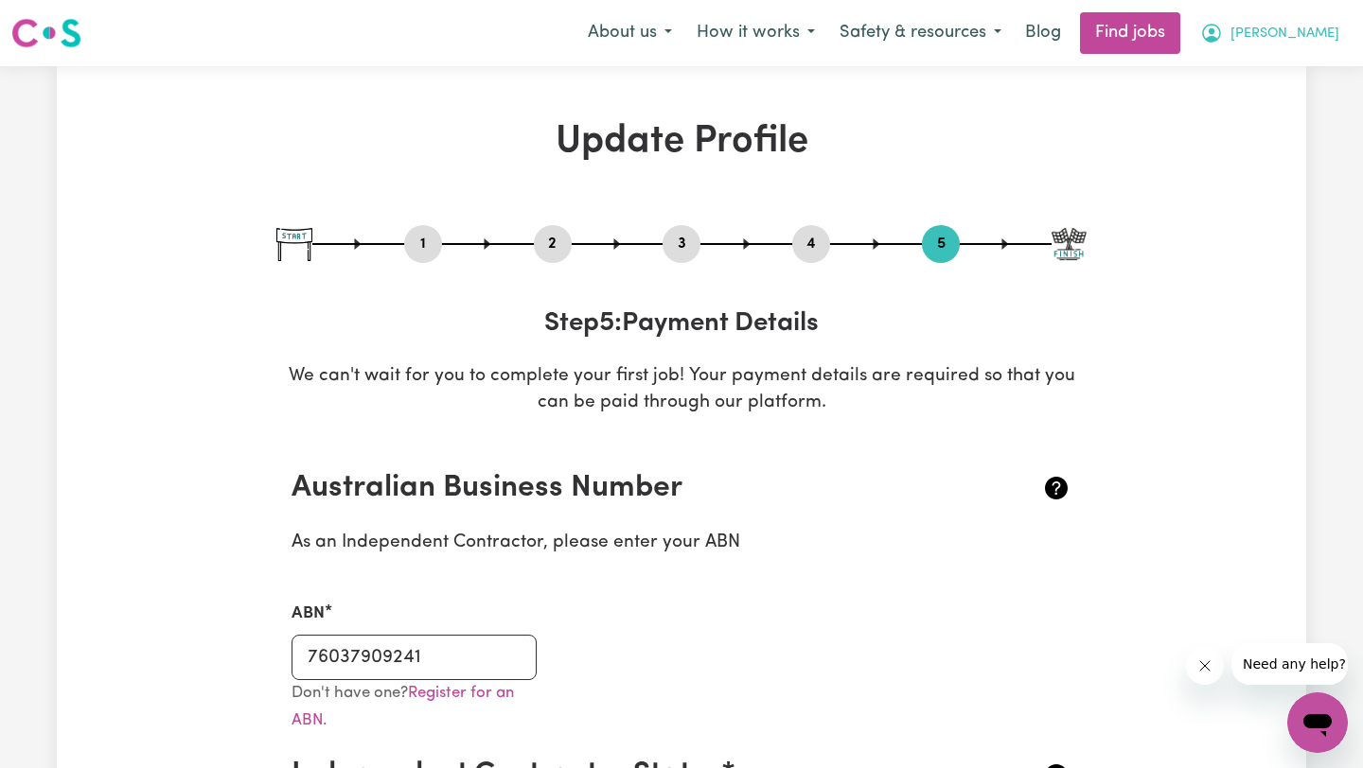
click at [1312, 35] on span "[PERSON_NAME]" at bounding box center [1284, 34] width 109 height 21
click at [1269, 78] on link "My Account" at bounding box center [1276, 74] width 150 height 36
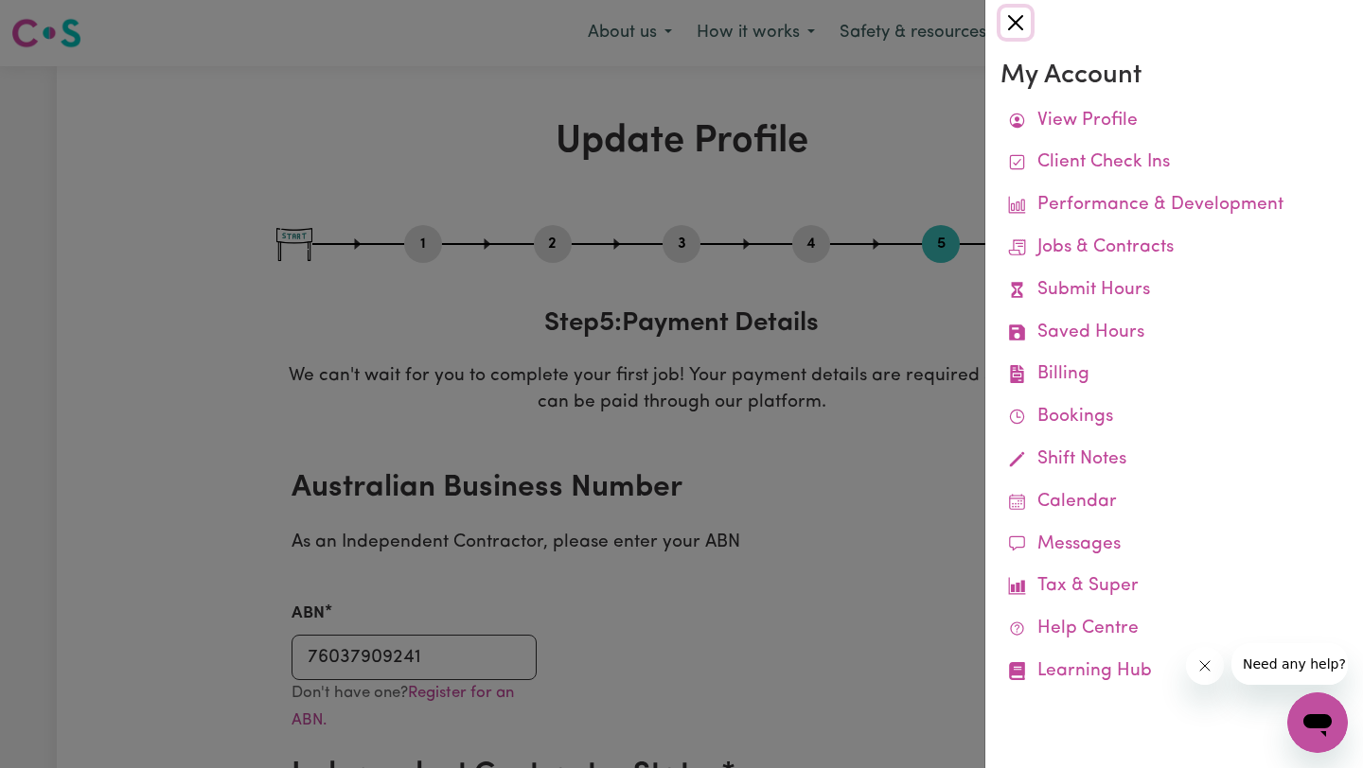
click at [1016, 21] on button "Close" at bounding box center [1015, 23] width 30 height 30
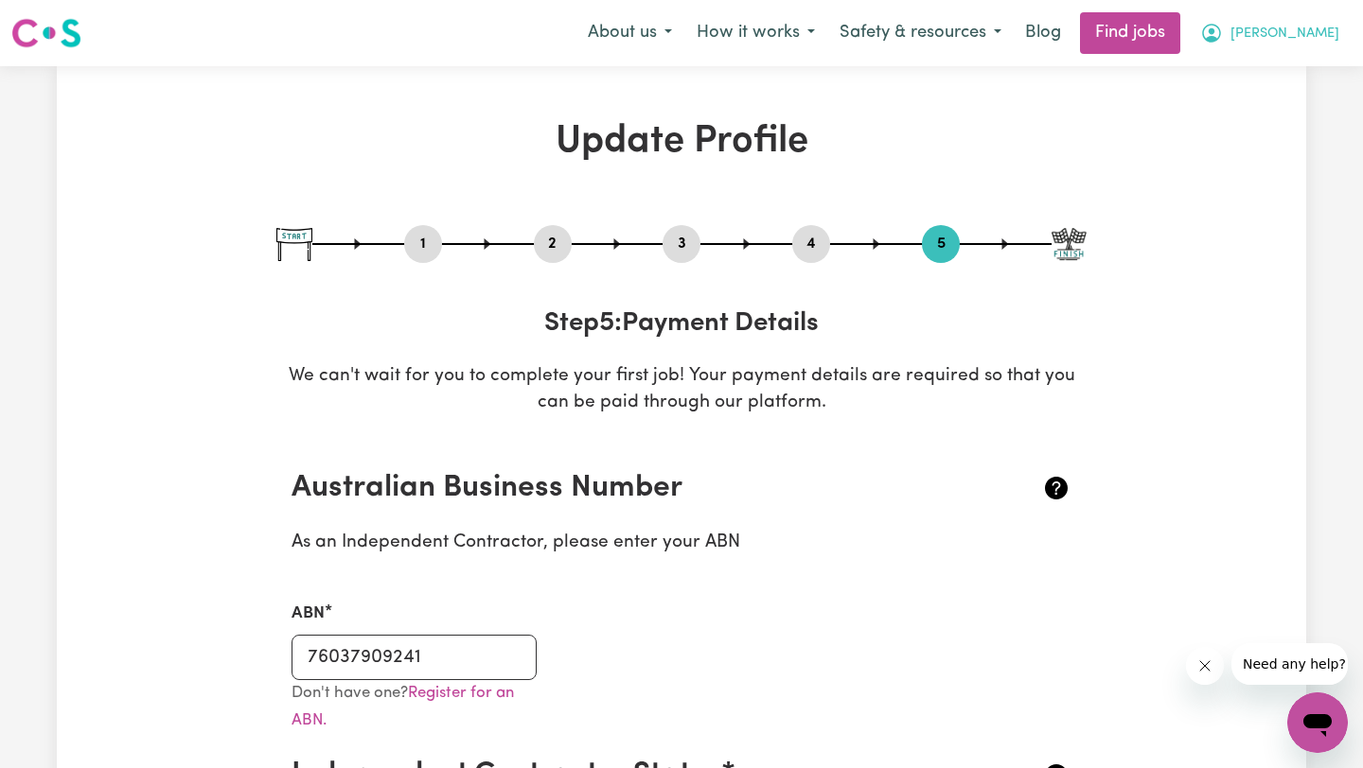
click at [1309, 34] on span "[PERSON_NAME]" at bounding box center [1284, 34] width 109 height 21
click at [1276, 106] on link "My Dashboard" at bounding box center [1276, 109] width 150 height 36
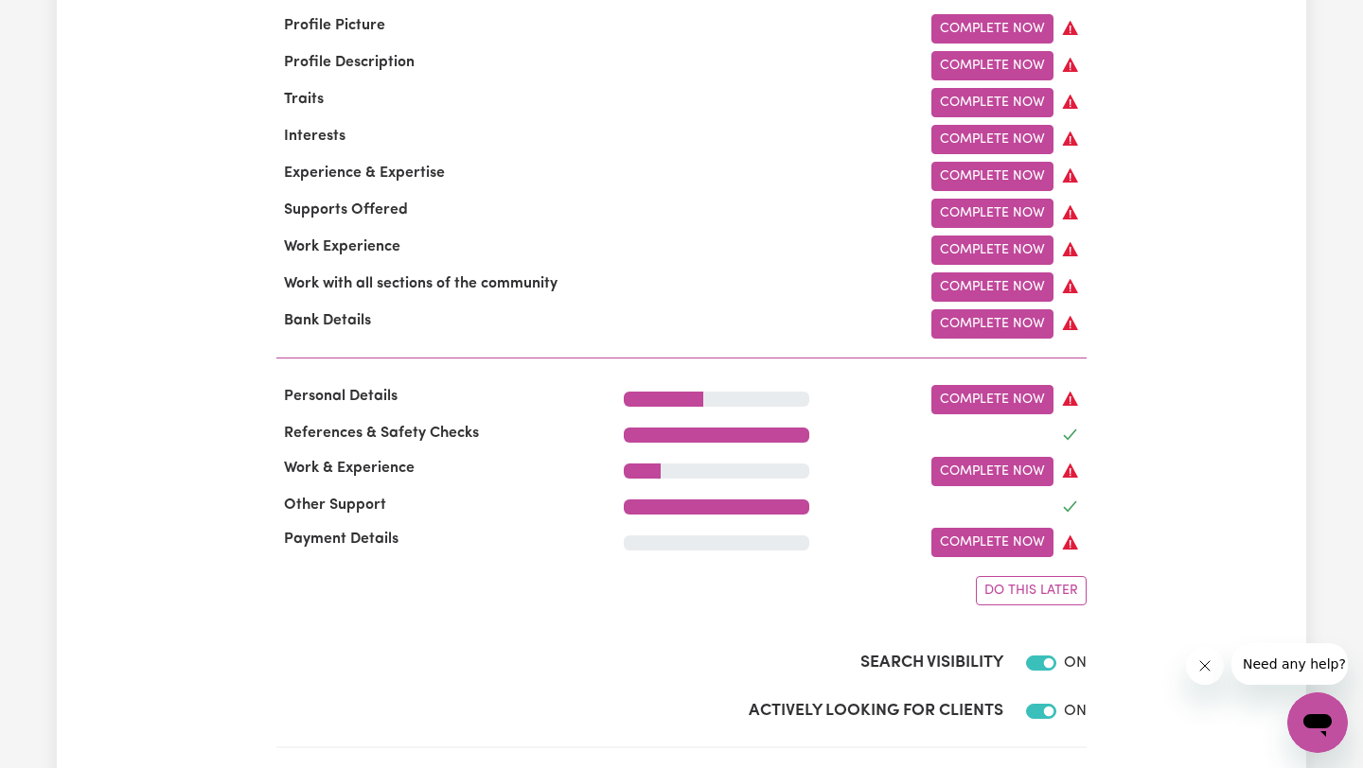
scroll to position [711, 0]
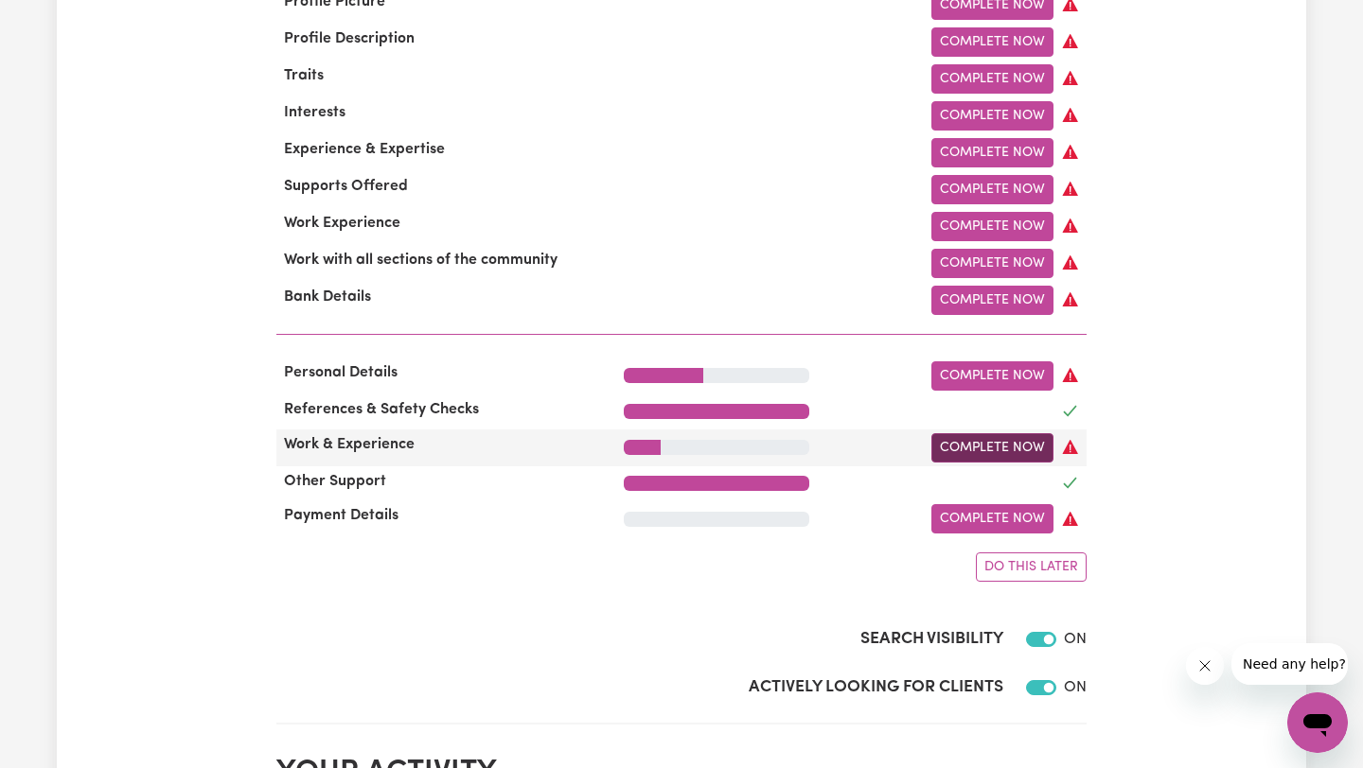
click at [1014, 447] on link "Complete Now" at bounding box center [992, 447] width 122 height 29
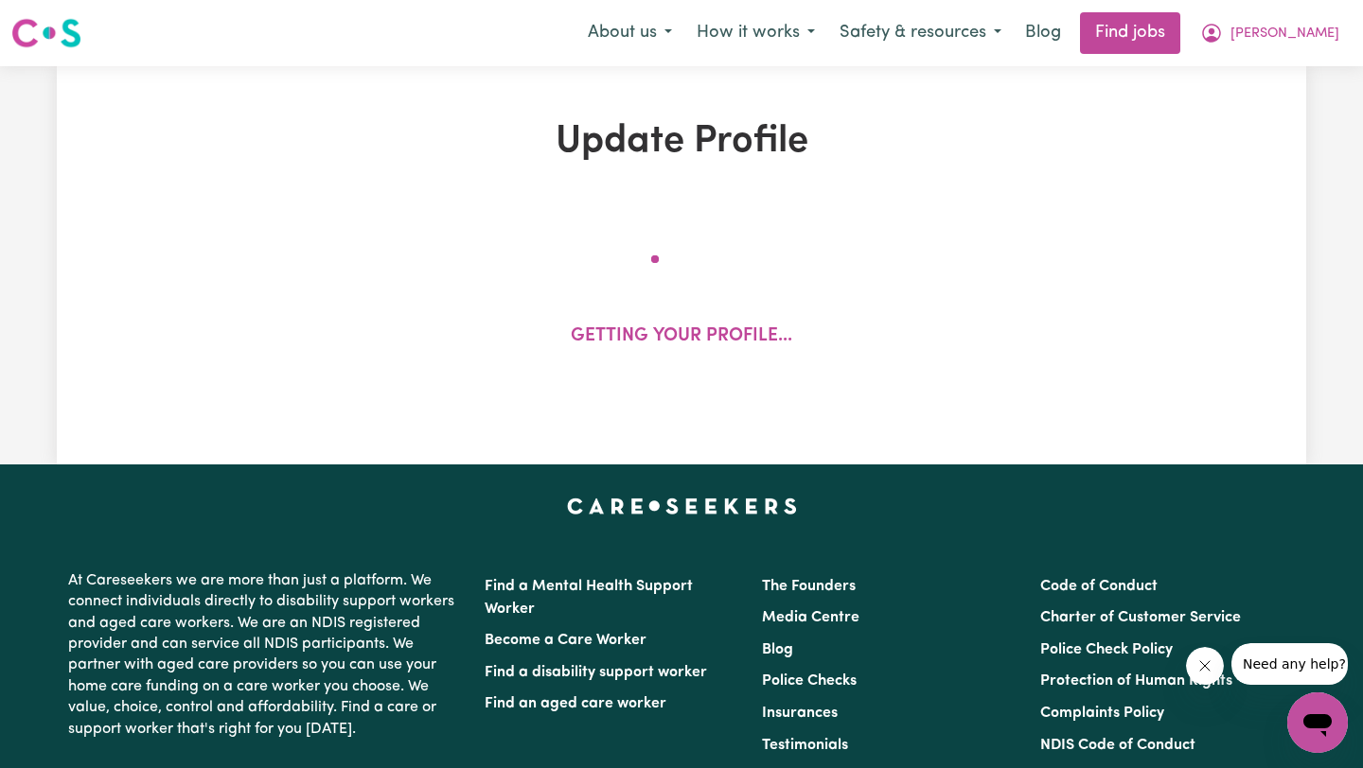
select select "Certificate III (Individual Support)"
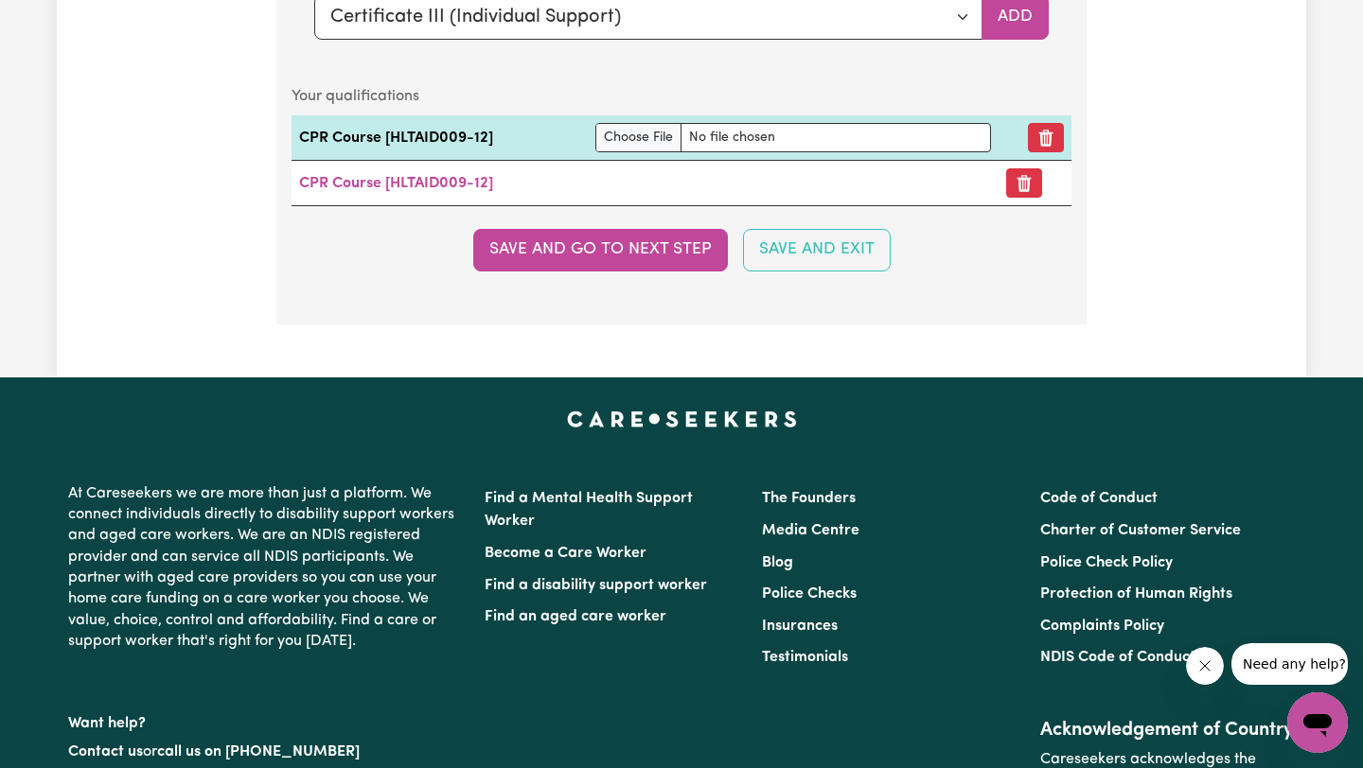
scroll to position [4692, 0]
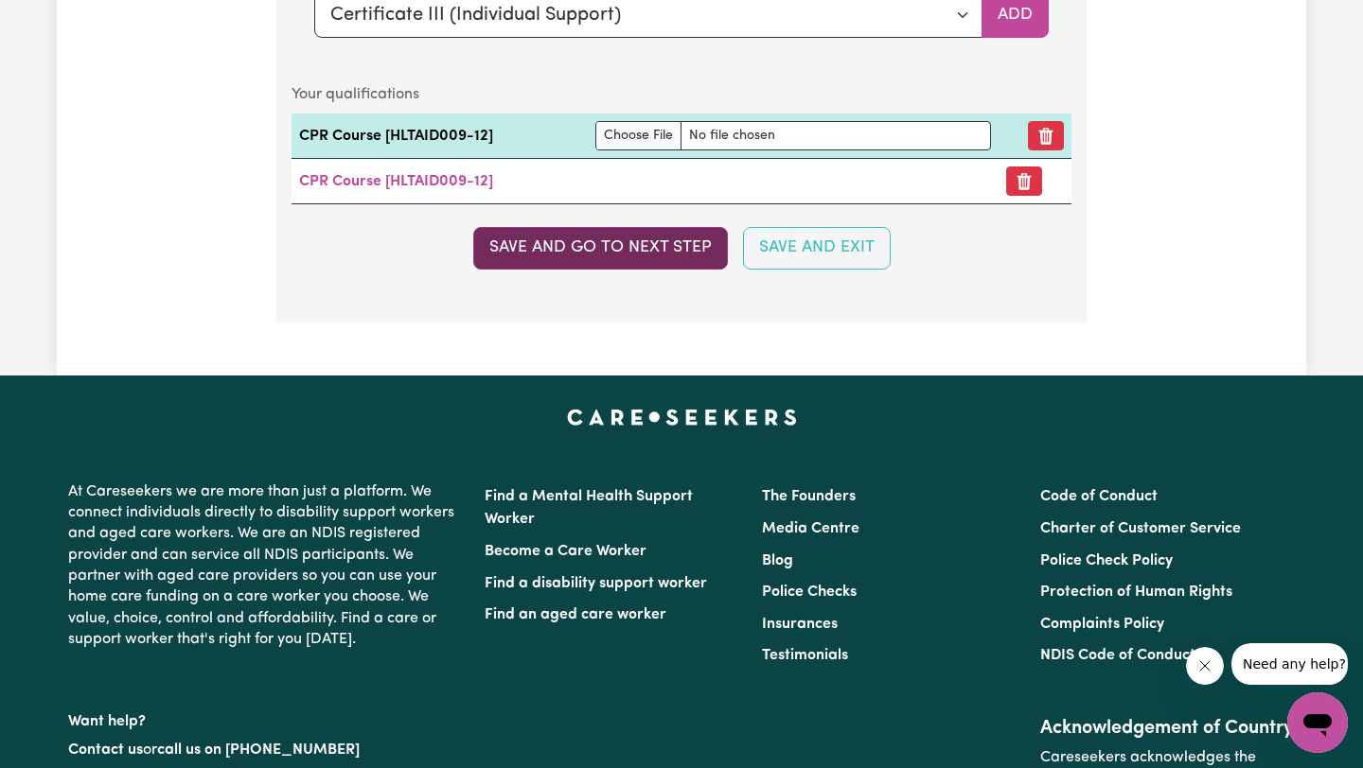
click at [653, 249] on button "Save and go to next step" at bounding box center [600, 248] width 255 height 42
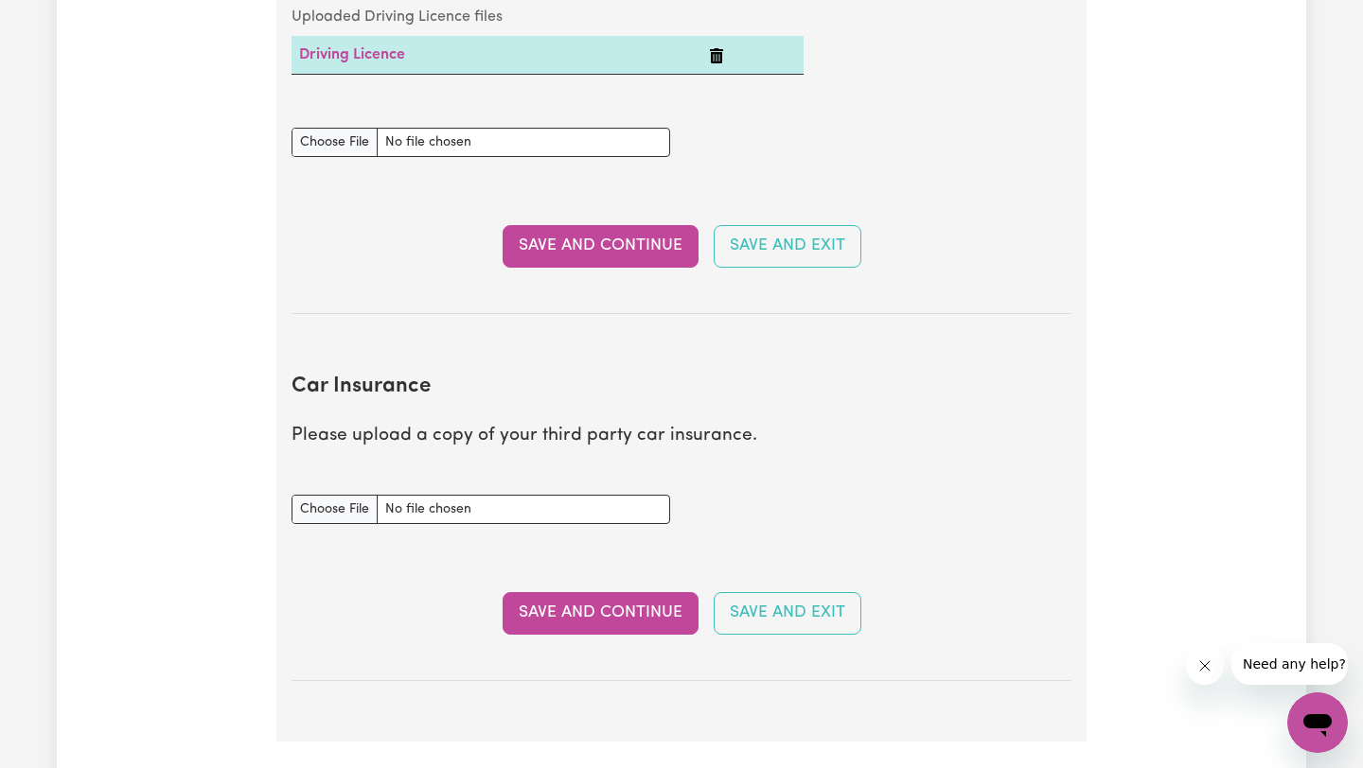
scroll to position [1028, 0]
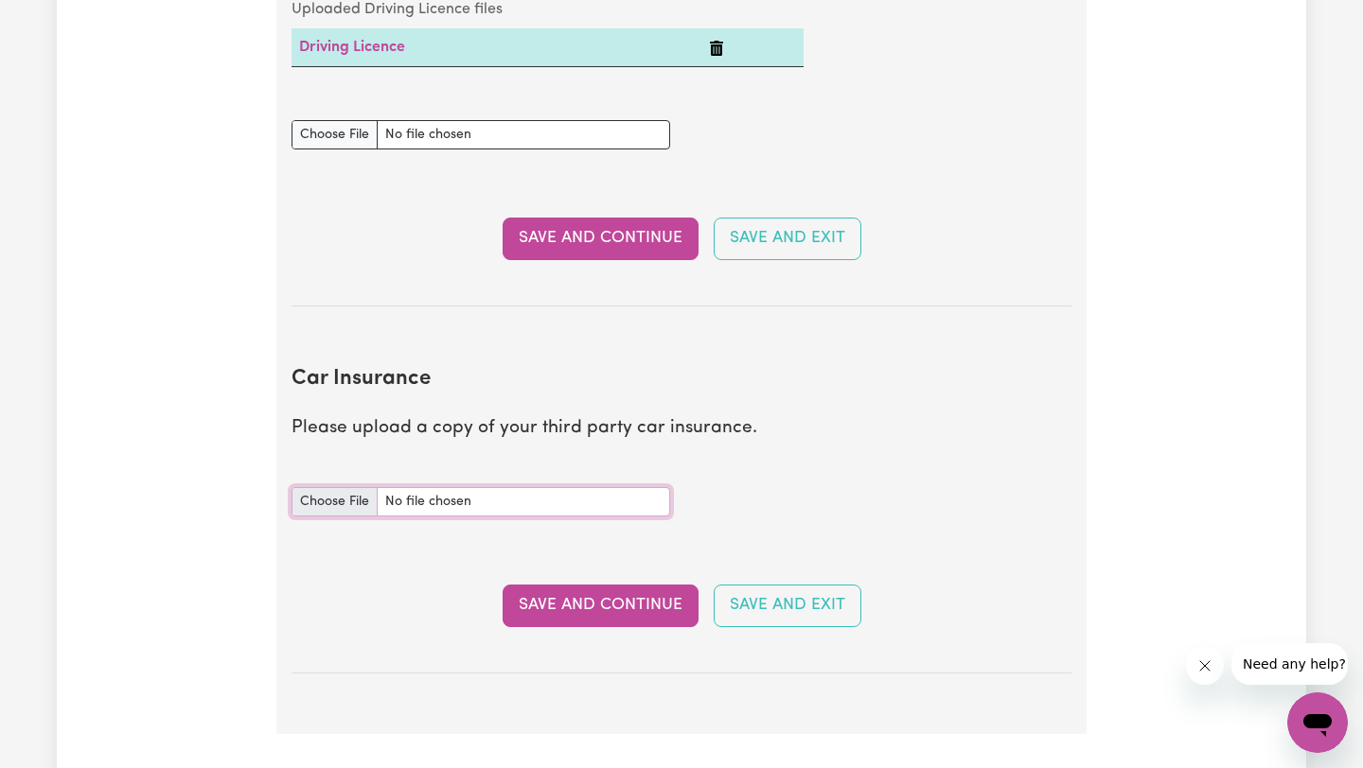
click at [347, 505] on input "Car Insurance document" at bounding box center [480, 501] width 379 height 29
click at [355, 504] on input "Car Insurance document" at bounding box center [480, 501] width 379 height 29
type input "C:\fakepath\AAMI Car Certificate of Insurance MPA126427366.pdf"
click at [634, 613] on button "Save and Continue" at bounding box center [600, 606] width 196 height 42
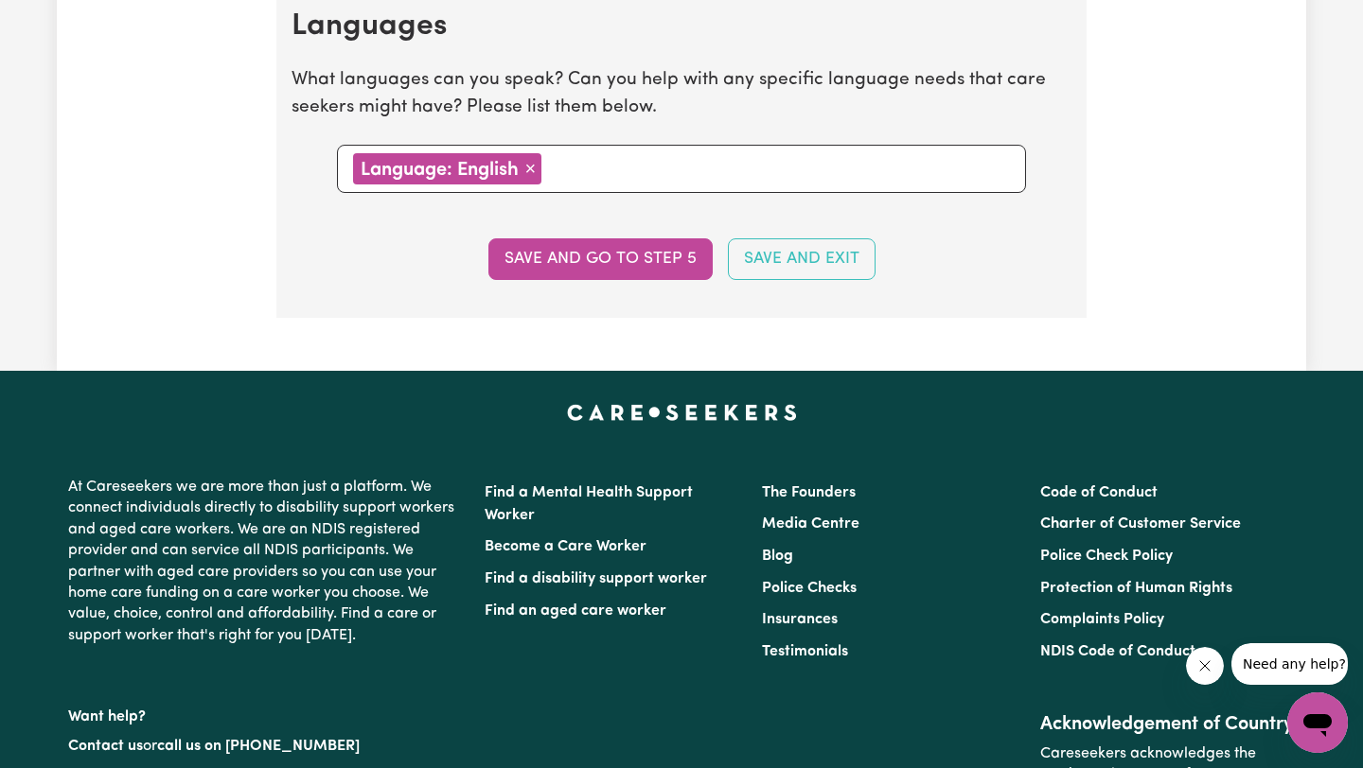
scroll to position [2016, 0]
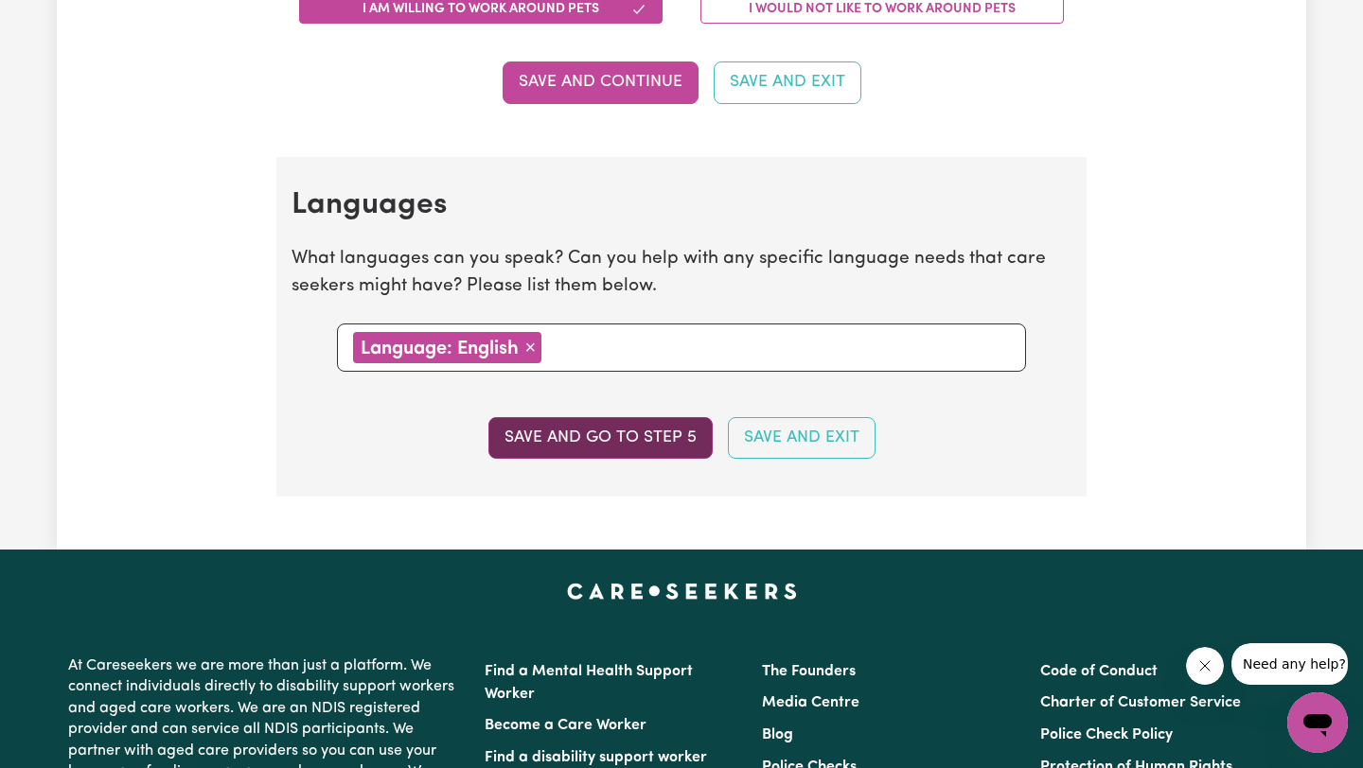
click at [618, 441] on button "Save and go to step 5" at bounding box center [600, 438] width 224 height 42
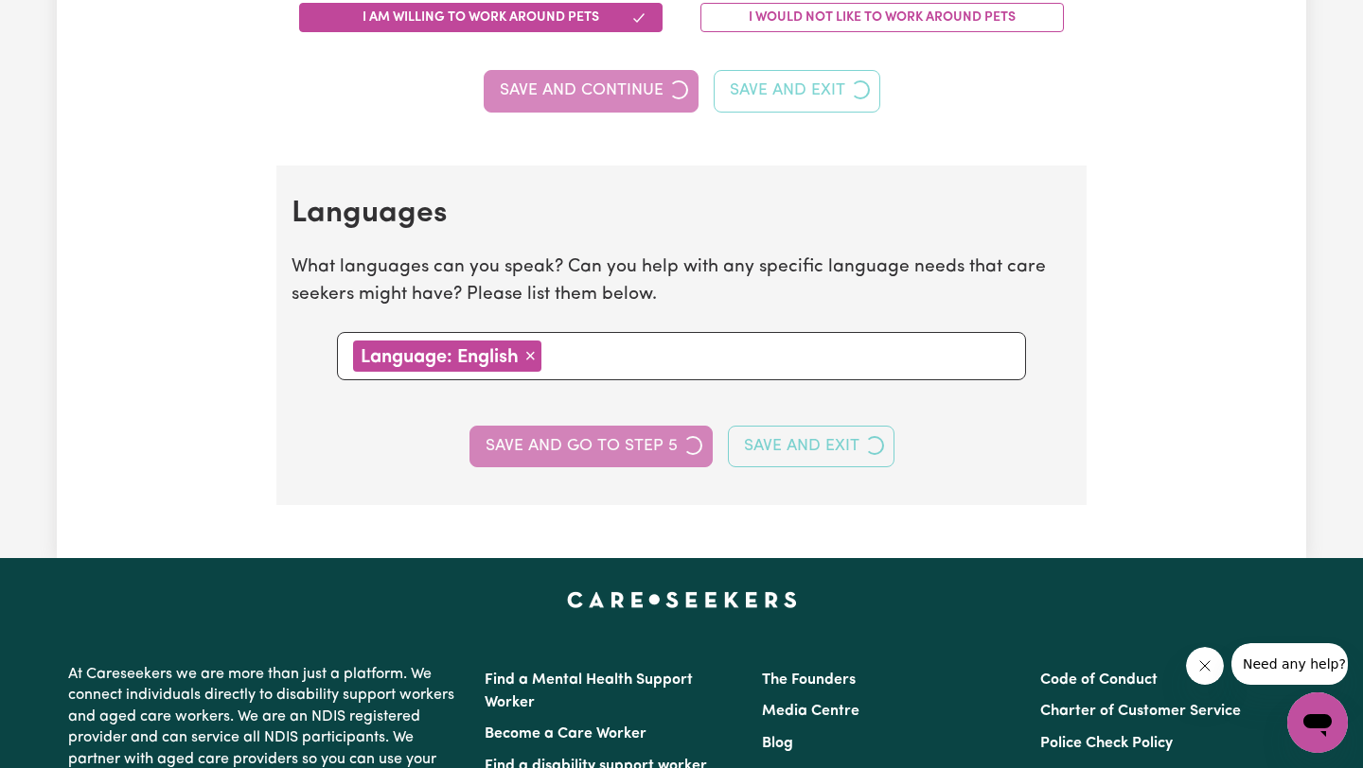
select select "I am providing services through another platform"
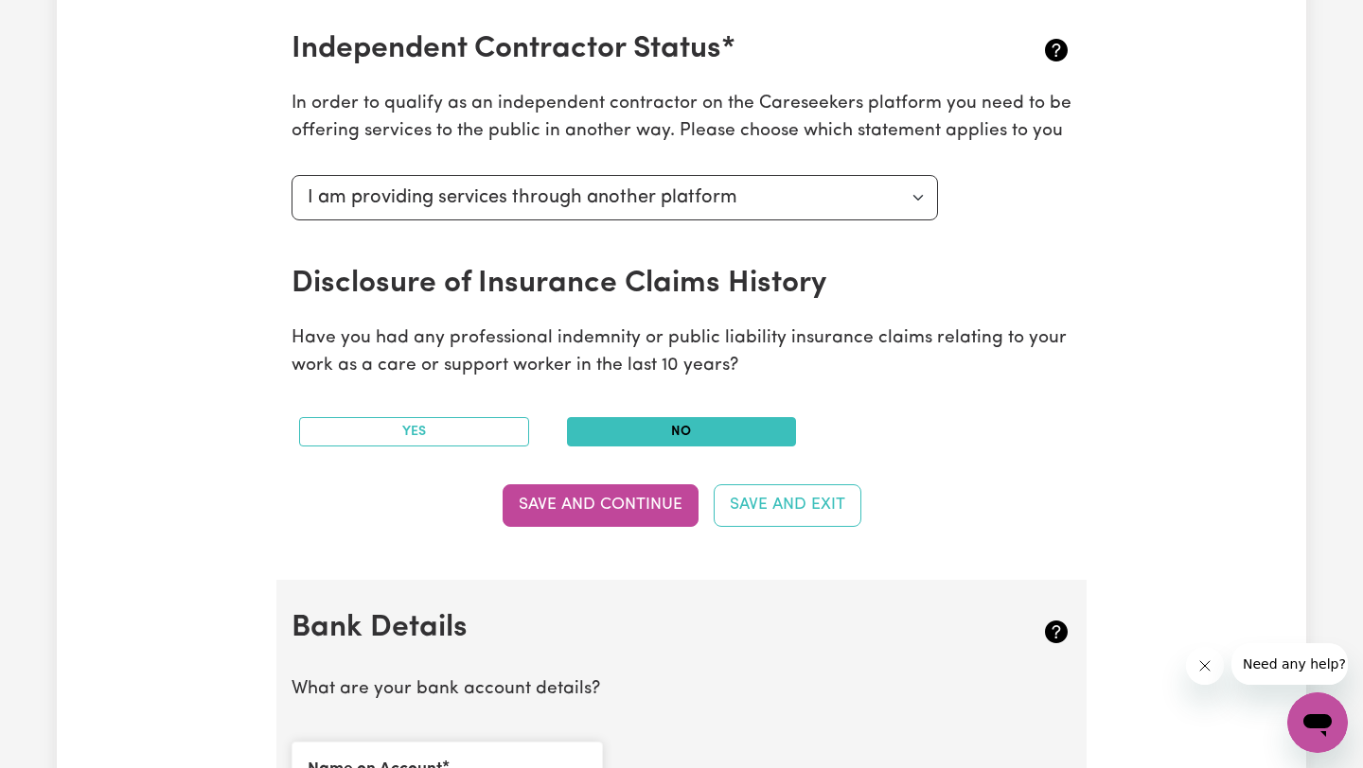
scroll to position [730, 0]
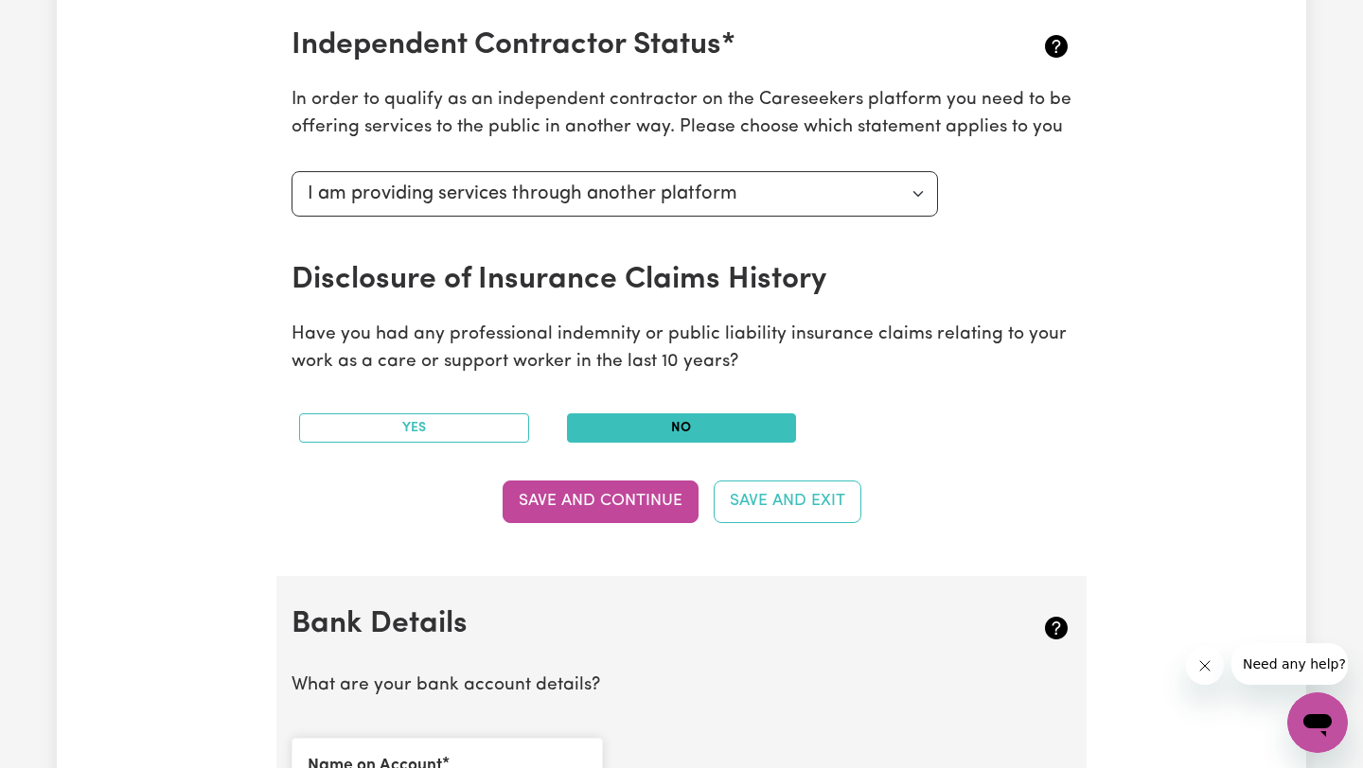
click at [694, 419] on button "No" at bounding box center [682, 428] width 230 height 29
click at [628, 499] on button "Save and Continue" at bounding box center [600, 502] width 196 height 42
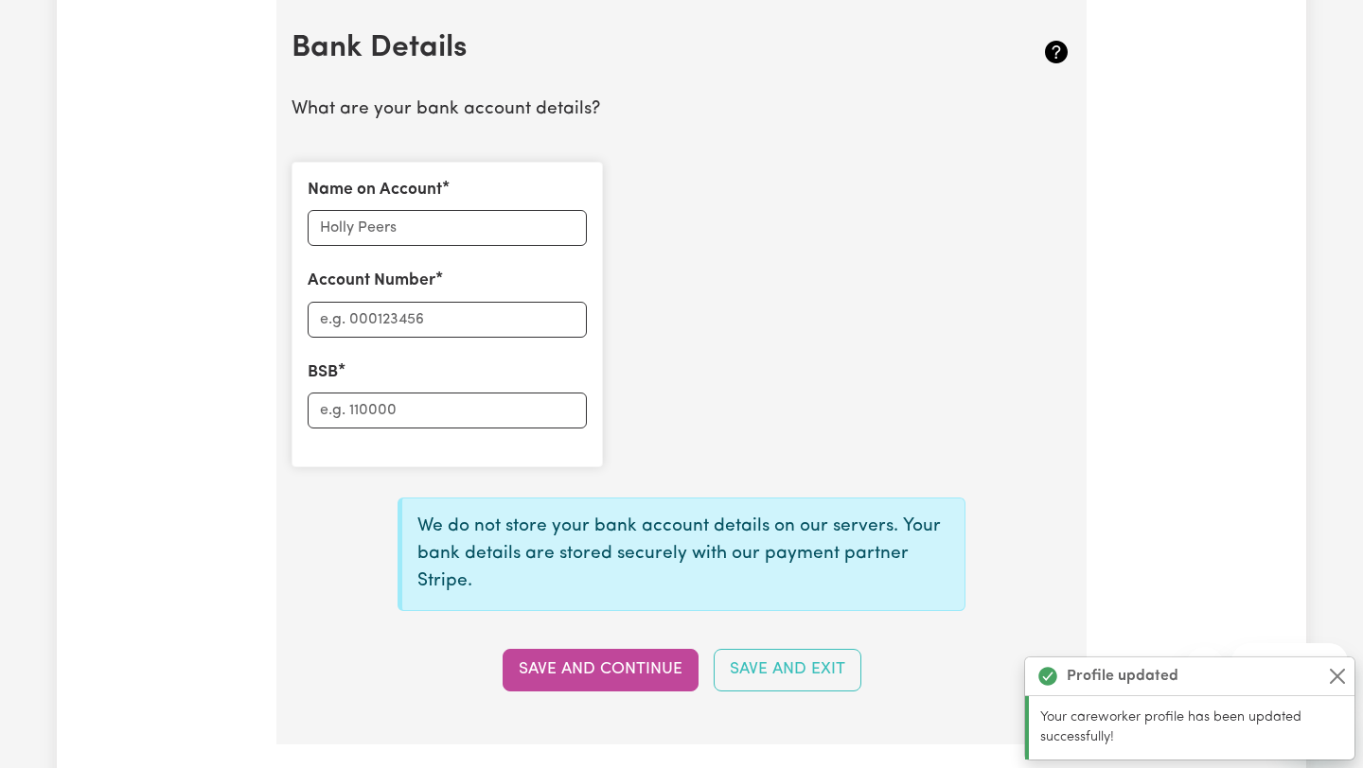
scroll to position [1311, 0]
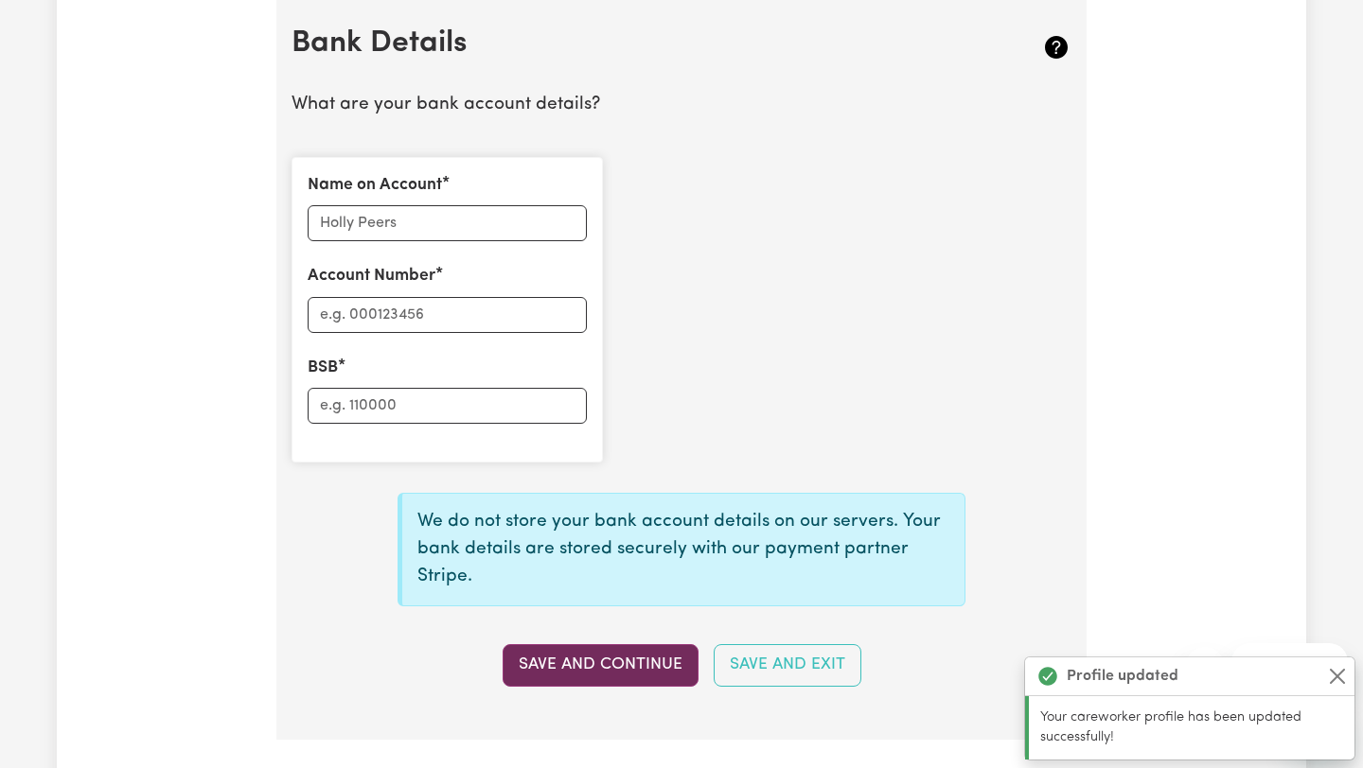
click at [595, 663] on button "Save and Continue" at bounding box center [600, 665] width 196 height 42
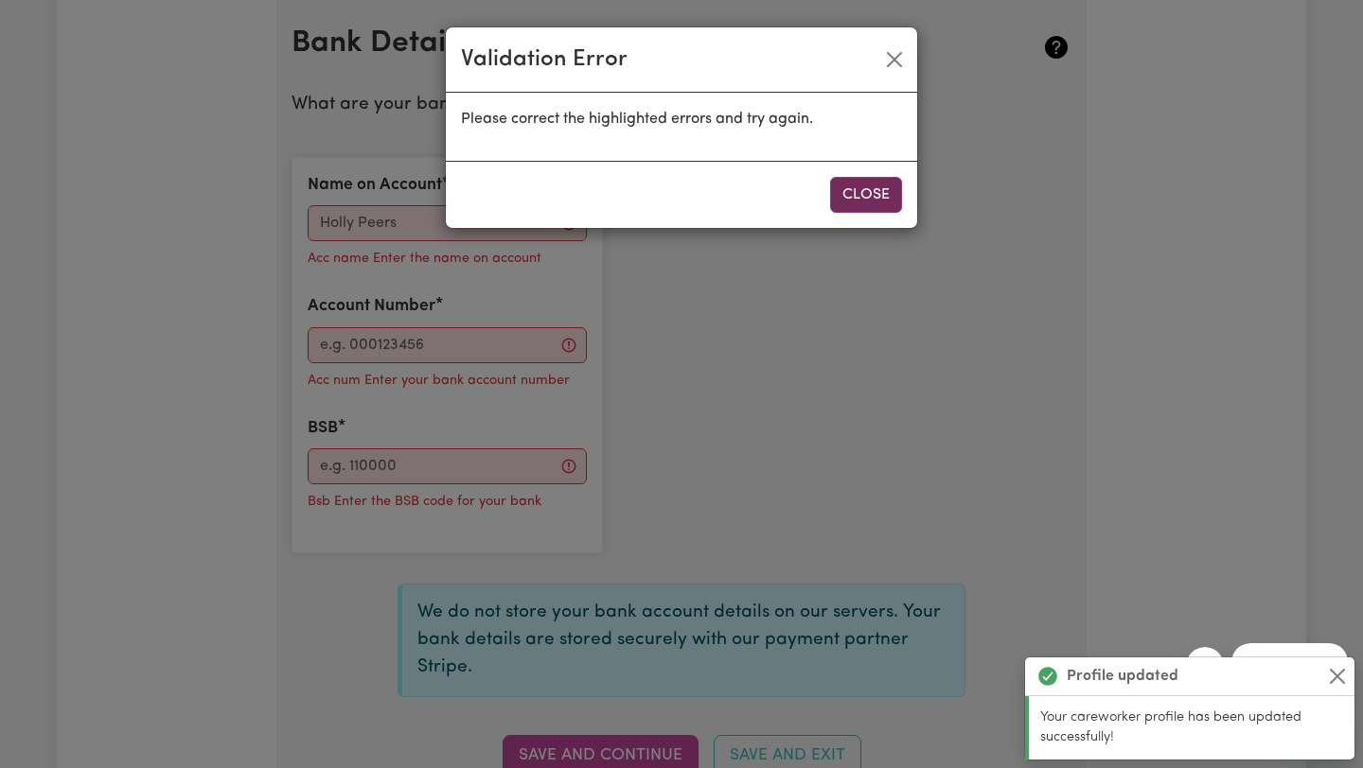
click at [872, 187] on button "Close" at bounding box center [866, 195] width 72 height 36
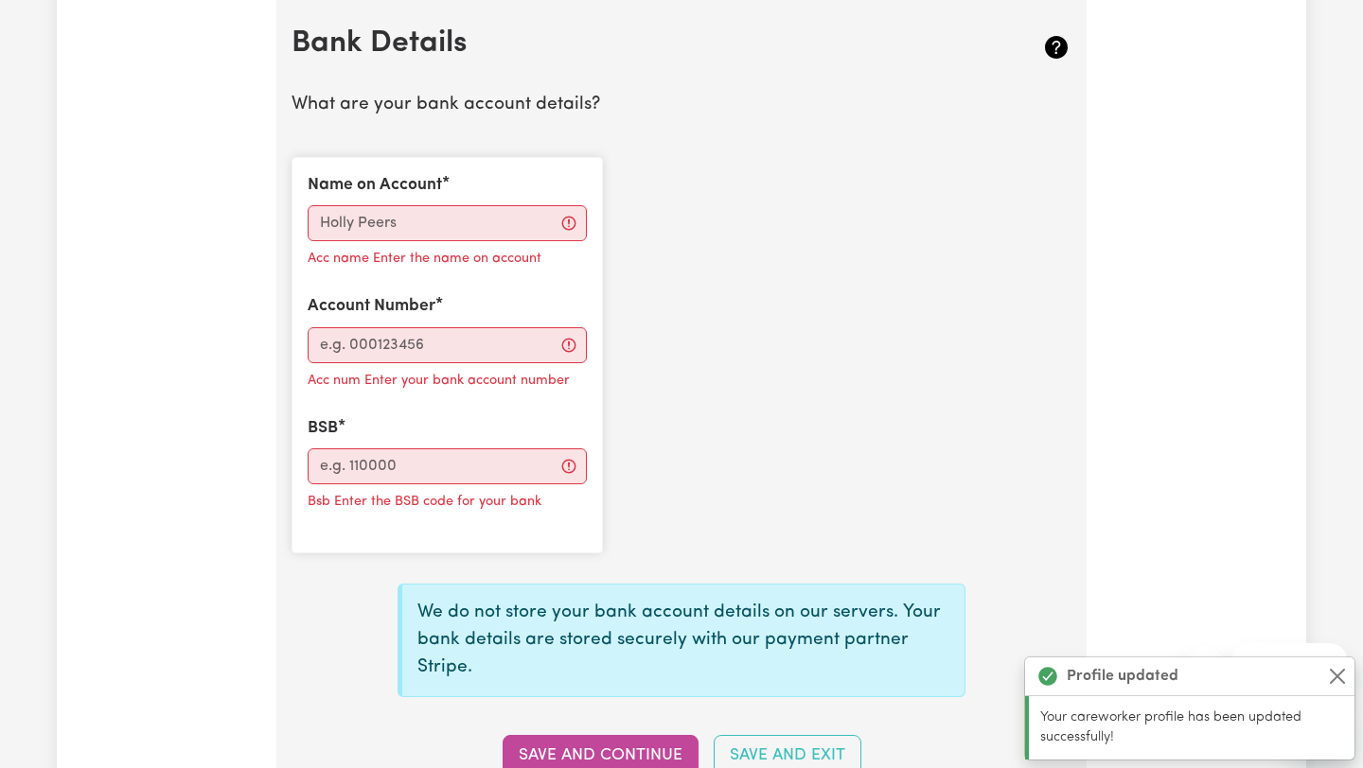
scroll to position [1320, 0]
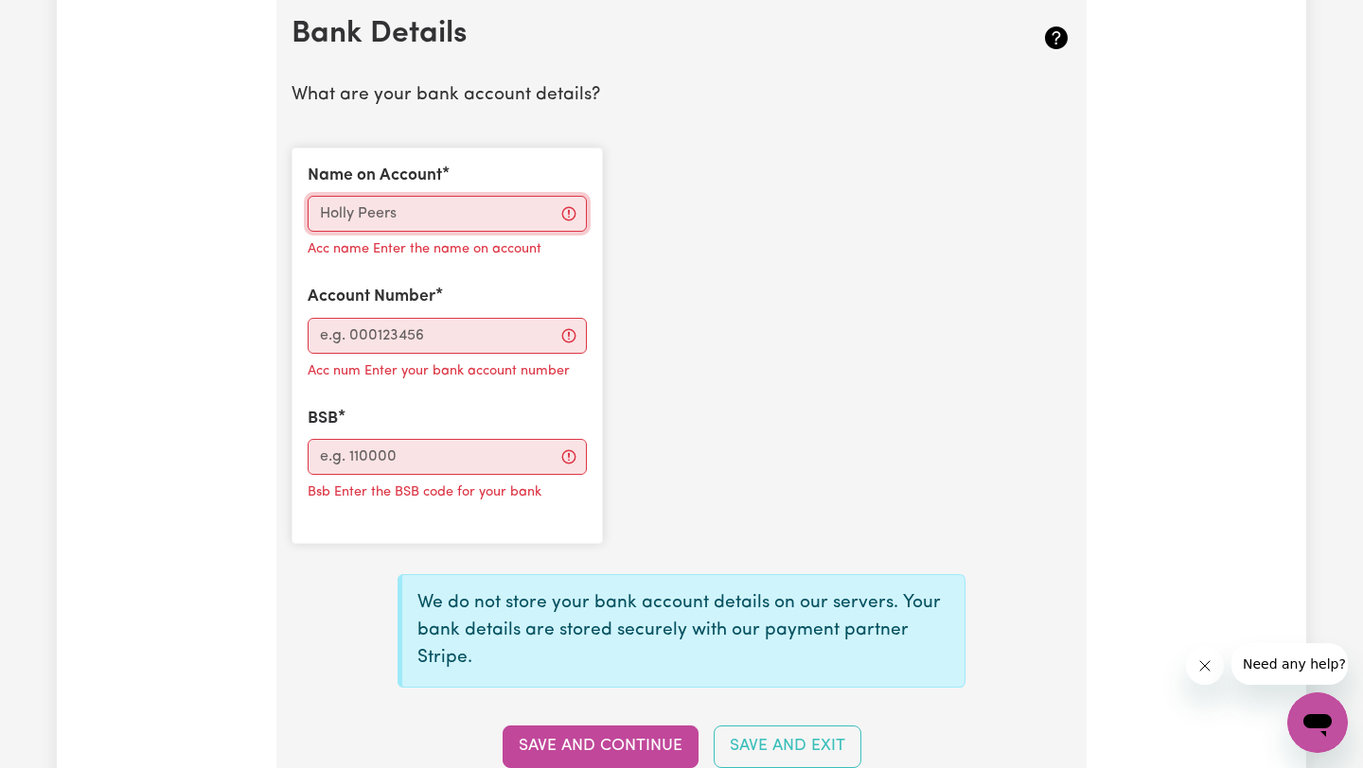
click at [463, 215] on input "Name on Account" at bounding box center [447, 214] width 279 height 36
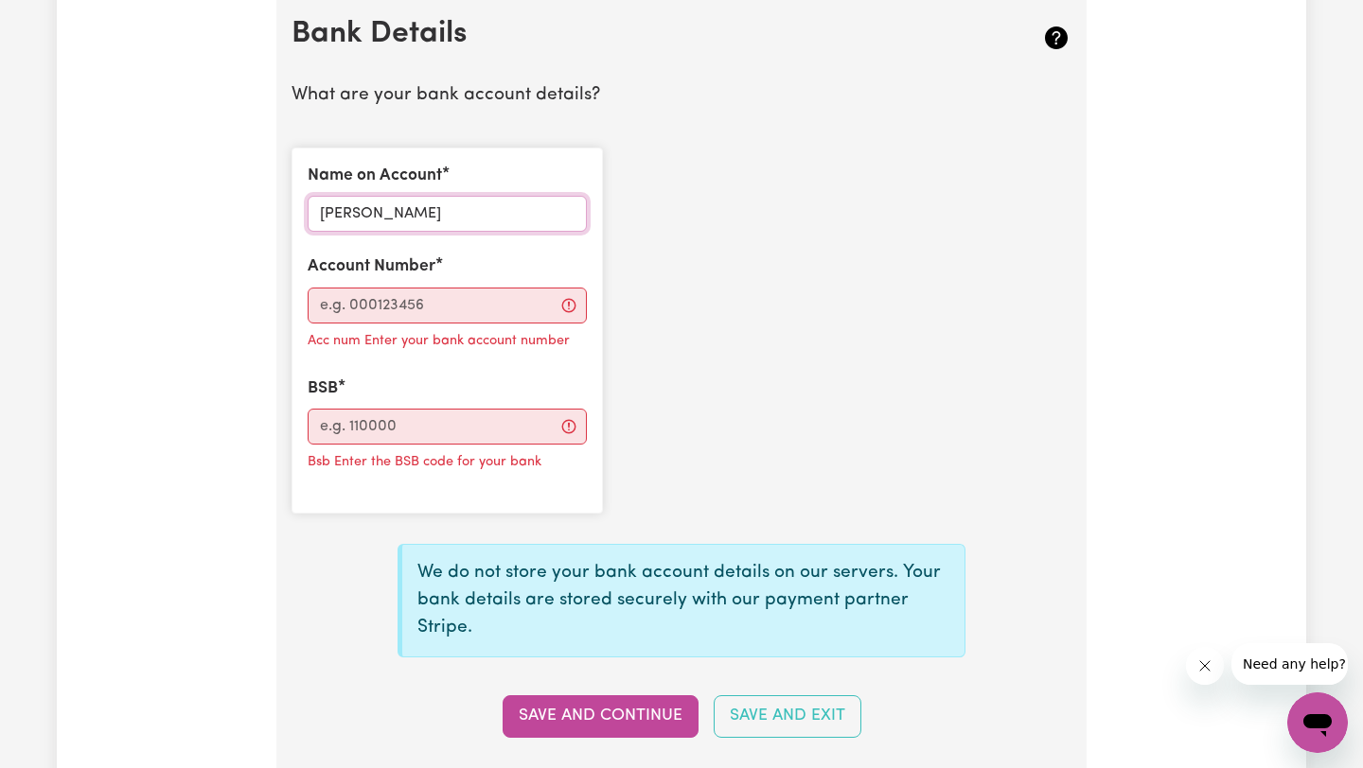
type input "[PERSON_NAME]"
click at [365, 319] on input "Account Number" at bounding box center [447, 306] width 279 height 36
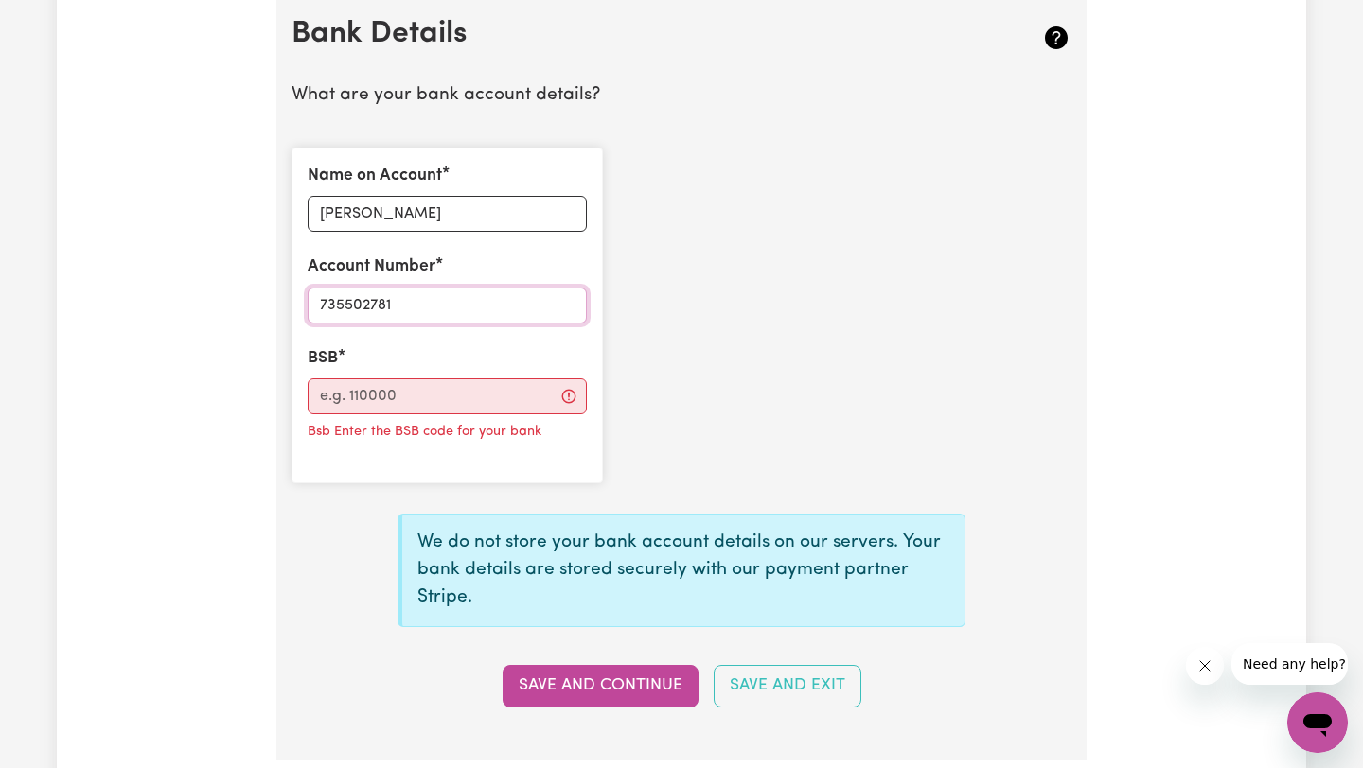
type input "735502781"
click at [378, 408] on input "BSB" at bounding box center [447, 397] width 279 height 36
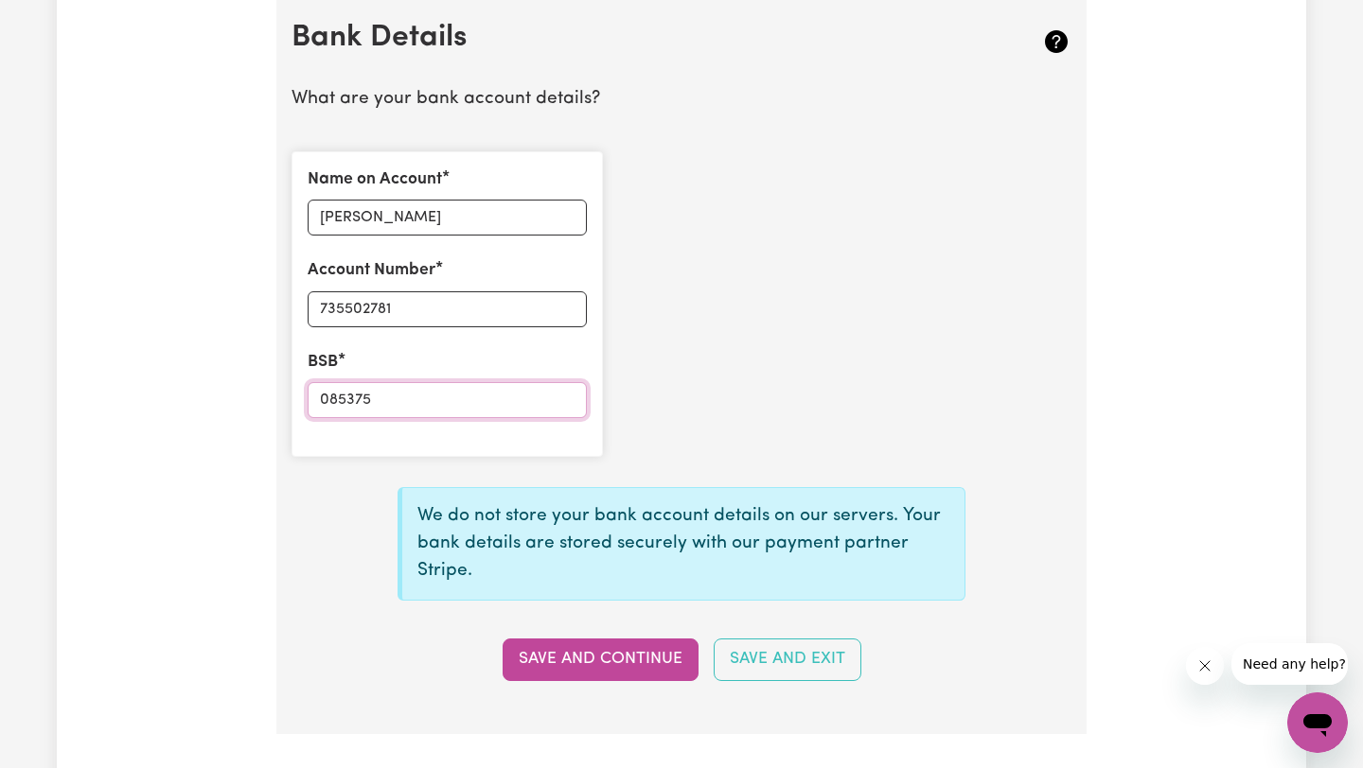
scroll to position [1317, 0]
type input "085375"
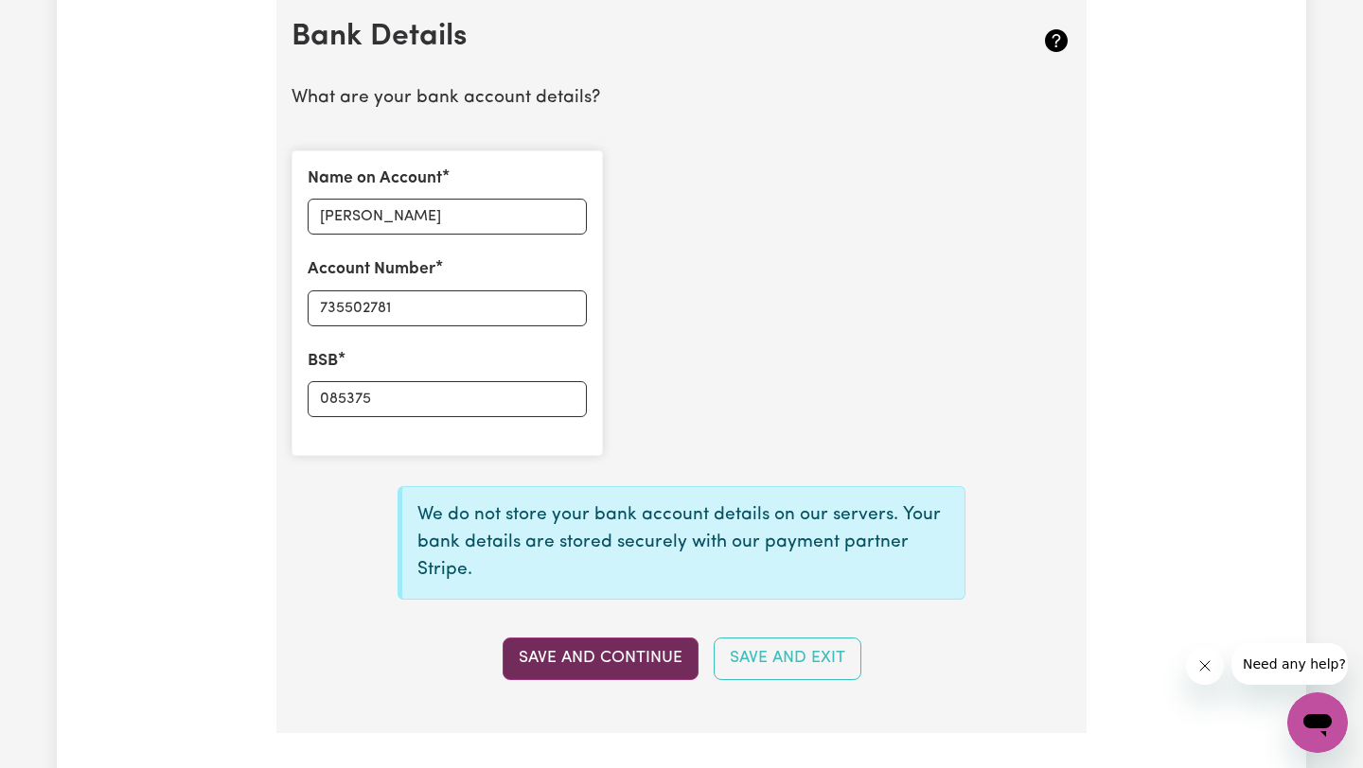
click at [592, 664] on button "Save and Continue" at bounding box center [600, 659] width 196 height 42
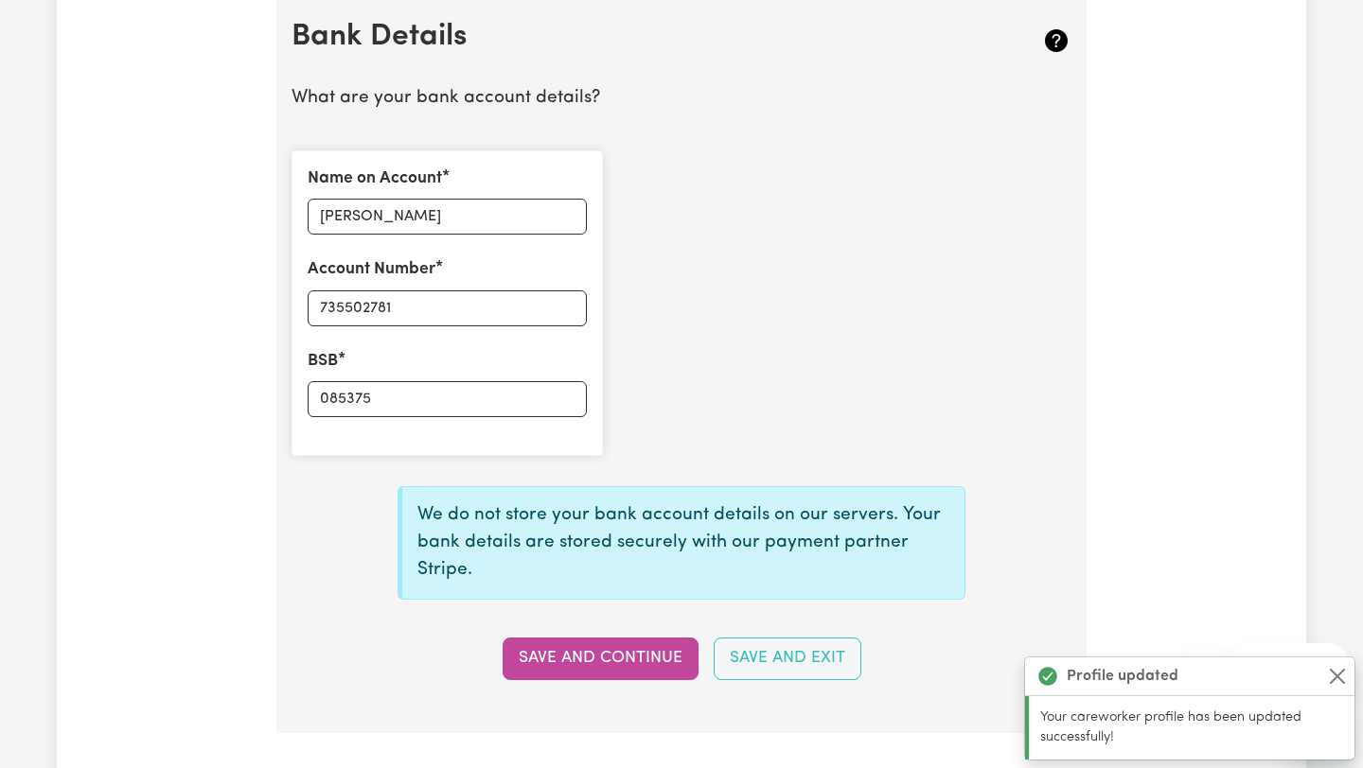
type input "****2781"
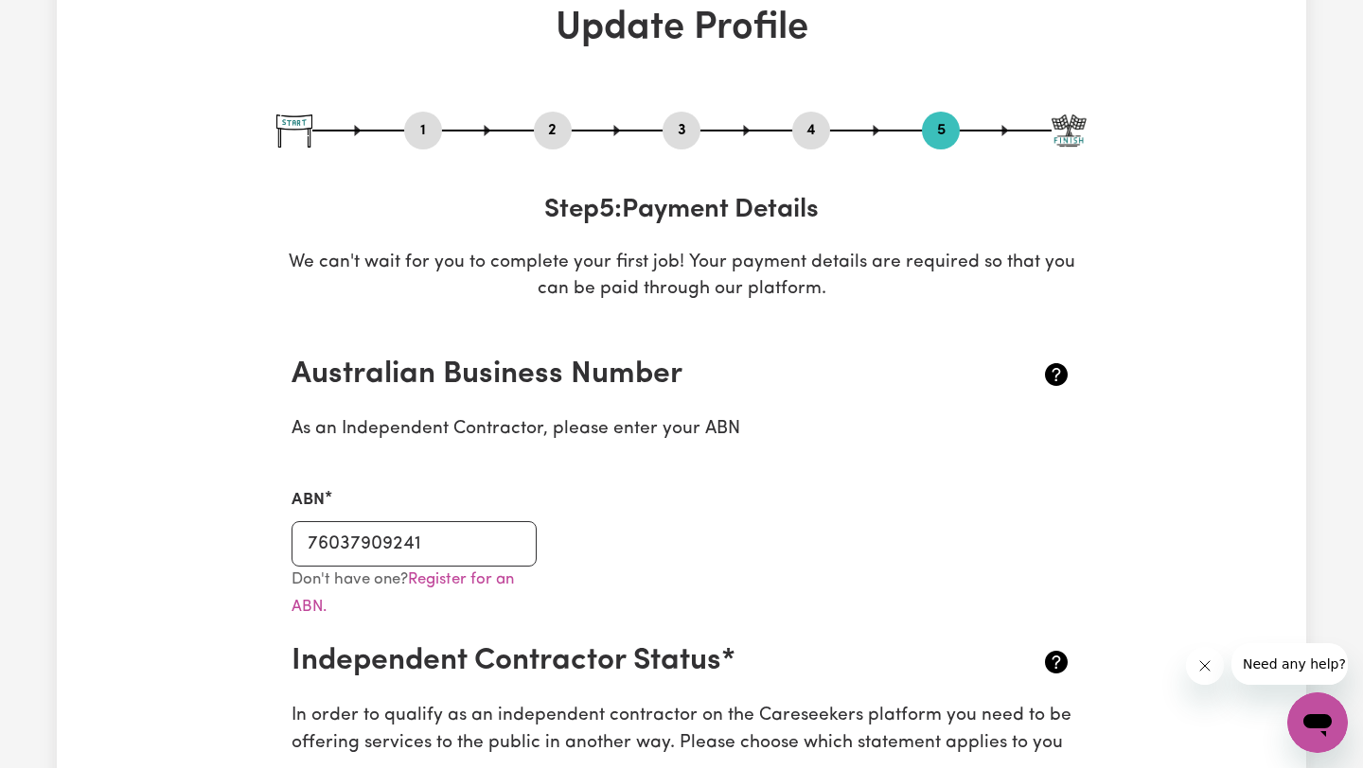
scroll to position [0, 0]
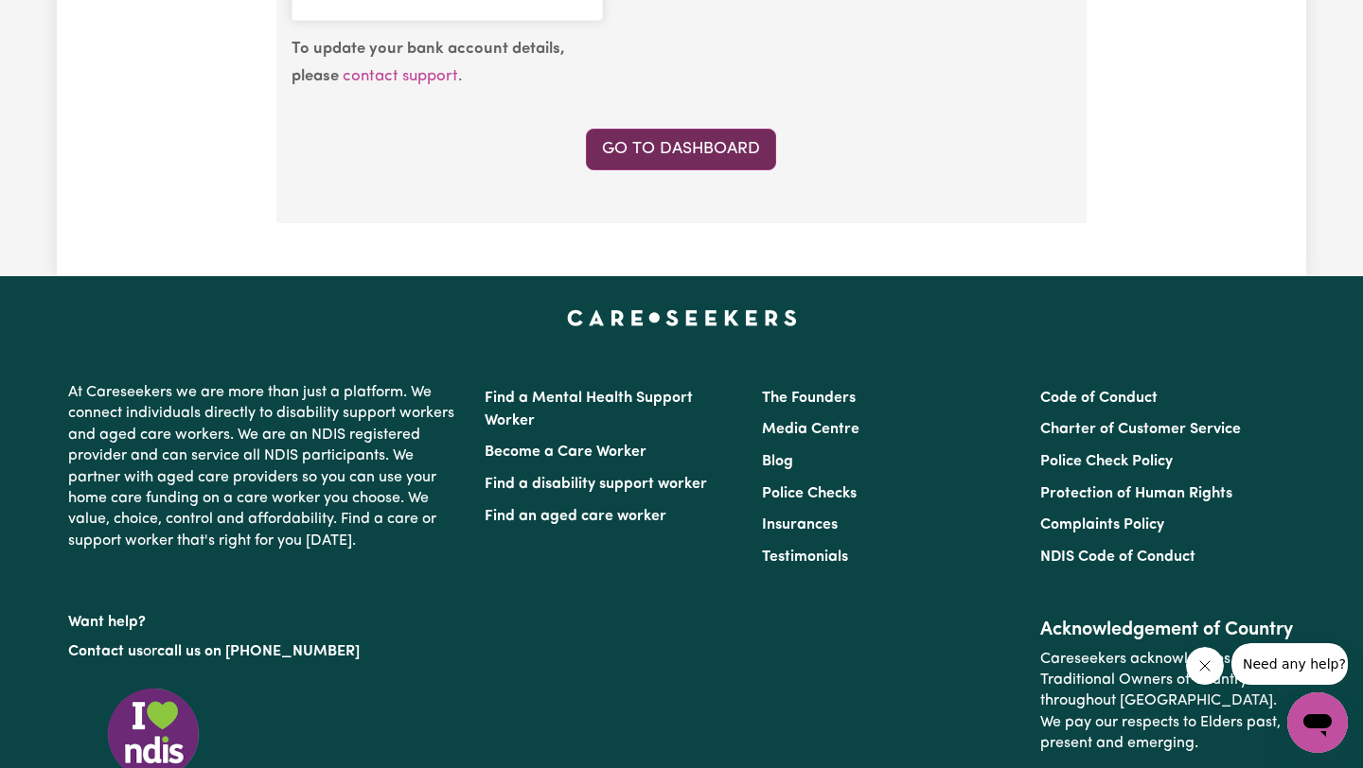
click at [695, 129] on link "Go to Dashboard" at bounding box center [681, 150] width 190 height 42
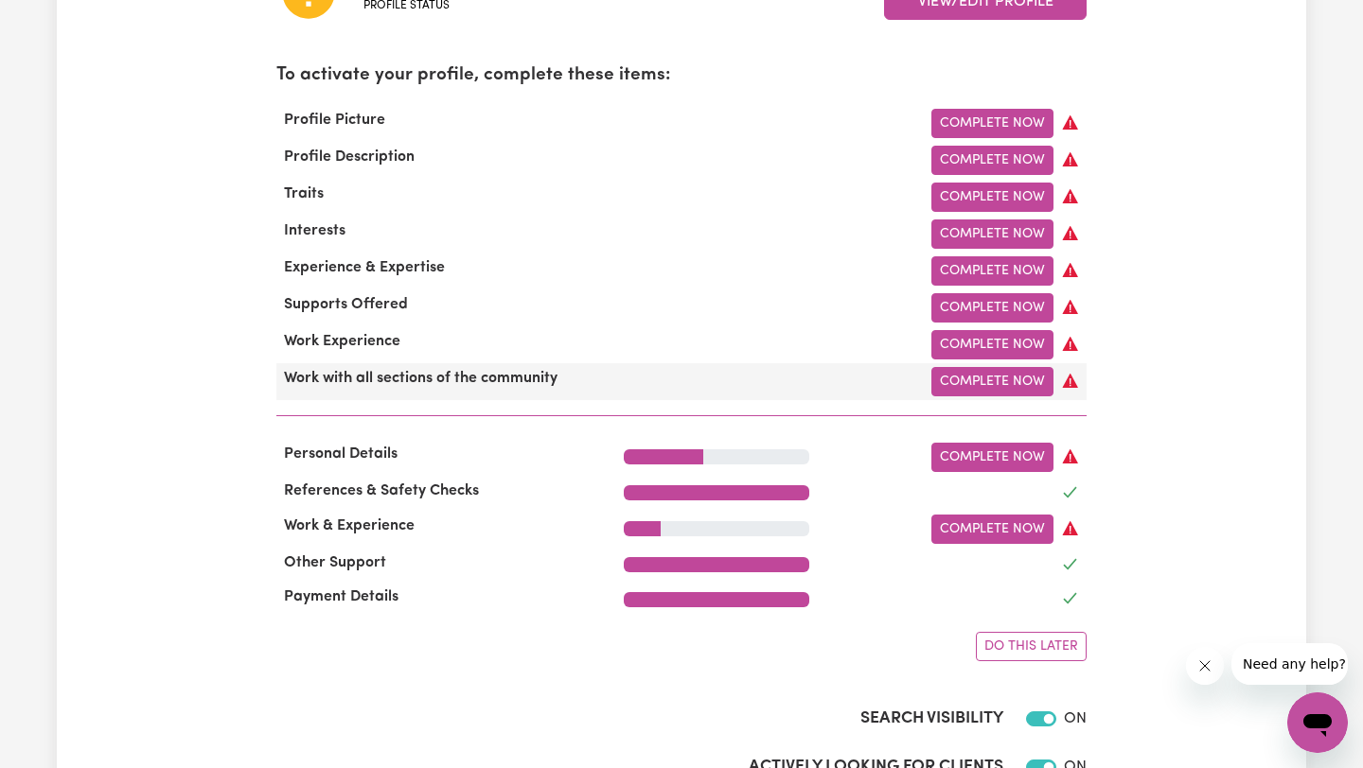
scroll to position [578, 0]
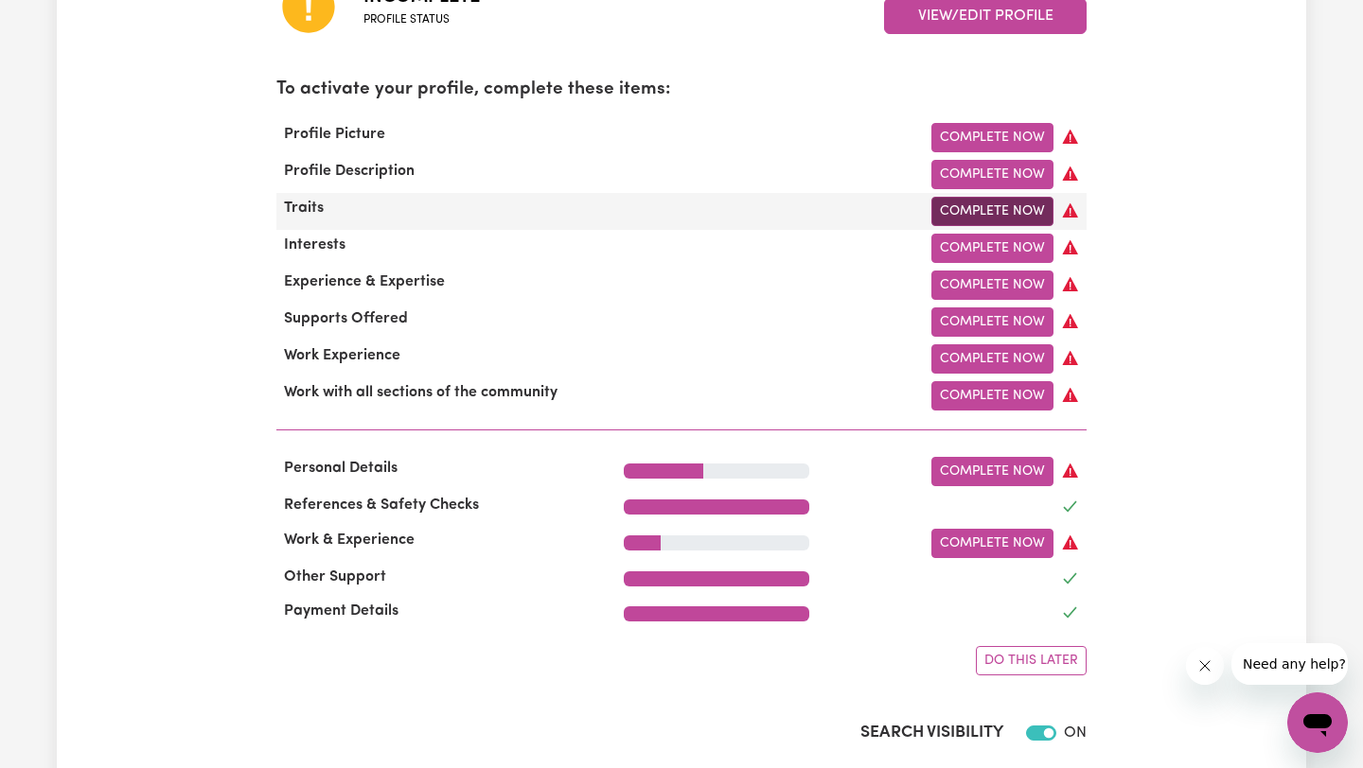
click at [961, 209] on link "Complete Now" at bounding box center [992, 211] width 122 height 29
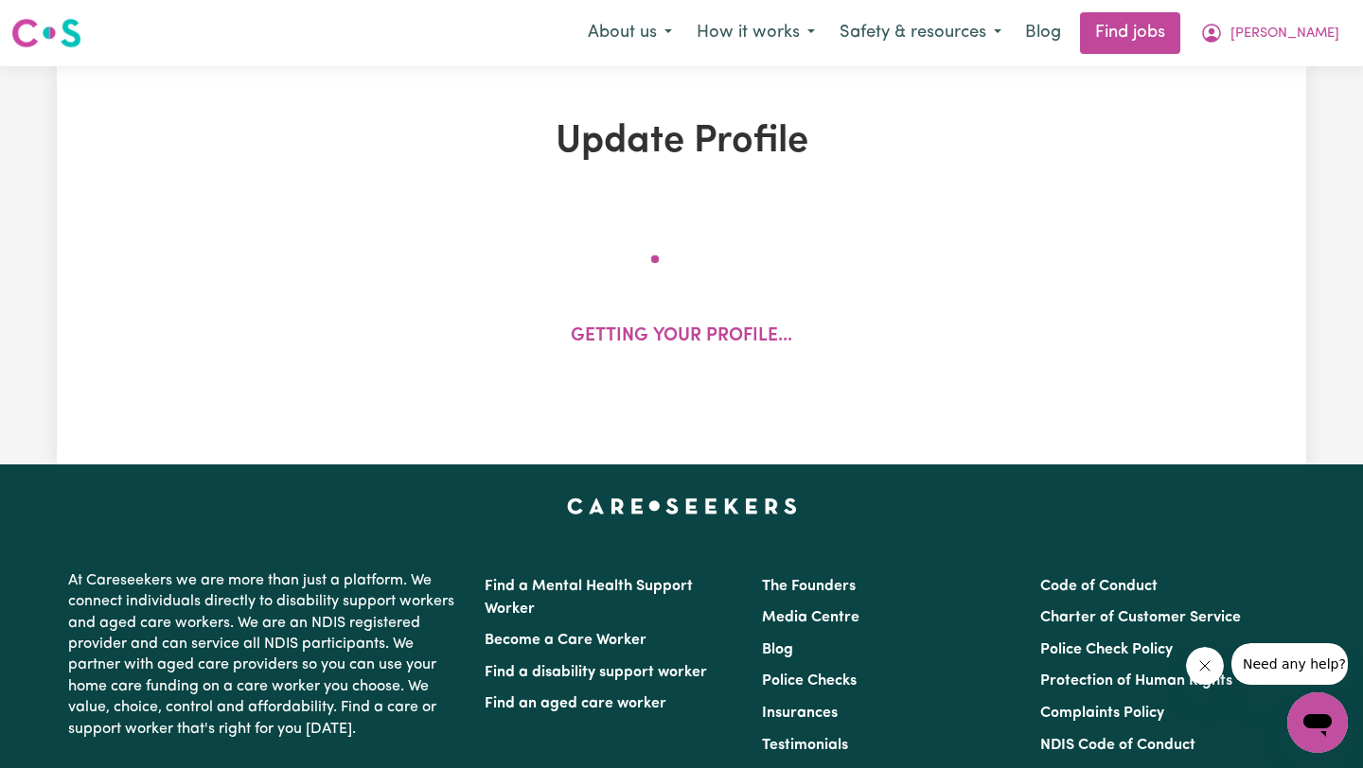
select select "[DEMOGRAPHIC_DATA]"
select select "[DEMOGRAPHIC_DATA] Citizen"
select select "Studying a healthcare related degree or qualification"
select select "62"
select select "83"
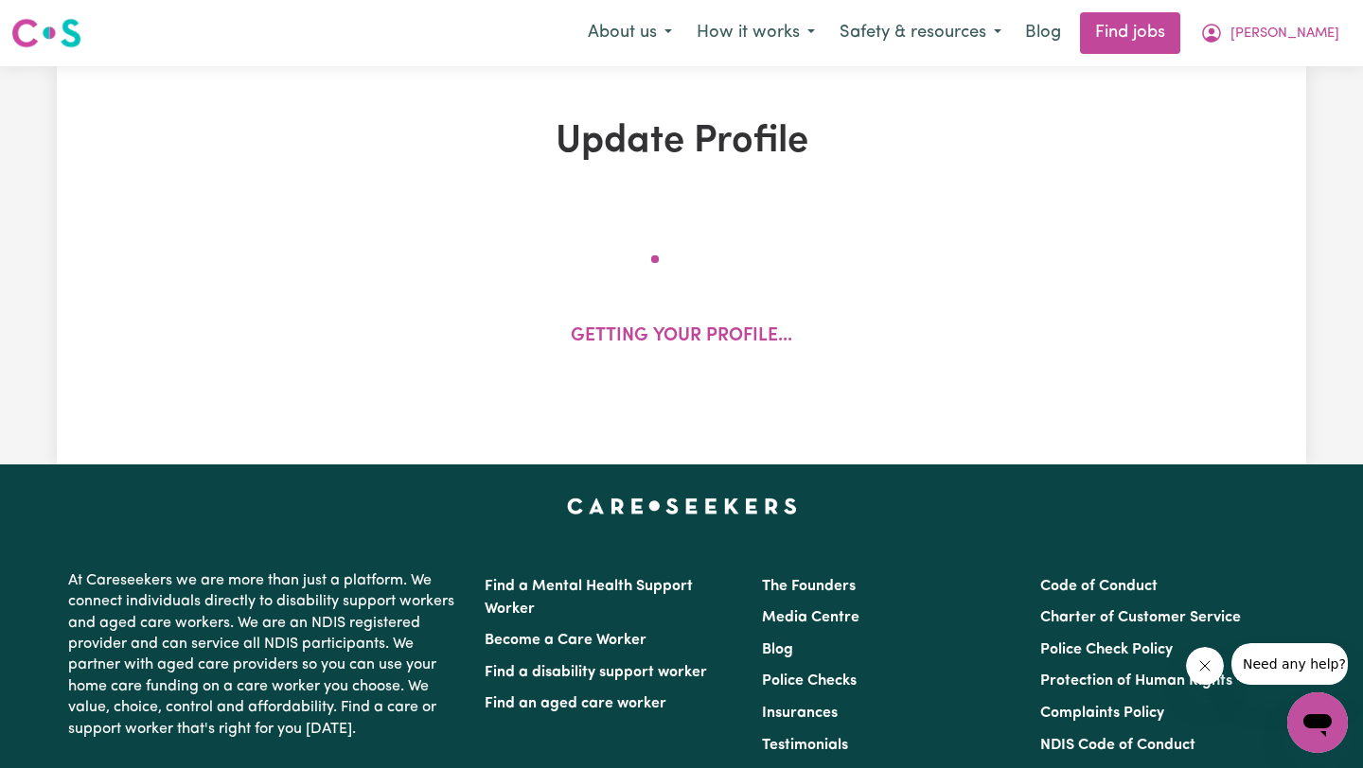
select select "101"
select select "122"
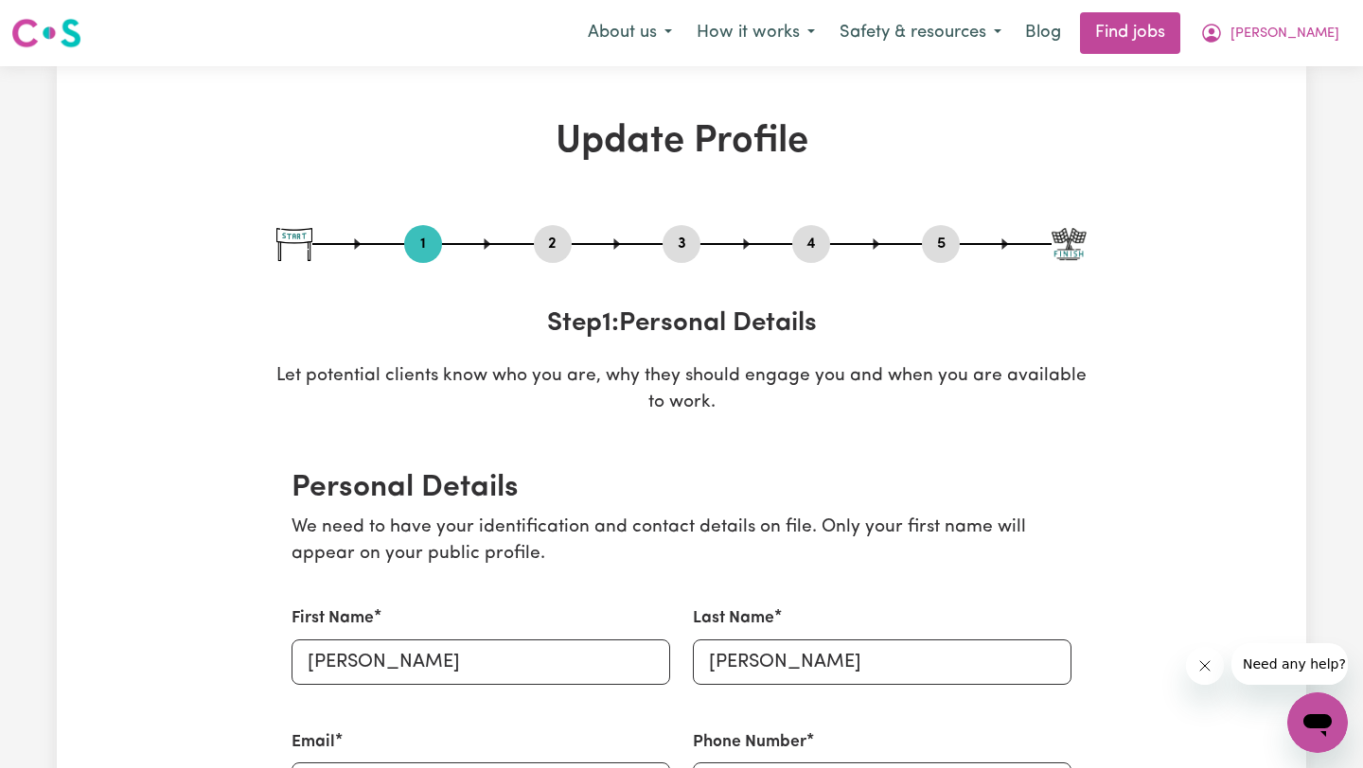
click at [552, 238] on button "2" at bounding box center [553, 244] width 38 height 25
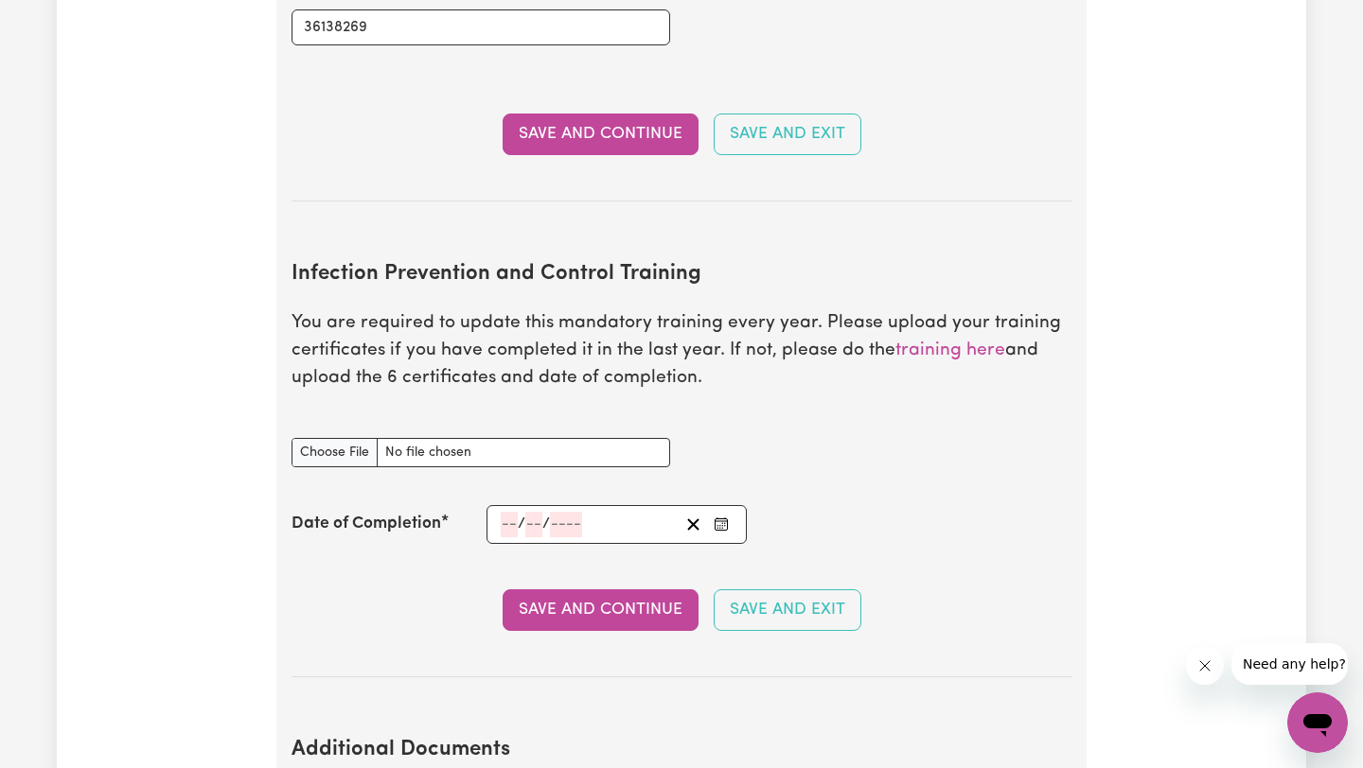
scroll to position [2843, 0]
click at [936, 343] on link "training here" at bounding box center [950, 352] width 110 height 18
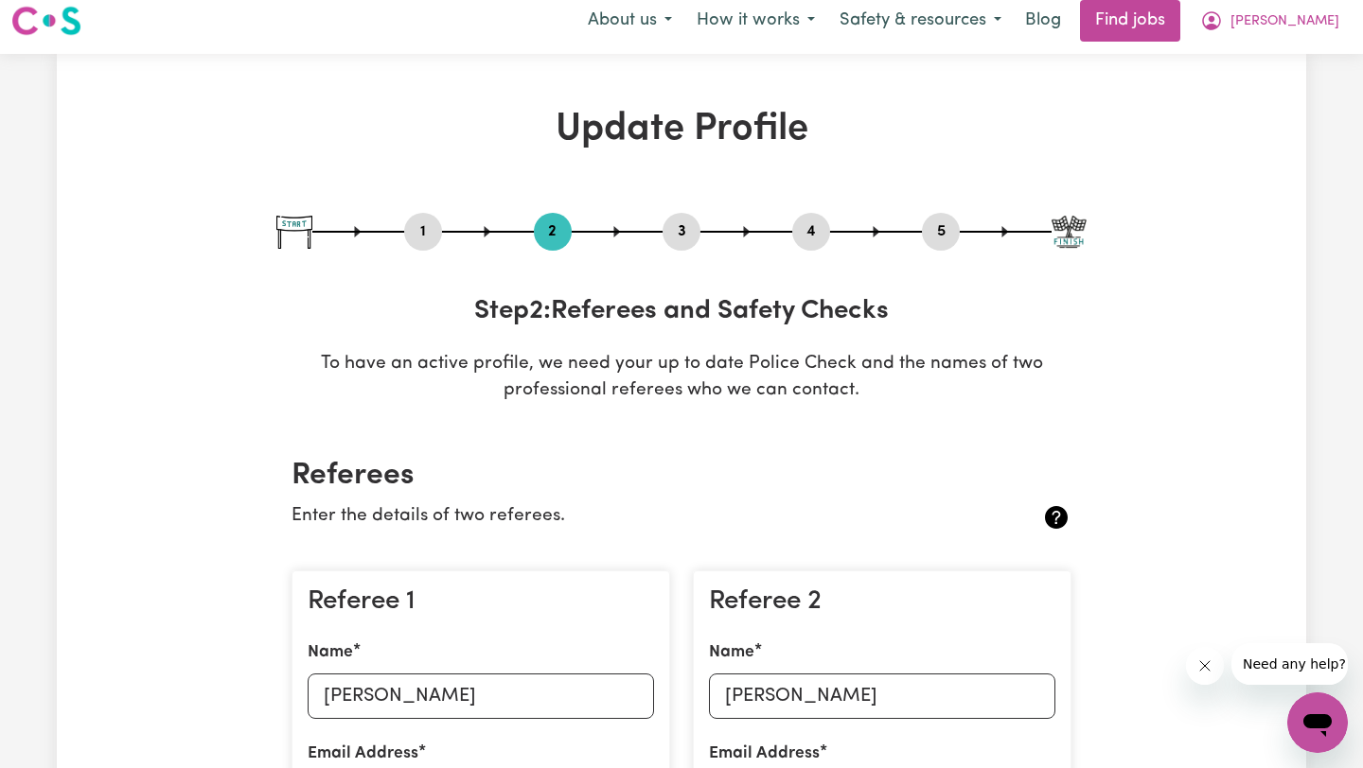
scroll to position [0, 0]
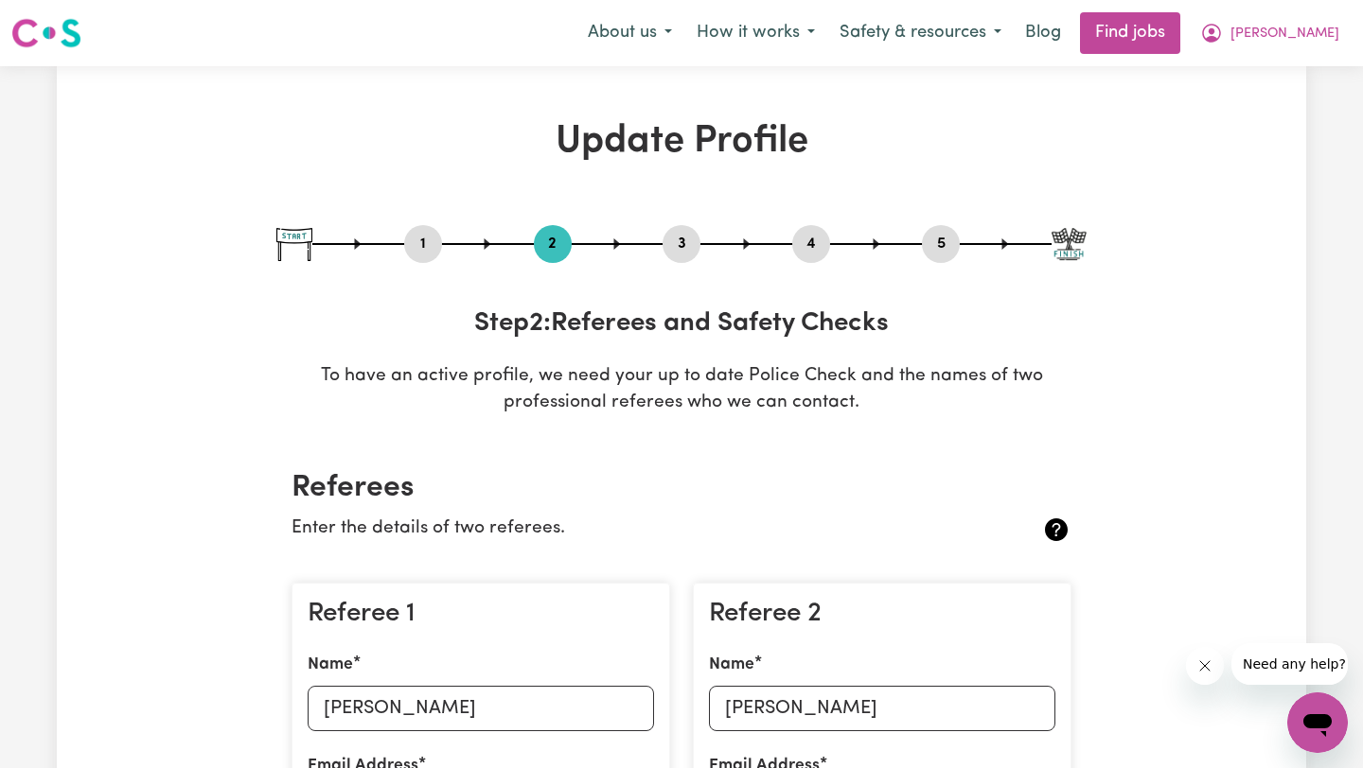
click at [679, 244] on button "3" at bounding box center [681, 244] width 38 height 25
select select "Certificate III (Individual Support)"
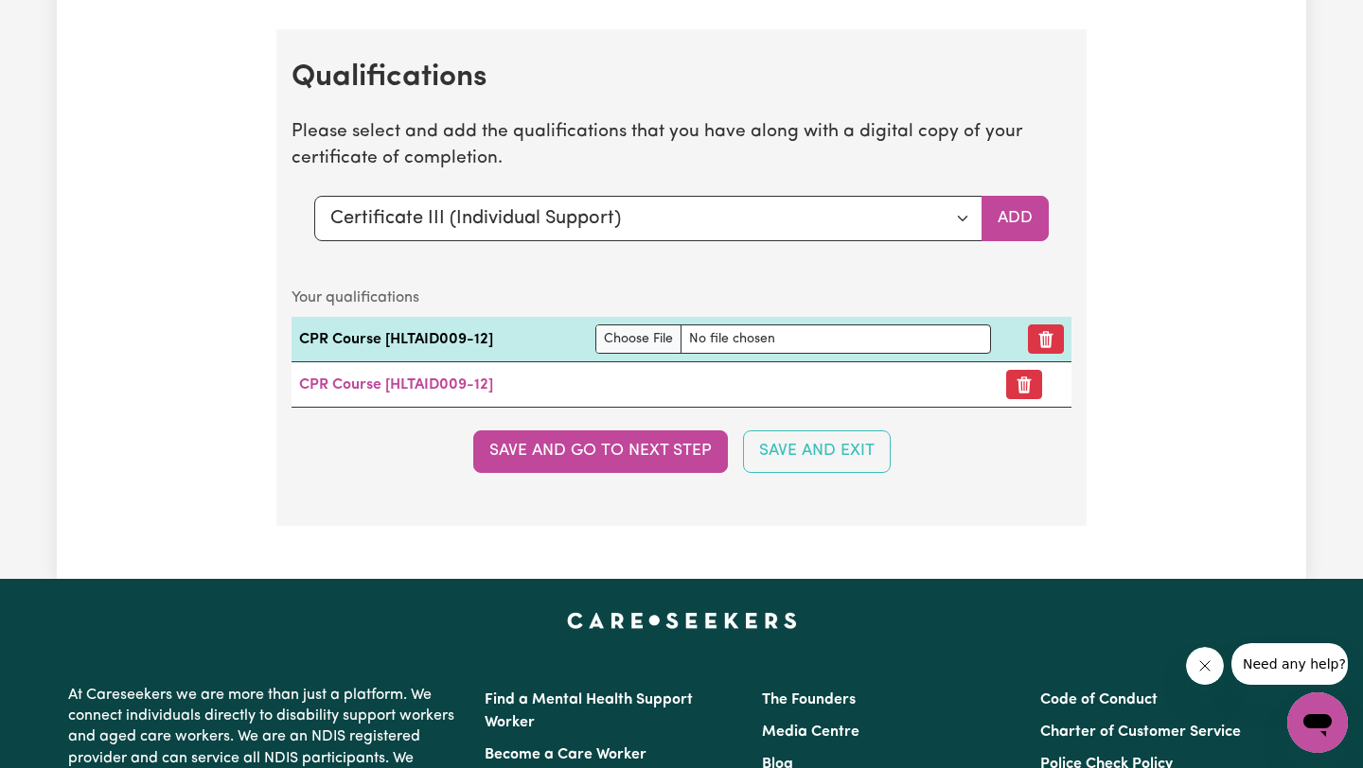
scroll to position [4486, 0]
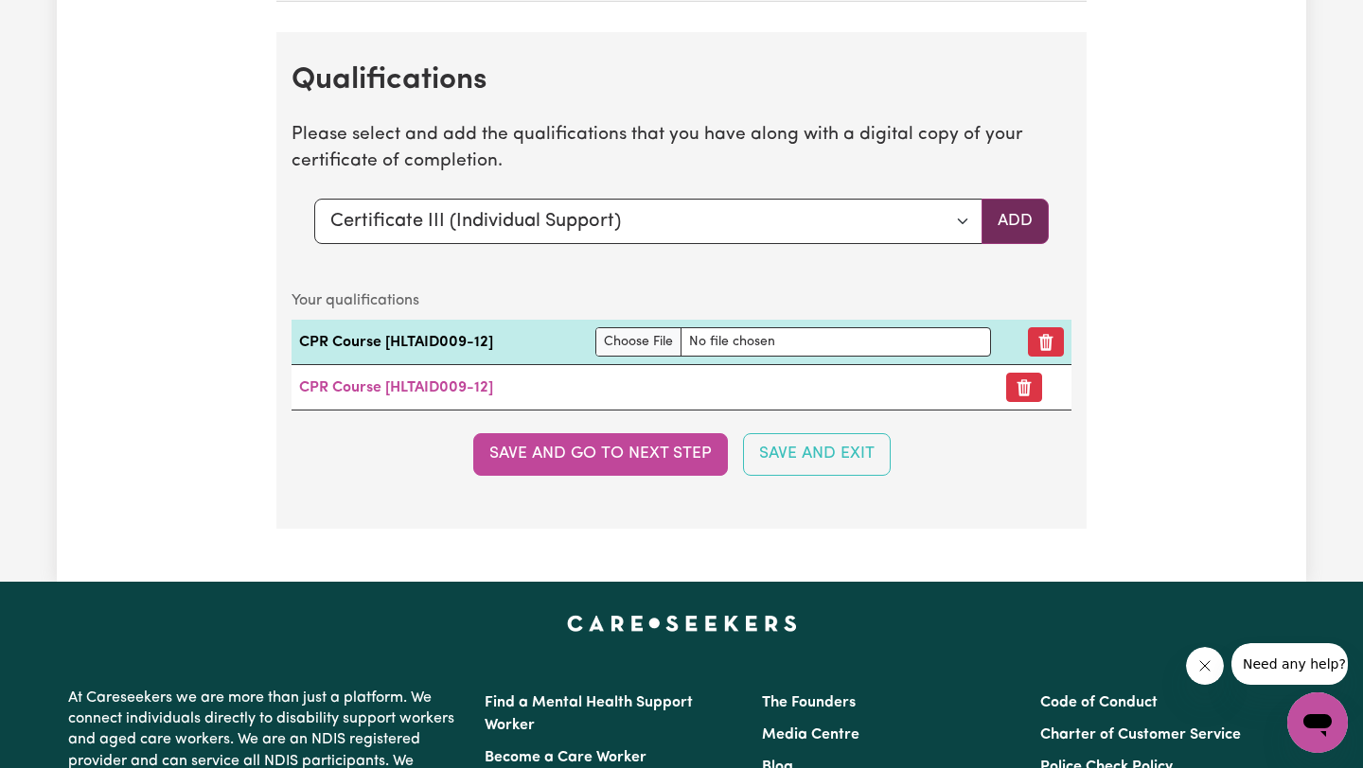
click at [1022, 221] on button "Add" at bounding box center [1014, 221] width 67 height 45
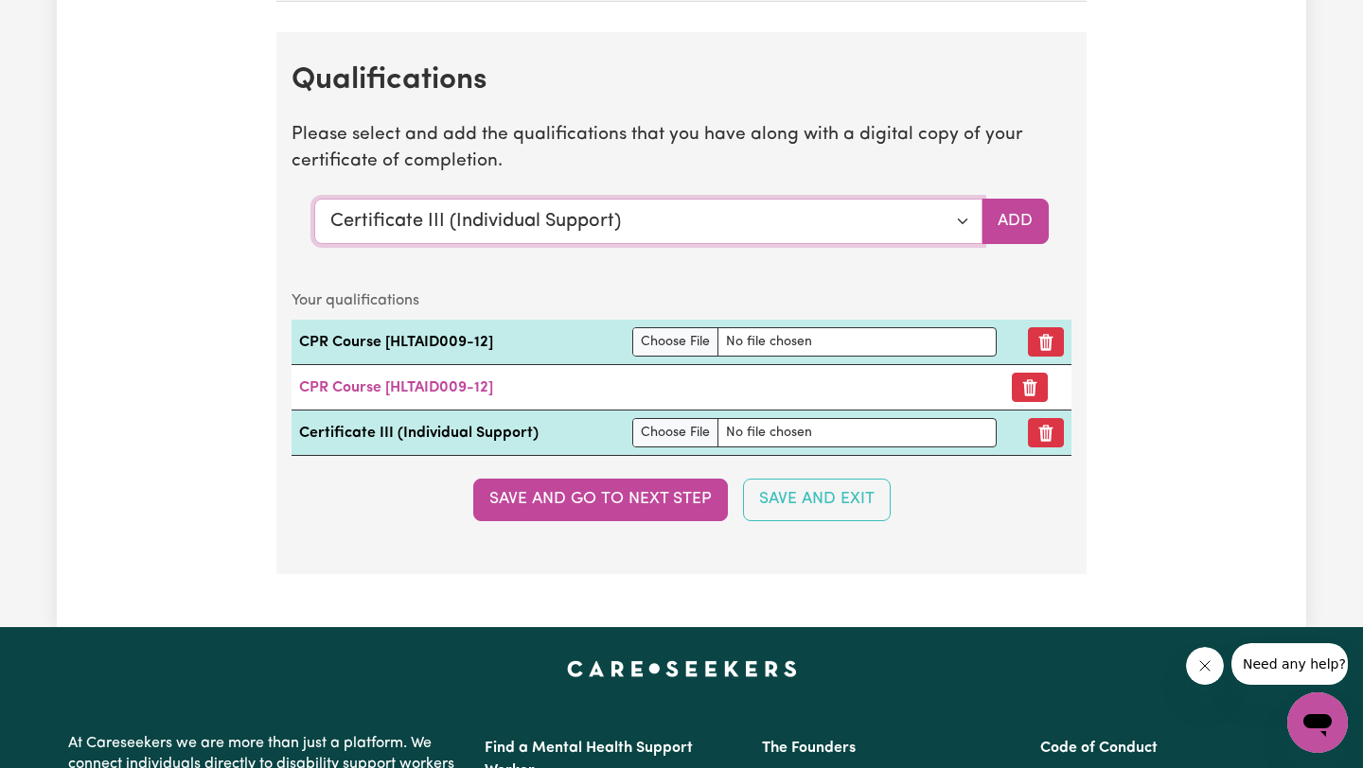
click at [585, 230] on select "Select a qualification to add... Certificate III (Individual Support) Certifica…" at bounding box center [648, 221] width 668 height 45
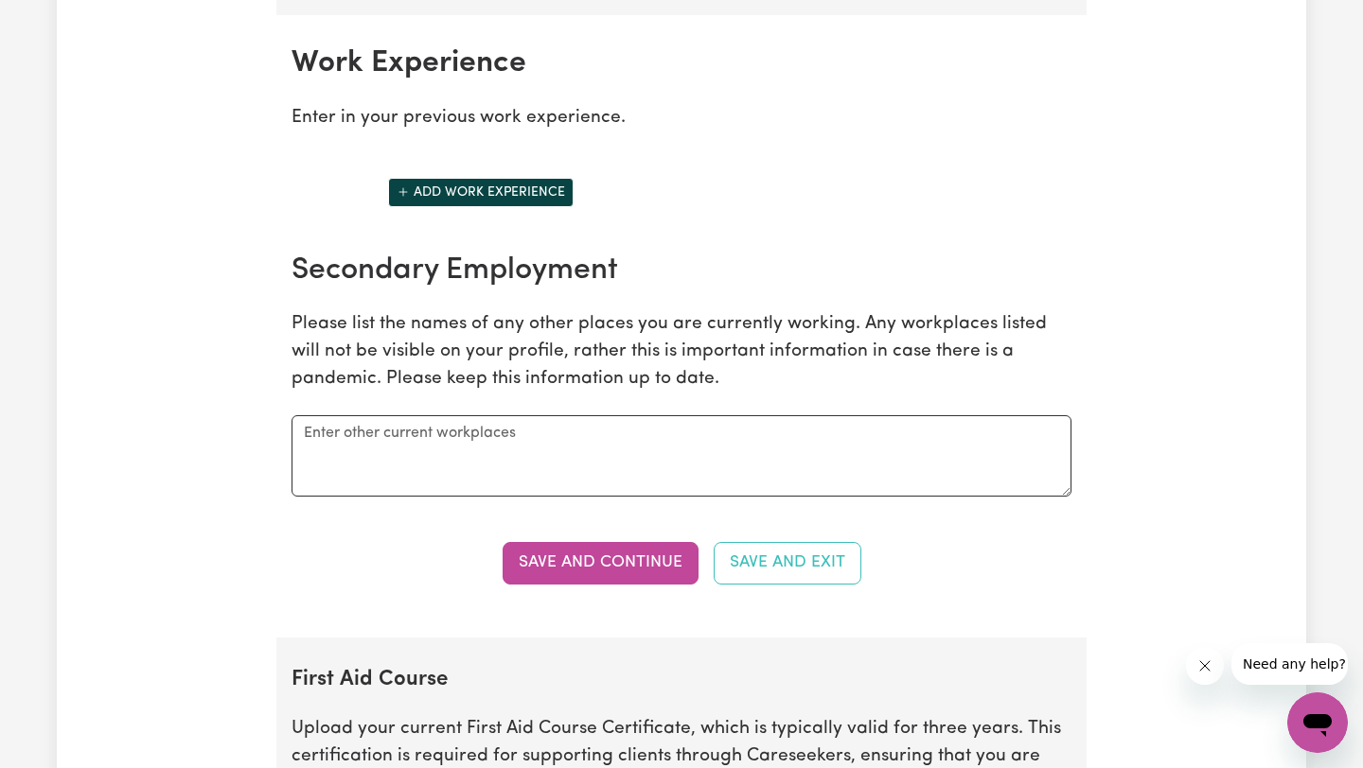
scroll to position [2660, 0]
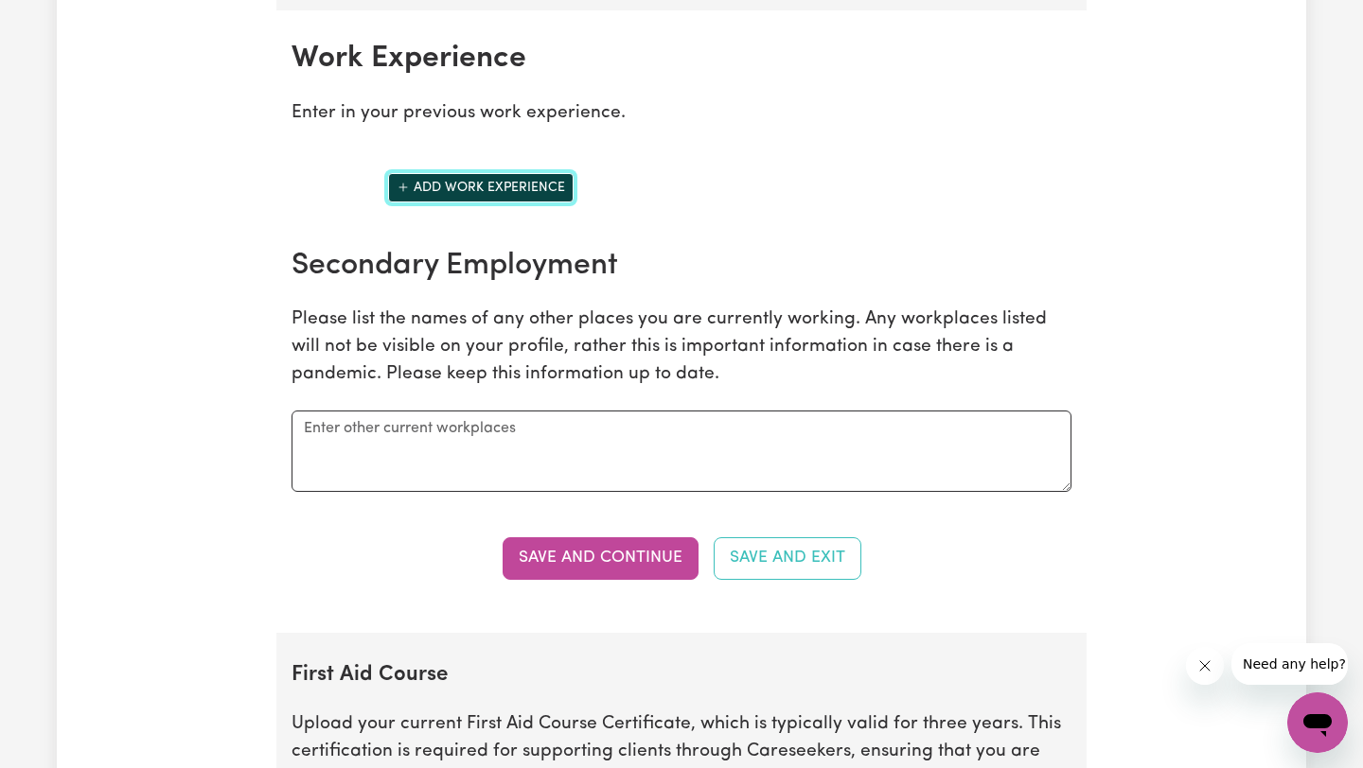
click at [421, 187] on button "Add work experience" at bounding box center [480, 187] width 185 height 29
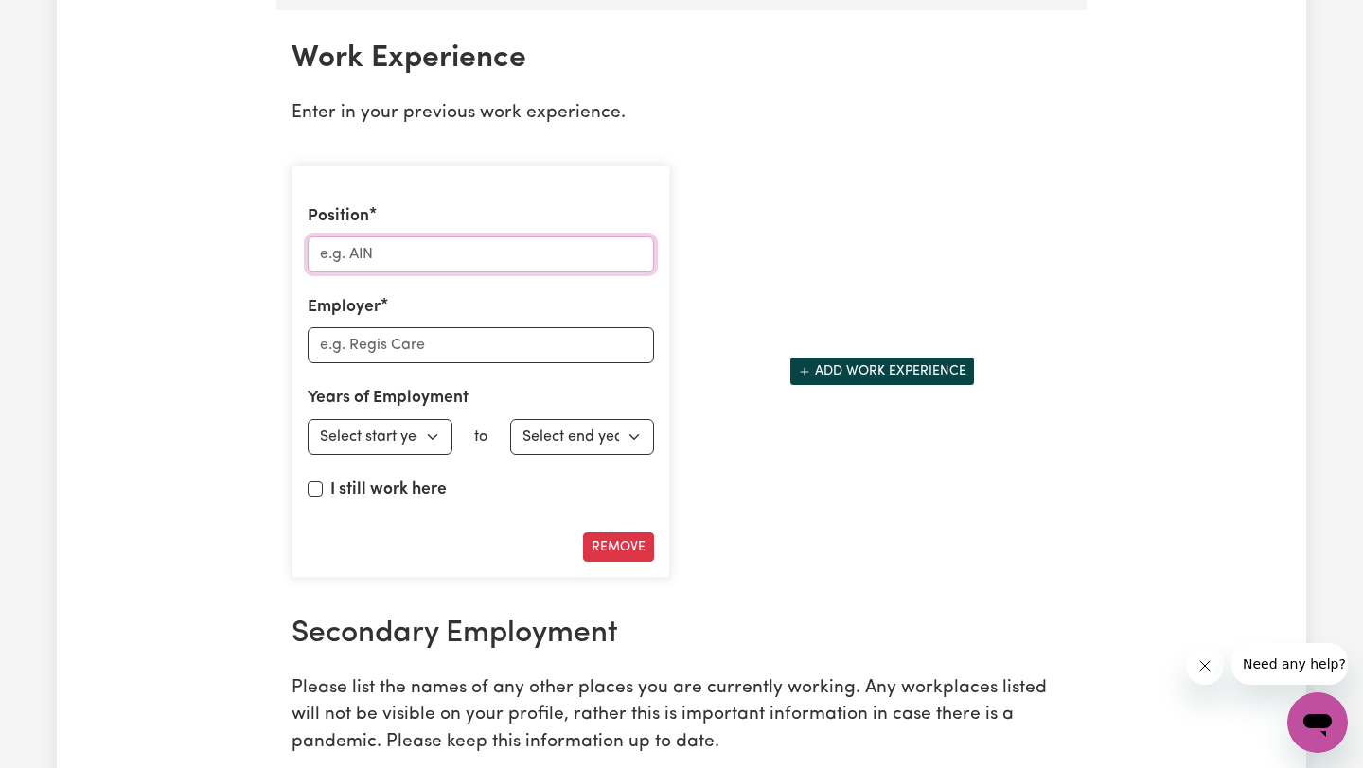
click at [393, 253] on input "Position" at bounding box center [481, 255] width 346 height 36
type input "Massage Therapist"
click at [421, 342] on input "Employer" at bounding box center [481, 345] width 346 height 36
type input "Self employed"
click at [433, 439] on select "Select start year [DATE] 1952 1953 1954 1955 1956 1957 1958 1959 1960 1961 1962…" at bounding box center [380, 437] width 145 height 36
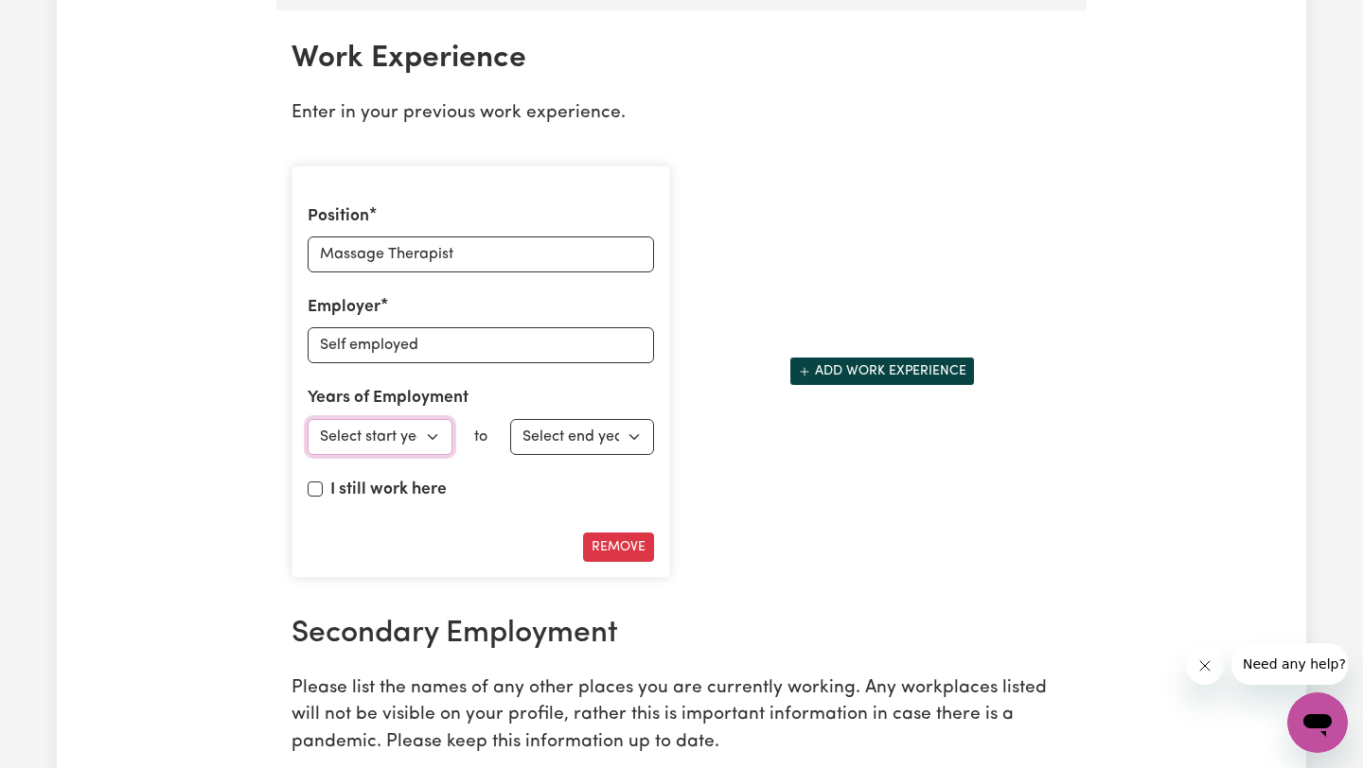
select select "2022"
click at [308, 419] on select "Select start year [DATE] 1952 1953 1954 1955 1956 1957 1958 1959 1960 1961 1962…" at bounding box center [380, 437] width 145 height 36
click at [313, 487] on input "I still work here" at bounding box center [315, 489] width 15 height 15
checkbox input "true"
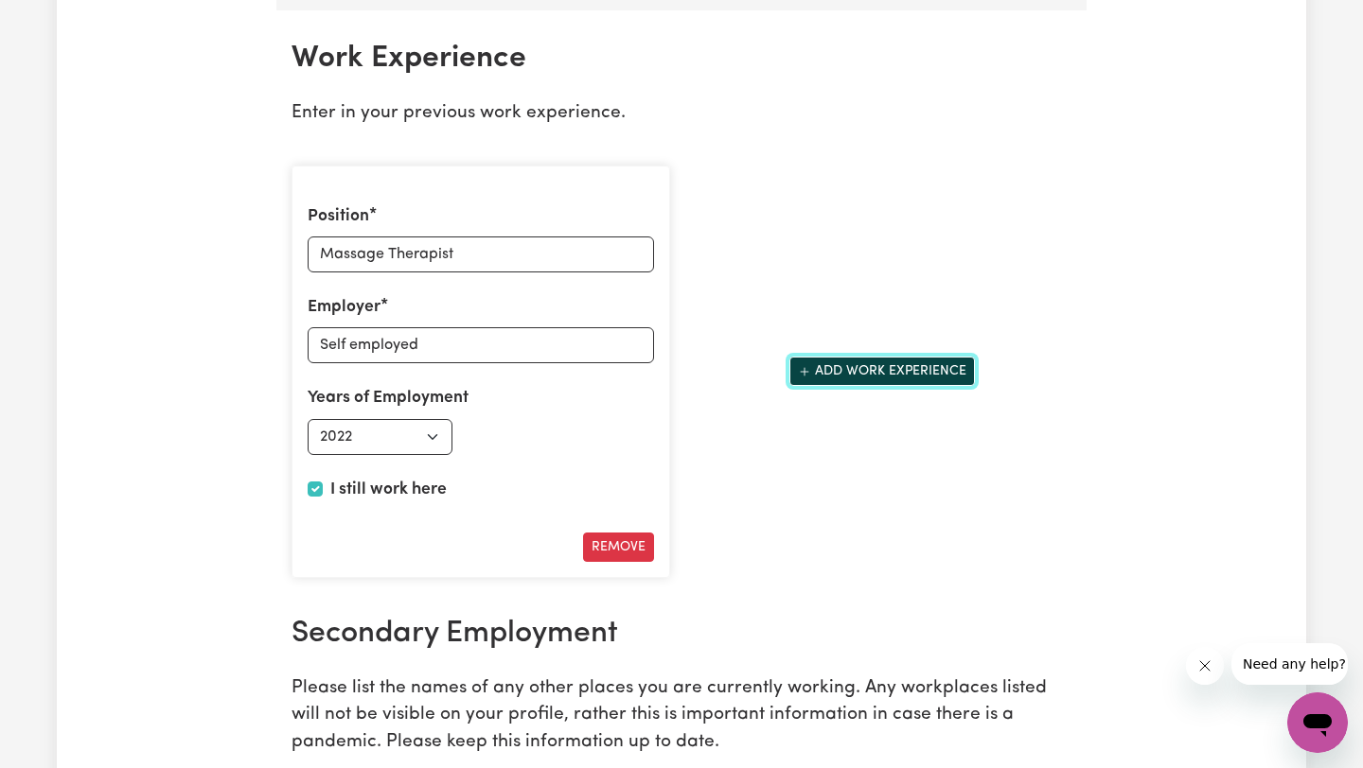
click at [810, 374] on icon "Add another work experience" at bounding box center [804, 371] width 13 height 13
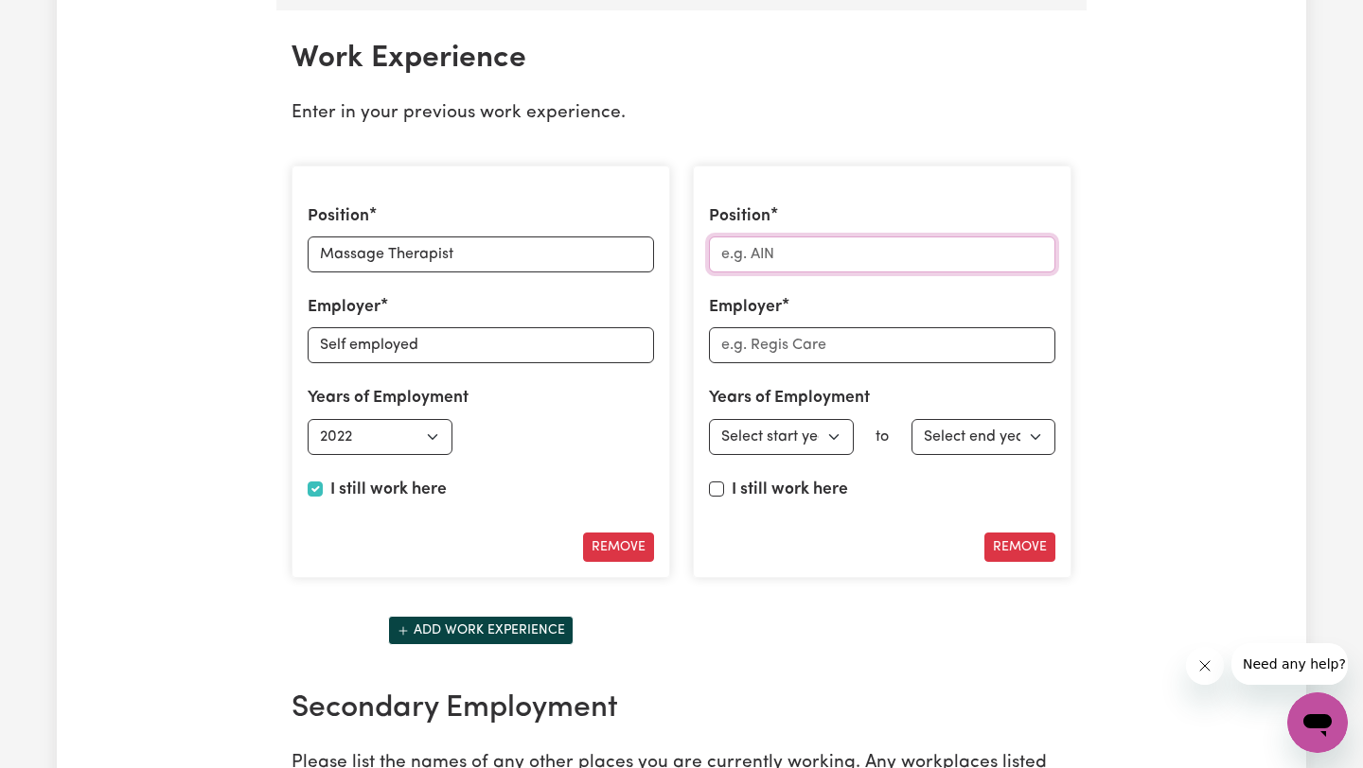
click at [811, 255] on input "Position" at bounding box center [882, 255] width 346 height 36
type input "Strength Conditioning Lifestyle"
click at [831, 343] on input "Employer" at bounding box center [882, 345] width 346 height 36
type input "Infinitecare"
click at [814, 429] on select "Select start year [DATE] 1952 1953 1954 1955 1956 1957 1958 1959 1960 1961 1962…" at bounding box center [781, 437] width 145 height 36
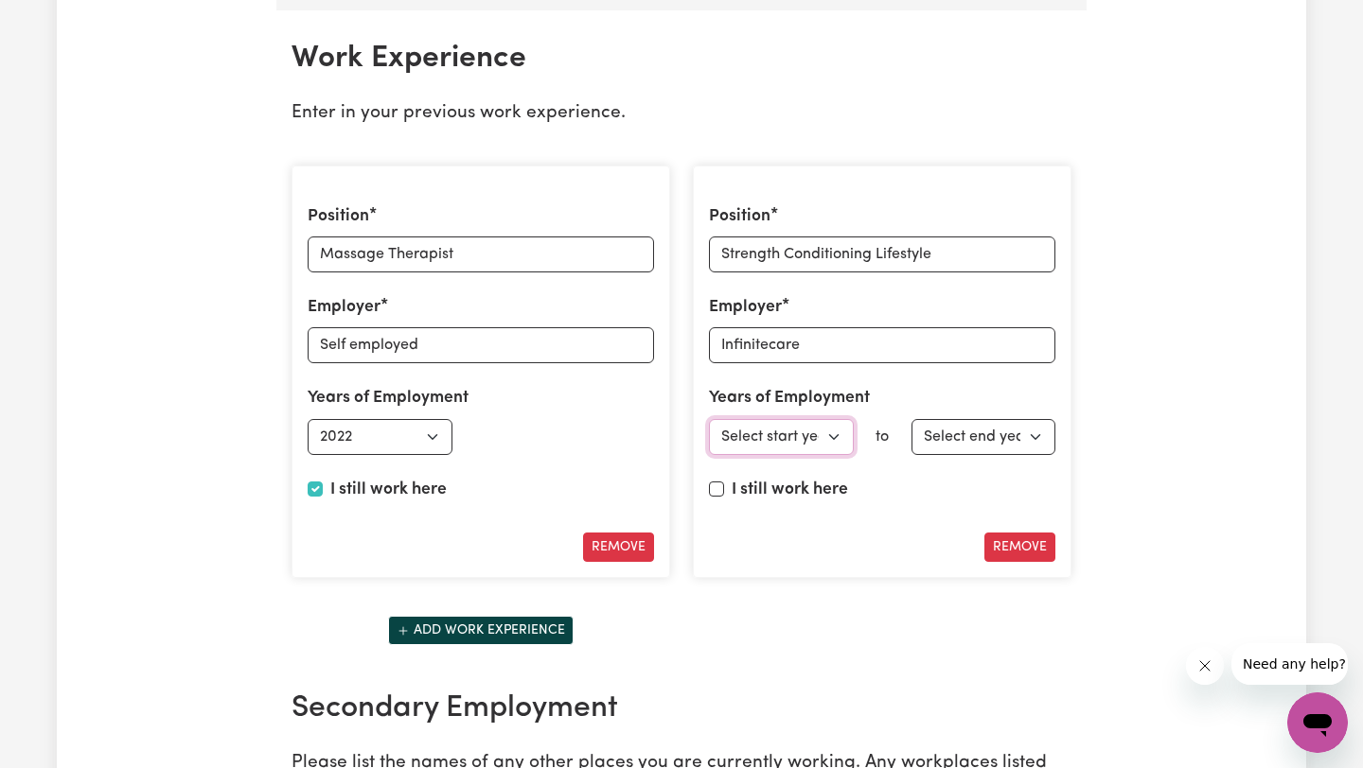
select select "2024"
click at [709, 419] on select "Select start year [DATE] 1952 1953 1954 1955 1956 1957 1958 1959 1960 1961 1962…" at bounding box center [781, 437] width 145 height 36
click at [714, 489] on input "I still work here" at bounding box center [716, 489] width 15 height 15
checkbox input "true"
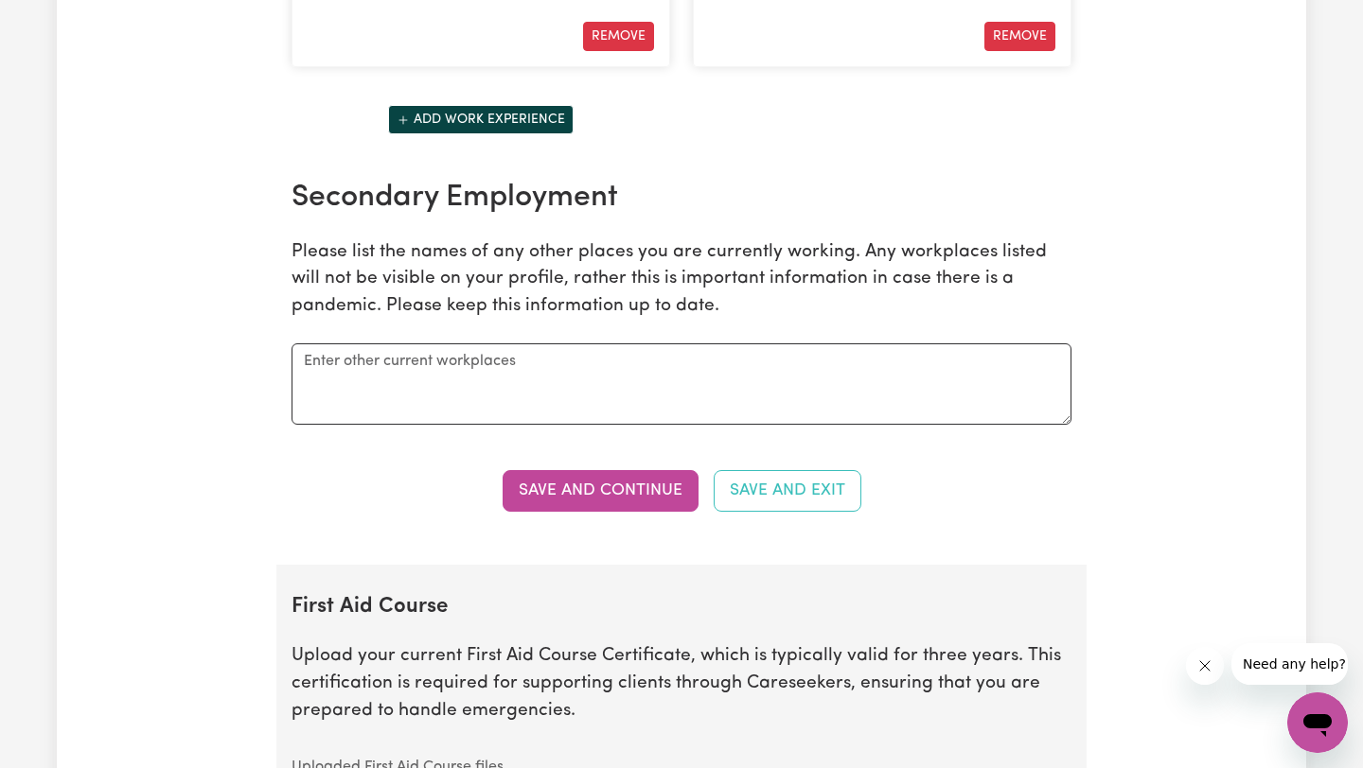
scroll to position [3174, 0]
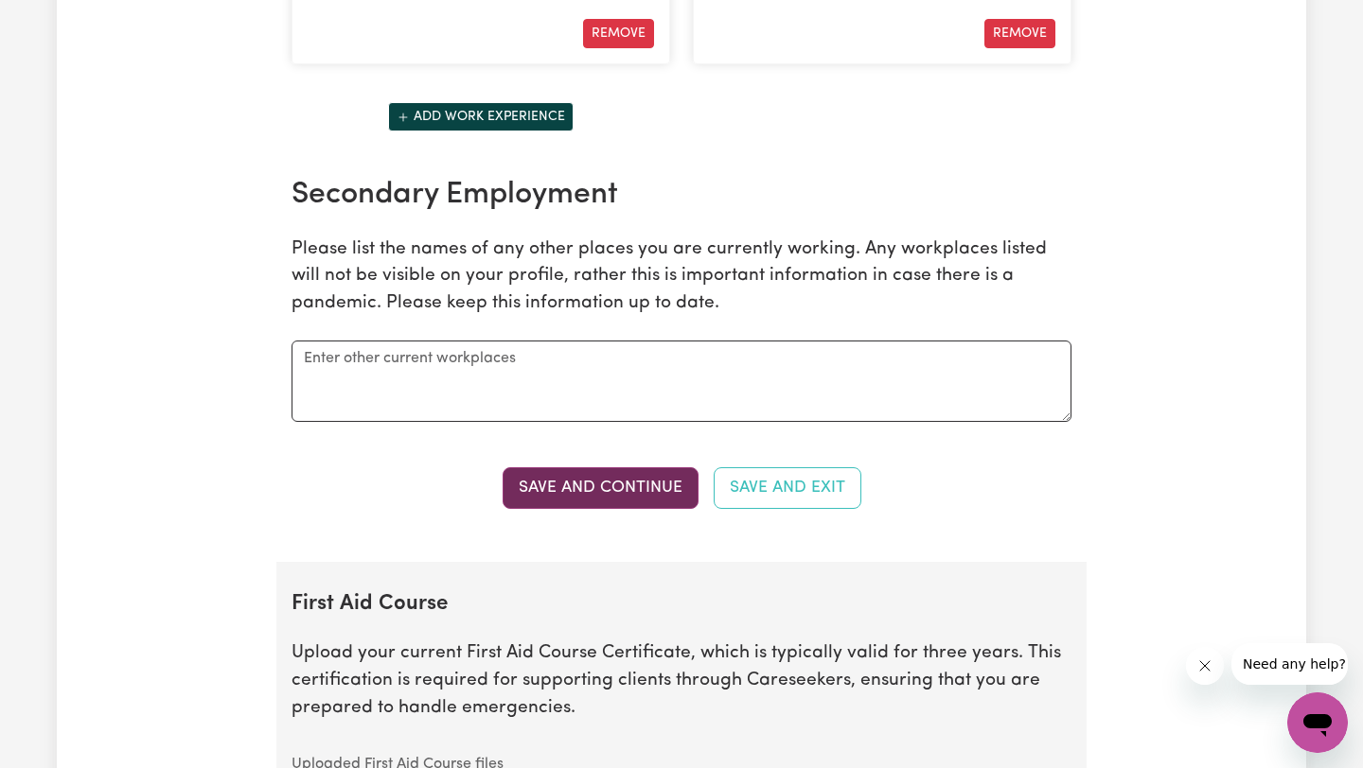
click at [665, 486] on button "Save and Continue" at bounding box center [600, 488] width 196 height 42
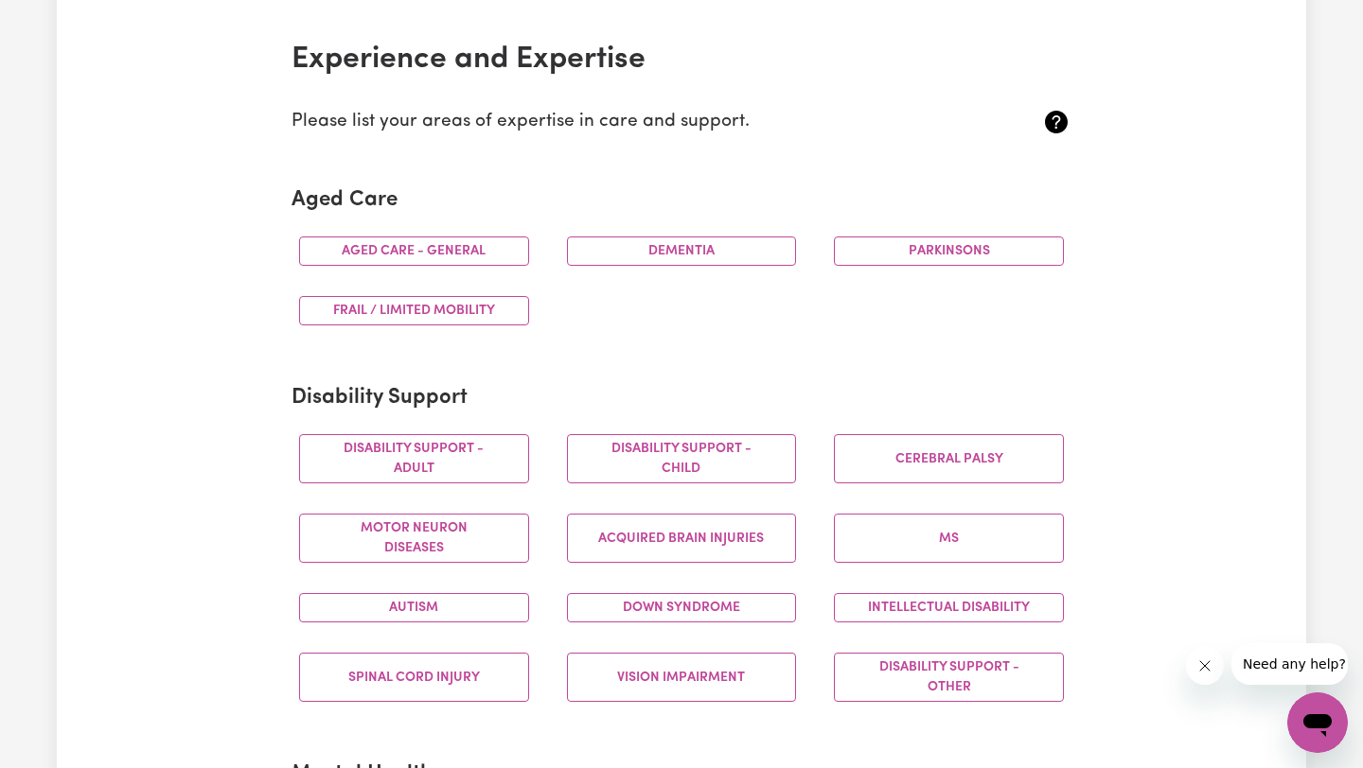
scroll to position [0, 0]
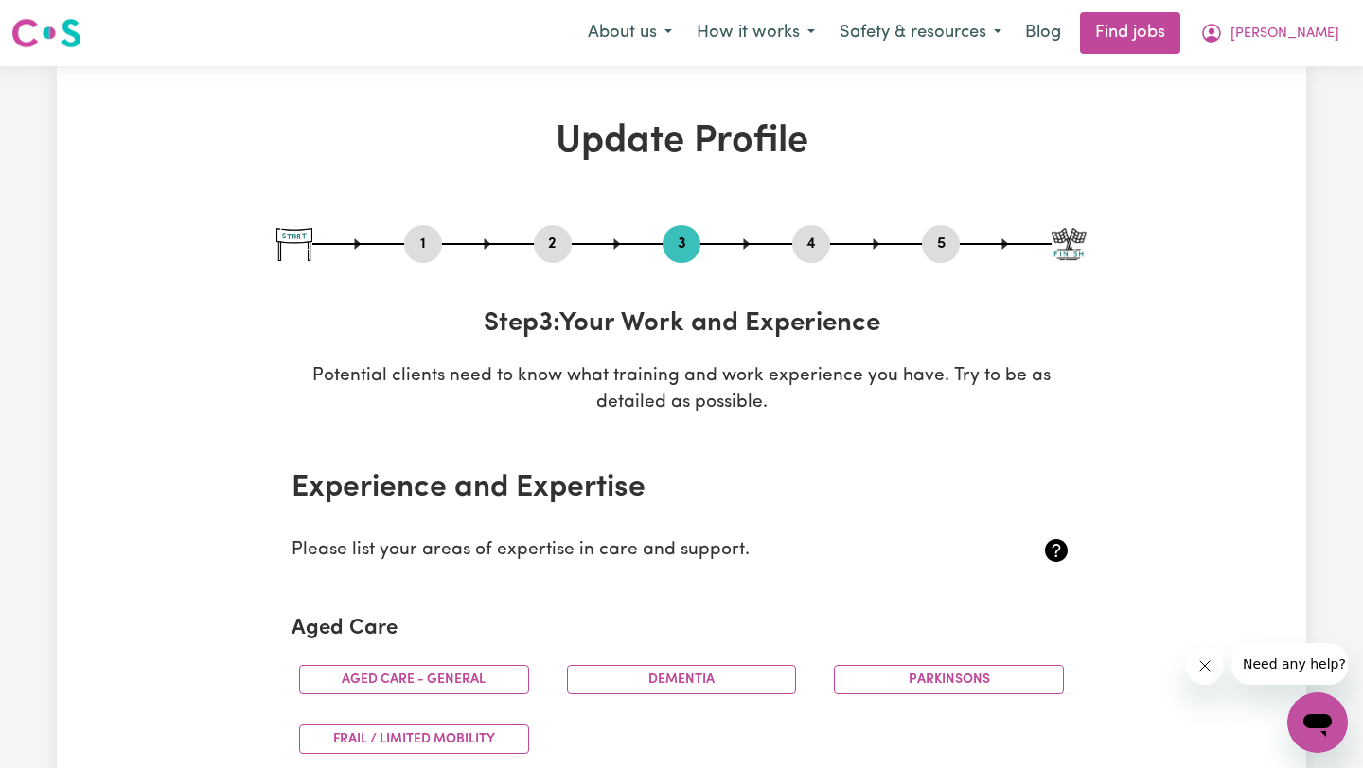
click at [811, 248] on button "4" at bounding box center [811, 244] width 38 height 25
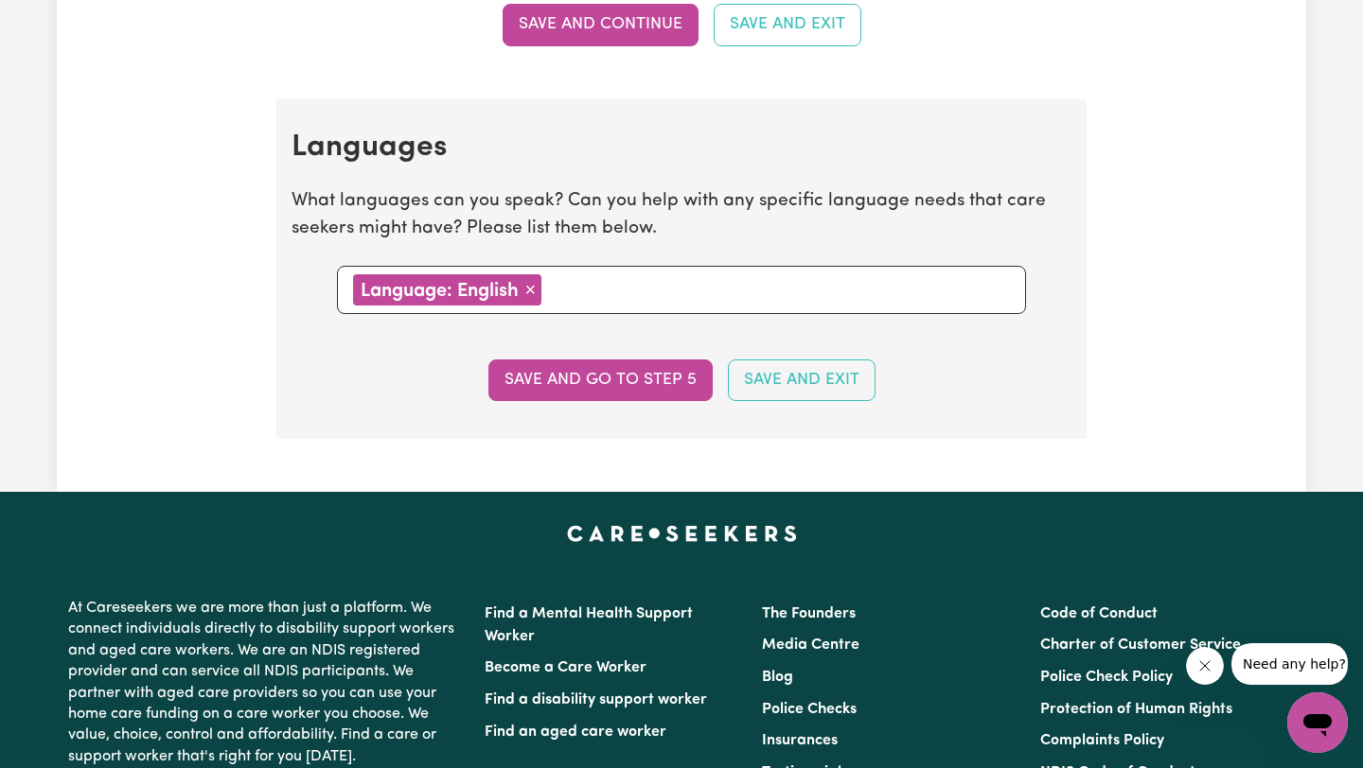
scroll to position [2092, 0]
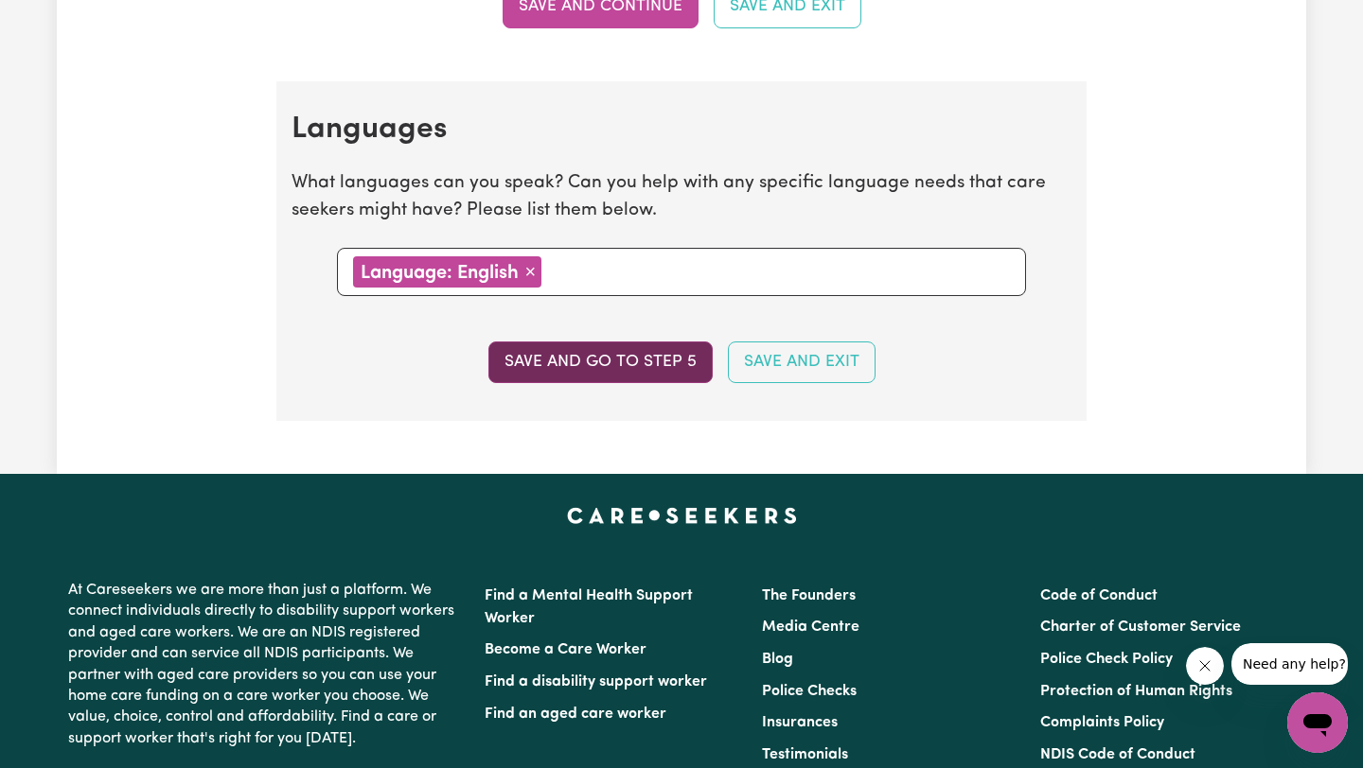
click at [654, 363] on button "Save and go to step 5" at bounding box center [600, 363] width 224 height 42
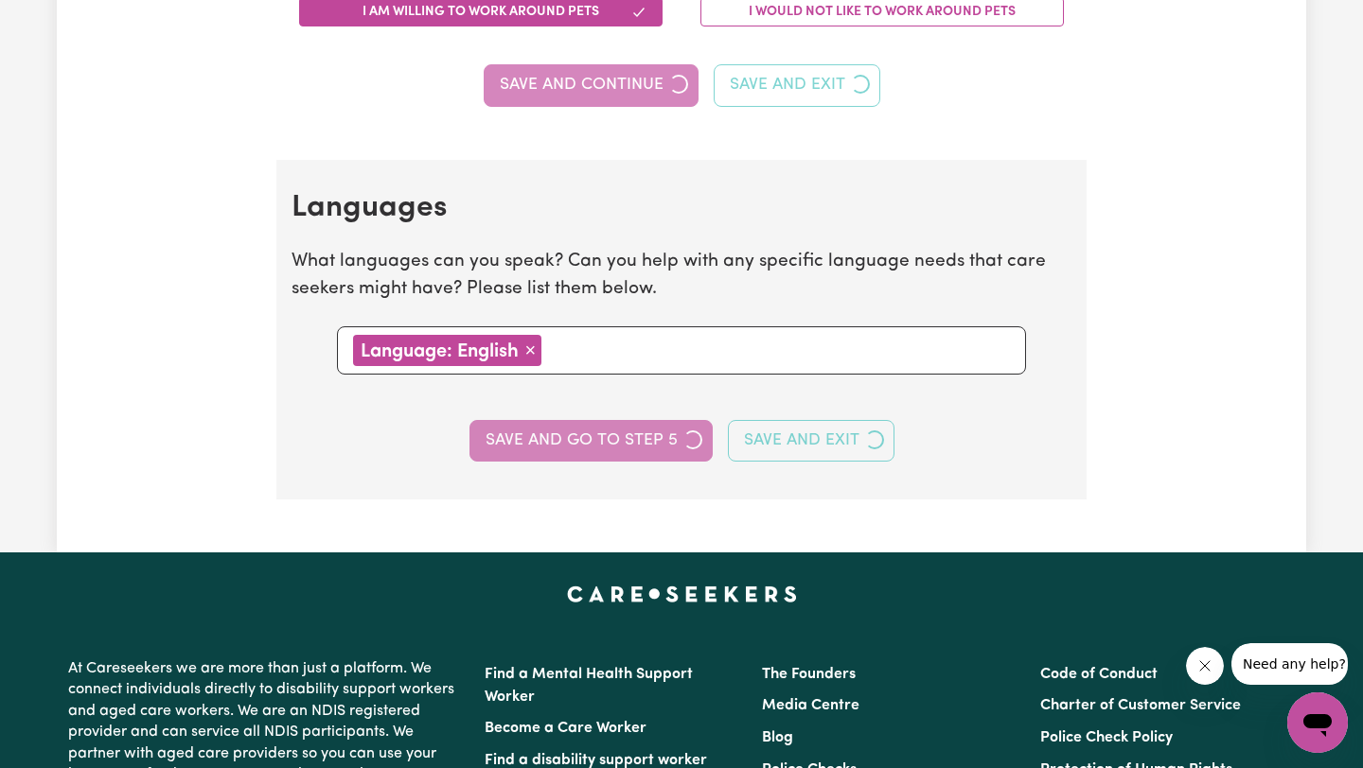
select select "I am providing services through another platform"
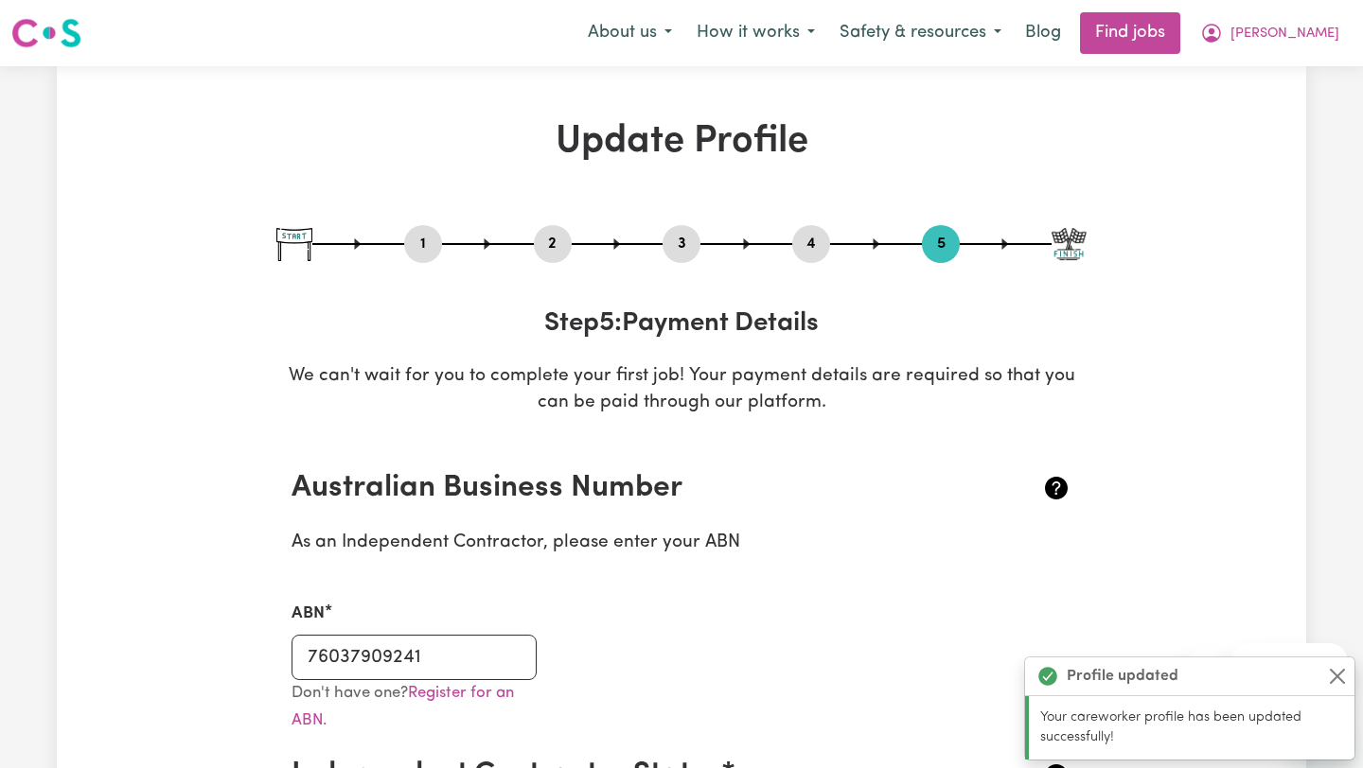
scroll to position [4, 0]
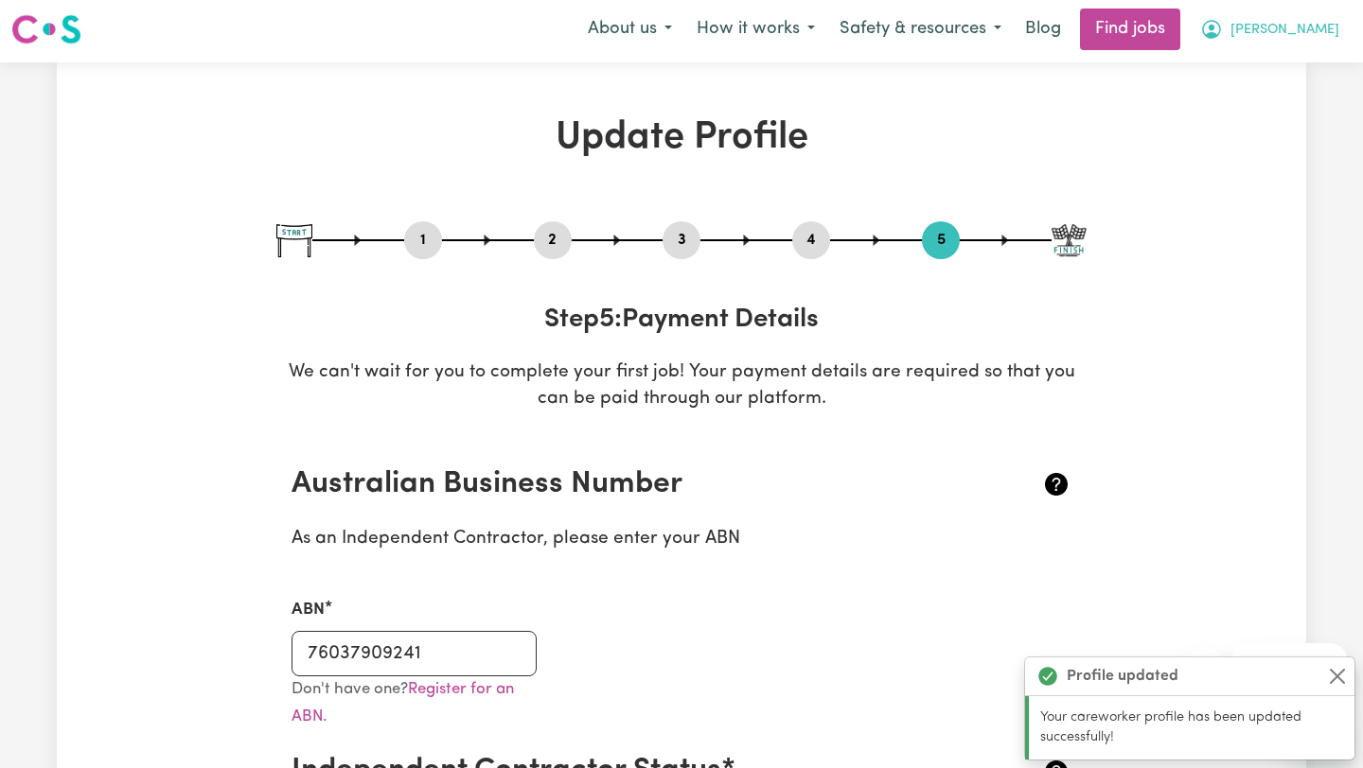
click at [1304, 29] on span "[PERSON_NAME]" at bounding box center [1284, 30] width 109 height 21
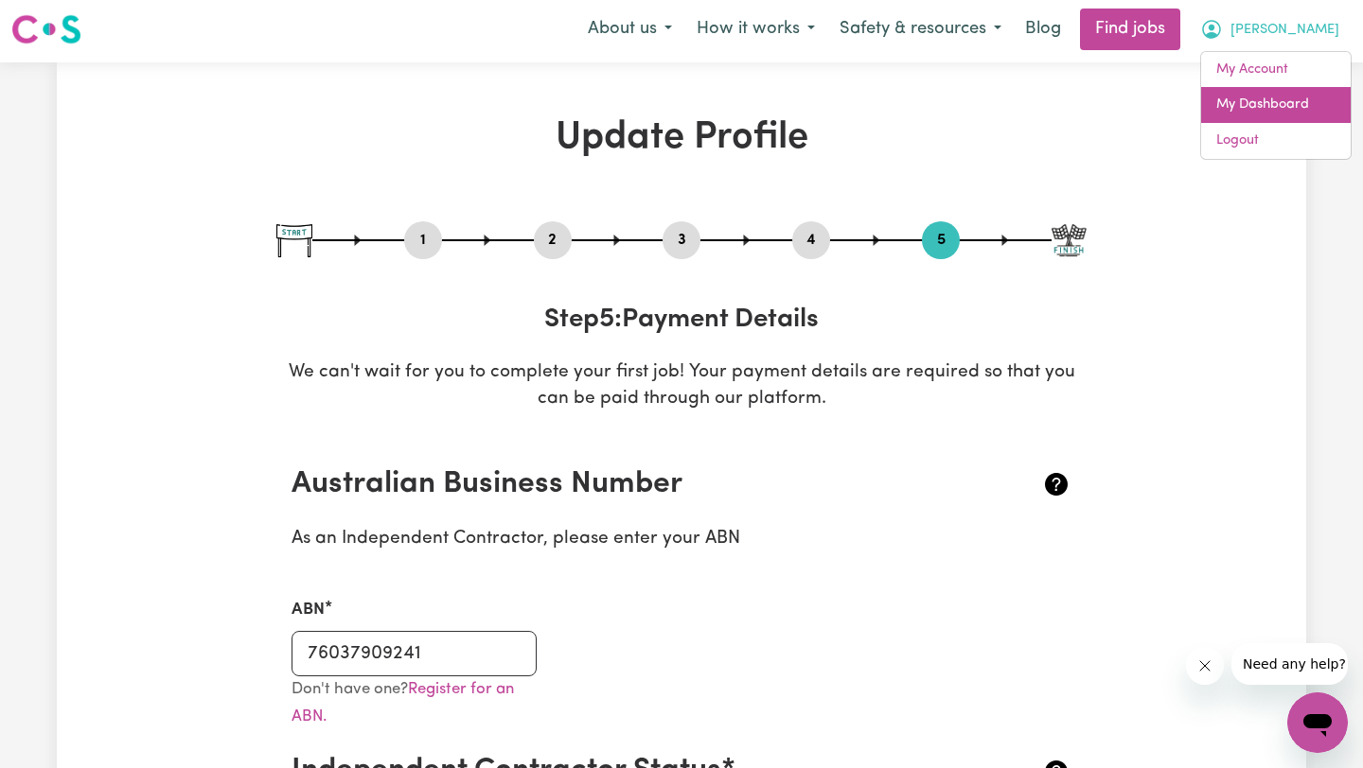
click at [1250, 103] on link "My Dashboard" at bounding box center [1276, 105] width 150 height 36
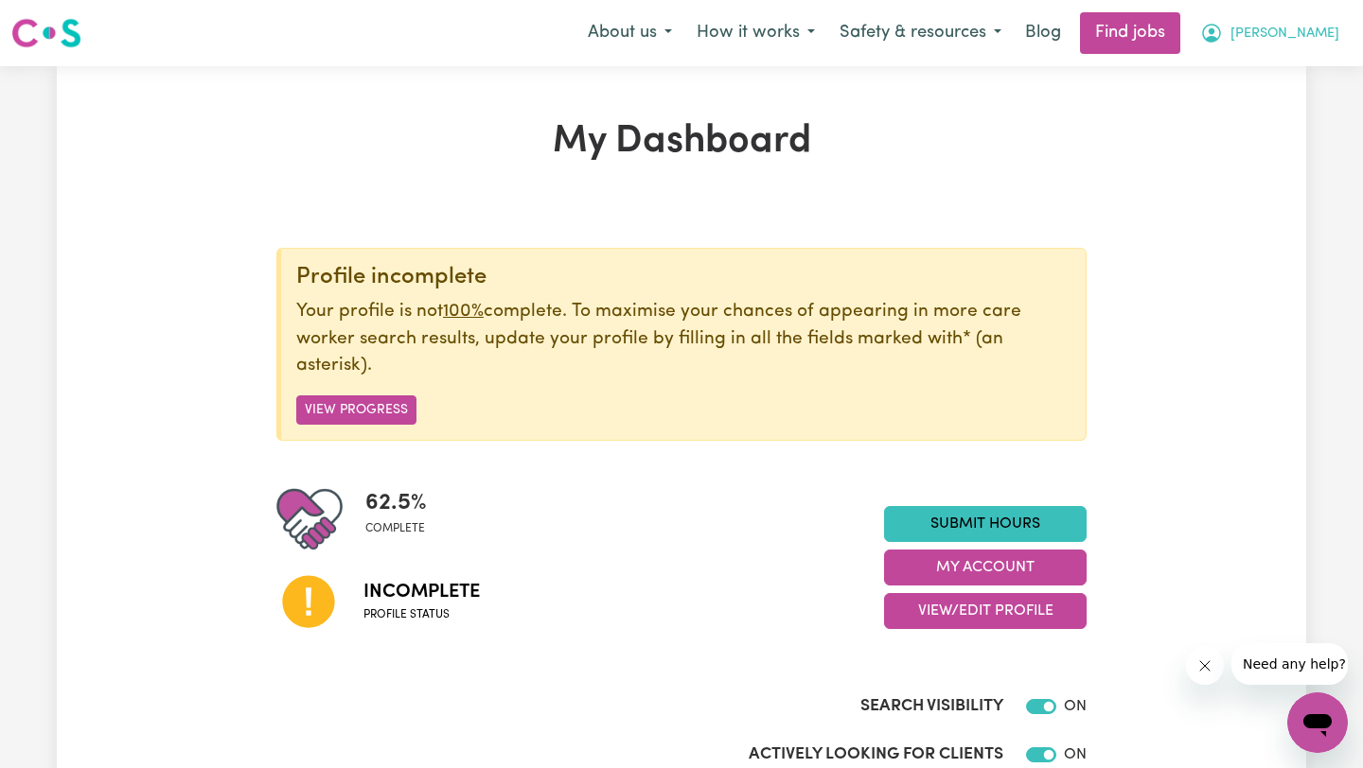
click at [1304, 37] on span "[PERSON_NAME]" at bounding box center [1284, 34] width 109 height 21
click at [1274, 82] on link "My Account" at bounding box center [1276, 74] width 150 height 36
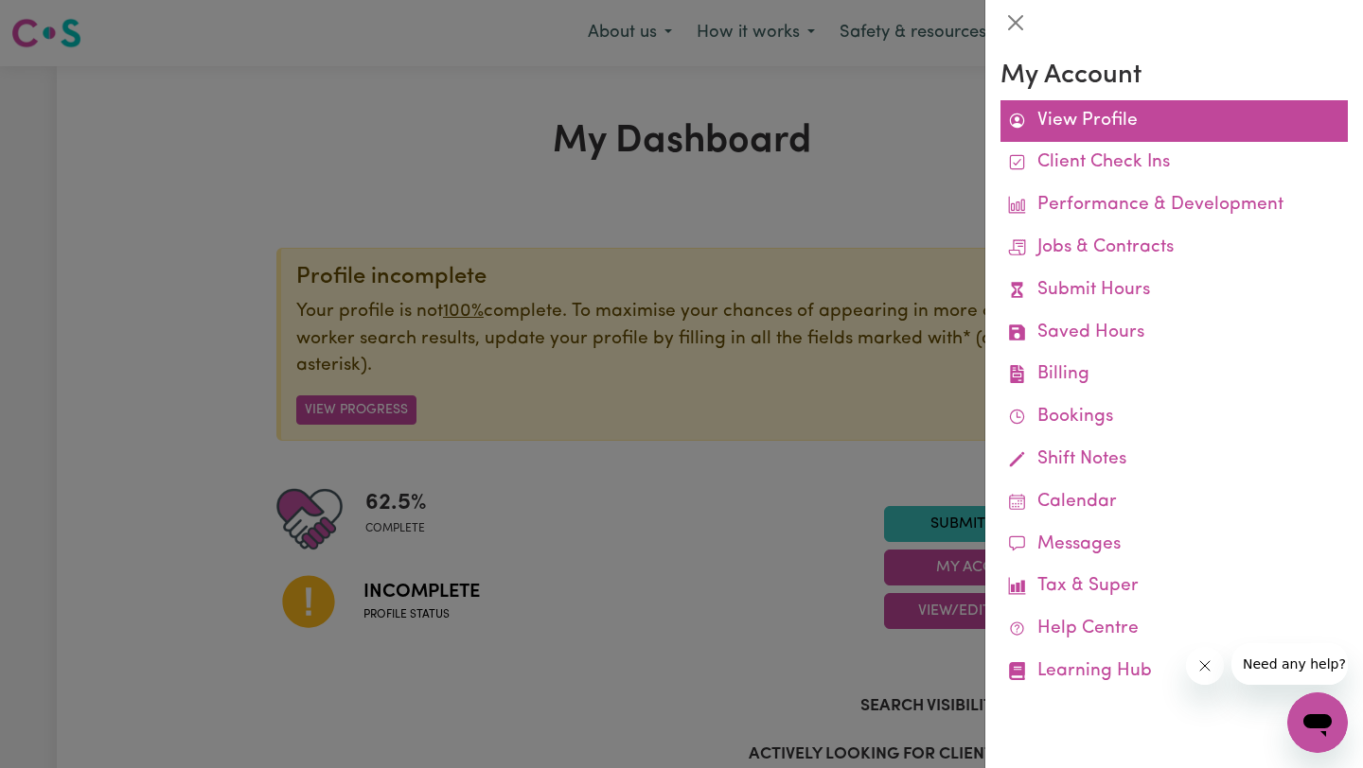
click at [1180, 124] on link "View Profile" at bounding box center [1173, 121] width 347 height 43
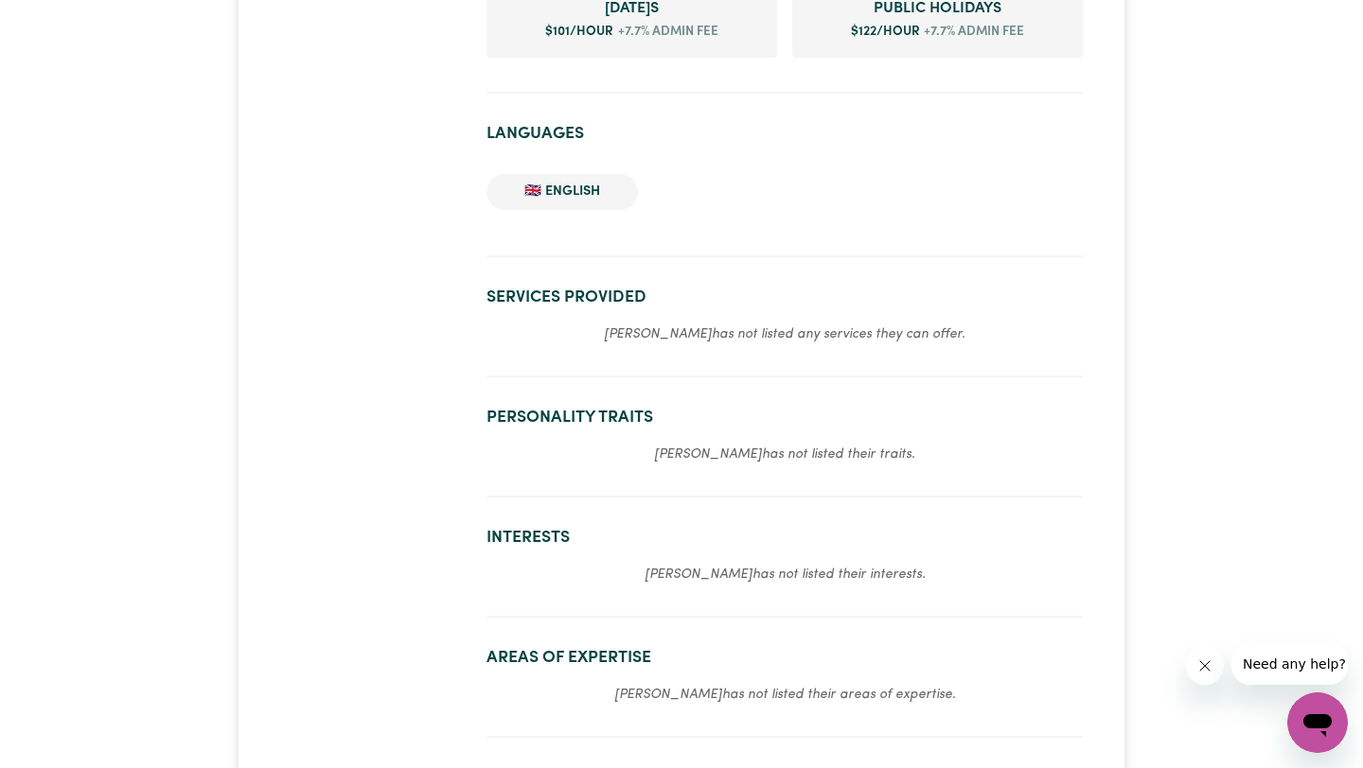
scroll to position [1037, 0]
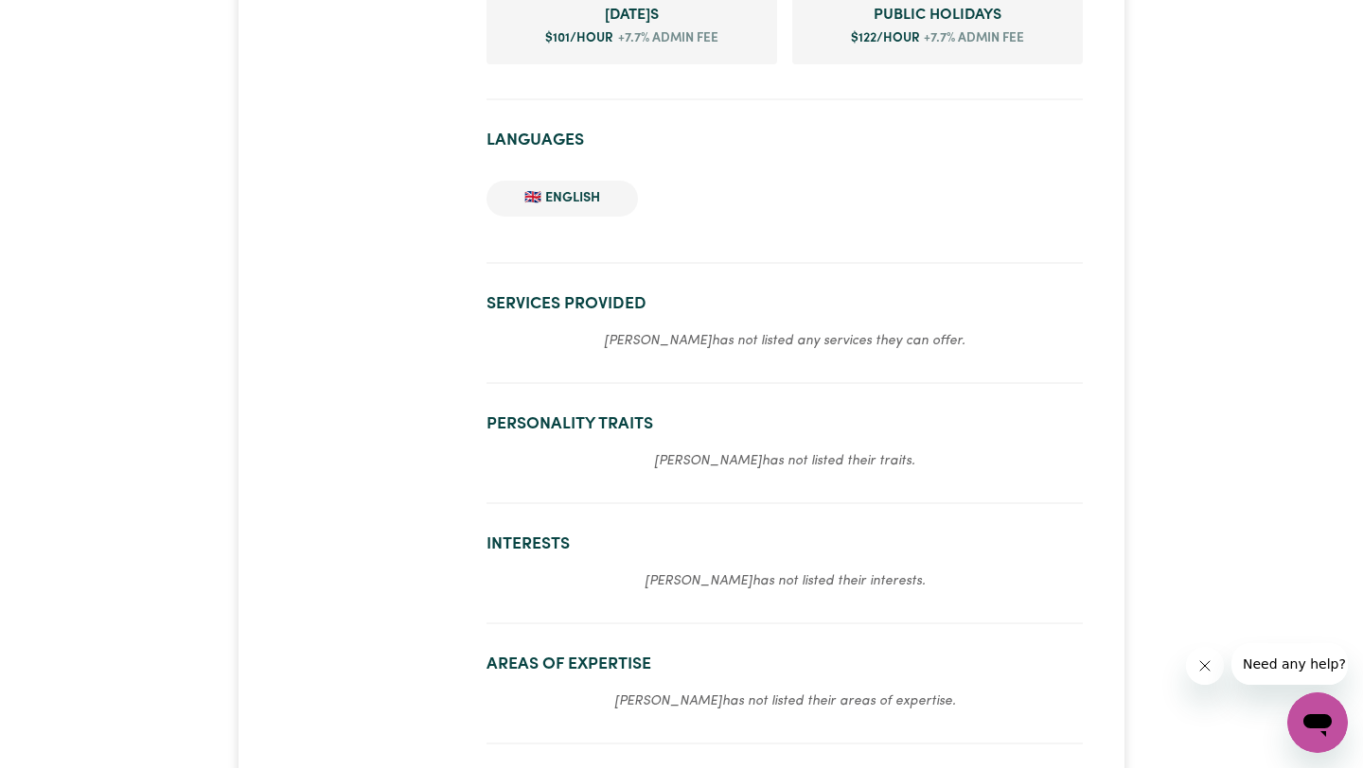
click at [817, 344] on em "[PERSON_NAME] has not listed any services they can offer." at bounding box center [784, 341] width 361 height 14
click at [576, 306] on h2 "Services provided" at bounding box center [784, 304] width 596 height 20
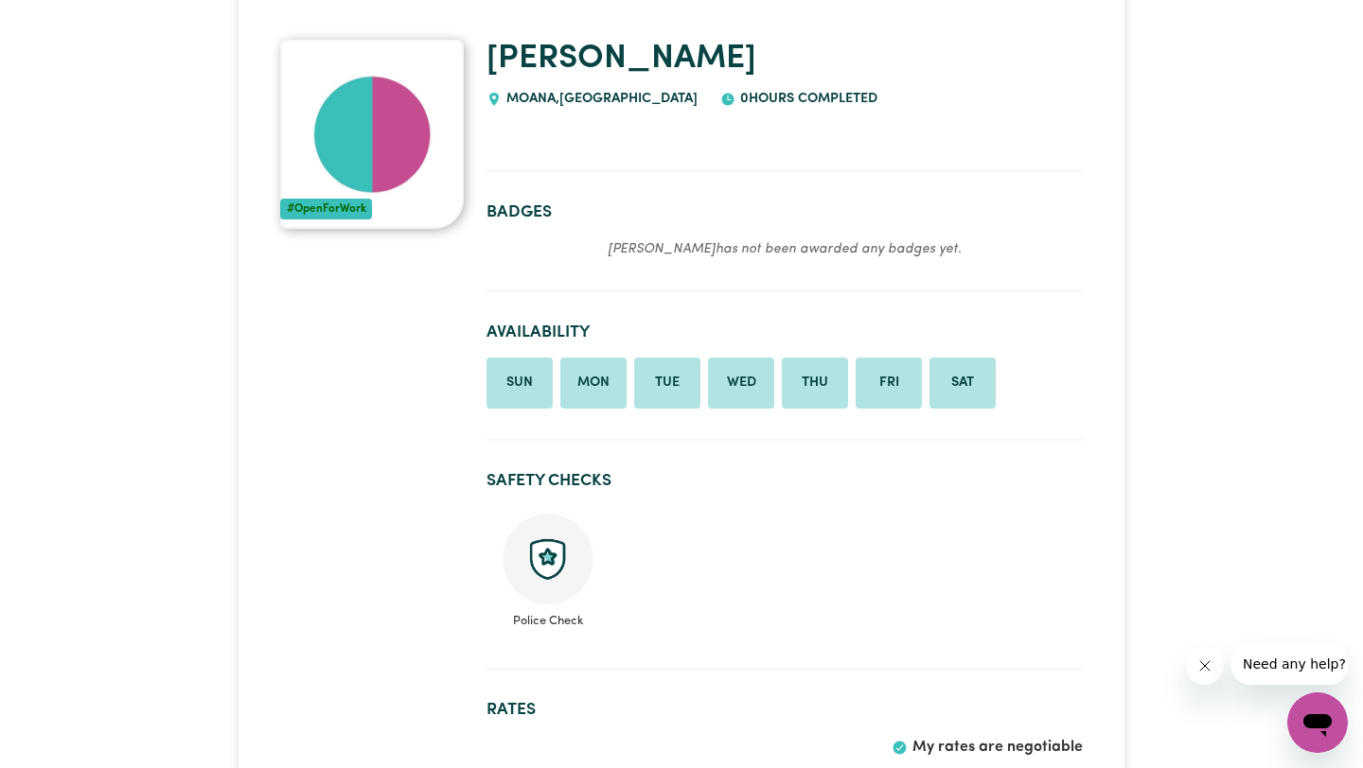
scroll to position [0, 0]
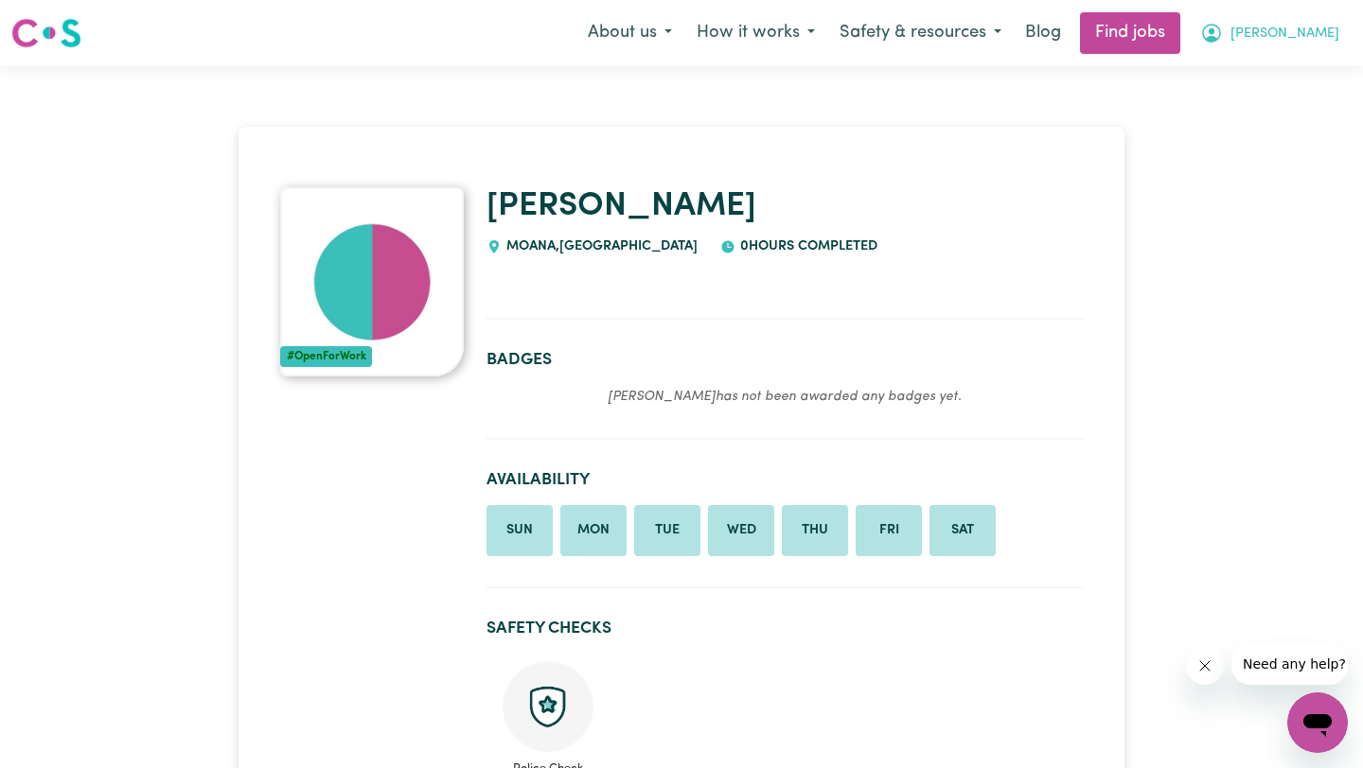
click at [1312, 34] on span "[PERSON_NAME]" at bounding box center [1284, 34] width 109 height 21
click at [1280, 63] on link "My Account" at bounding box center [1276, 74] width 150 height 36
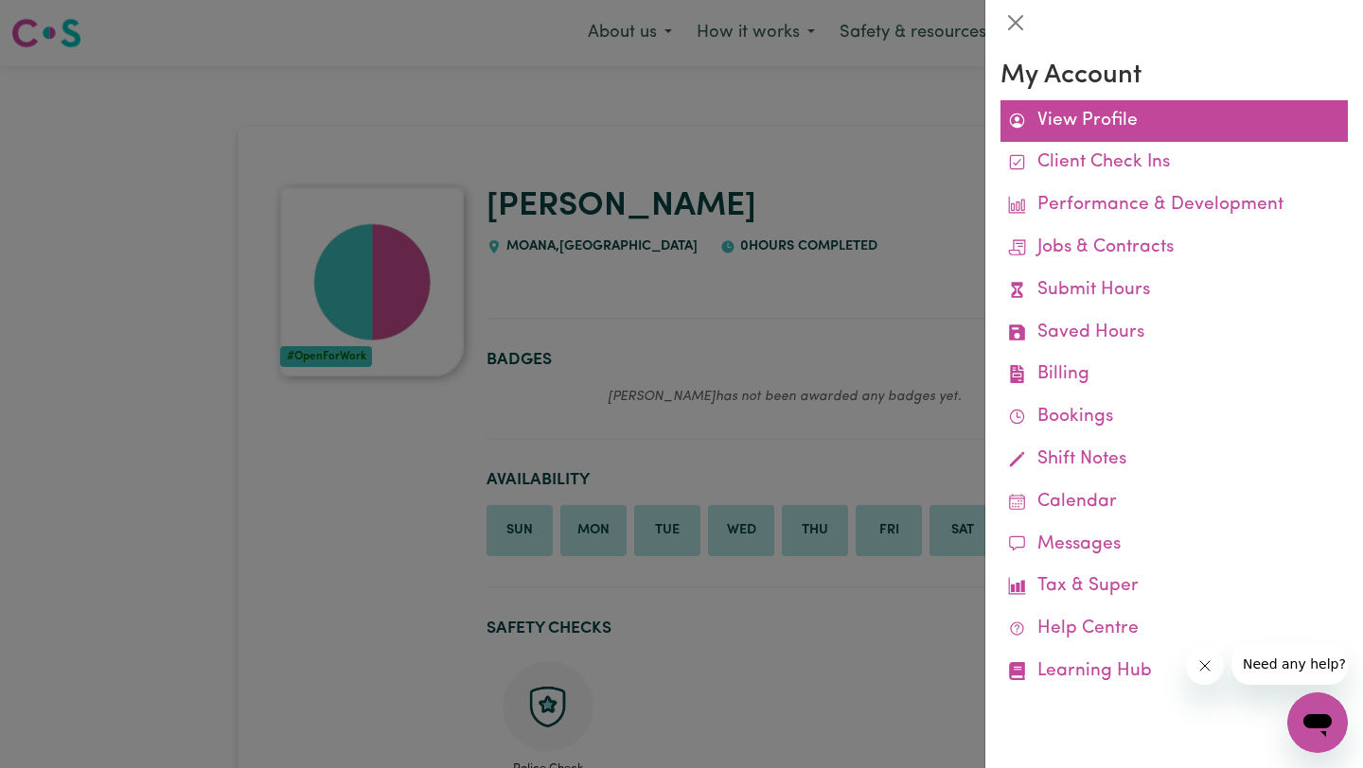
click at [1090, 120] on link "View Profile" at bounding box center [1173, 121] width 347 height 43
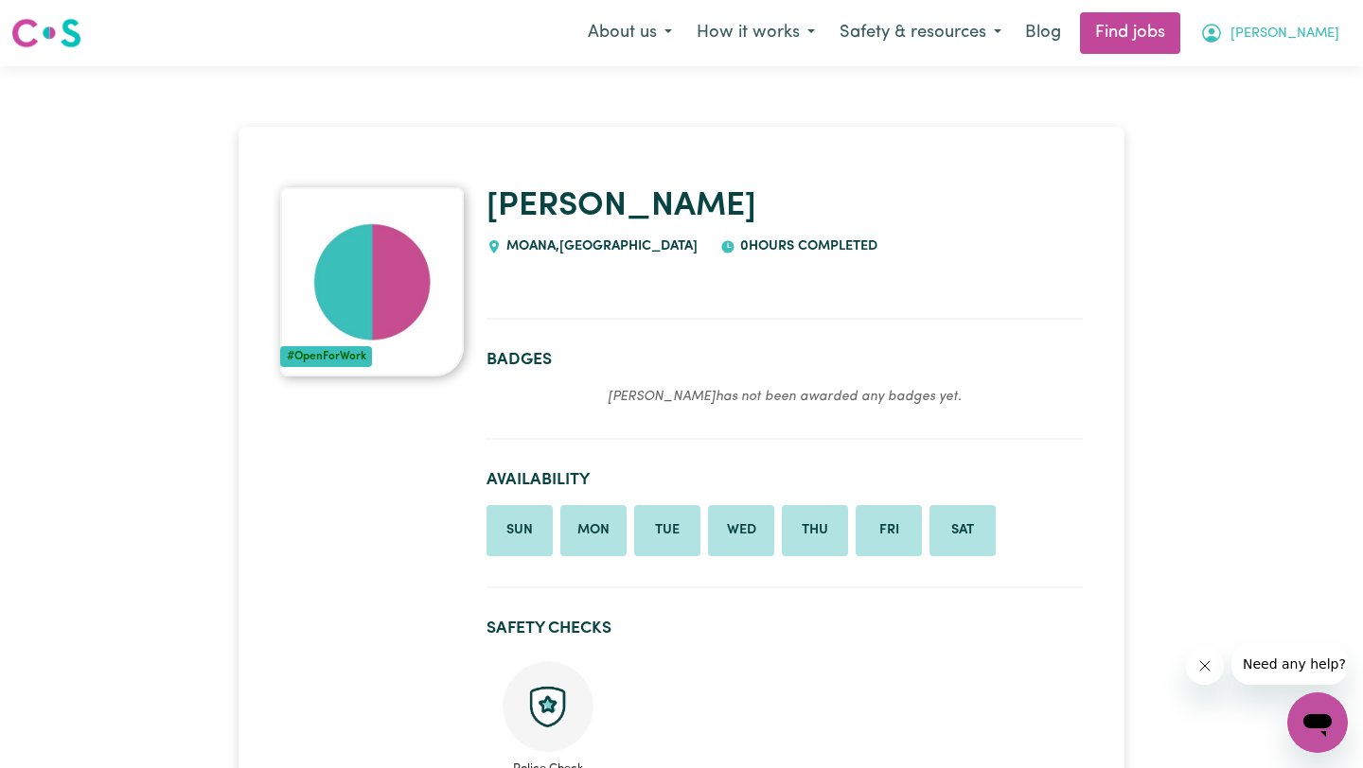
click at [1301, 40] on span "[PERSON_NAME]" at bounding box center [1284, 34] width 109 height 21
click at [1262, 76] on link "My Account" at bounding box center [1276, 74] width 150 height 36
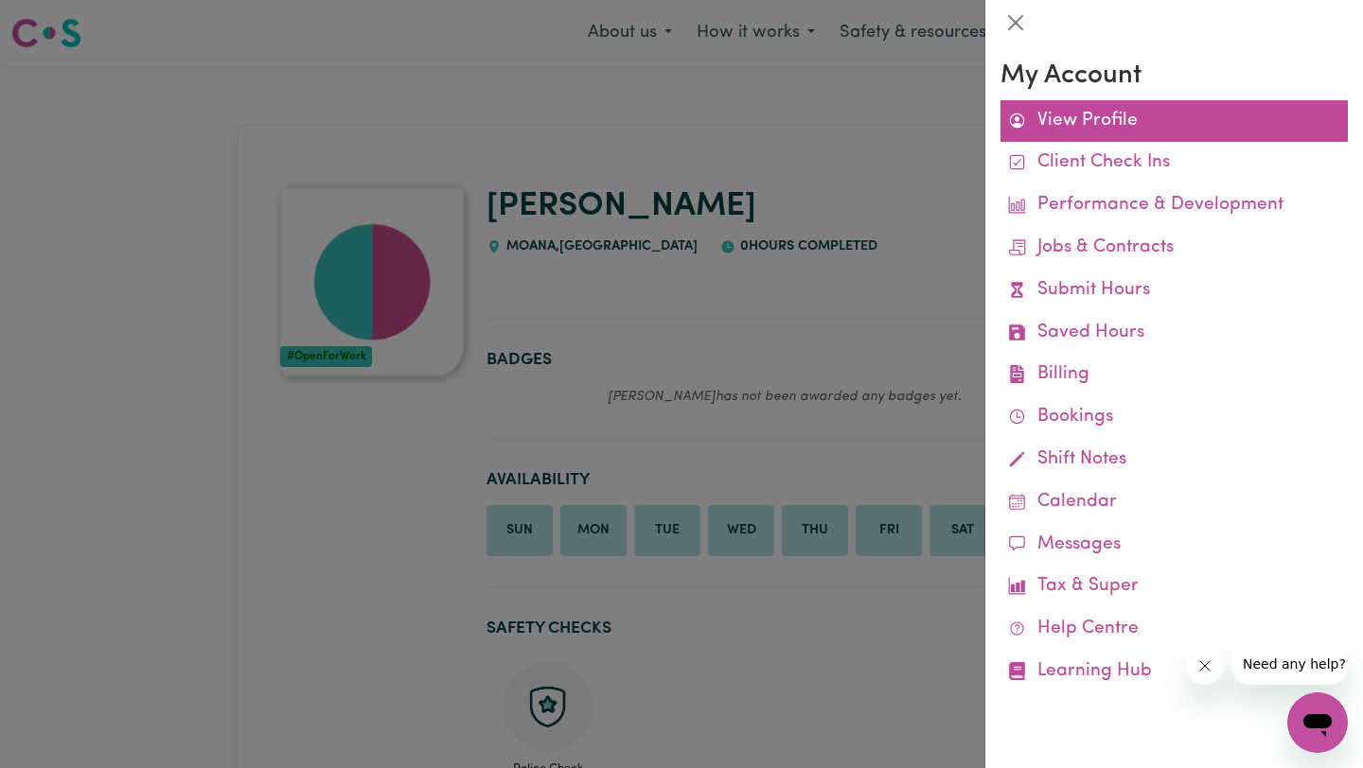
click at [1126, 111] on link "View Profile" at bounding box center [1173, 121] width 347 height 43
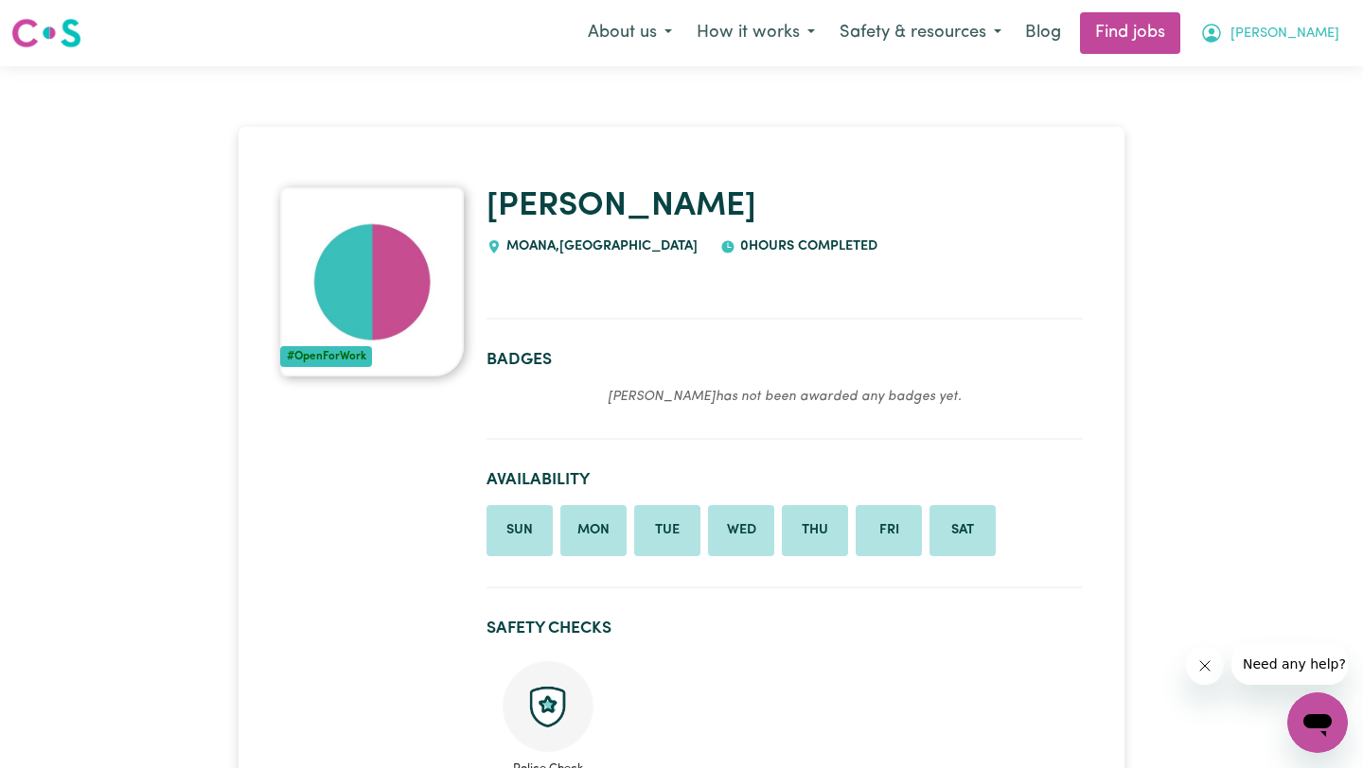
click at [1324, 34] on span "[PERSON_NAME]" at bounding box center [1284, 34] width 109 height 21
click at [1241, 76] on link "My Account" at bounding box center [1276, 74] width 150 height 36
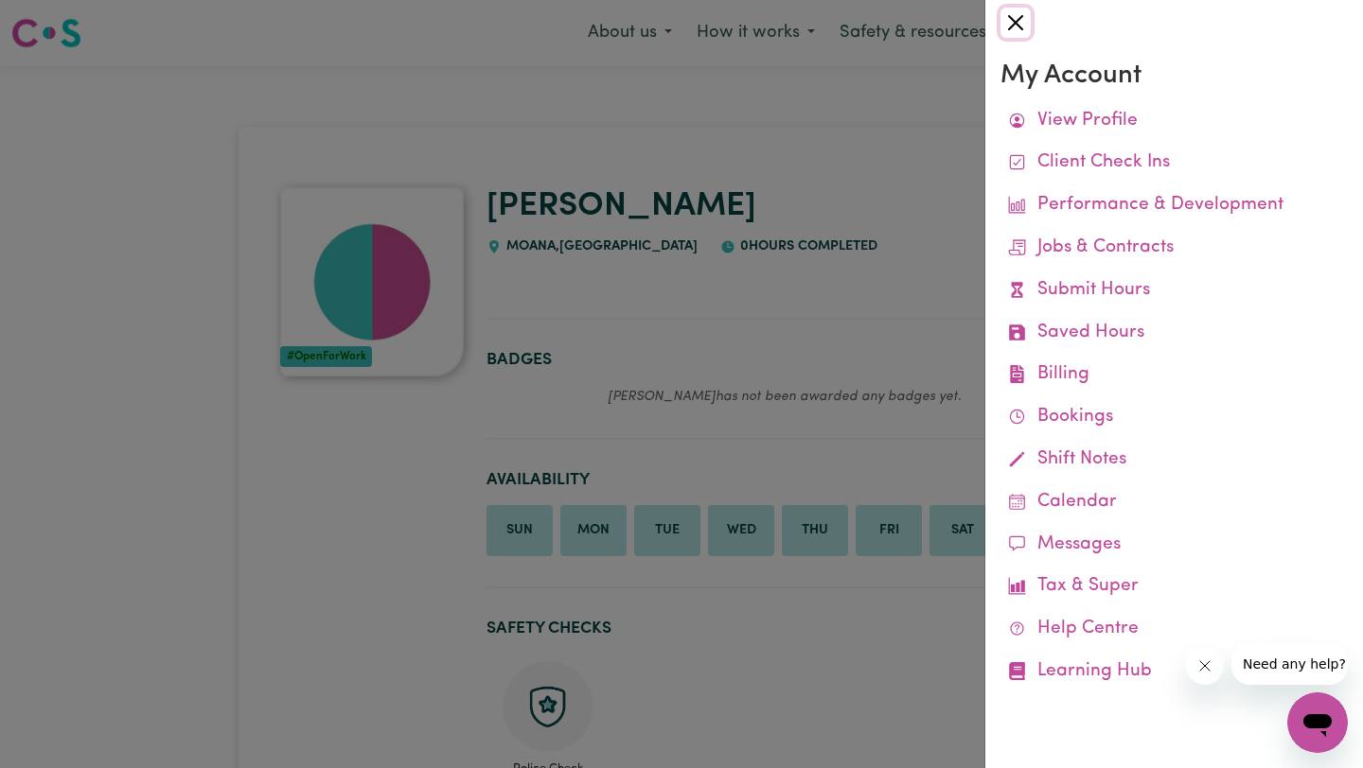
click at [1018, 24] on button "Close" at bounding box center [1015, 23] width 30 height 30
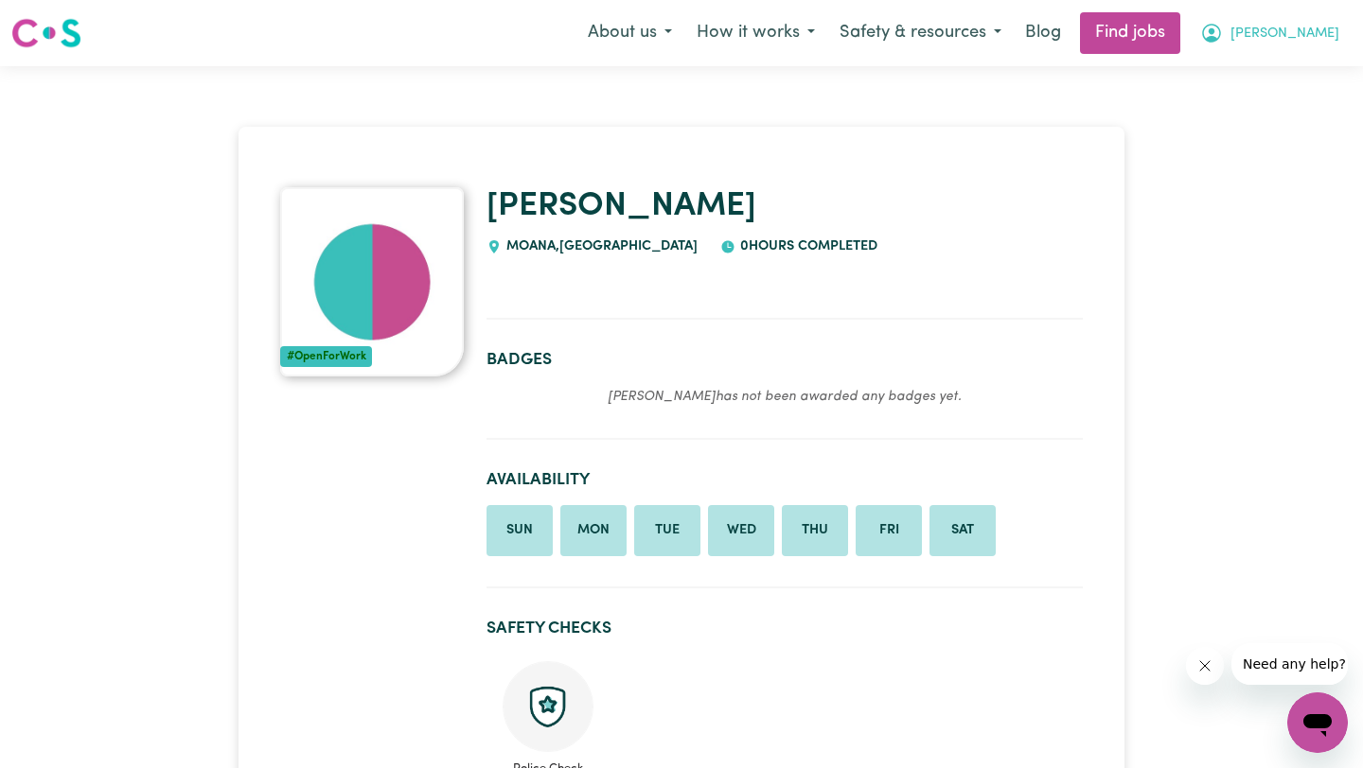
click at [1296, 40] on span "[PERSON_NAME]" at bounding box center [1284, 34] width 109 height 21
click at [1286, 107] on link "My Dashboard" at bounding box center [1276, 109] width 150 height 36
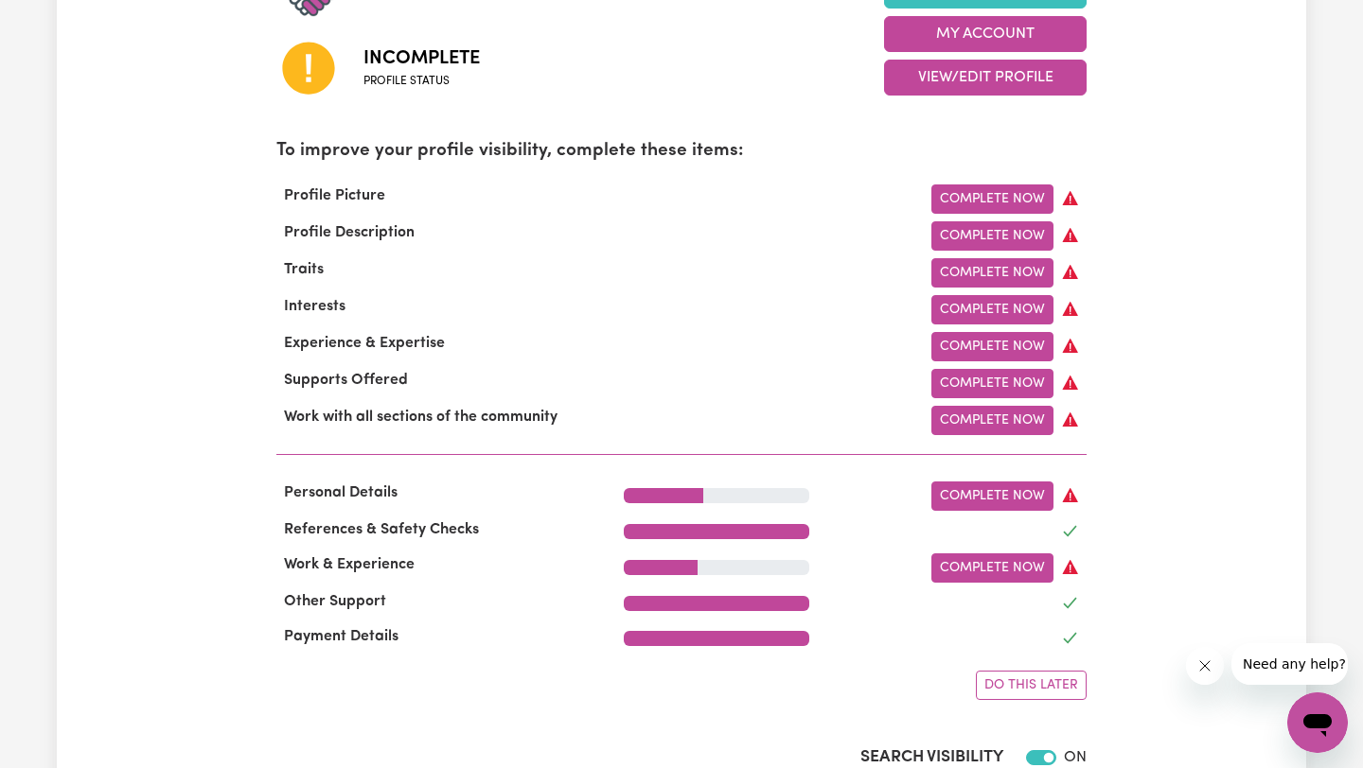
scroll to position [537, 0]
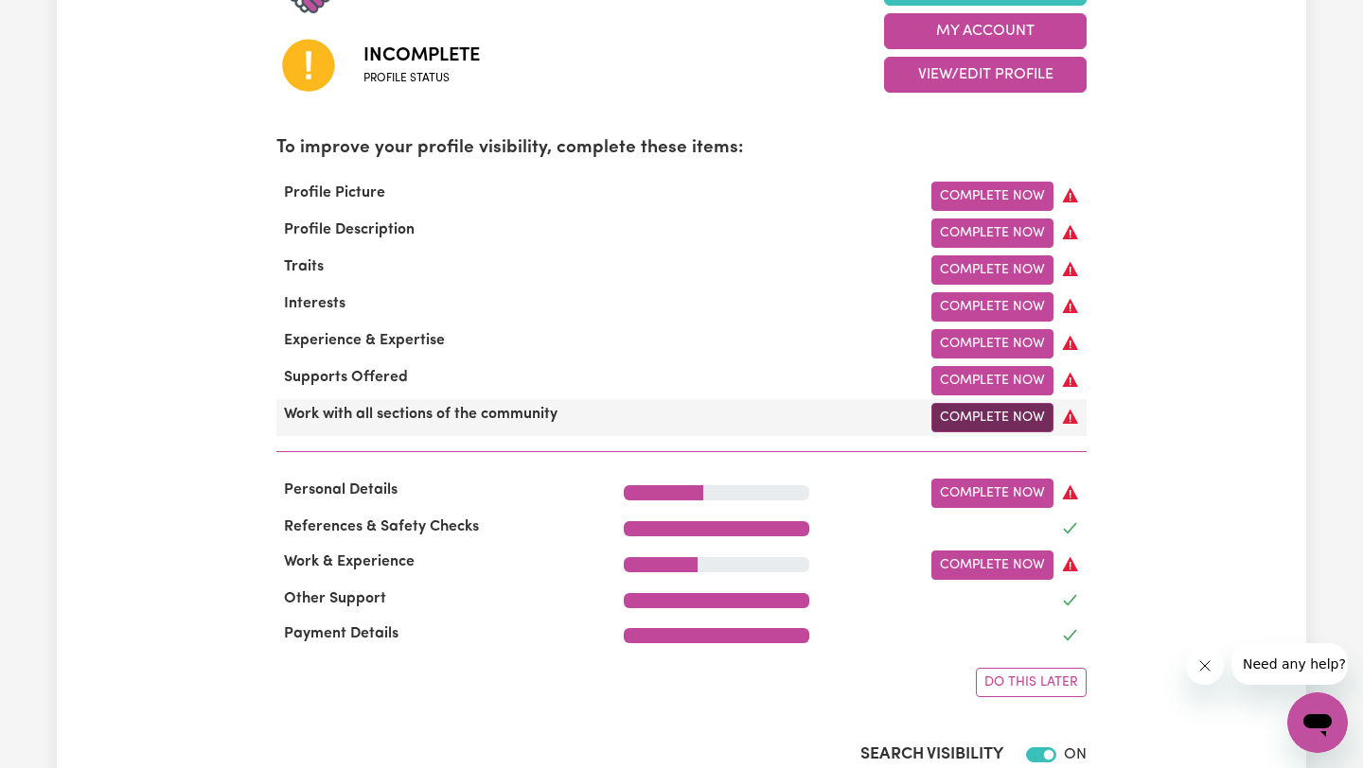
click at [1017, 417] on link "Complete Now" at bounding box center [992, 417] width 122 height 29
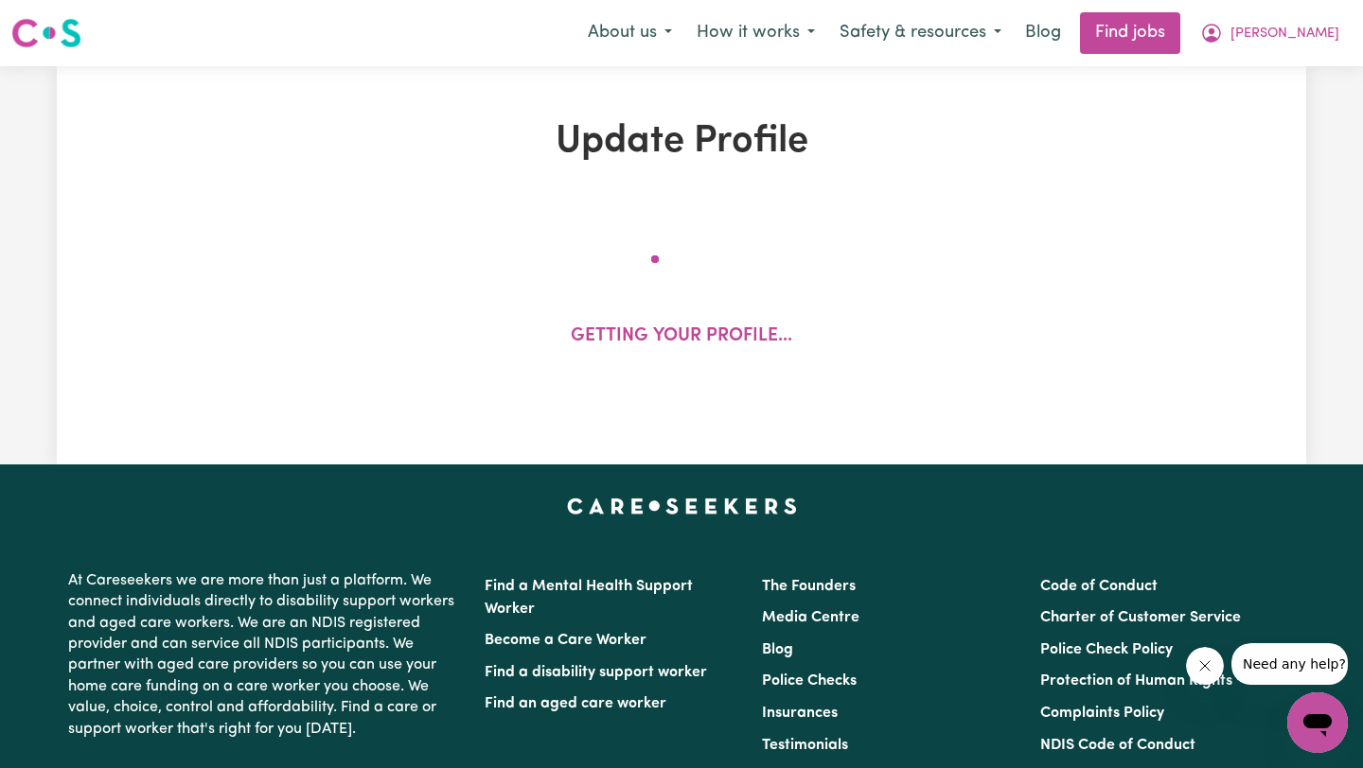
select select "2022"
select select "2024"
select select "Certificate III (Individual Support)"
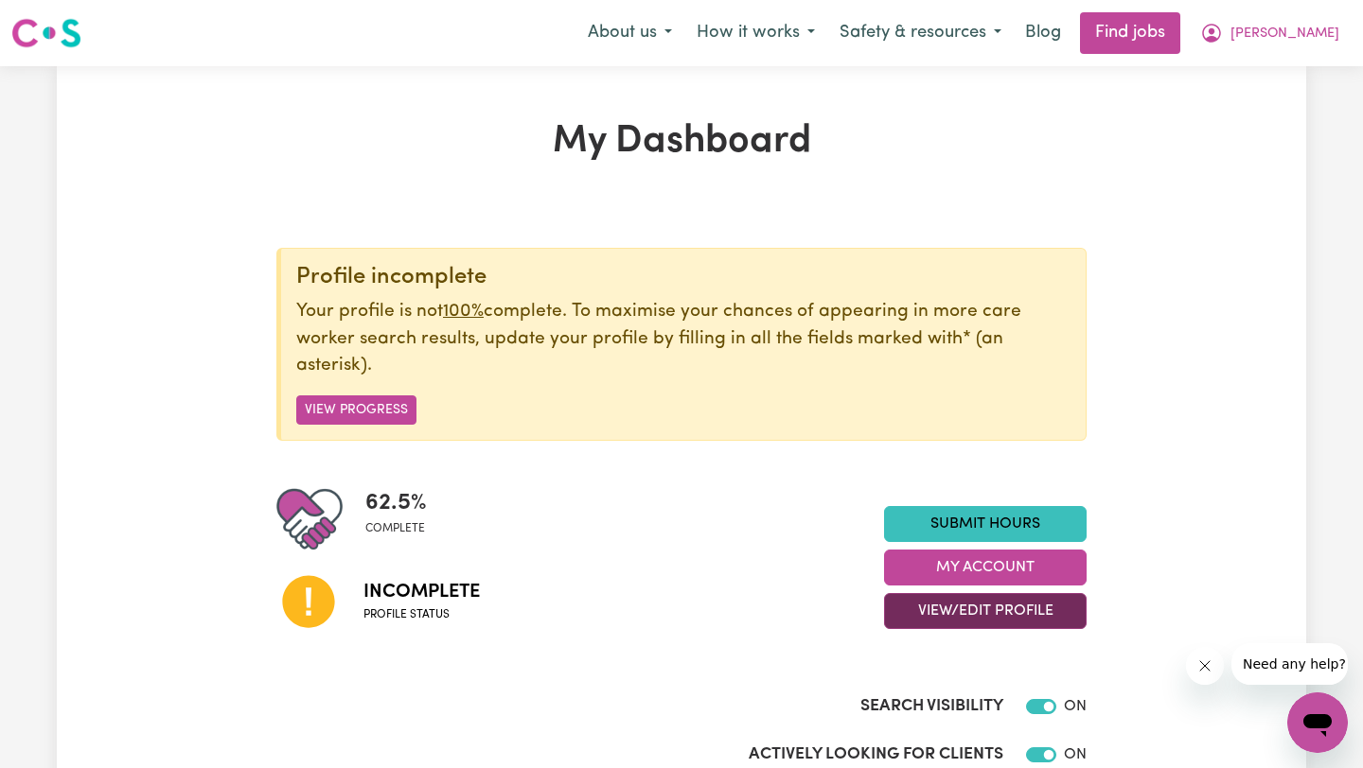
click at [963, 614] on button "View/Edit Profile" at bounding box center [985, 611] width 202 height 36
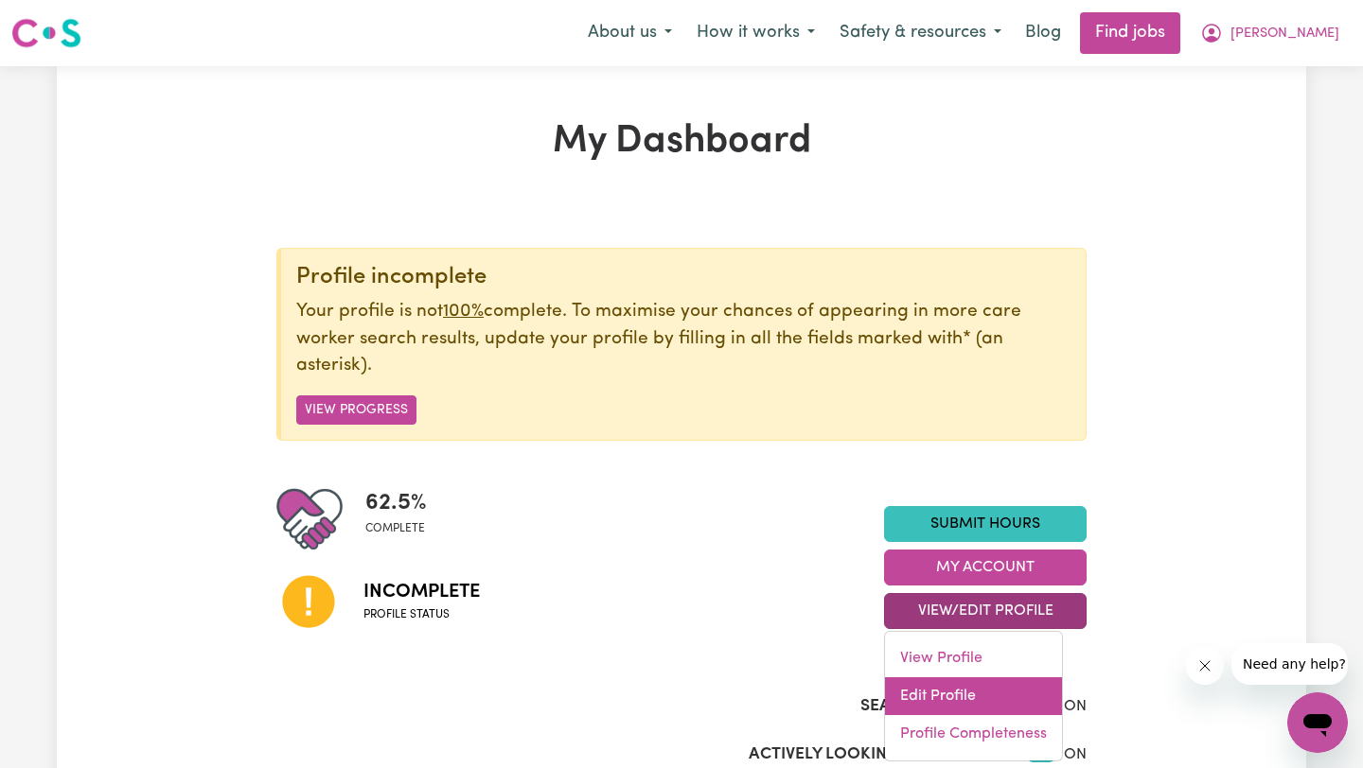
click at [934, 681] on link "Edit Profile" at bounding box center [973, 697] width 177 height 38
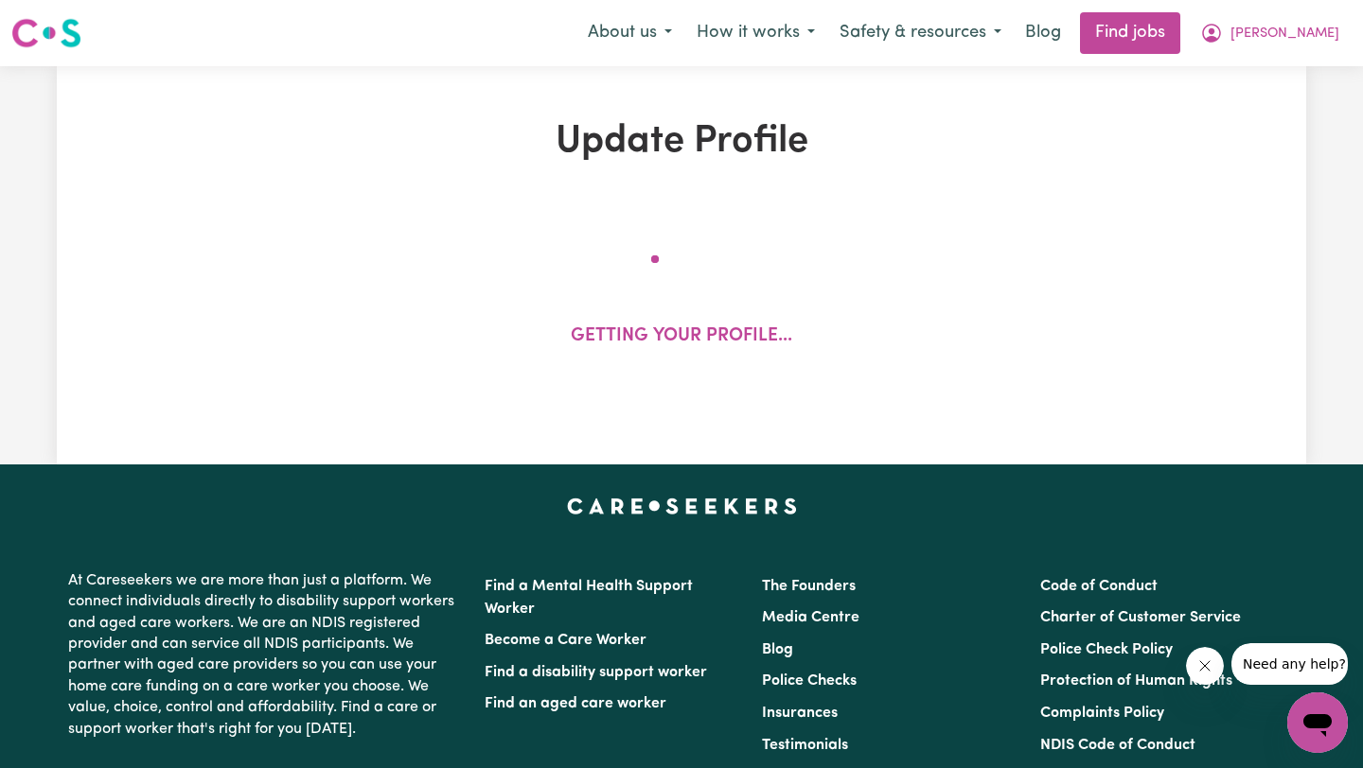
select select "[DEMOGRAPHIC_DATA]"
select select "[DEMOGRAPHIC_DATA] Citizen"
select select "Studying a healthcare related degree or qualification"
select select "62"
select select "83"
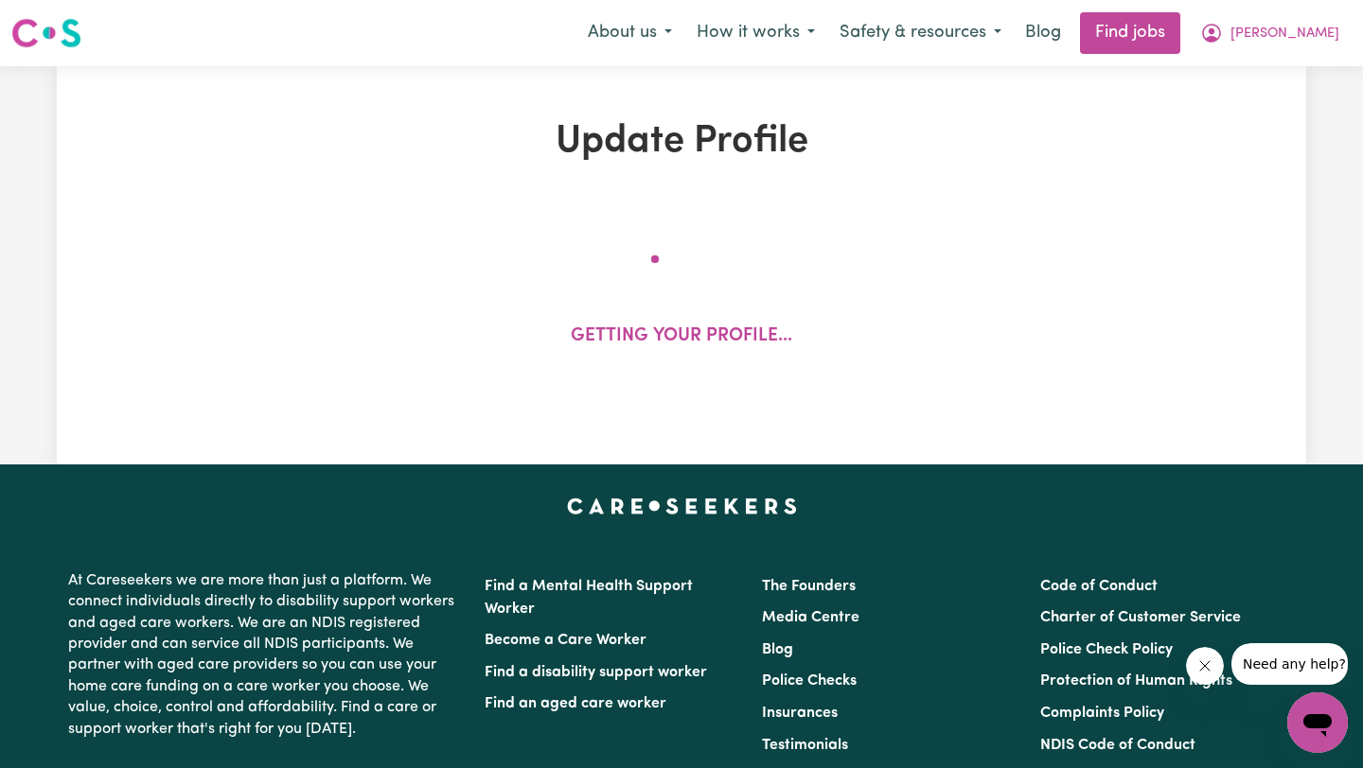
select select "101"
select select "122"
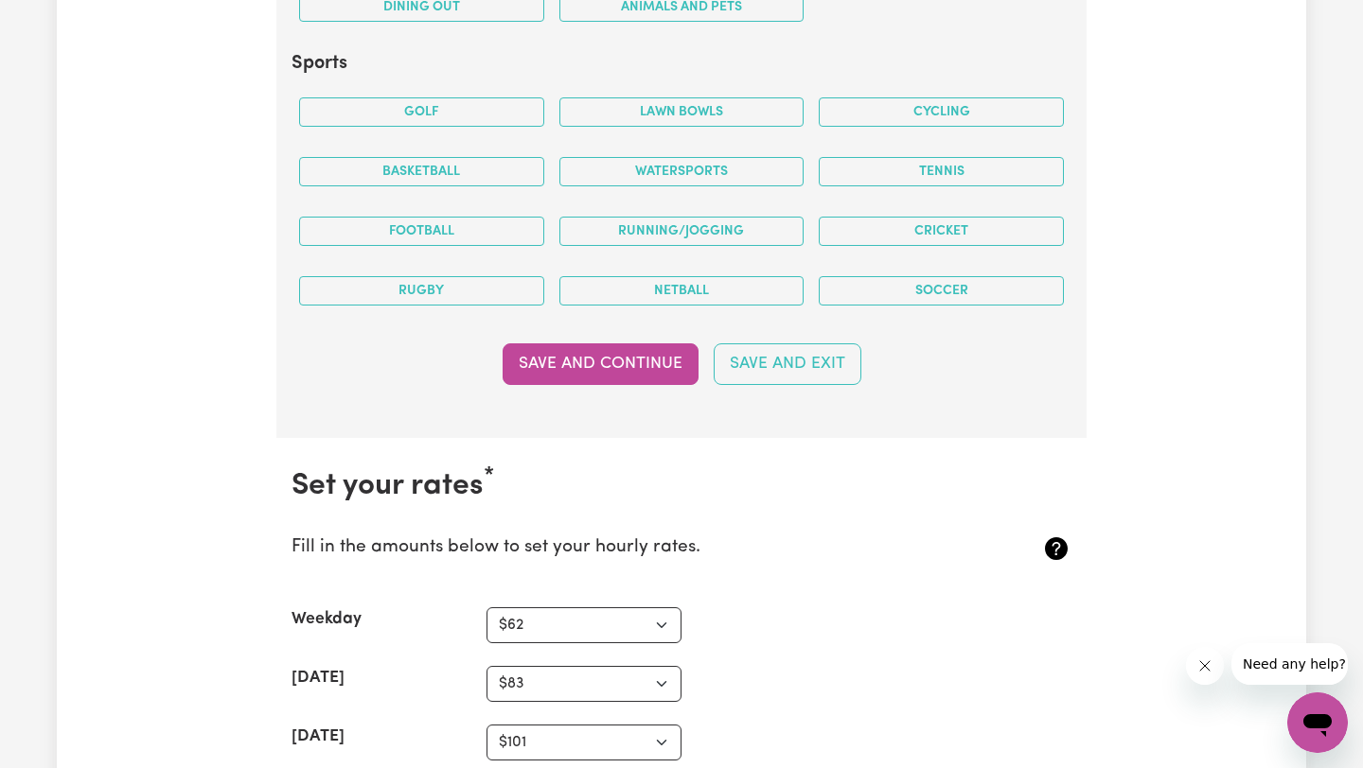
scroll to position [4271, 0]
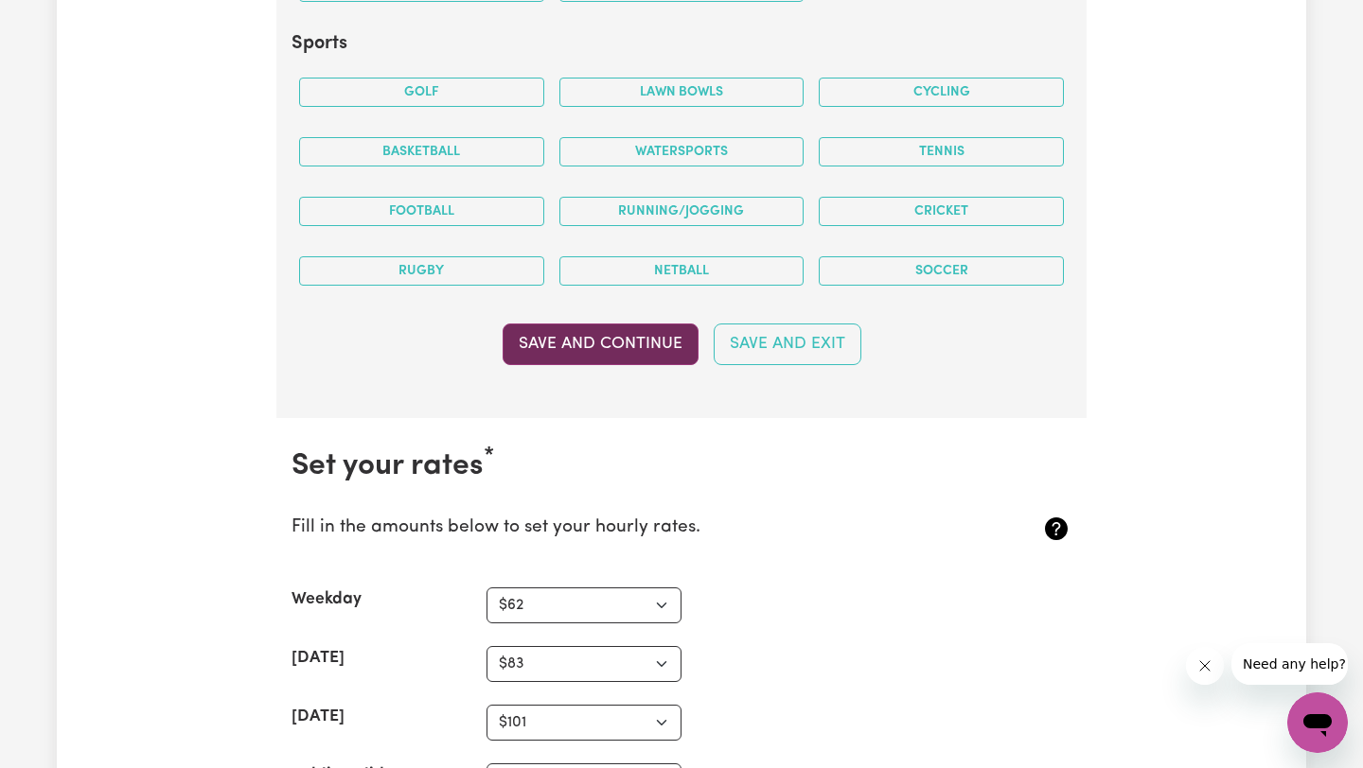
click at [624, 338] on button "Save and Continue" at bounding box center [600, 345] width 196 height 42
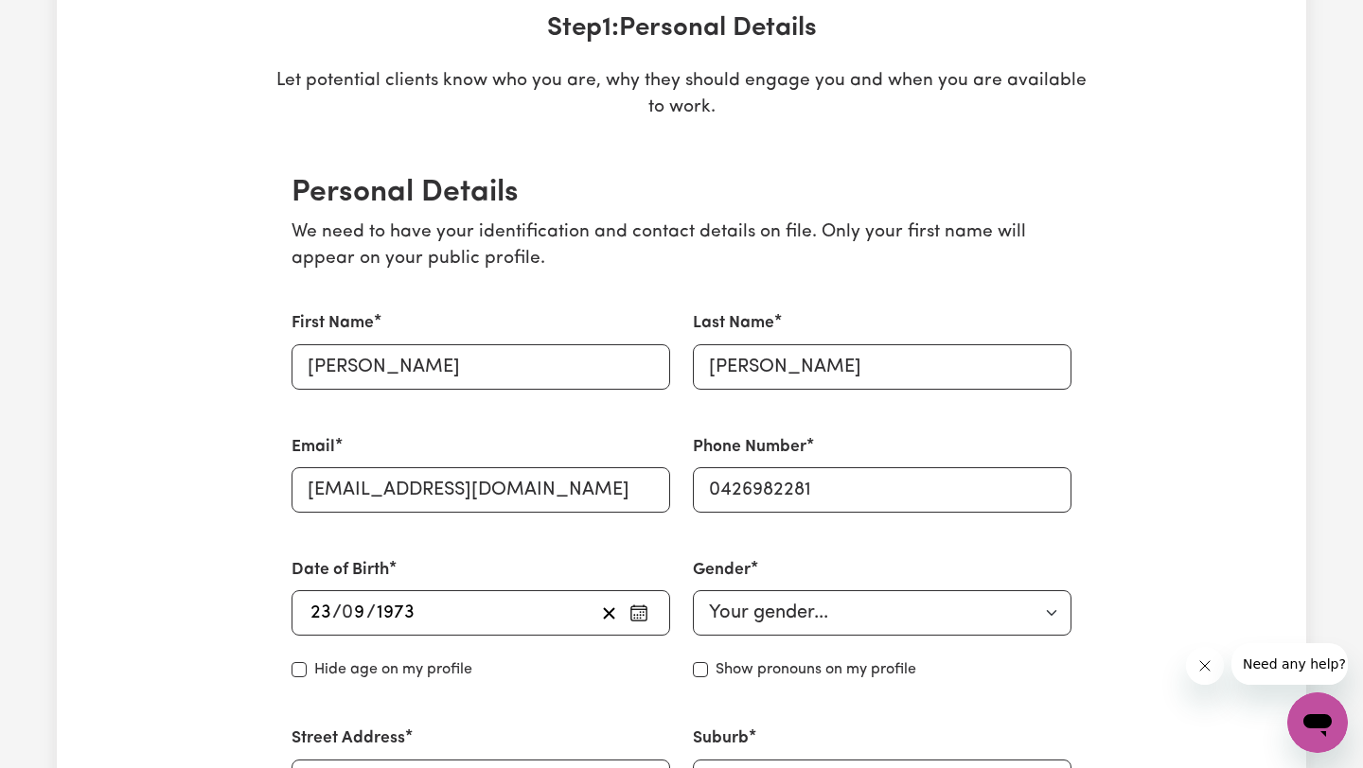
scroll to position [0, 0]
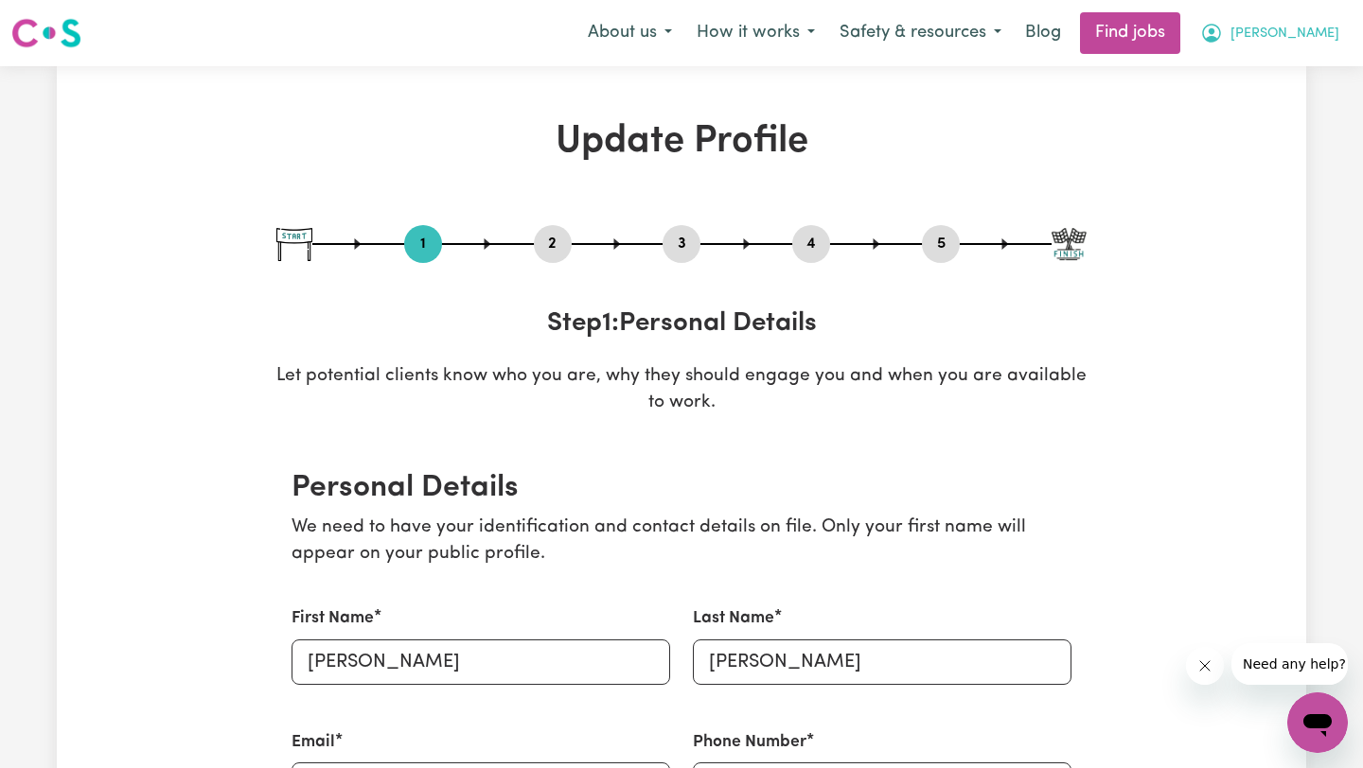
click at [1306, 28] on span "[PERSON_NAME]" at bounding box center [1284, 34] width 109 height 21
click at [1265, 117] on link "My Dashboard" at bounding box center [1276, 109] width 150 height 36
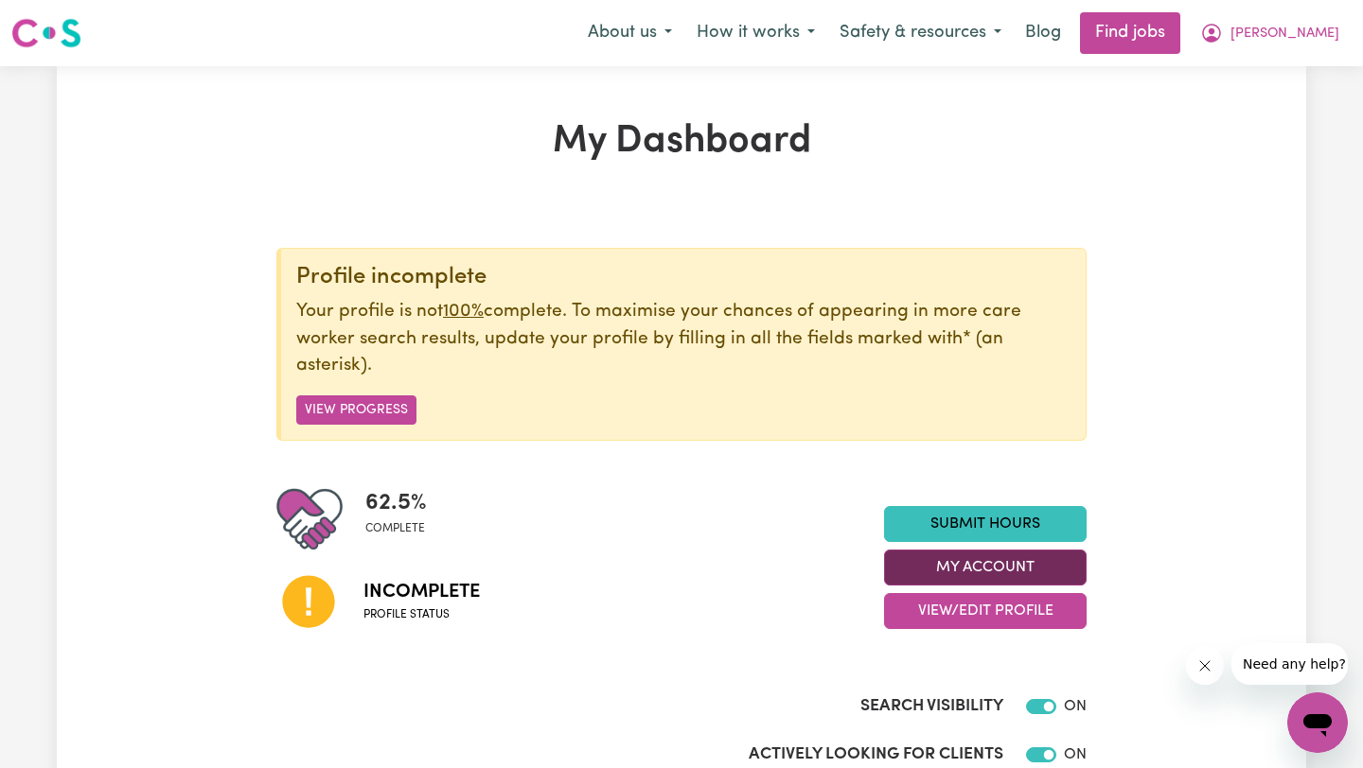
click at [994, 569] on button "My Account" at bounding box center [985, 568] width 202 height 36
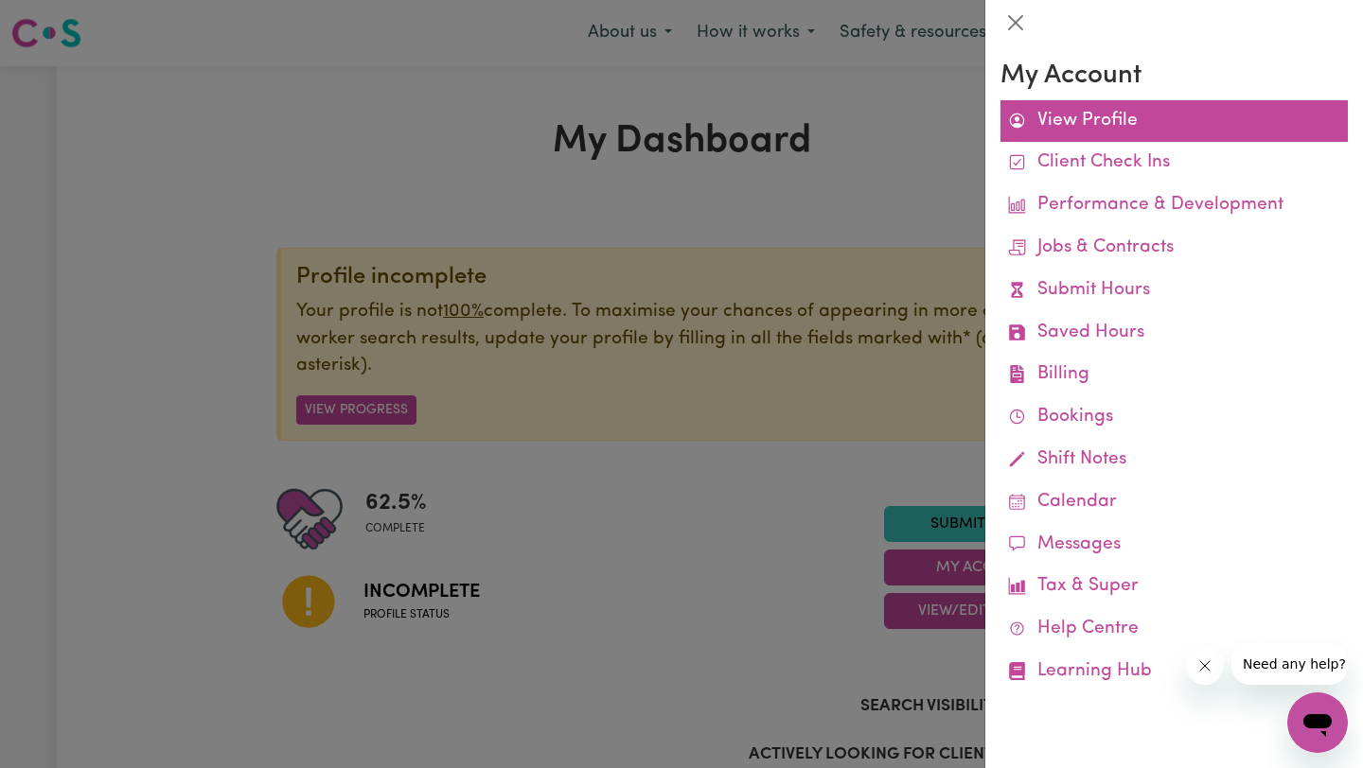
click at [1108, 138] on link "View Profile" at bounding box center [1173, 121] width 347 height 43
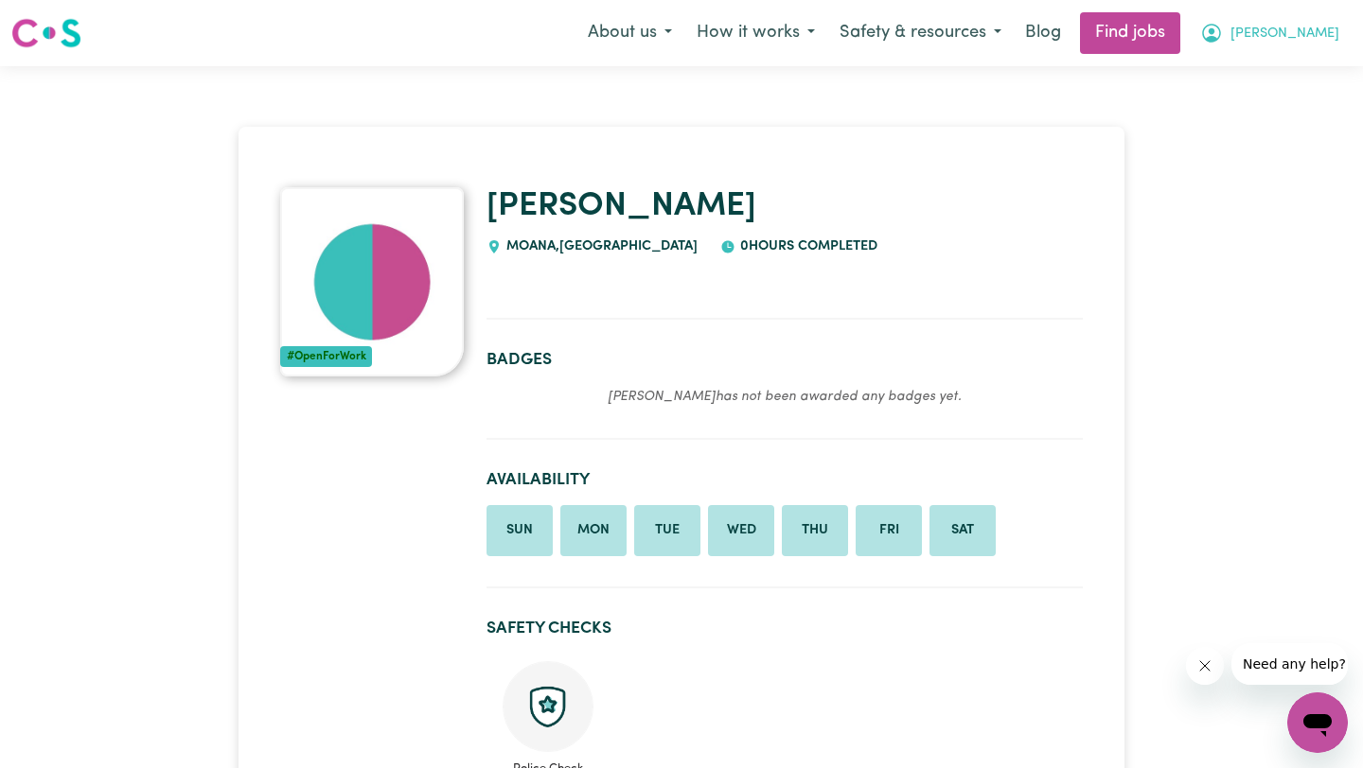
click at [1302, 34] on span "[PERSON_NAME]" at bounding box center [1284, 34] width 109 height 21
click at [1286, 62] on link "My Account" at bounding box center [1276, 74] width 150 height 36
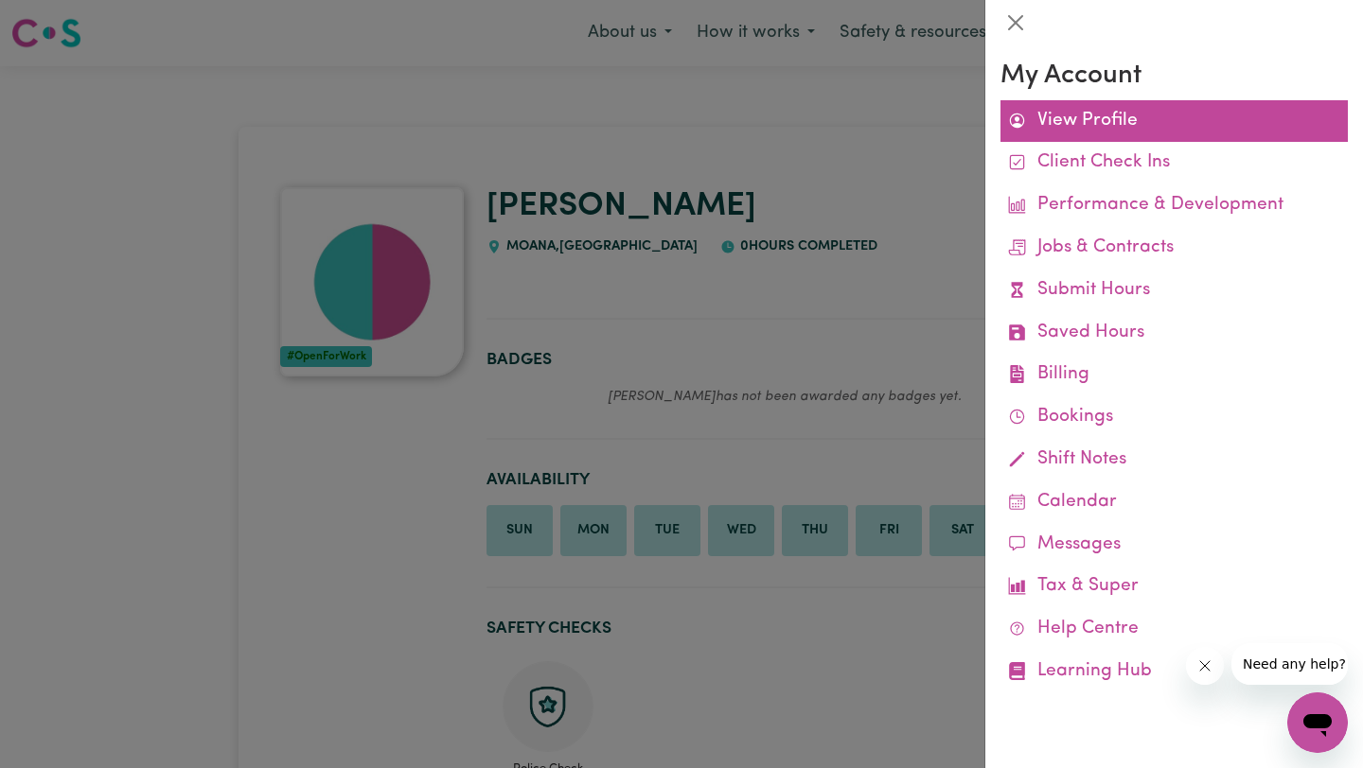
click at [1101, 124] on link "View Profile" at bounding box center [1173, 121] width 347 height 43
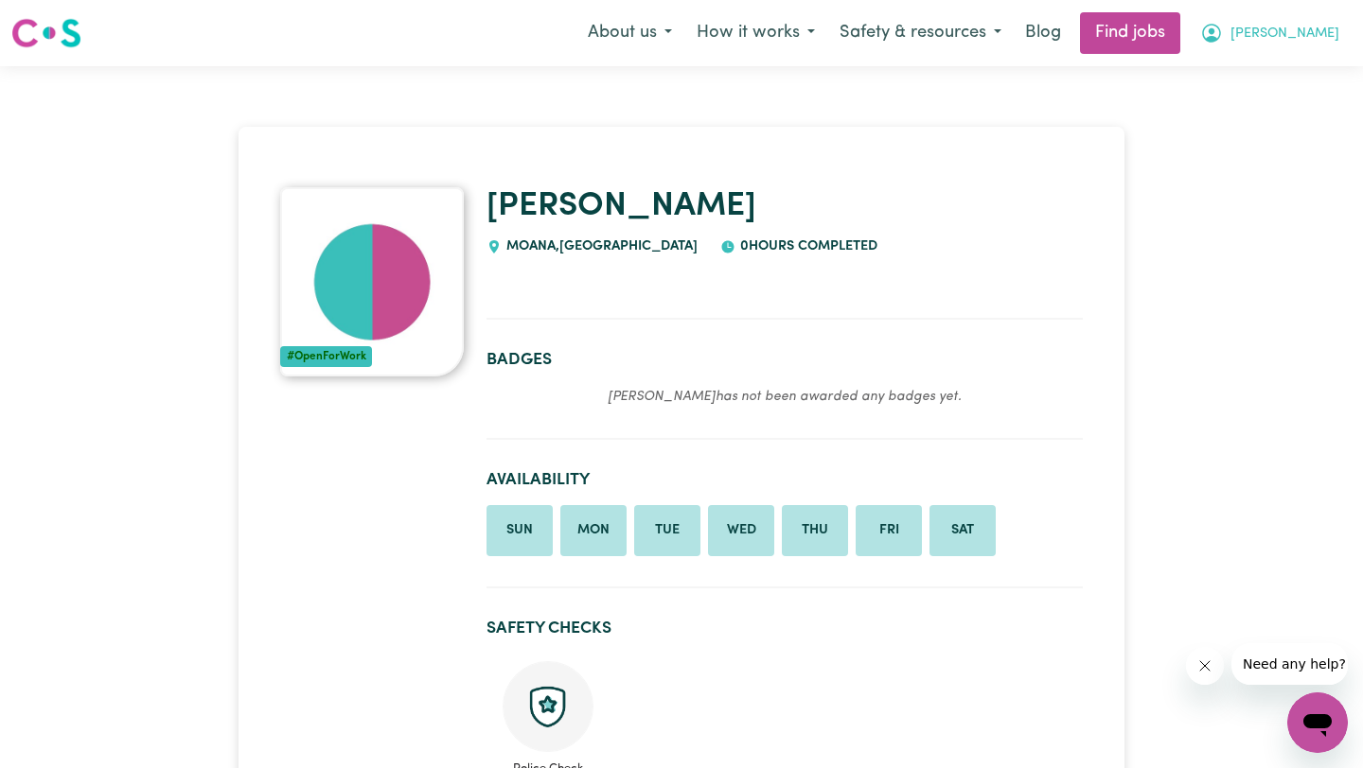
click at [1317, 30] on span "[PERSON_NAME]" at bounding box center [1284, 34] width 109 height 21
click at [1272, 105] on link "My Dashboard" at bounding box center [1276, 109] width 150 height 36
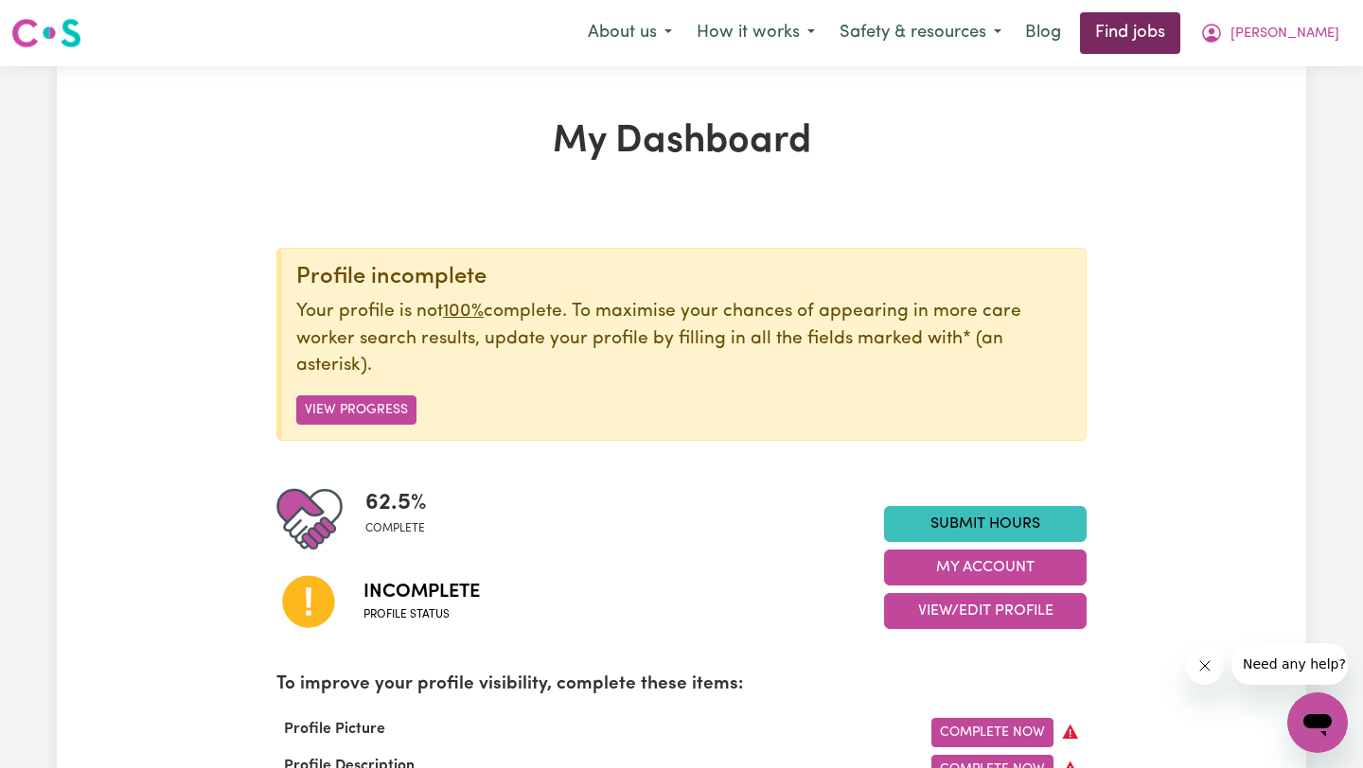
click at [1180, 22] on link "Find jobs" at bounding box center [1130, 33] width 100 height 42
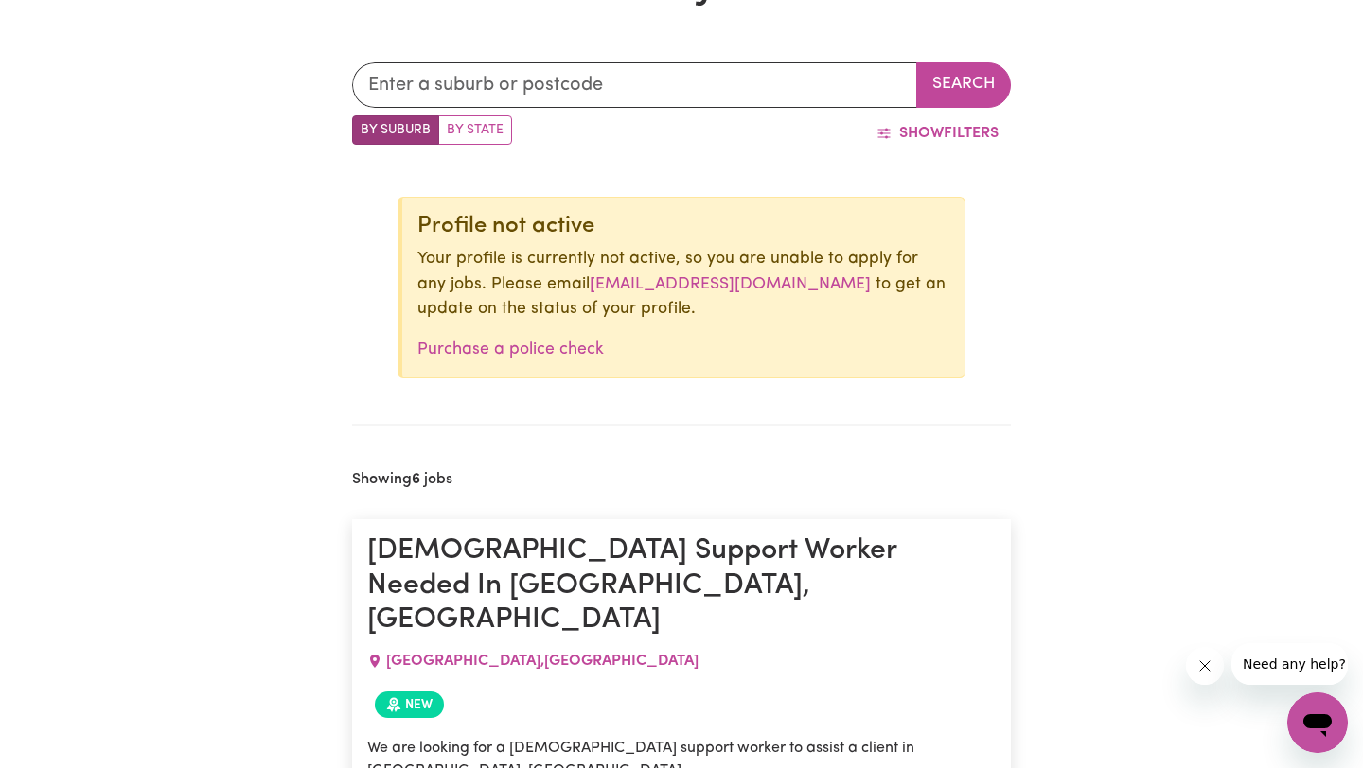
scroll to position [595, 0]
click at [478, 121] on label "By State" at bounding box center [475, 130] width 74 height 29
click at [364, 121] on input "By State" at bounding box center [358, 122] width 12 height 12
radio input "true"
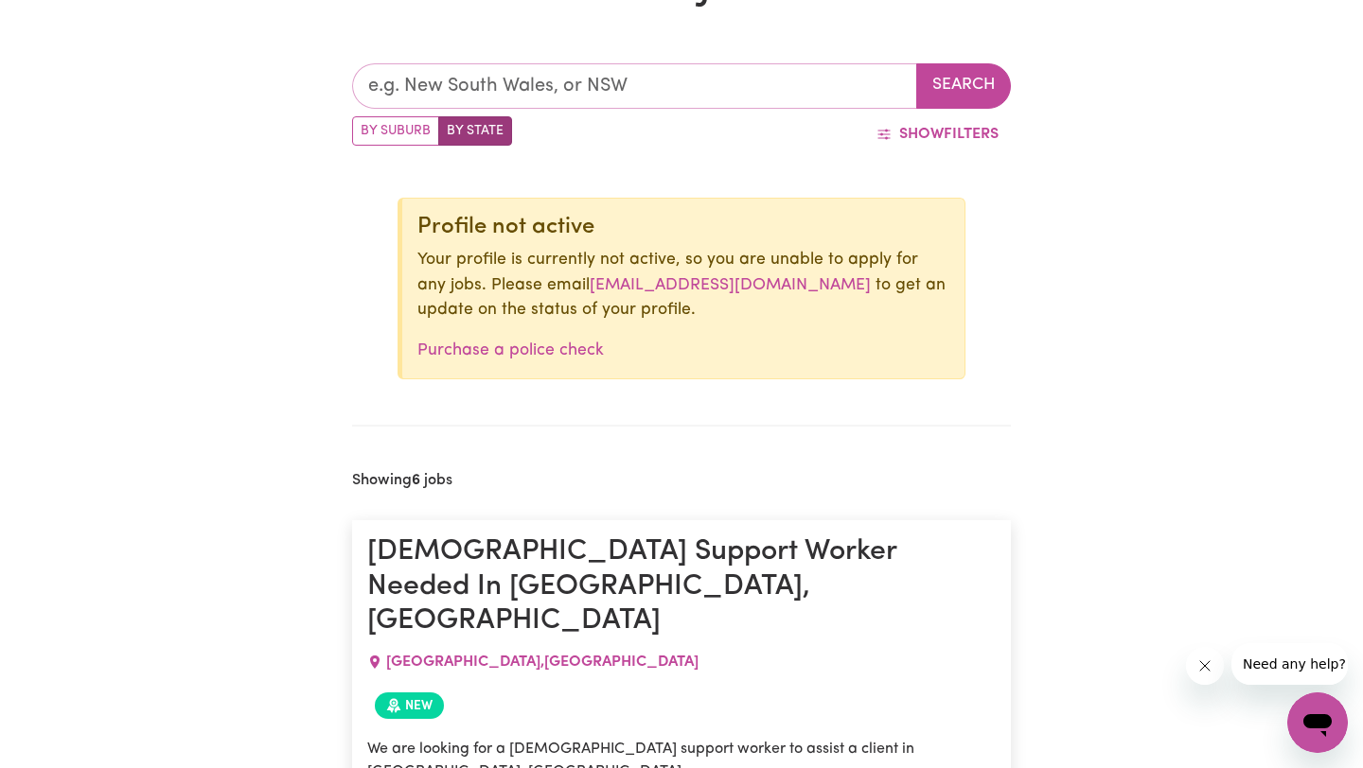
click at [543, 89] on input "text" at bounding box center [634, 85] width 565 height 45
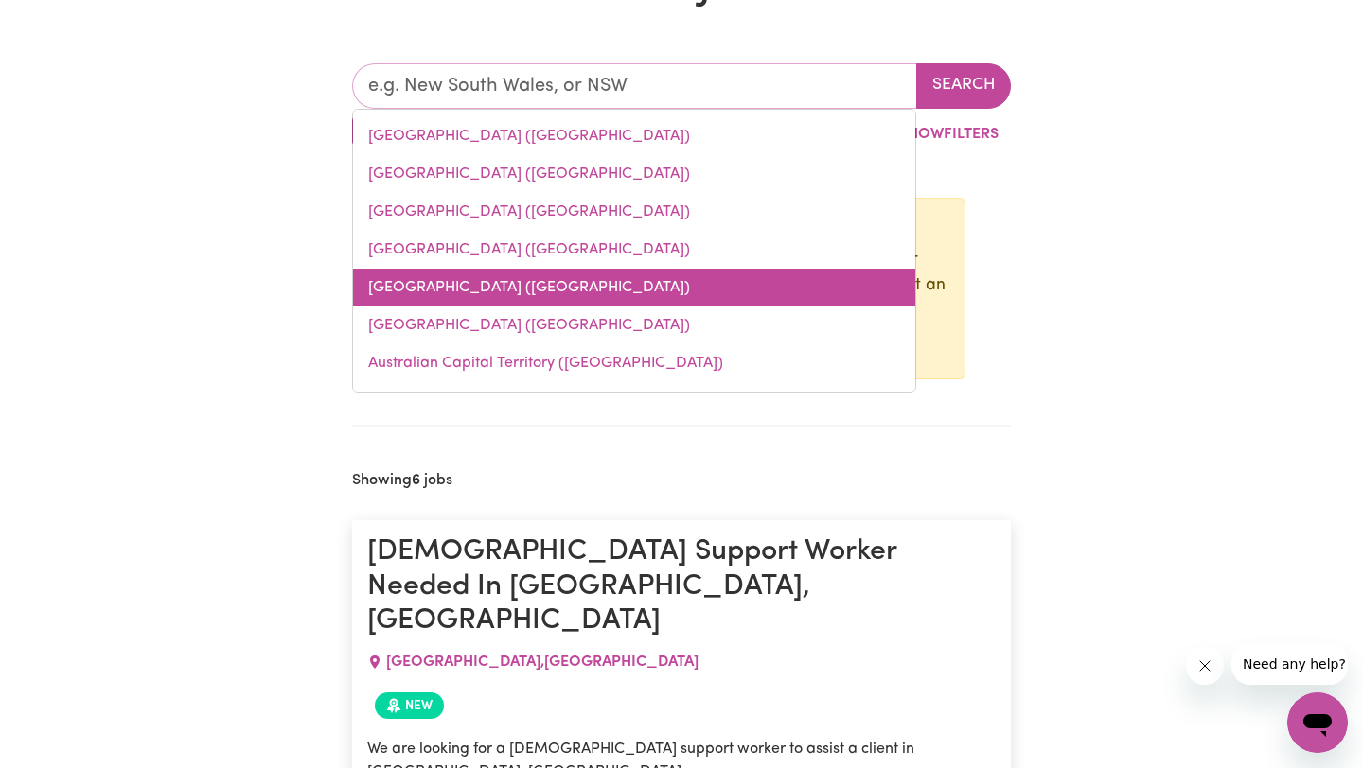
click at [454, 283] on link "[GEOGRAPHIC_DATA] ([GEOGRAPHIC_DATA])" at bounding box center [634, 288] width 562 height 38
type input "[GEOGRAPHIC_DATA] ([GEOGRAPHIC_DATA])"
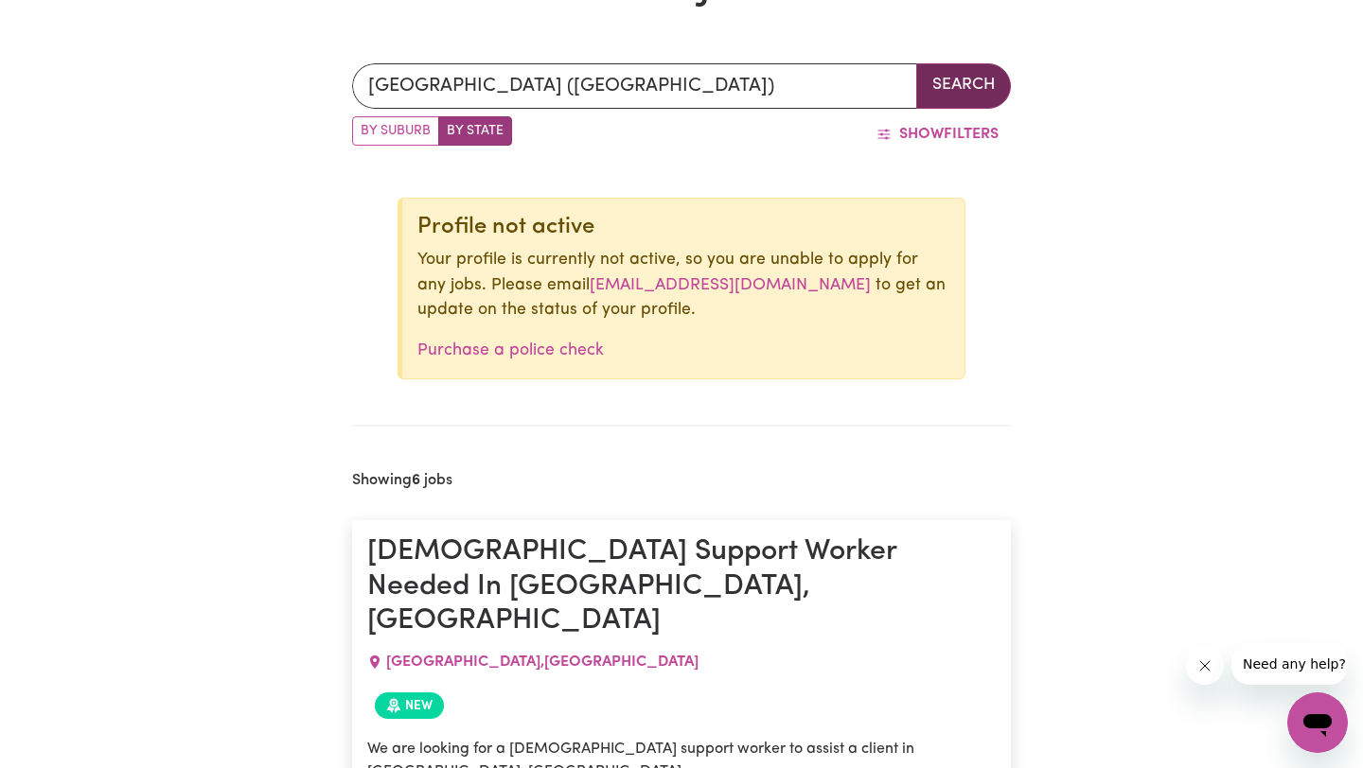
click at [980, 87] on button "Search" at bounding box center [963, 85] width 95 height 45
